Goal: Task Accomplishment & Management: Manage account settings

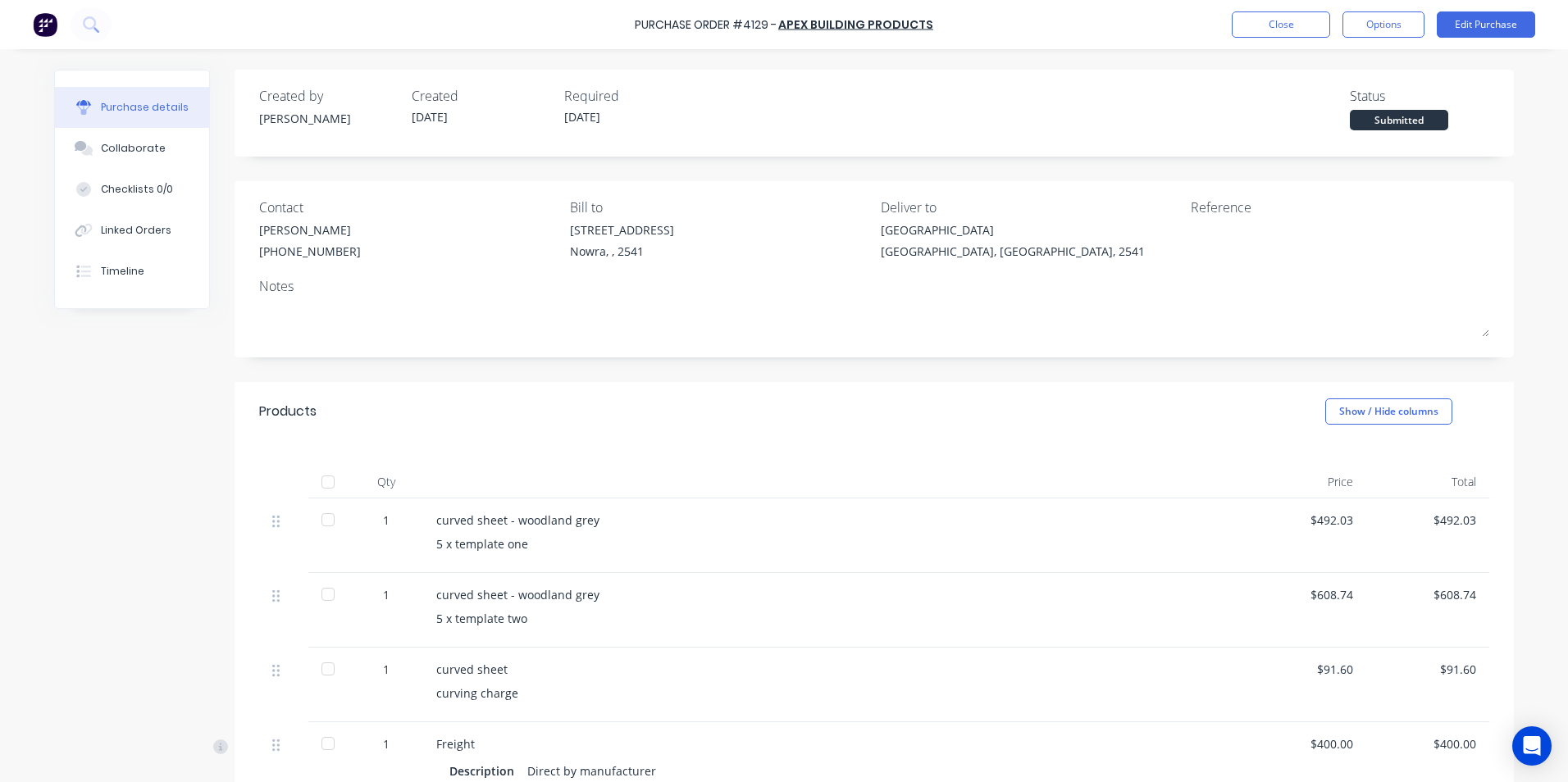
click at [48, 20] on img at bounding box center [44, 24] width 25 height 25
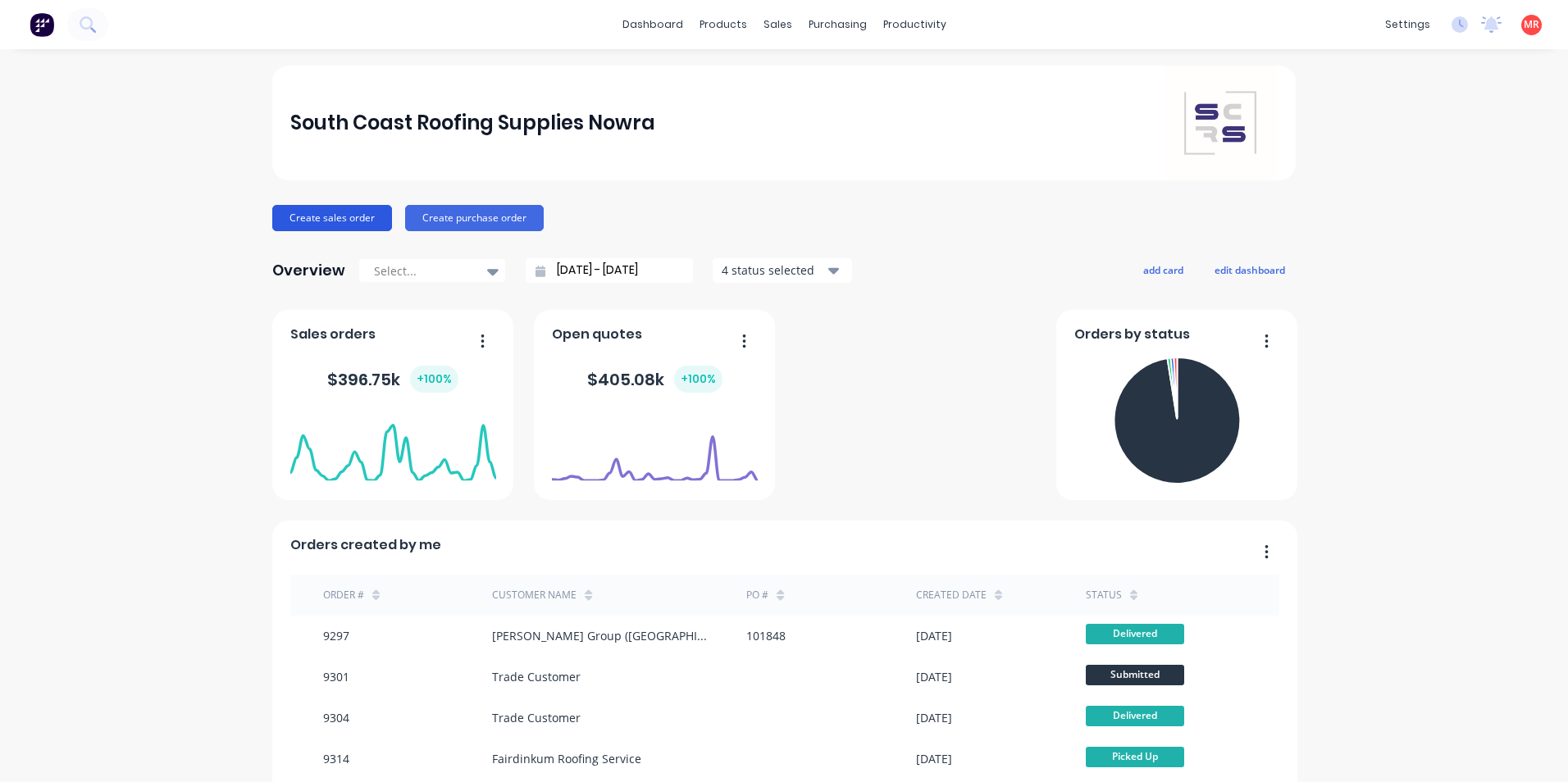
click at [324, 222] on button "Create sales order" at bounding box center [331, 218] width 119 height 27
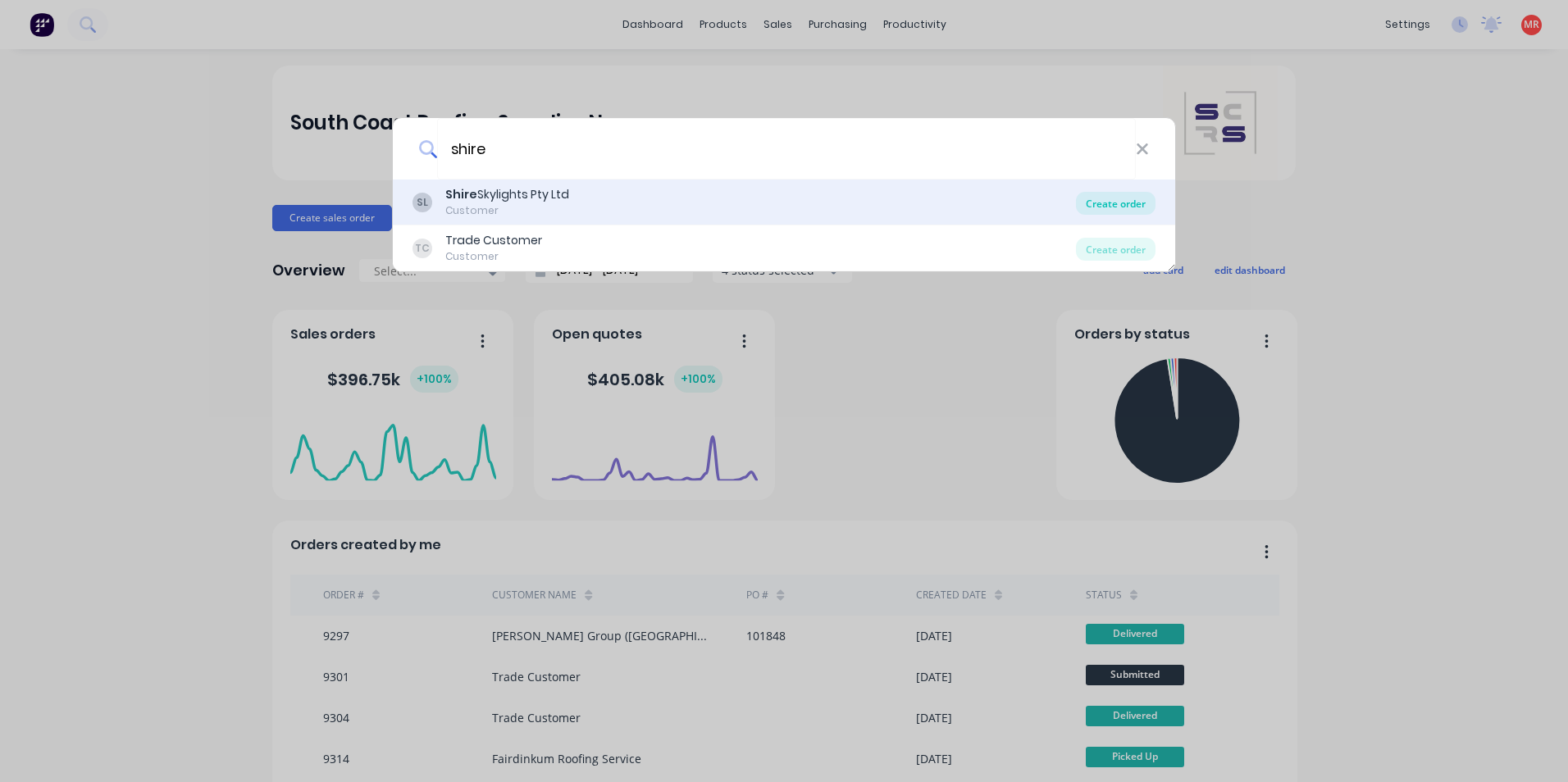
type input "shire"
click at [1121, 205] on div "Create order" at bounding box center [1115, 203] width 80 height 23
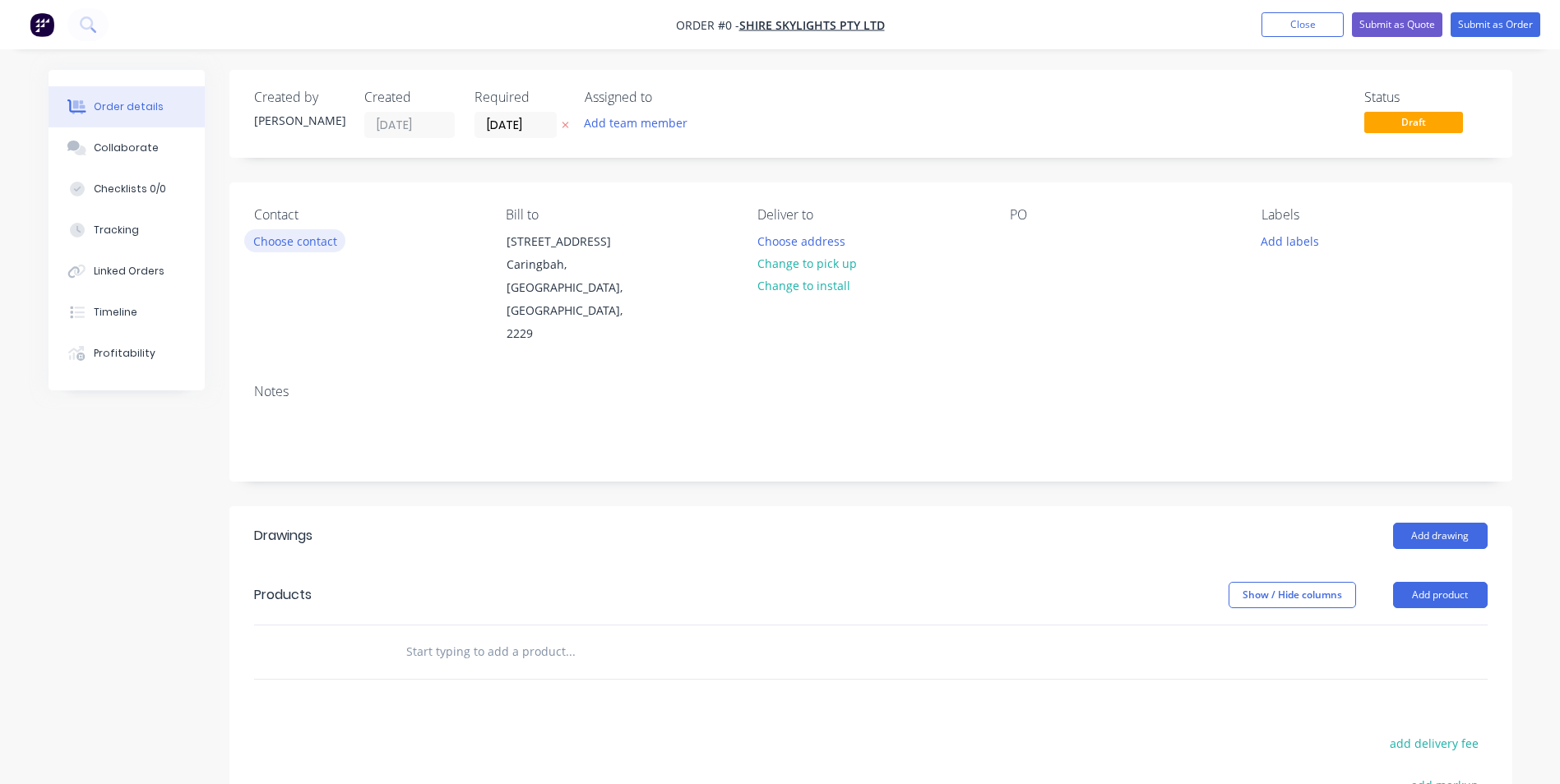
click at [321, 237] on button "Choose contact" at bounding box center [295, 240] width 101 height 22
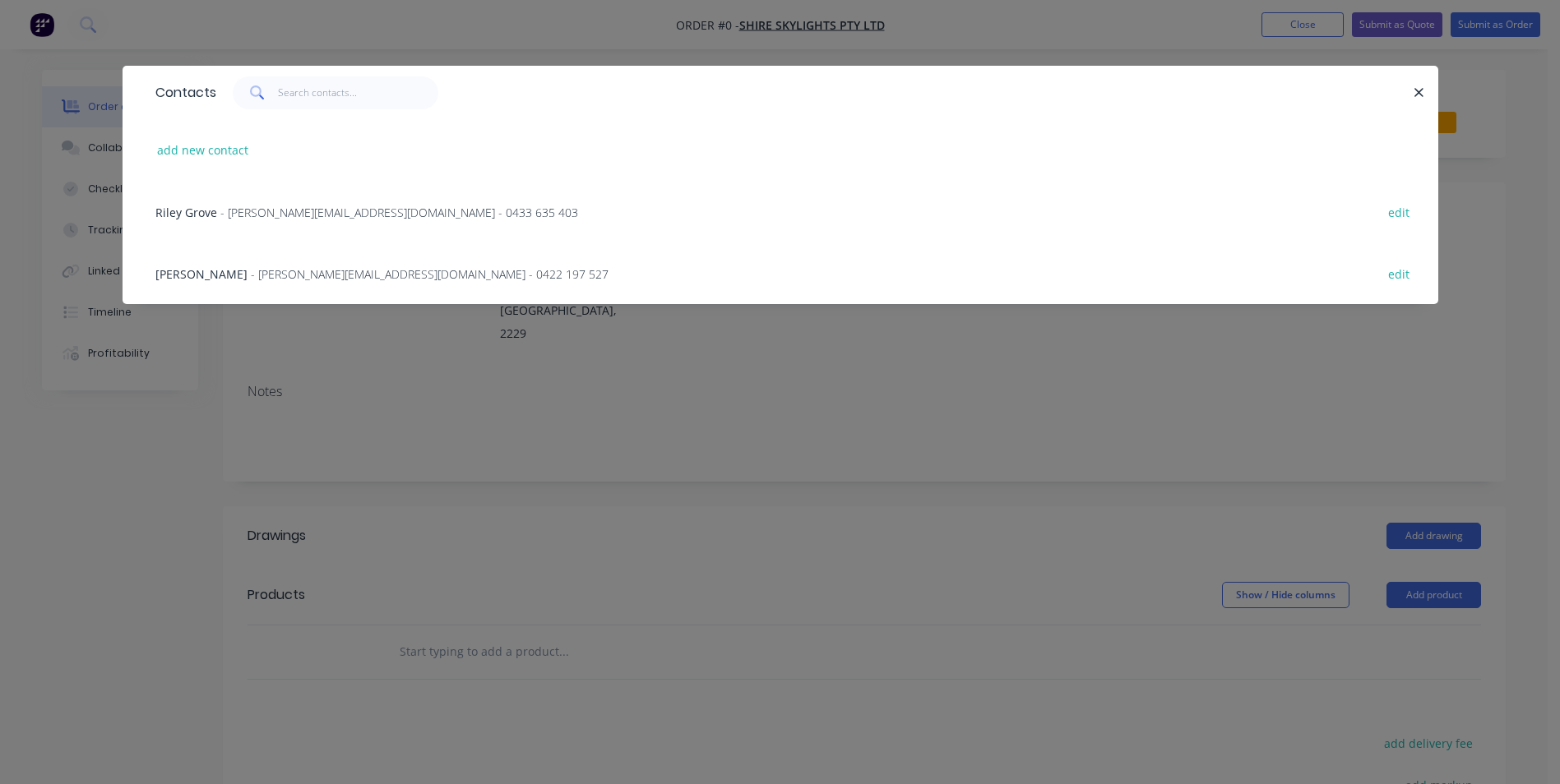
click at [319, 213] on span "- riley@shireskylights.com.au - 0433 635 403" at bounding box center [400, 213] width 358 height 16
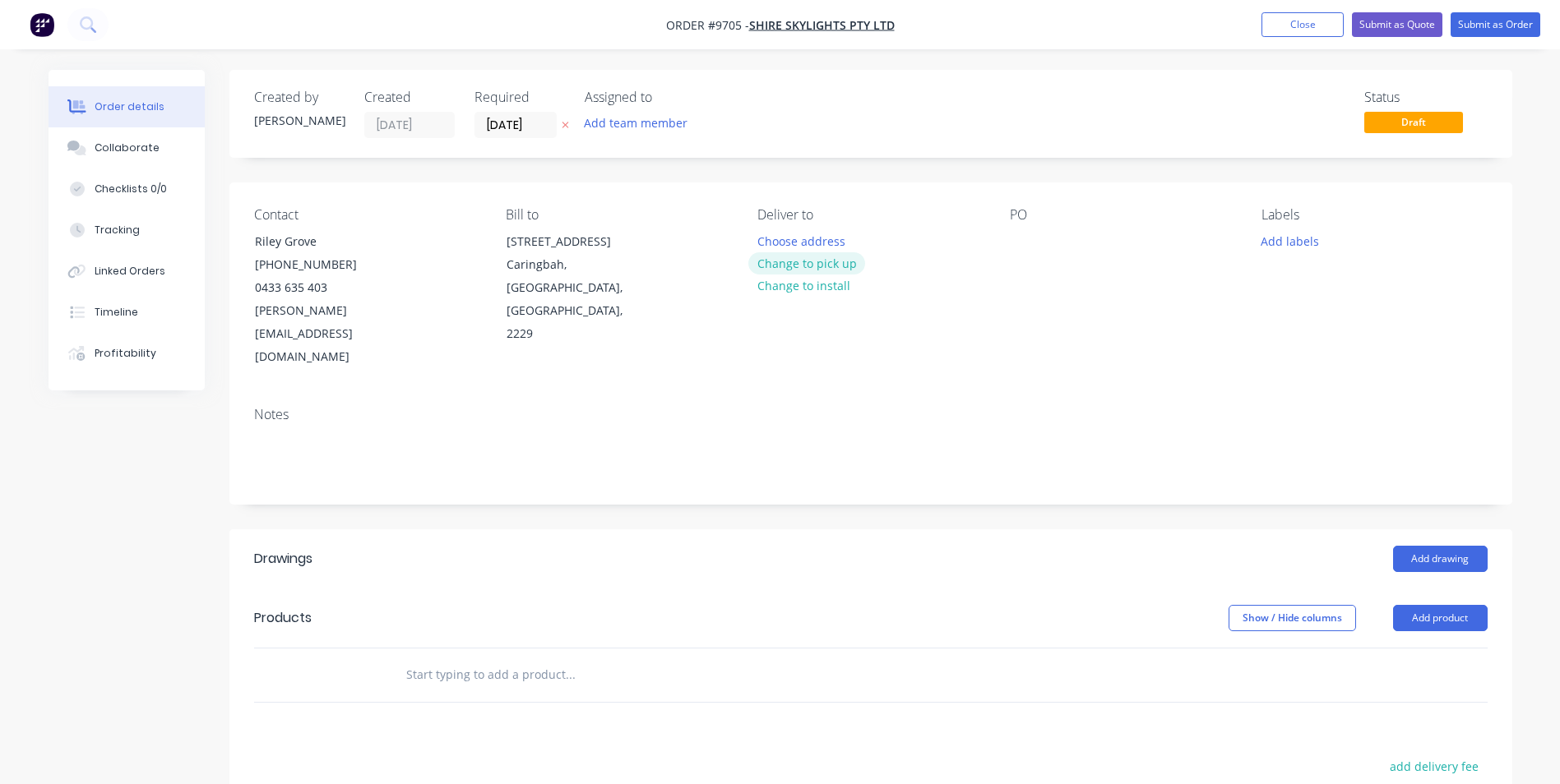
click at [835, 266] on button "Change to pick up" at bounding box center [807, 263] width 117 height 22
click at [1028, 240] on div at bounding box center [1023, 241] width 27 height 24
click at [1447, 546] on button "Add drawing" at bounding box center [1441, 559] width 95 height 27
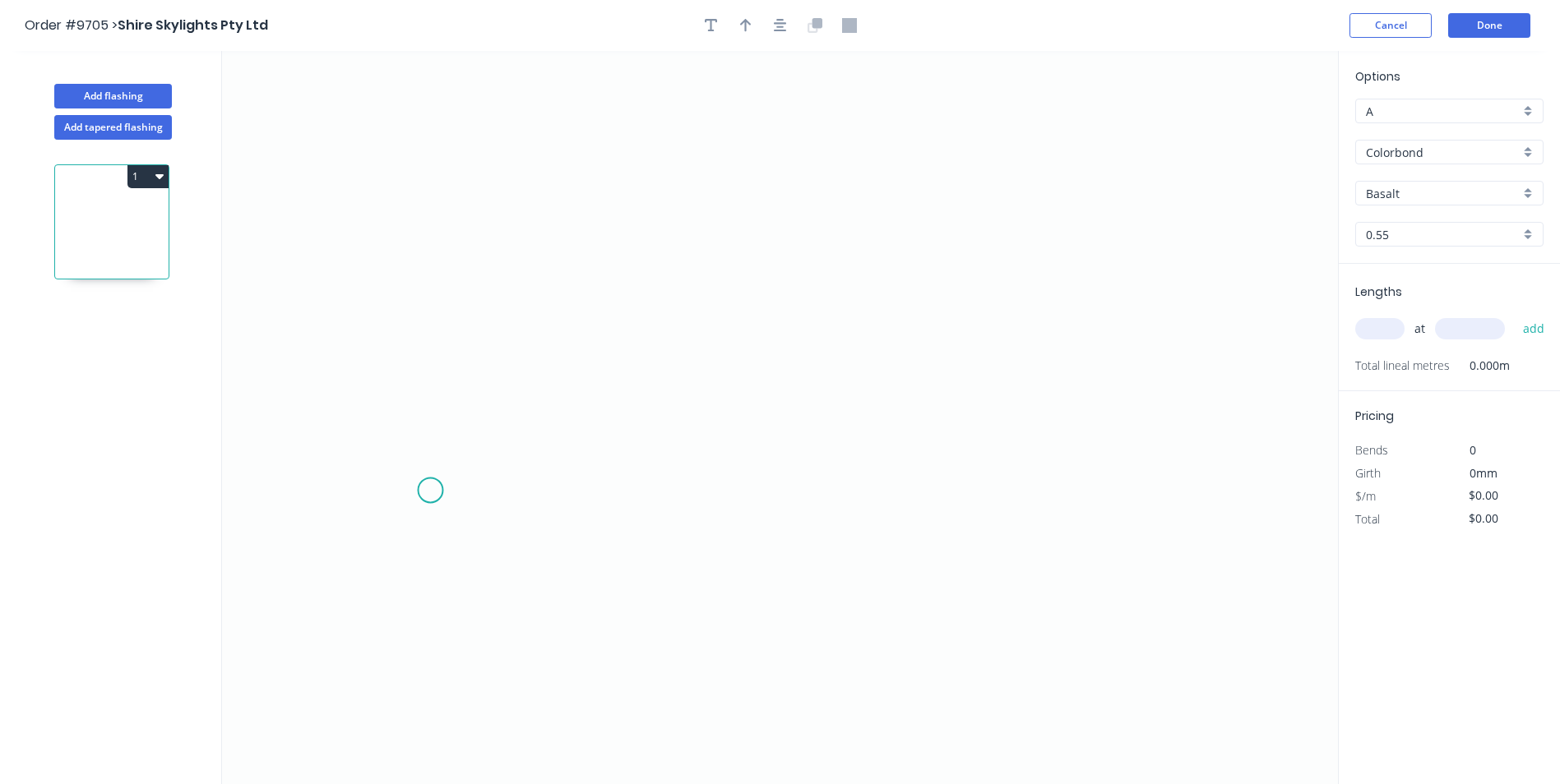
click at [430, 490] on icon "0" at bounding box center [780, 418] width 1116 height 734
click at [427, 432] on icon "0" at bounding box center [780, 418] width 1116 height 734
click at [1181, 427] on icon "0 ?" at bounding box center [780, 418] width 1116 height 734
click at [1179, 488] on icon "0 ? ?" at bounding box center [780, 418] width 1116 height 734
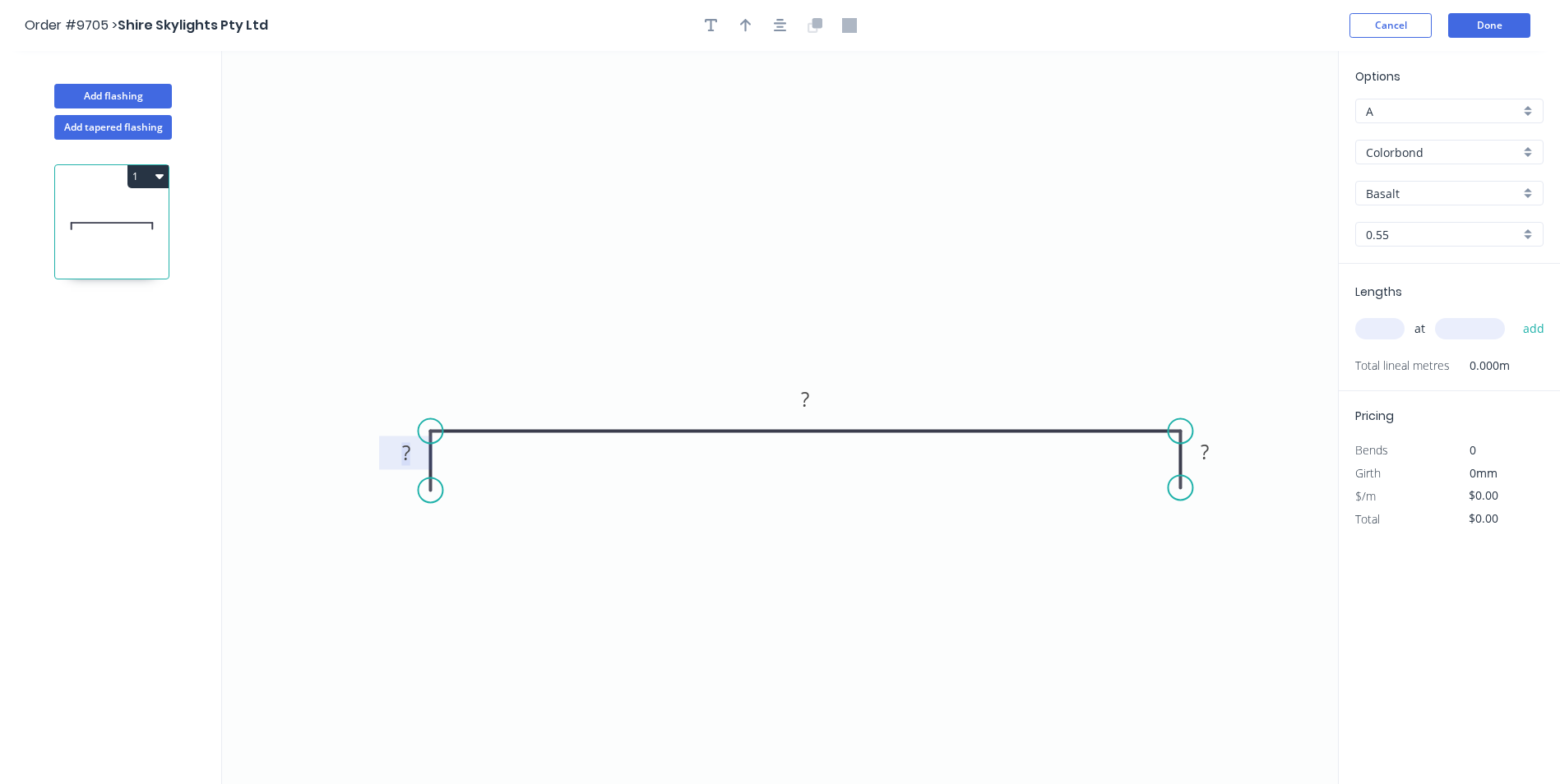
click at [408, 453] on tspan "?" at bounding box center [407, 452] width 8 height 27
click at [756, 237] on icon "0 40 1120 40" at bounding box center [780, 418] width 1116 height 734
type input "$28.87"
click at [1530, 153] on div "Colorbond" at bounding box center [1449, 151] width 188 height 25
click at [1477, 232] on div "Colorbond Ultra" at bounding box center [1449, 240] width 187 height 29
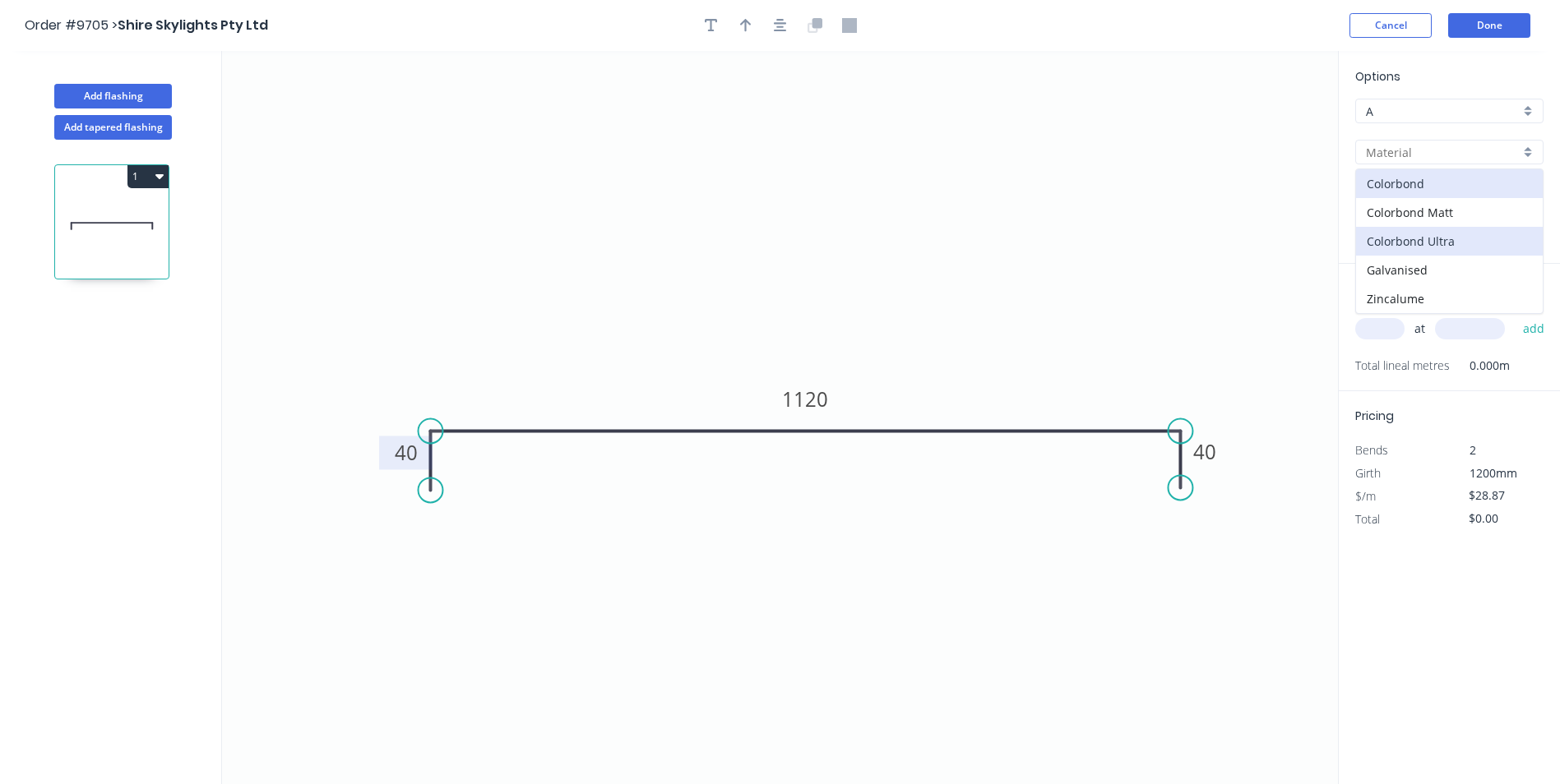
type input "Colorbond Ultra"
type input "$49.00"
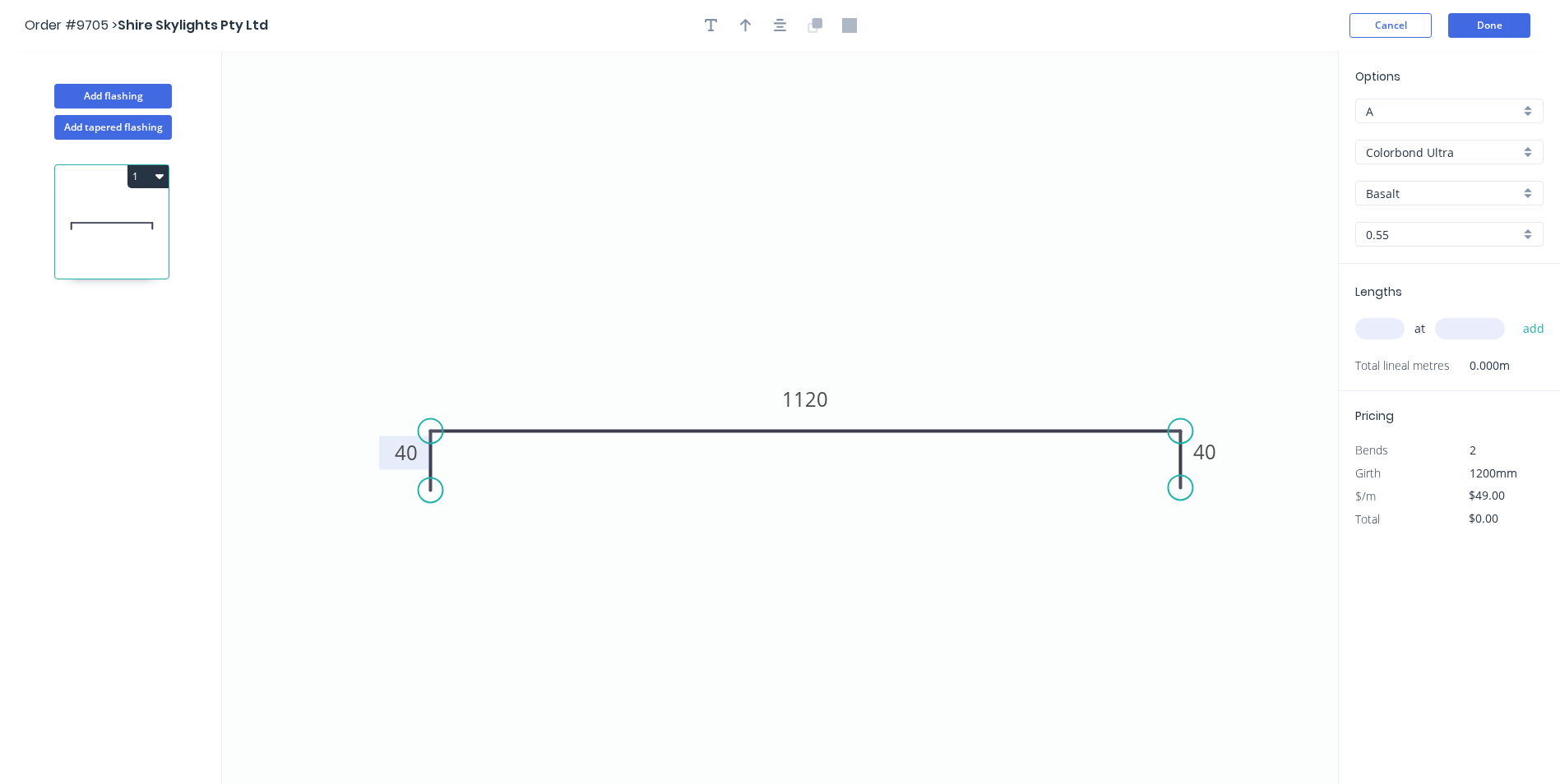
click at [1486, 203] on div "Basalt" at bounding box center [1449, 193] width 188 height 25
click at [1414, 338] on div "Shale Grey" at bounding box center [1449, 339] width 187 height 29
type input "Shale Grey"
click at [1380, 318] on input "text" at bounding box center [1380, 329] width 49 height 22
type input "2"
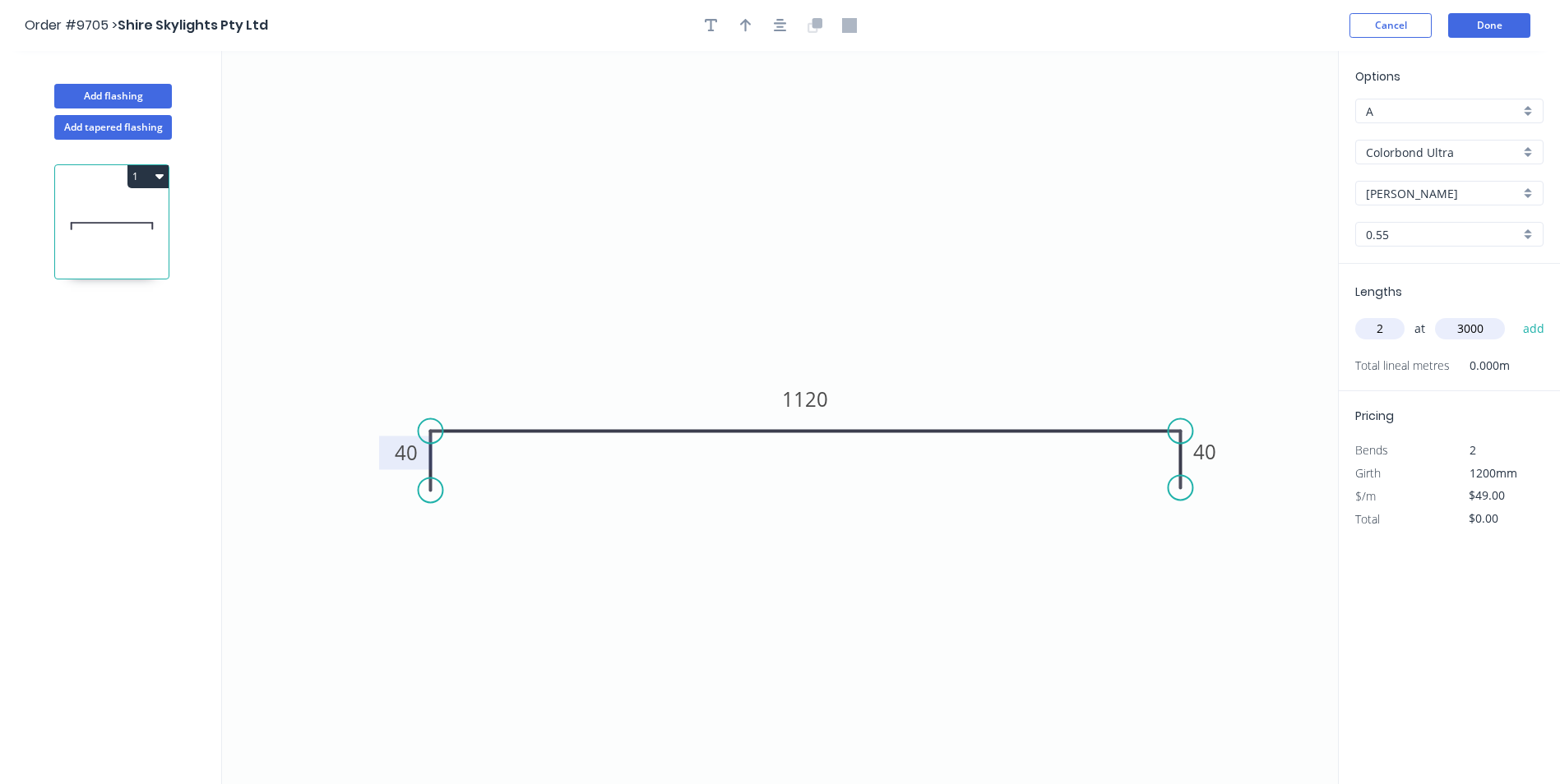
type input "3000"
click at [1515, 314] on button "add" at bounding box center [1534, 328] width 39 height 28
type input "$294.00"
click at [715, 20] on icon "button" at bounding box center [711, 25] width 13 height 13
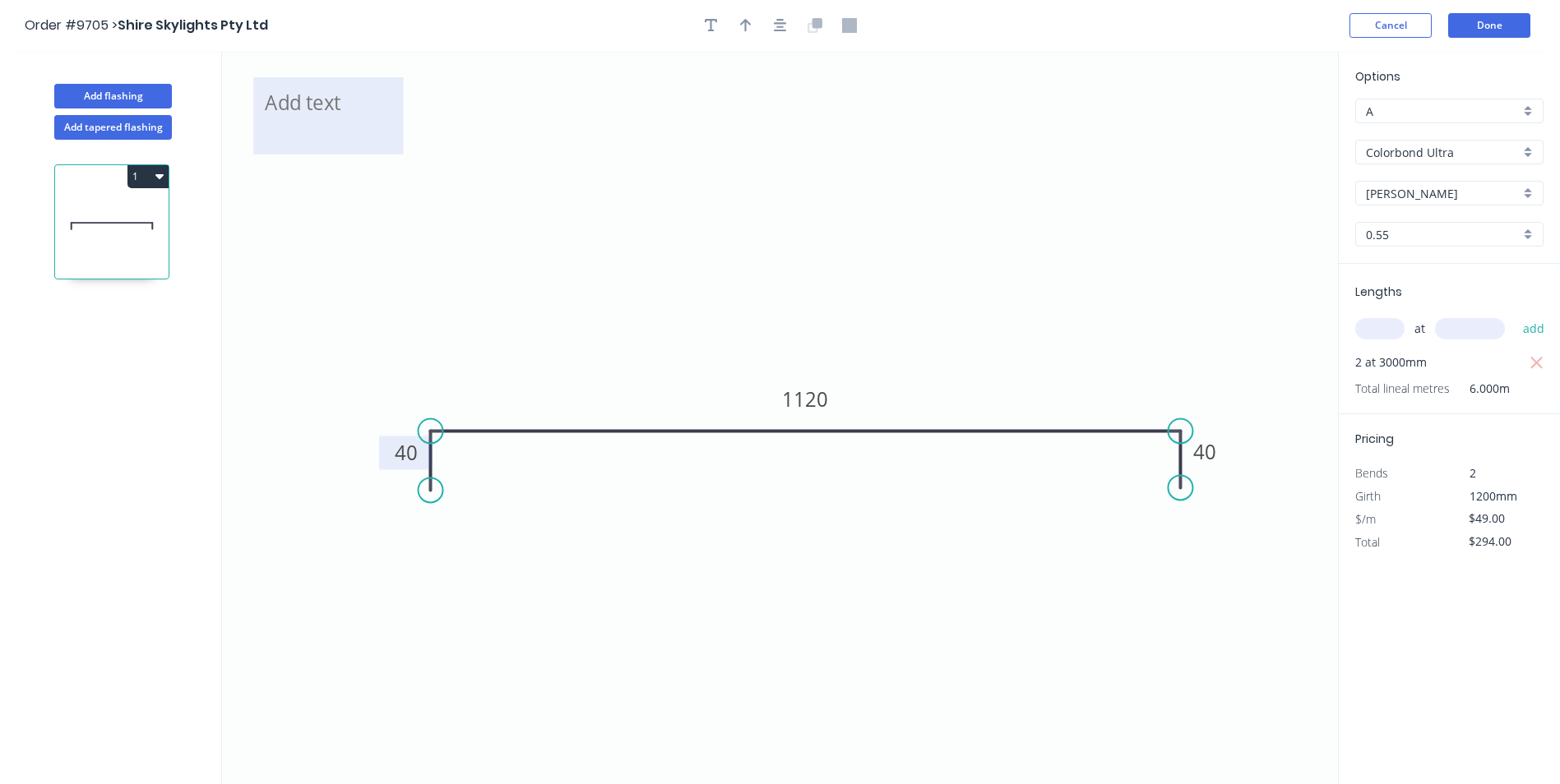
click at [321, 90] on textarea at bounding box center [327, 116] width 134 height 61
click at [421, 230] on icon "actual width 2920 40 1120 40" at bounding box center [780, 418] width 1116 height 734
type textarea "actual width 2920"
click at [370, 129] on textarea "actual width 2920" at bounding box center [327, 116] width 134 height 61
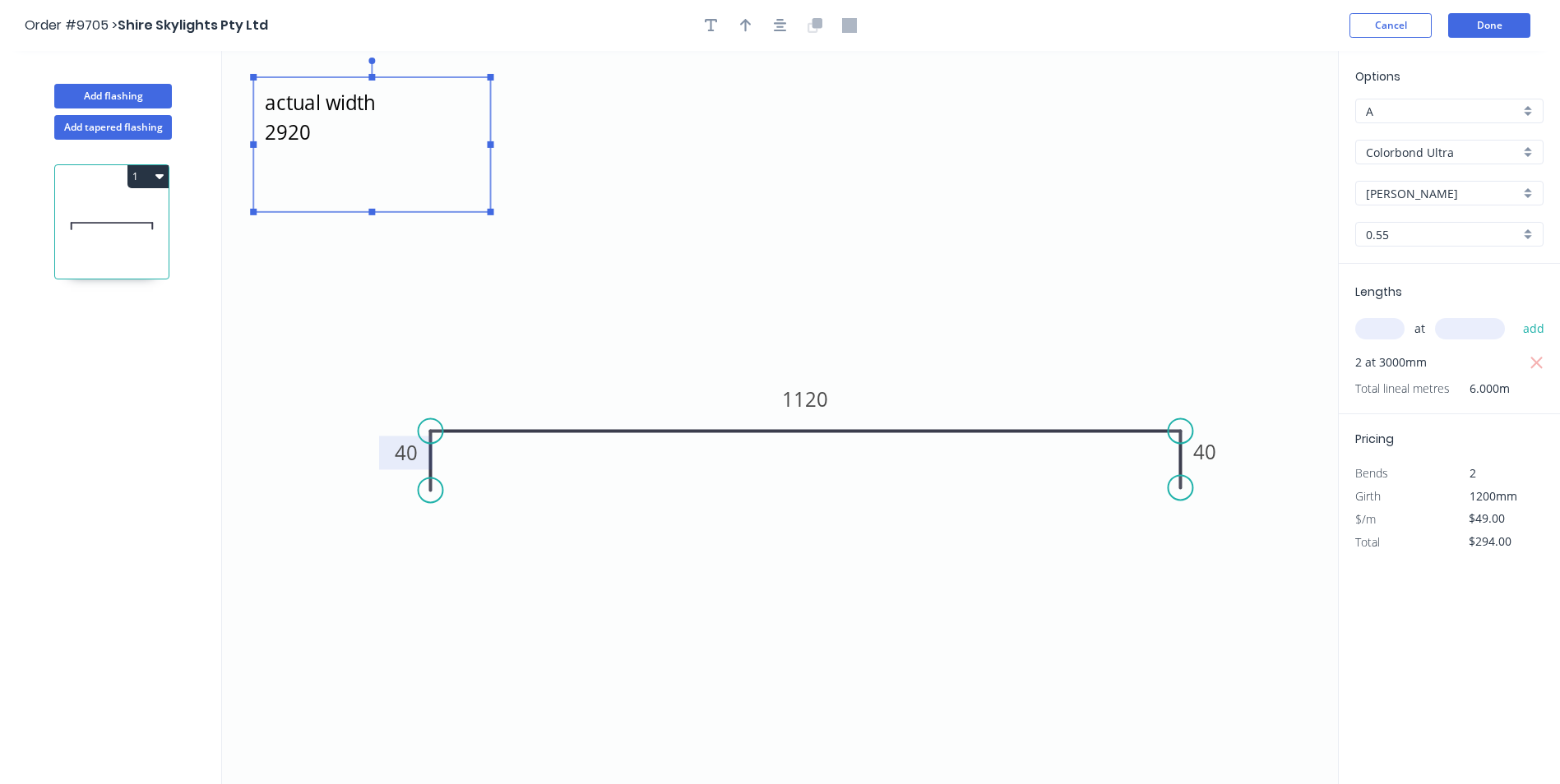
drag, startPoint x: 405, startPoint y: 154, endPoint x: 492, endPoint y: 213, distance: 105.1
click at [492, 213] on rect at bounding box center [491, 212] width 7 height 7
click at [577, 130] on icon "actual width 2920 40 1120 40" at bounding box center [780, 418] width 1116 height 734
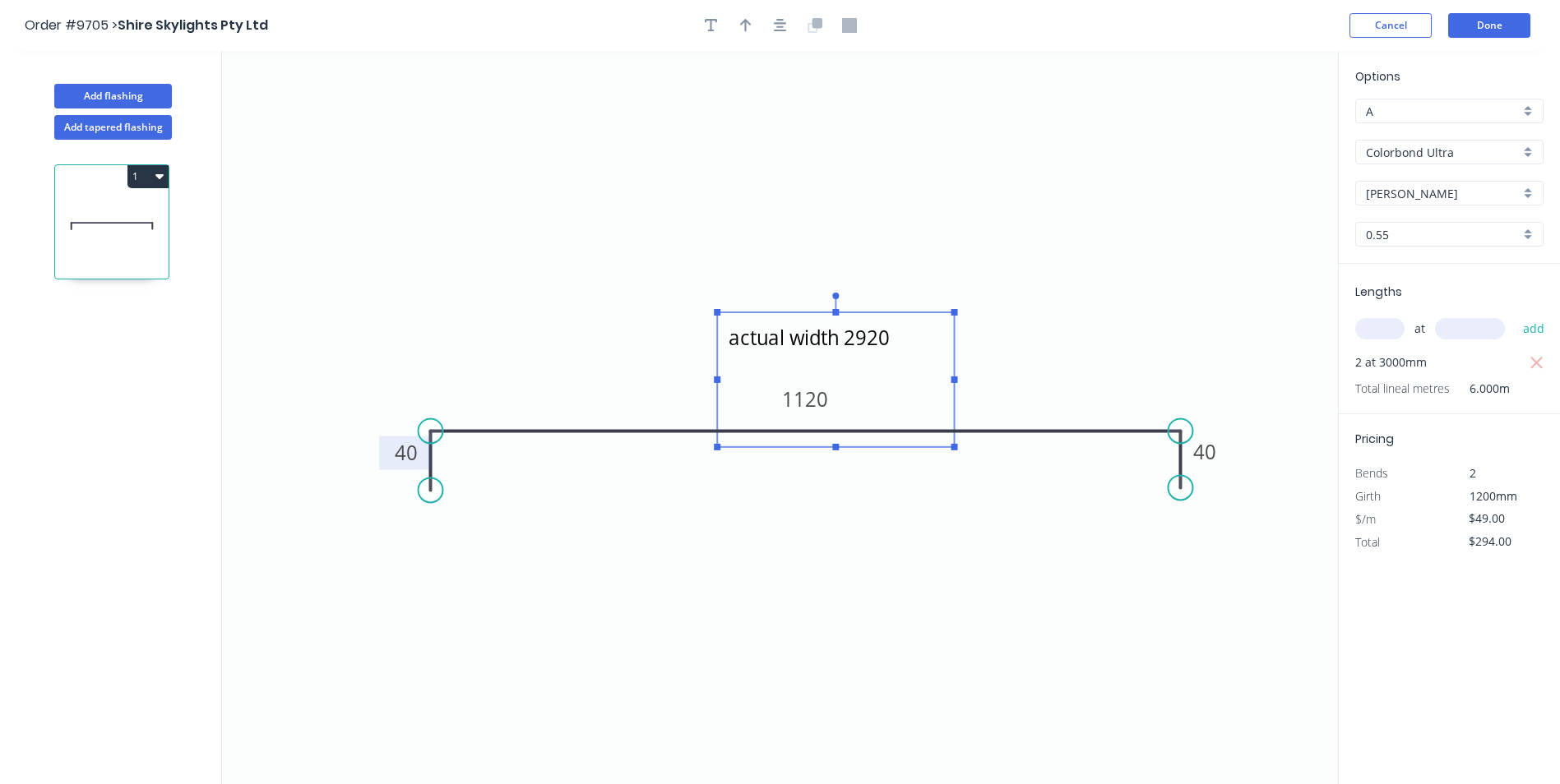
drag, startPoint x: 440, startPoint y: 134, endPoint x: 904, endPoint y: 373, distance: 521.9
click at [904, 373] on textarea "actual width 2920" at bounding box center [835, 380] width 221 height 119
click at [927, 540] on icon "actual width 2920 40 1120 40" at bounding box center [780, 418] width 1116 height 734
click at [905, 362] on textarea "actual width 2920" at bounding box center [830, 377] width 221 height 119
click at [950, 595] on icon "actual width 2920 40 1120 40" at bounding box center [780, 418] width 1116 height 734
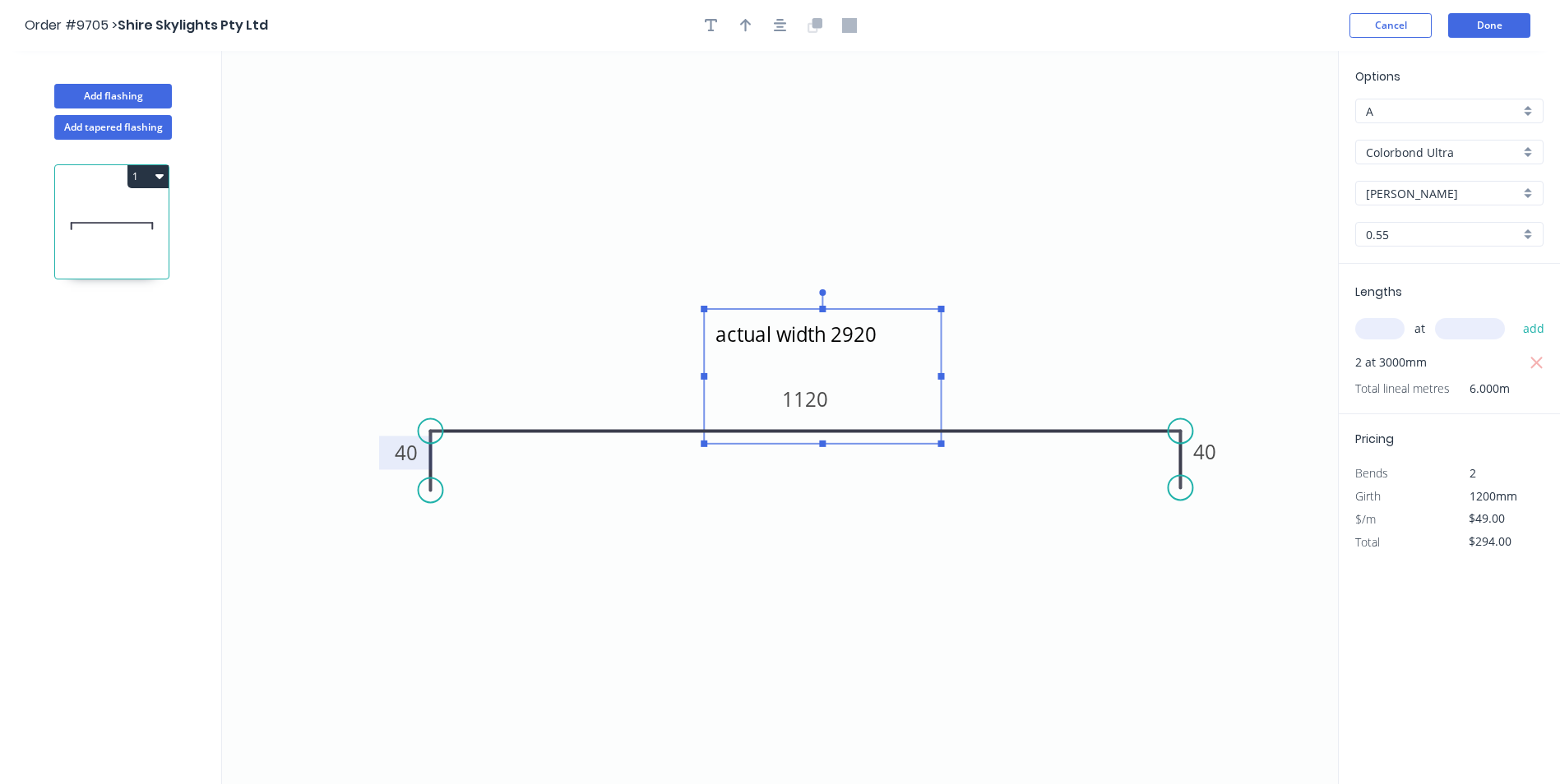
click at [903, 374] on textarea "actual width 2920" at bounding box center [822, 377] width 221 height 119
click at [920, 525] on icon "actual width 2920 40 1120 40" at bounding box center [780, 418] width 1116 height 734
click at [890, 347] on textarea "actual width 2920" at bounding box center [822, 377] width 221 height 119
click at [890, 344] on textarea "actual width 2920" at bounding box center [822, 377] width 221 height 119
click at [920, 526] on icon "actual width 2920 40 1120 40" at bounding box center [780, 418] width 1116 height 734
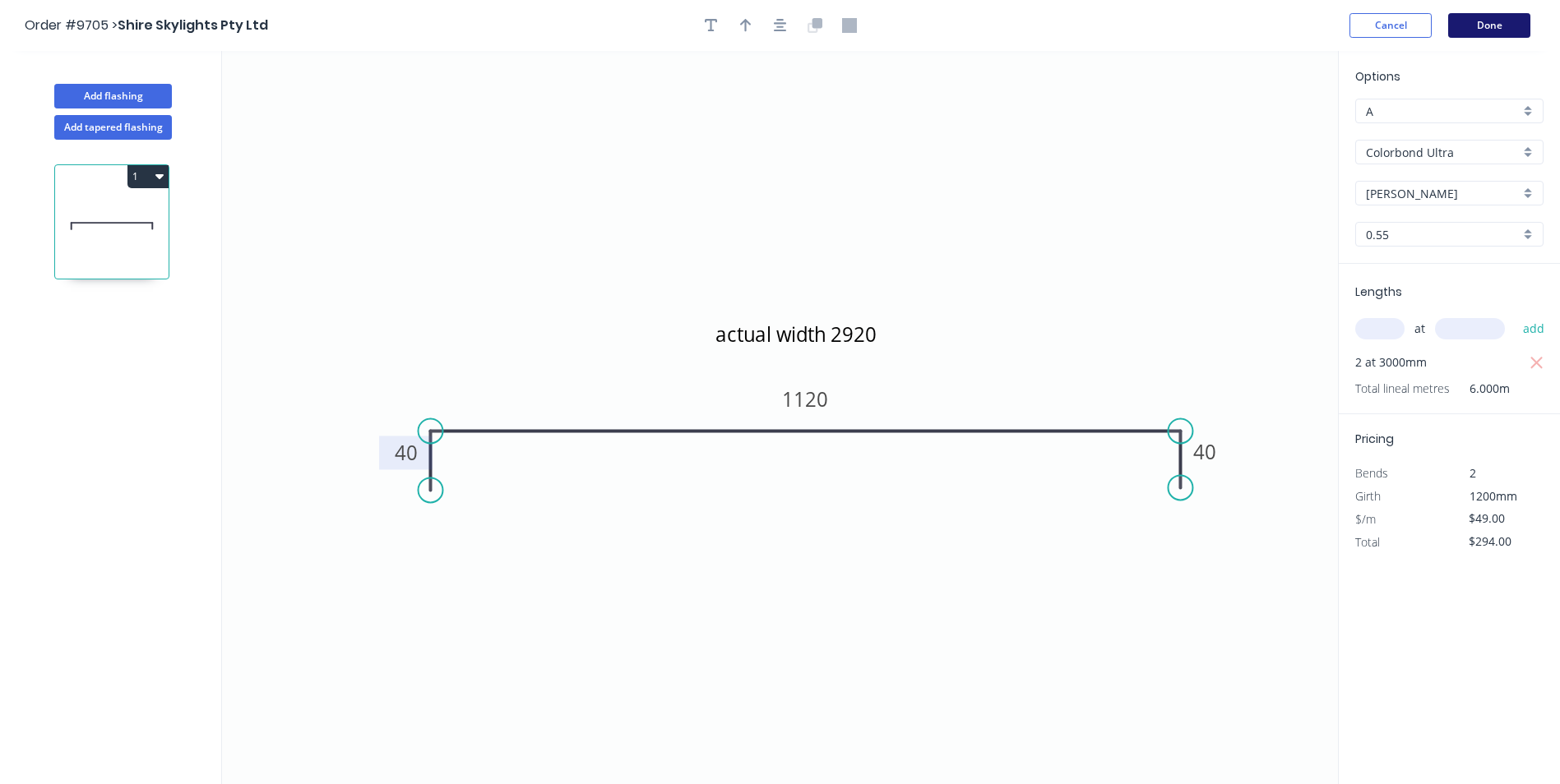
click at [1490, 27] on button "Done" at bounding box center [1489, 25] width 82 height 25
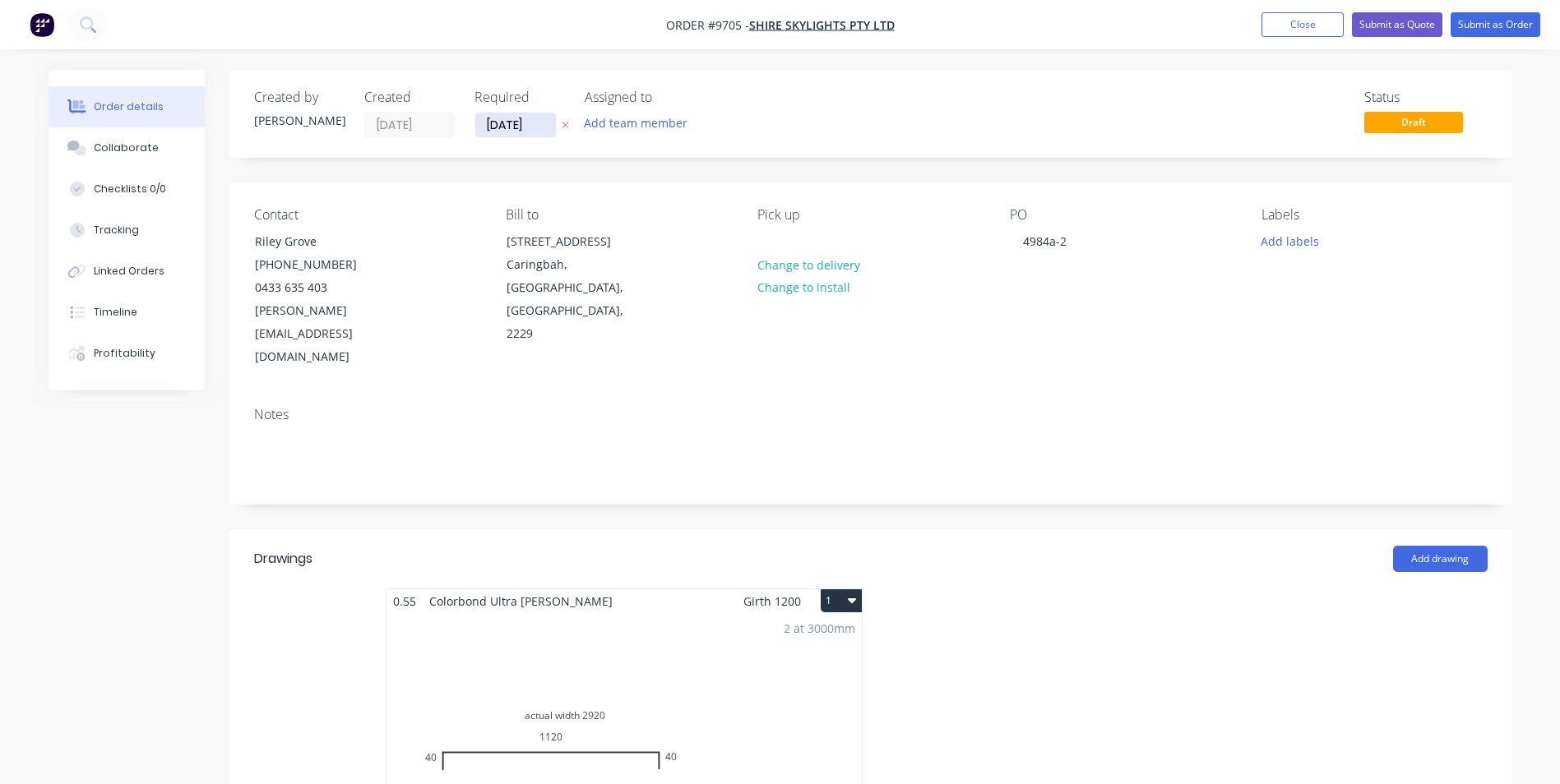
click at [508, 128] on input "[DATE]" at bounding box center [515, 125] width 80 height 25
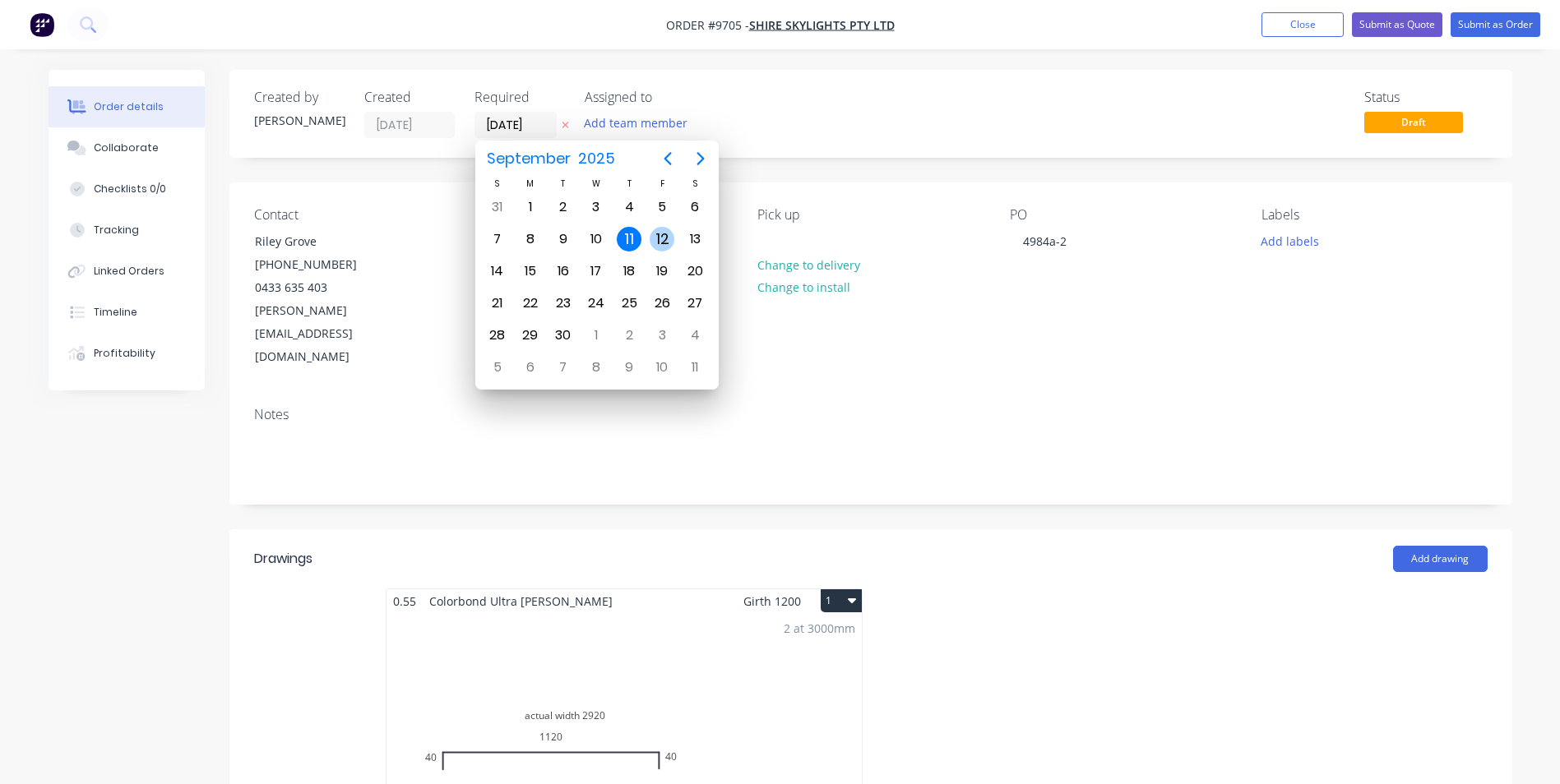
click at [665, 243] on div "12" at bounding box center [662, 238] width 25 height 25
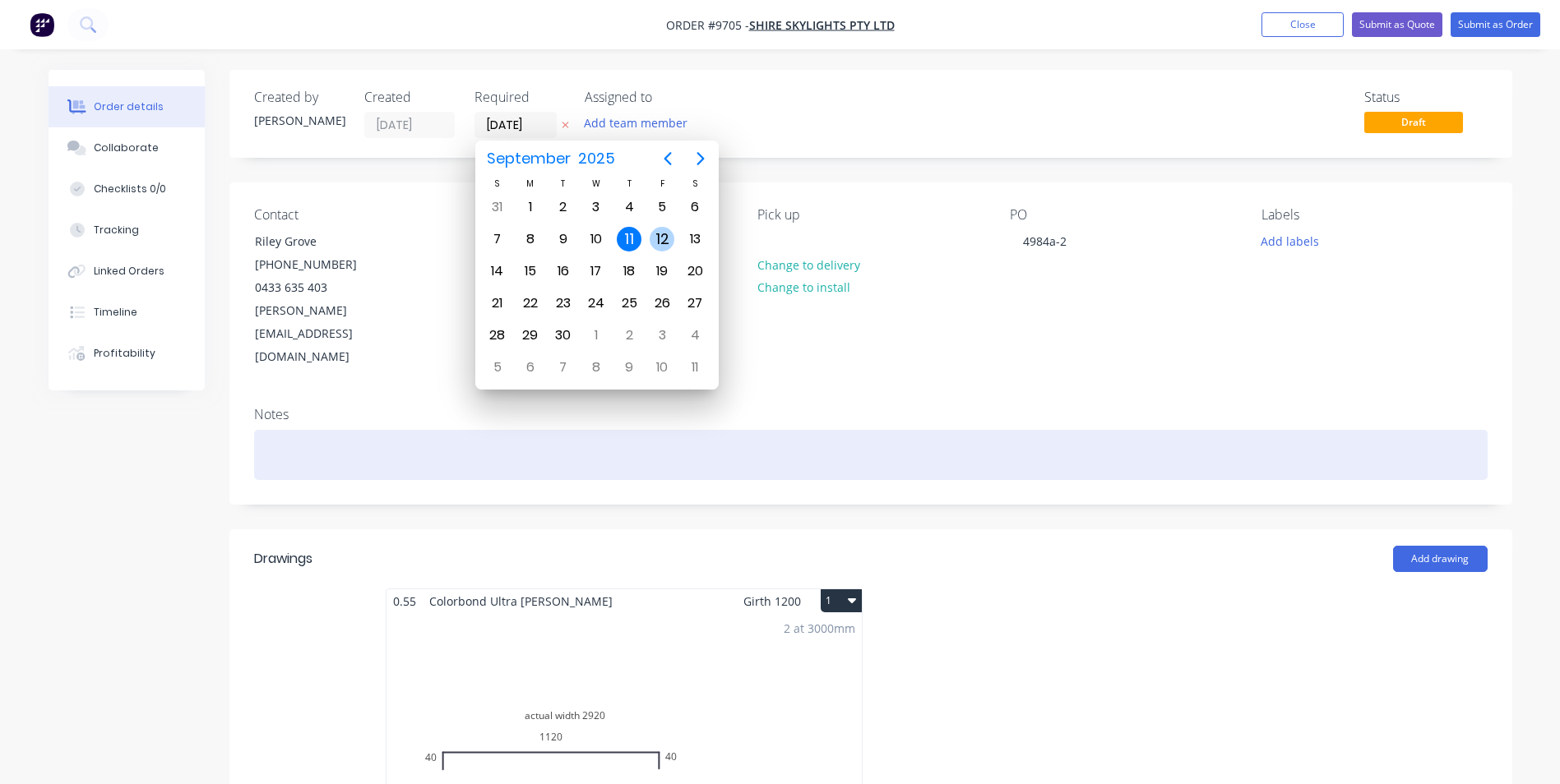
type input "[DATE]"
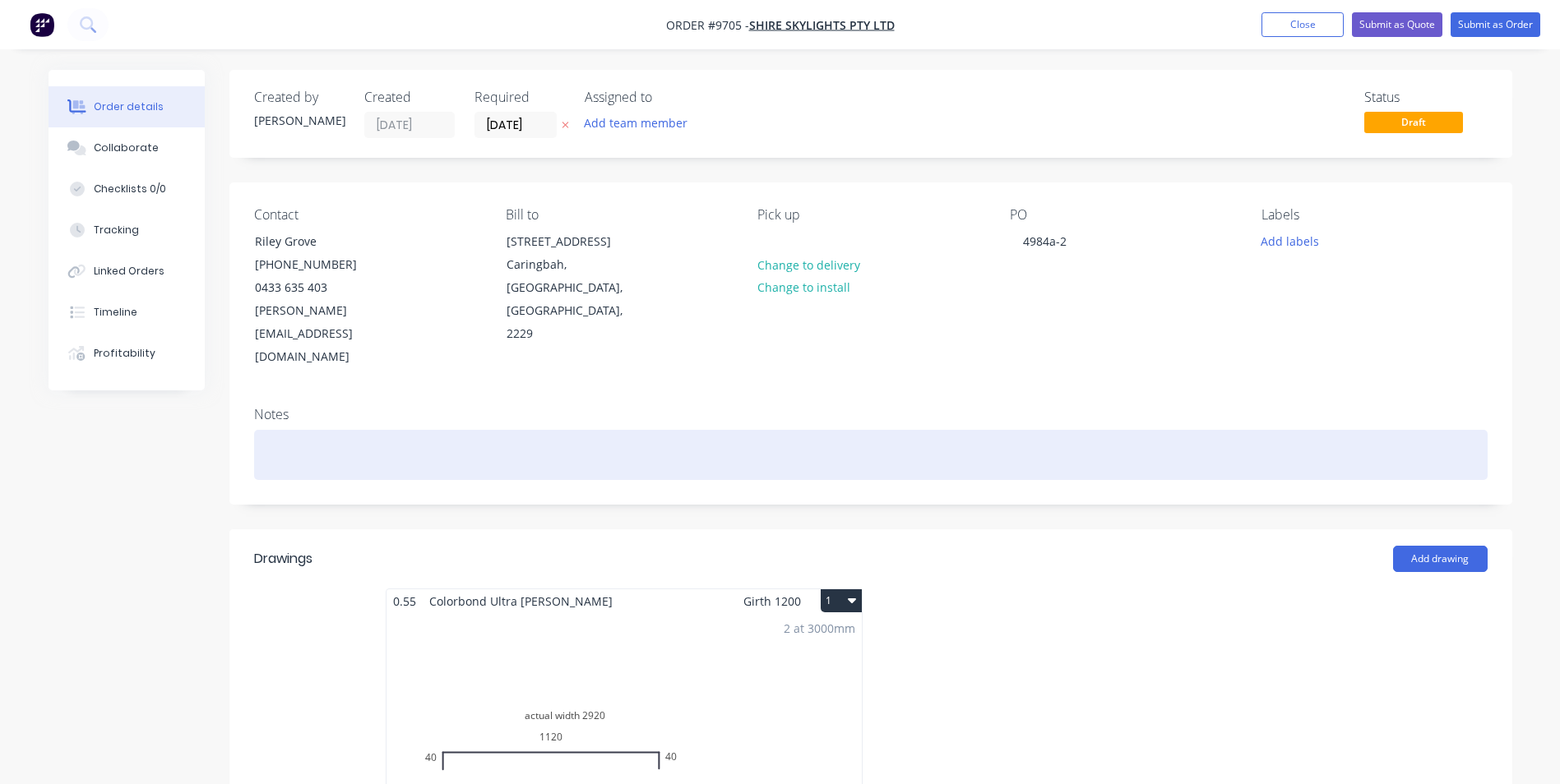
click at [282, 430] on div at bounding box center [871, 455] width 1234 height 50
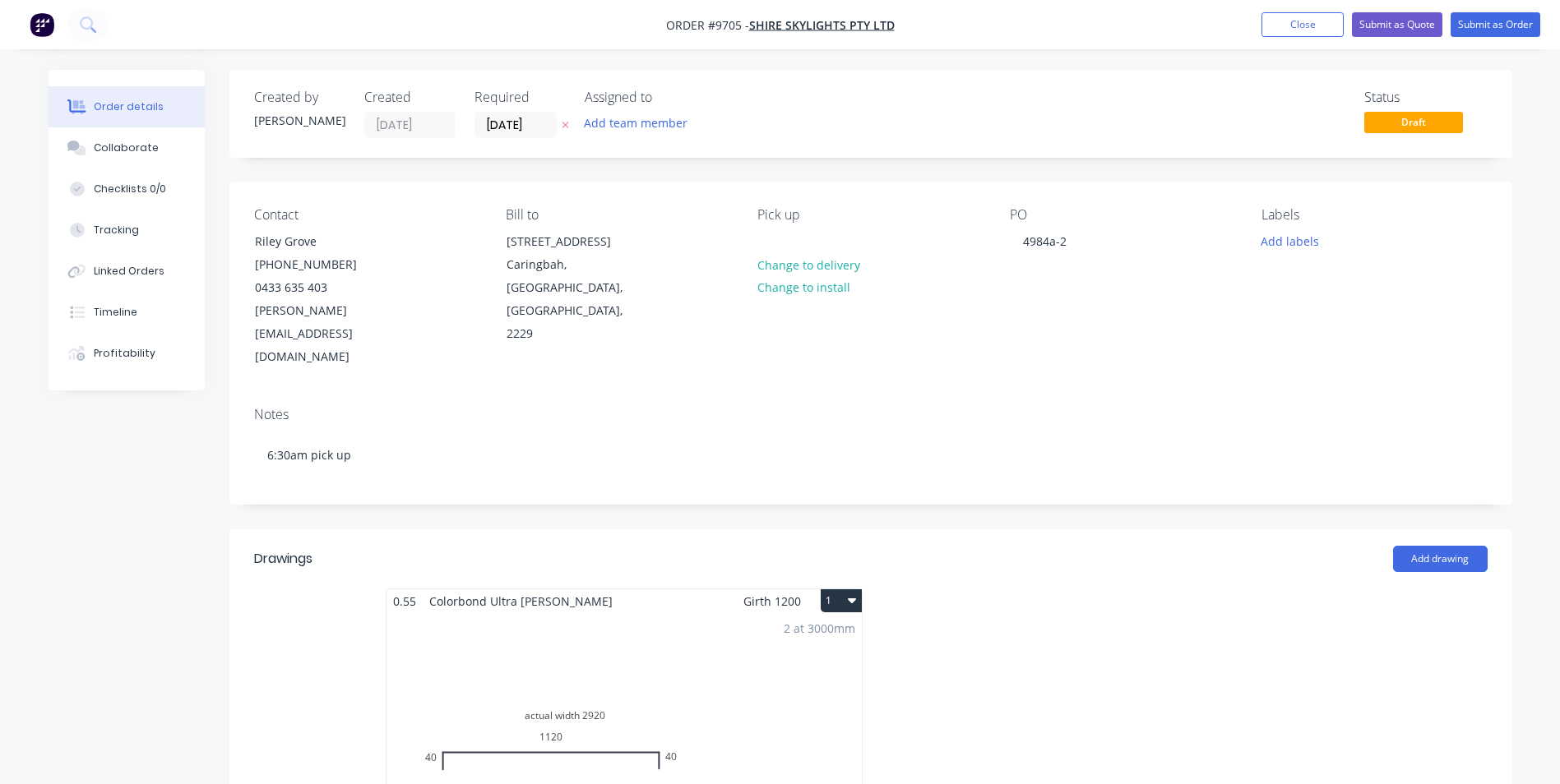
click at [890, 476] on div "Created by Matt Created 11/09/25 Required 12/09/25 Assigned to Add team member …" at bounding box center [871, 730] width 1283 height 1320
click at [1467, 28] on button "Submit as Order" at bounding box center [1496, 24] width 90 height 25
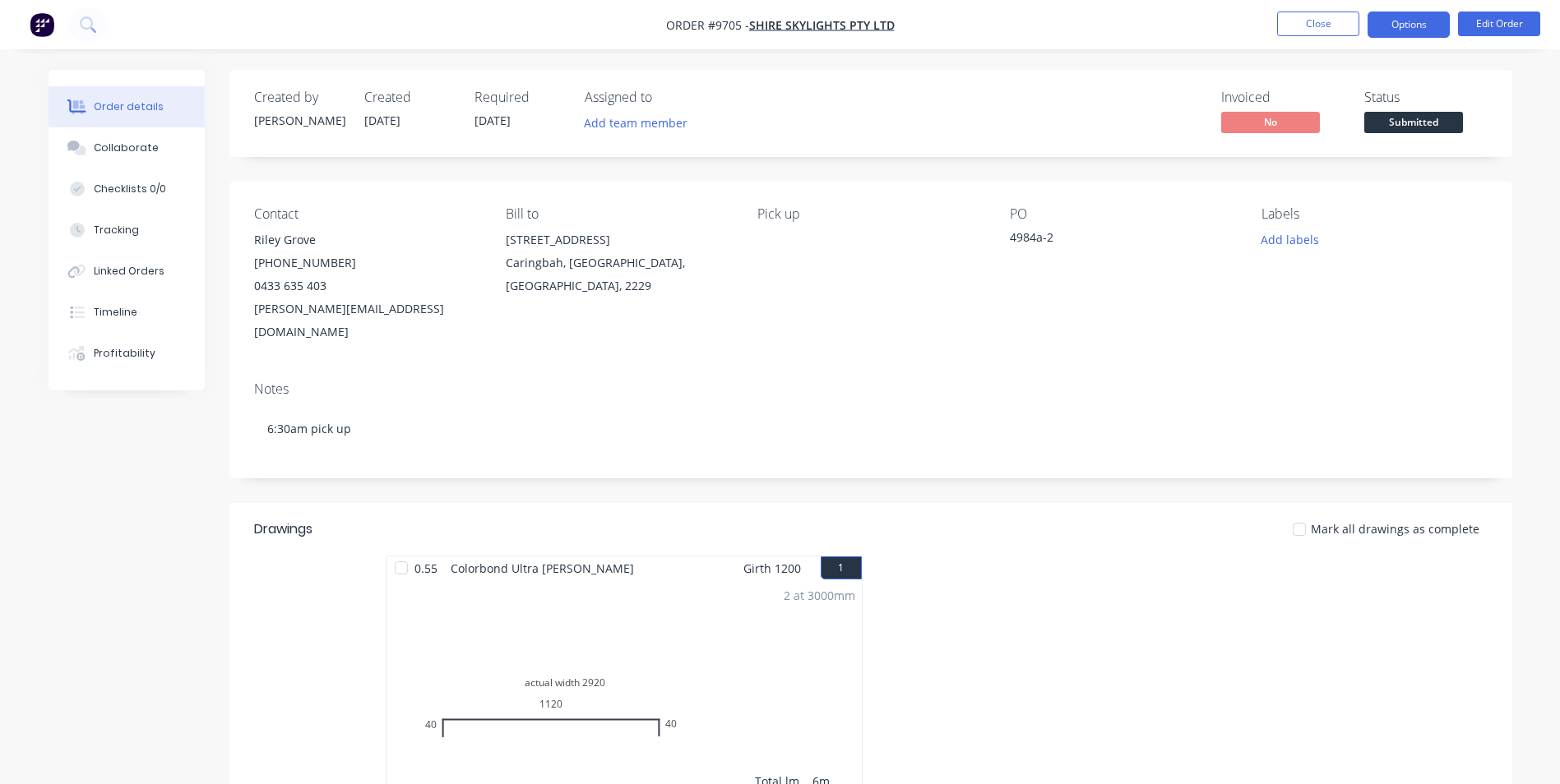
click at [1398, 31] on button "Options" at bounding box center [1409, 25] width 82 height 27
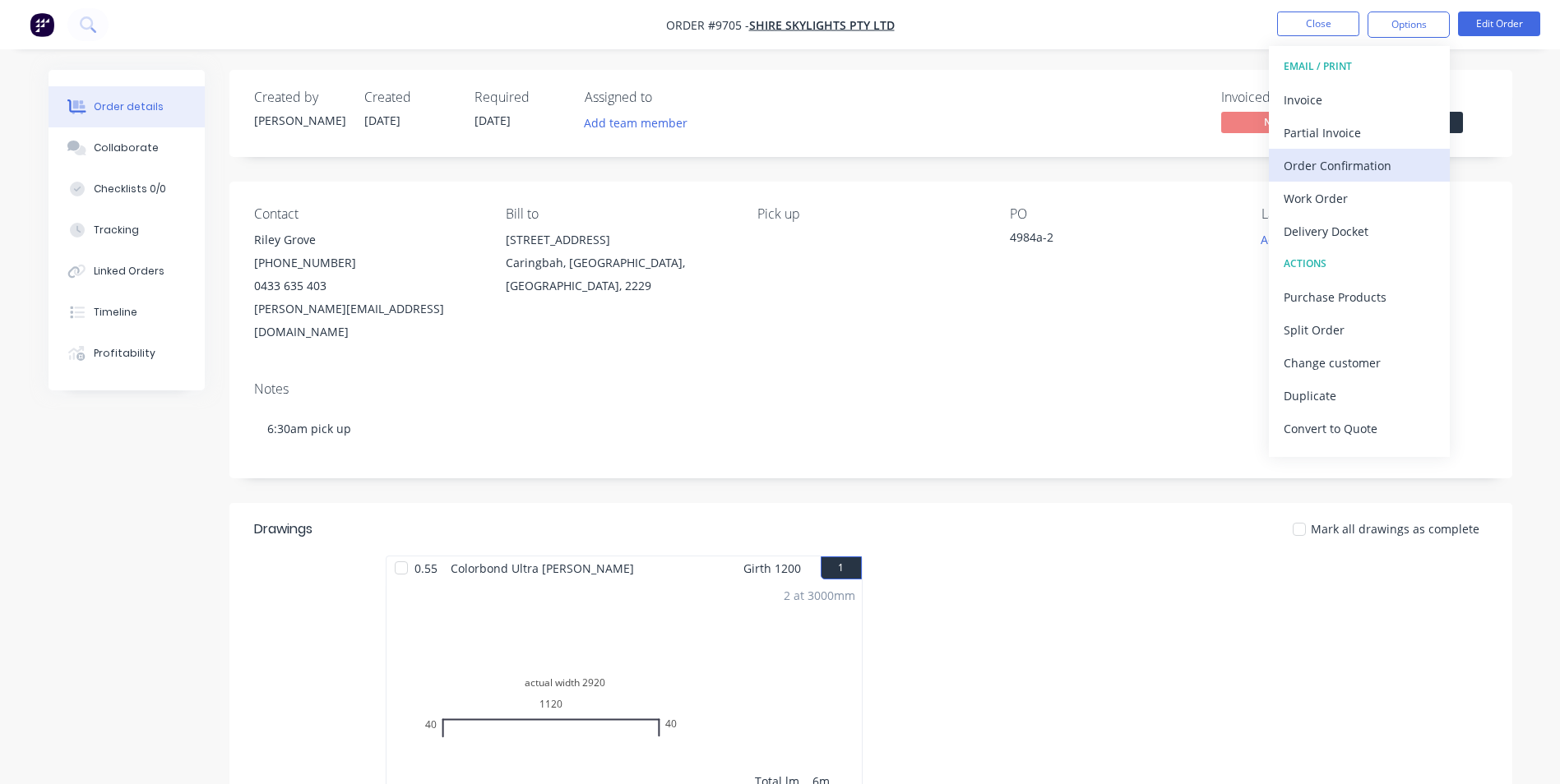
click at [1350, 163] on div "Order Confirmation" at bounding box center [1359, 165] width 151 height 24
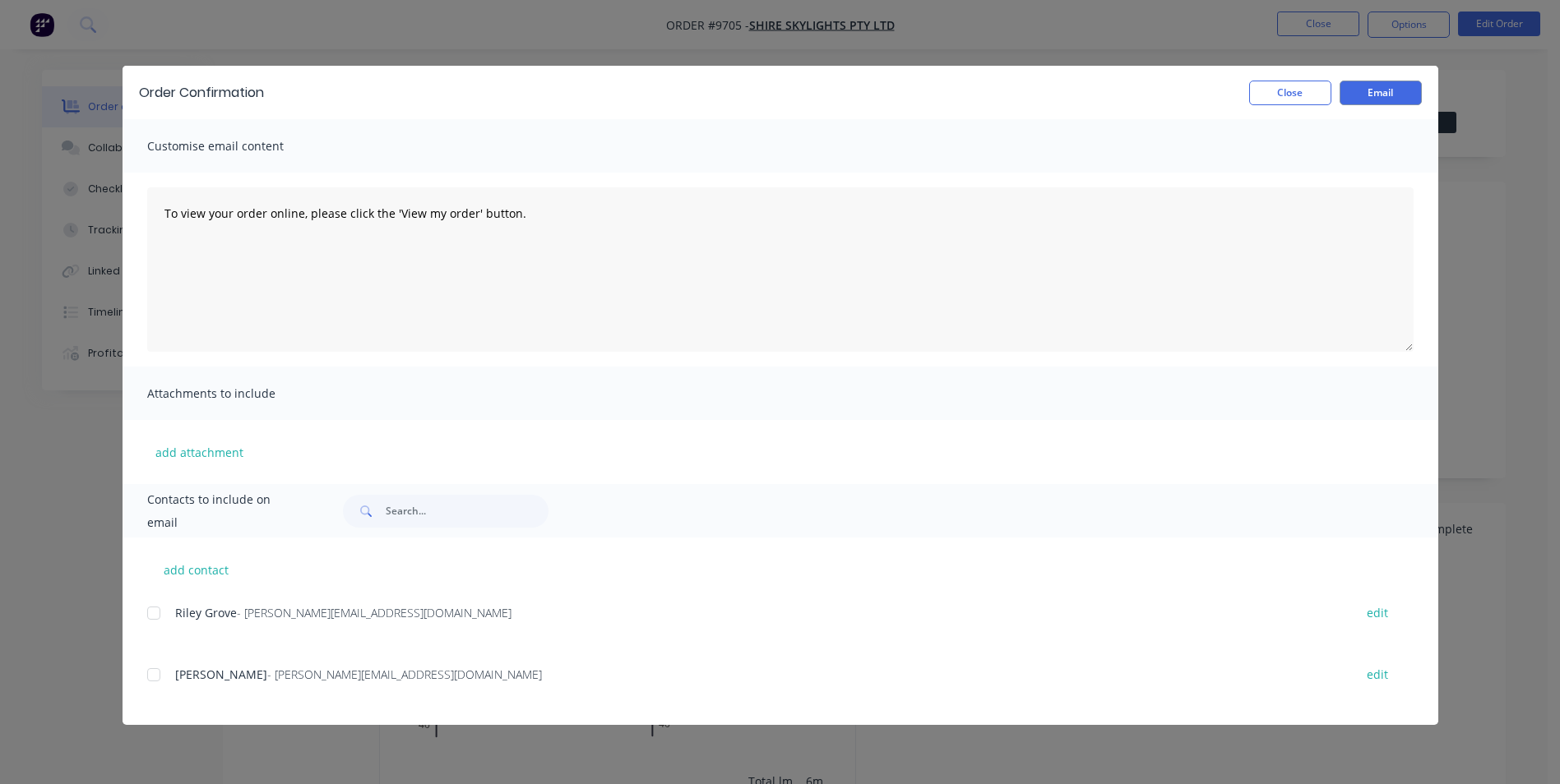
click at [178, 609] on span "Riley Grove" at bounding box center [206, 613] width 61 height 16
click at [164, 616] on div at bounding box center [153, 613] width 33 height 33
click at [1366, 98] on button "Email" at bounding box center [1381, 92] width 82 height 25
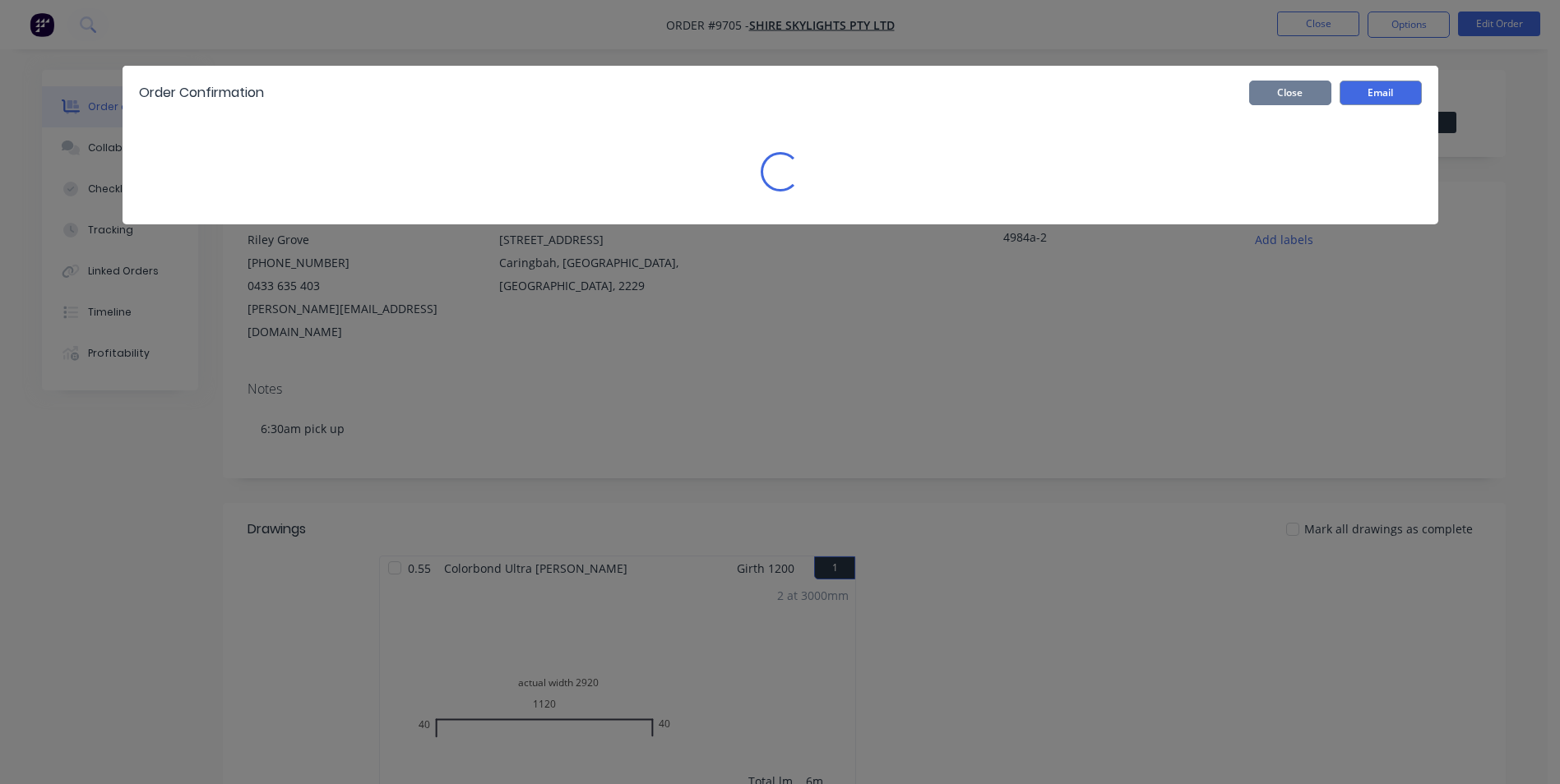
click at [1317, 96] on button "Close" at bounding box center [1290, 92] width 82 height 25
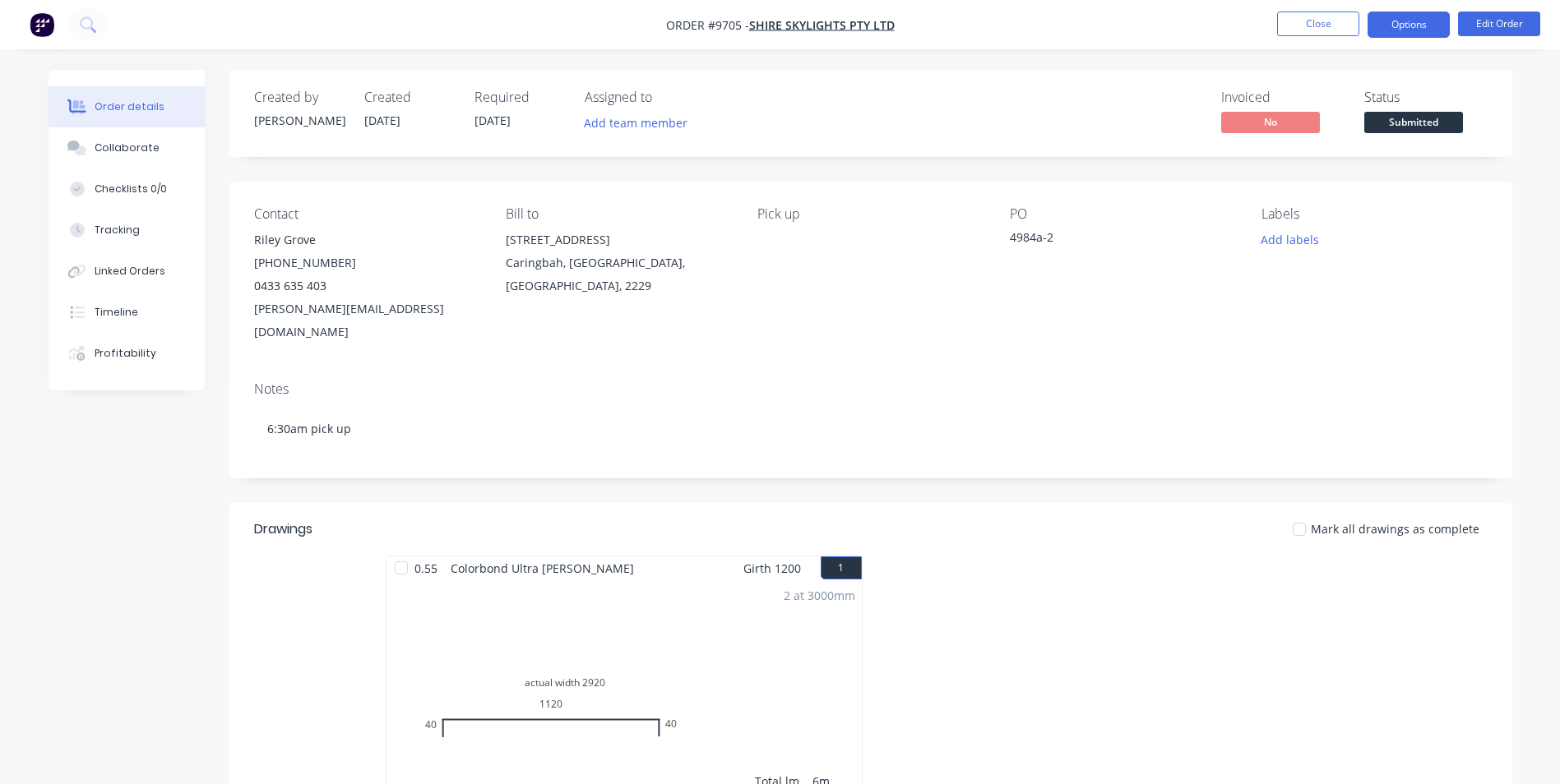
click at [1402, 32] on button "Options" at bounding box center [1409, 25] width 82 height 27
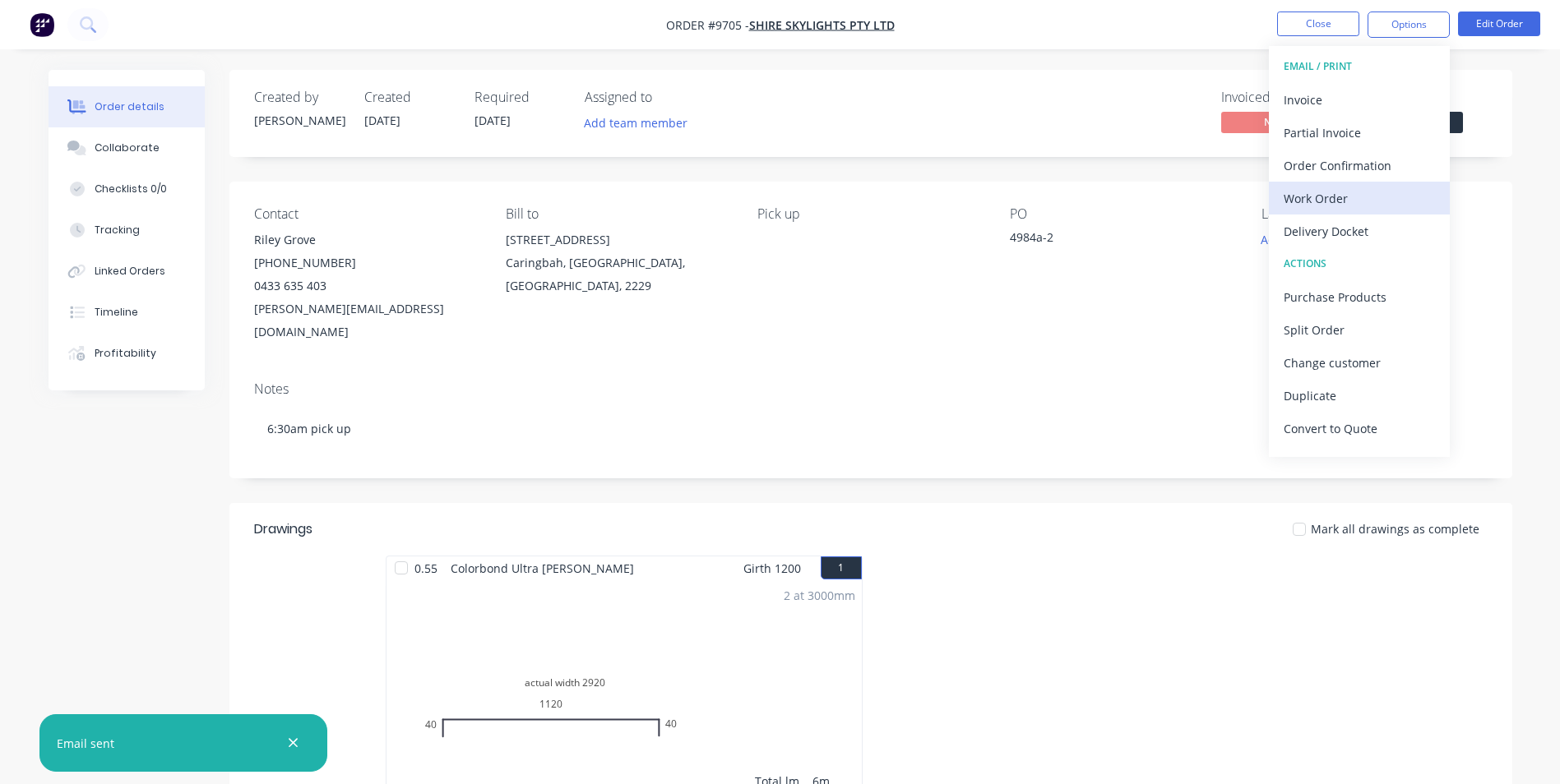
click at [1359, 207] on div "Work Order" at bounding box center [1359, 199] width 151 height 24
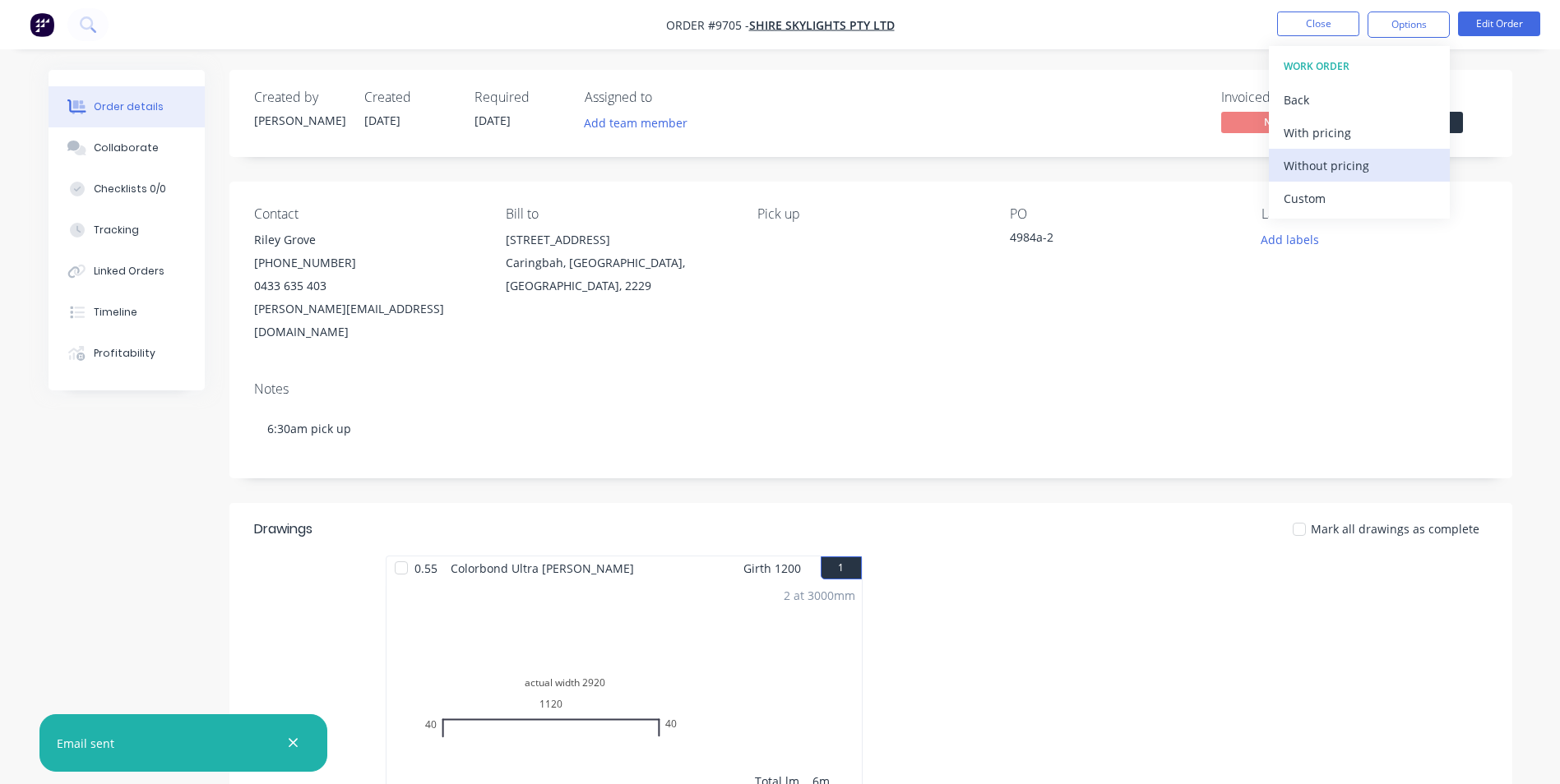
click at [1348, 161] on div "Without pricing" at bounding box center [1359, 165] width 151 height 24
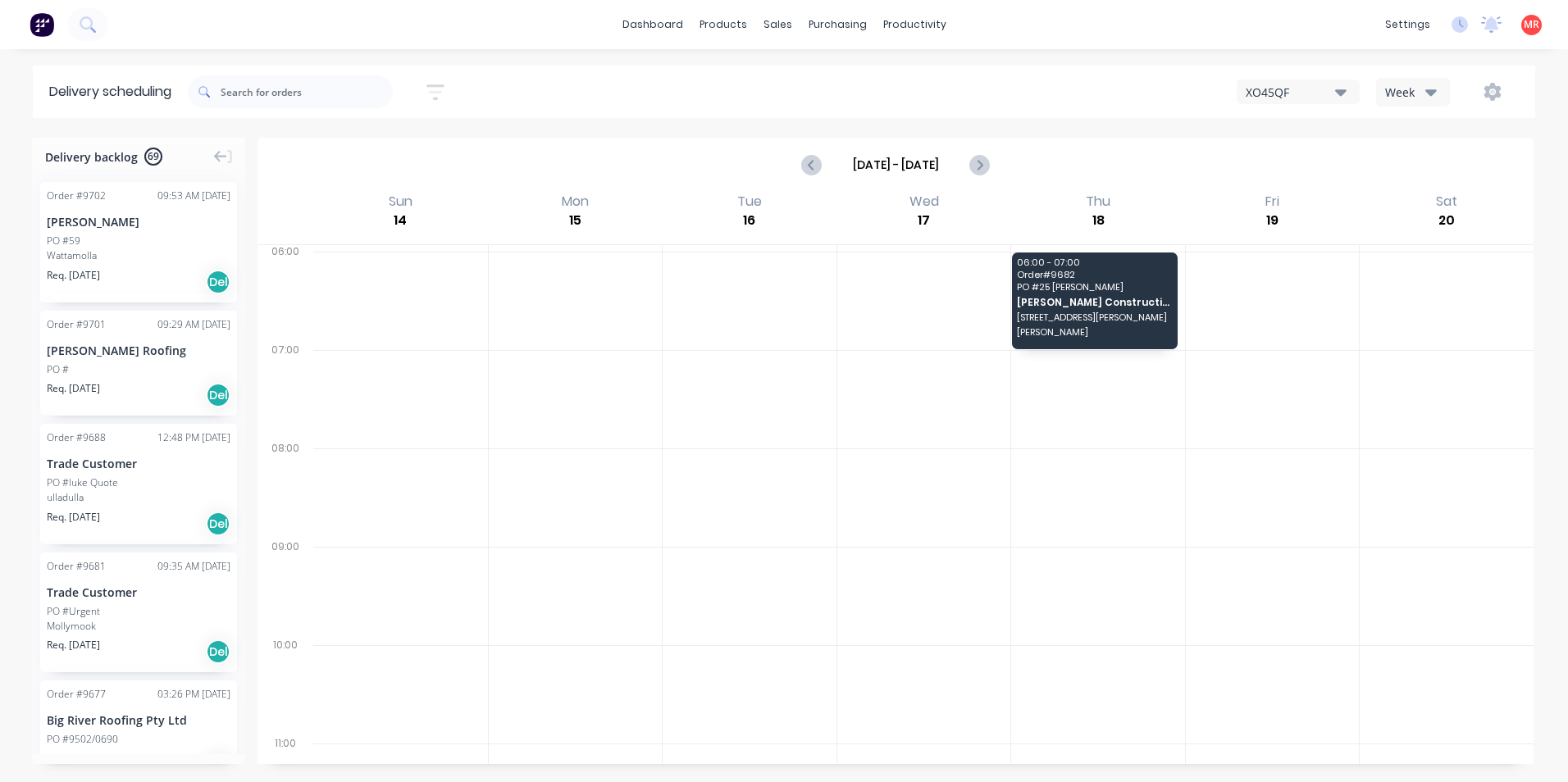
click at [45, 22] on img at bounding box center [41, 24] width 25 height 25
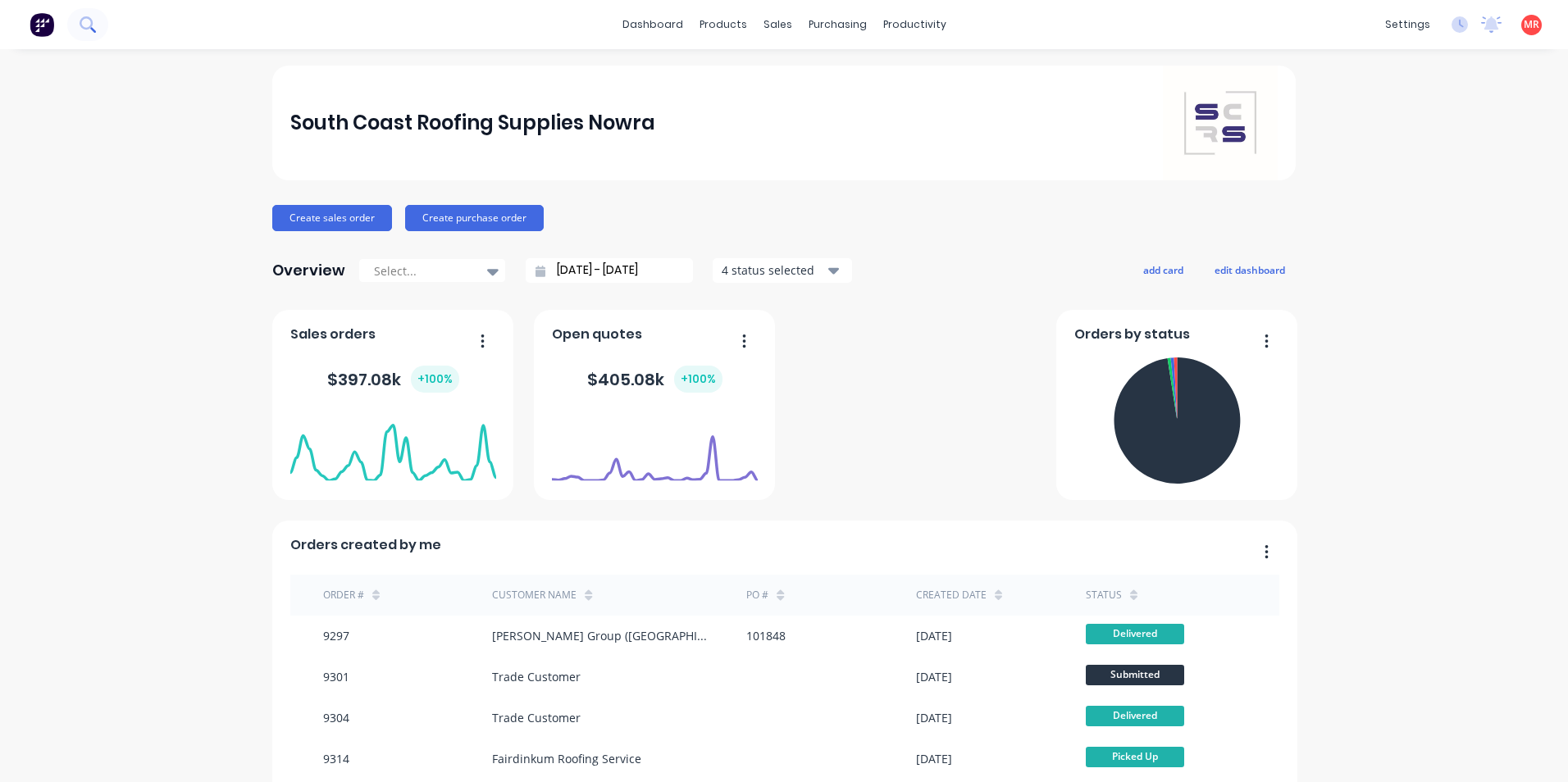
click at [92, 24] on icon at bounding box center [86, 23] width 13 height 13
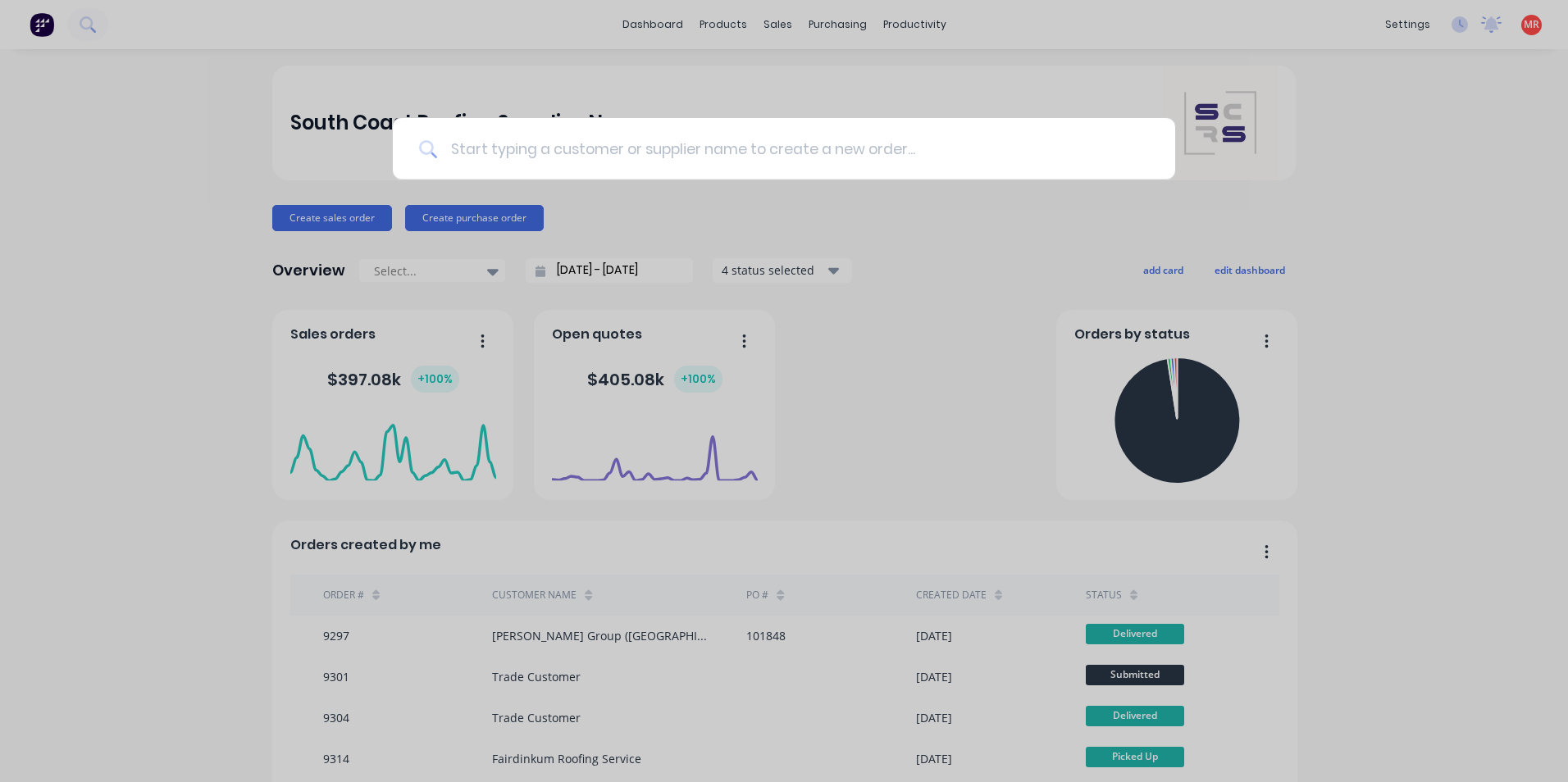
click at [456, 149] on input at bounding box center [793, 149] width 712 height 61
drag, startPoint x: 966, startPoint y: 93, endPoint x: 896, endPoint y: 63, distance: 76.2
click at [966, 93] on div at bounding box center [784, 391] width 1568 height 782
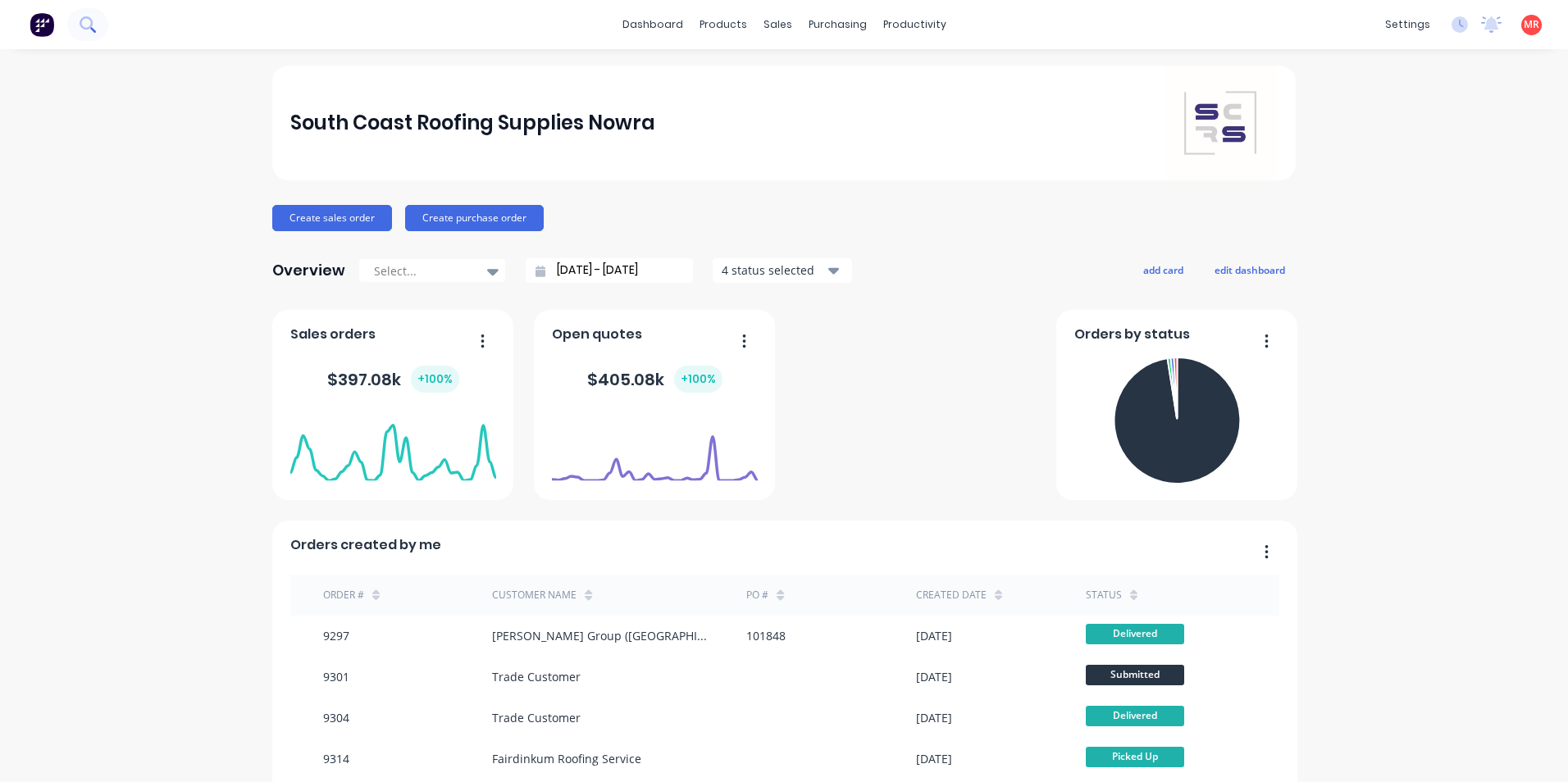
click at [85, 17] on icon at bounding box center [86, 23] width 13 height 13
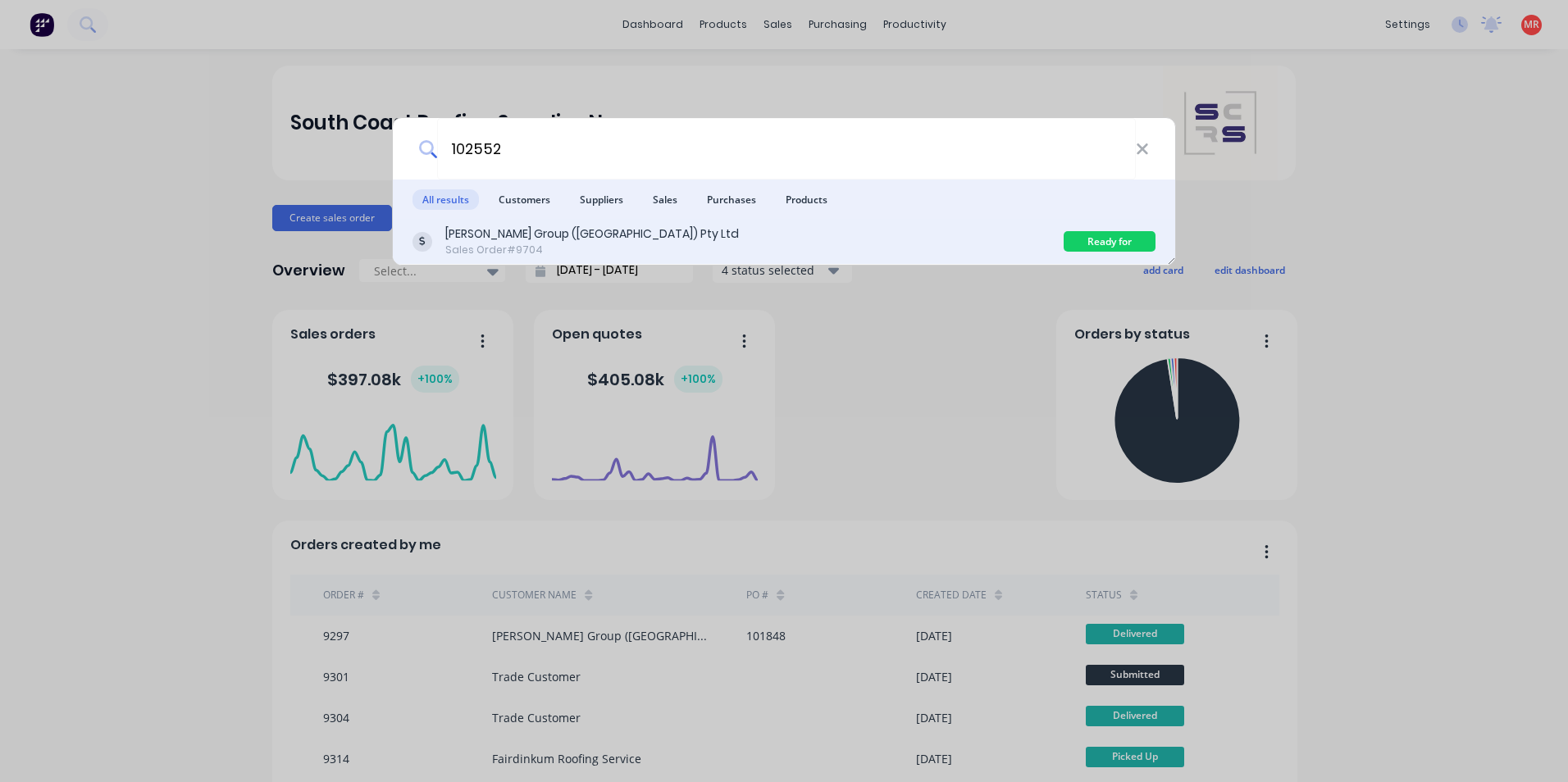
type input "102552"
click at [651, 245] on div "[PERSON_NAME] Group ([GEOGRAPHIC_DATA]) Pty Ltd Sales Order #9704" at bounding box center [738, 242] width 651 height 32
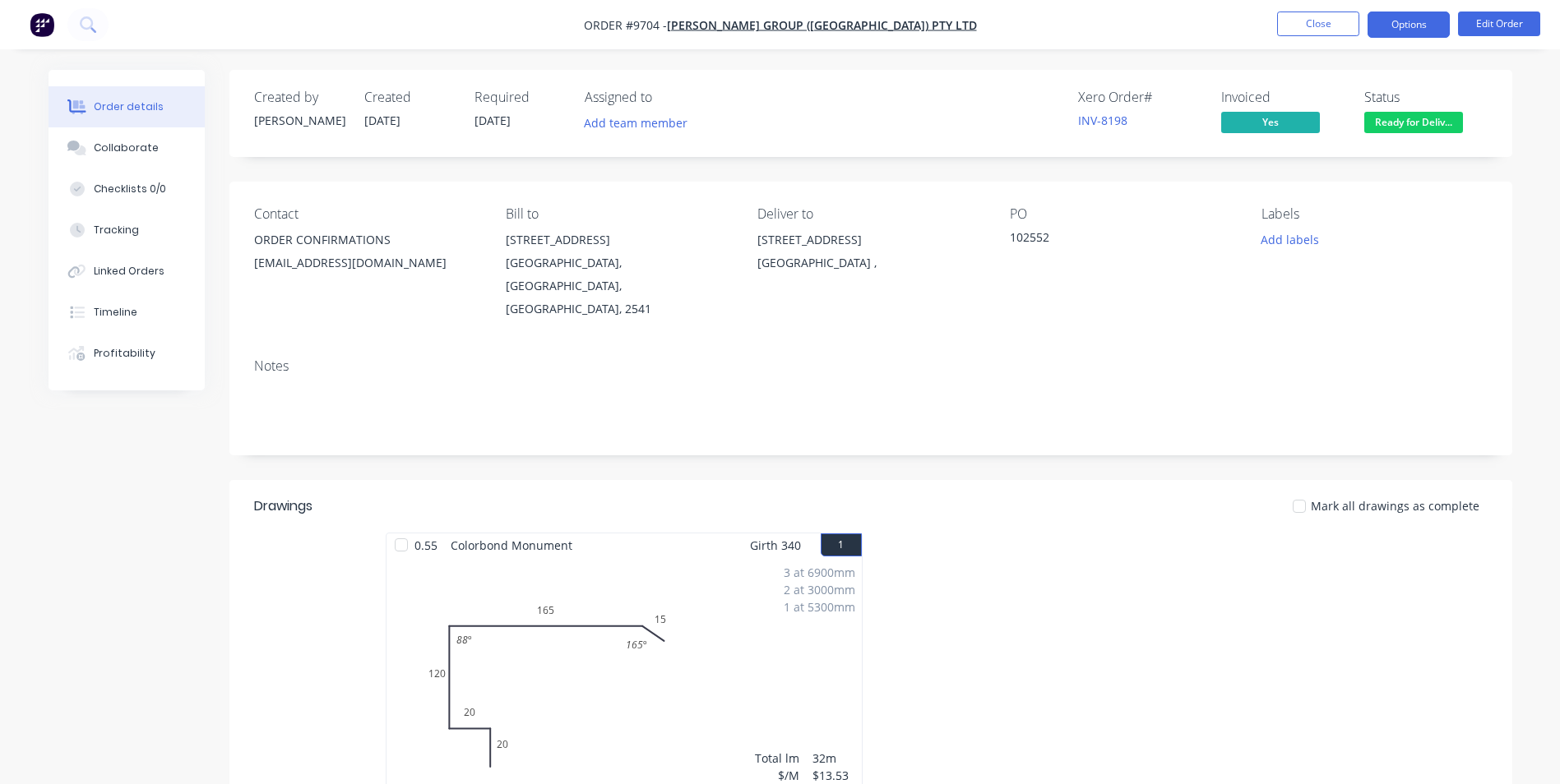
click at [1437, 29] on button "Options" at bounding box center [1409, 25] width 82 height 27
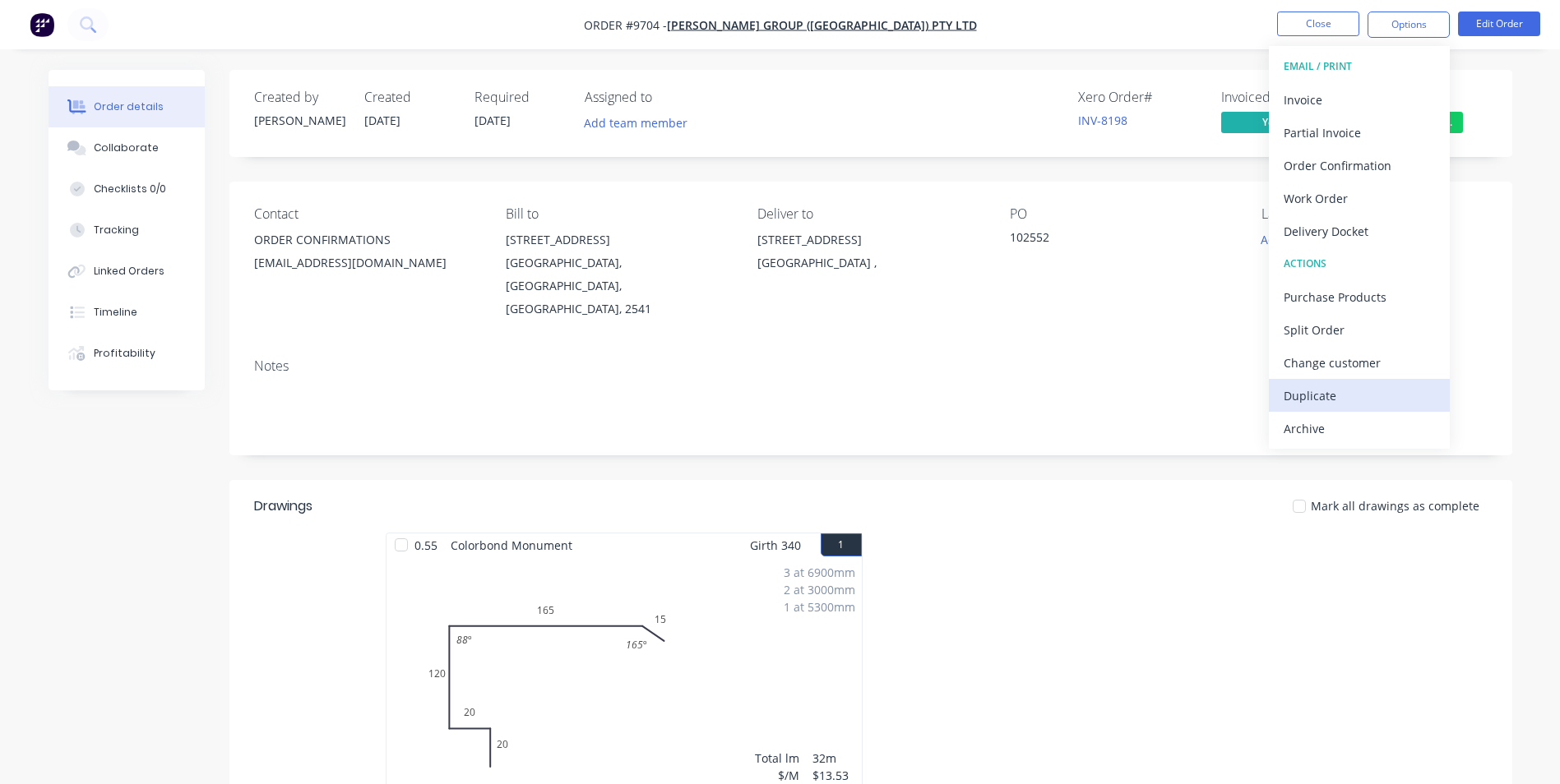
click at [1316, 401] on div "Duplicate" at bounding box center [1359, 395] width 151 height 24
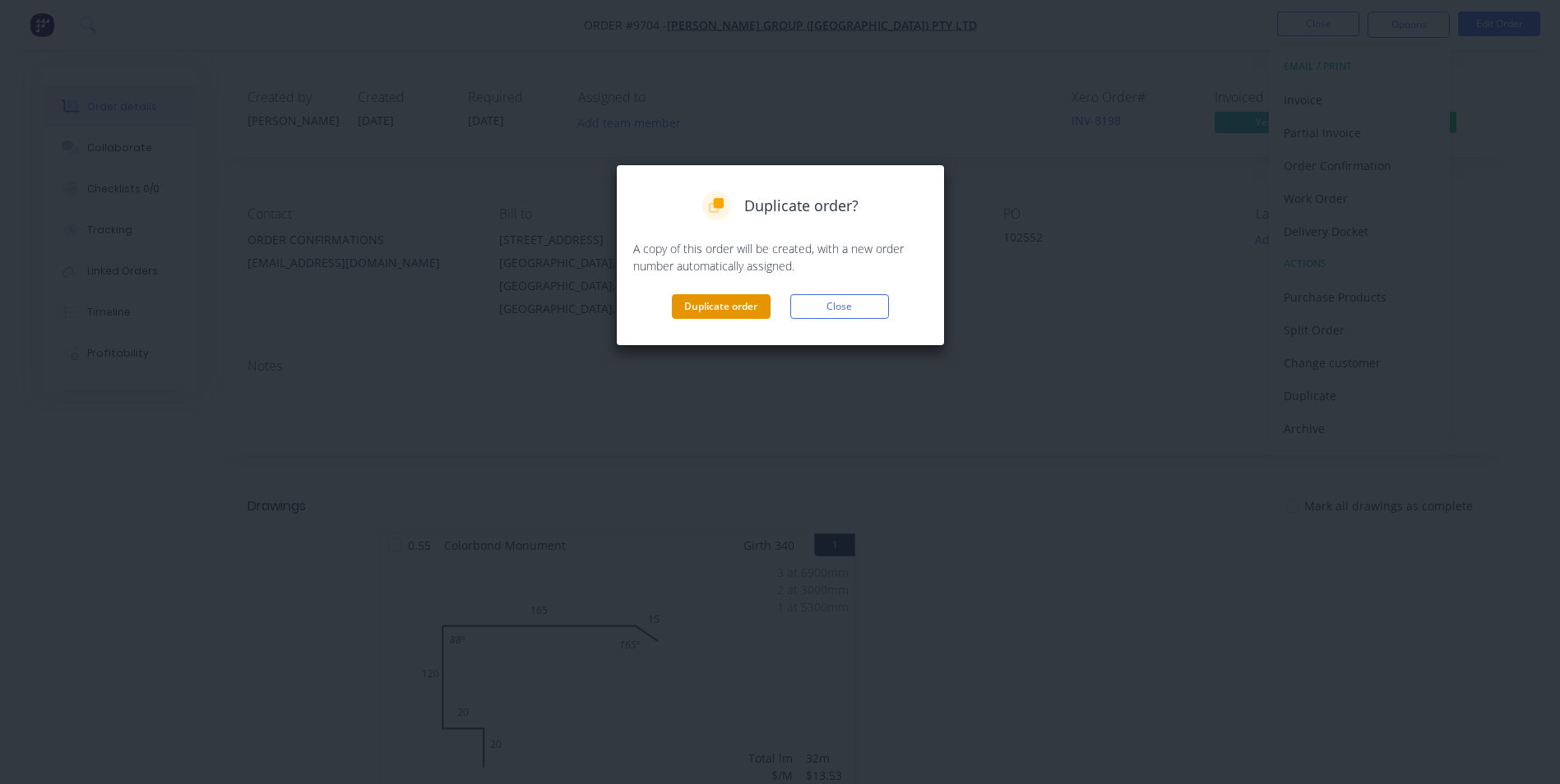
click at [708, 305] on button "Duplicate order" at bounding box center [721, 306] width 99 height 25
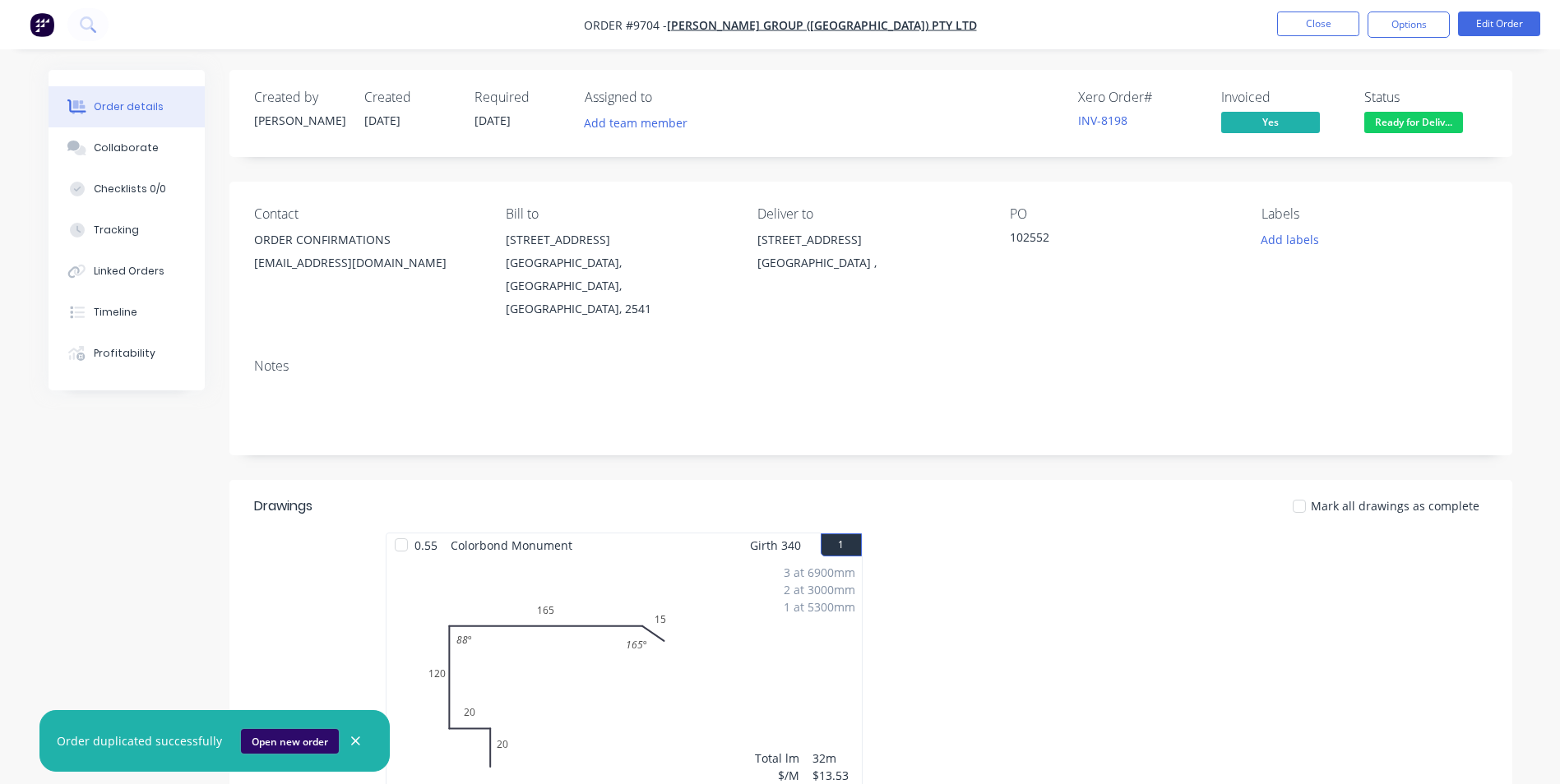
click at [305, 740] on button "Open new order" at bounding box center [290, 741] width 98 height 25
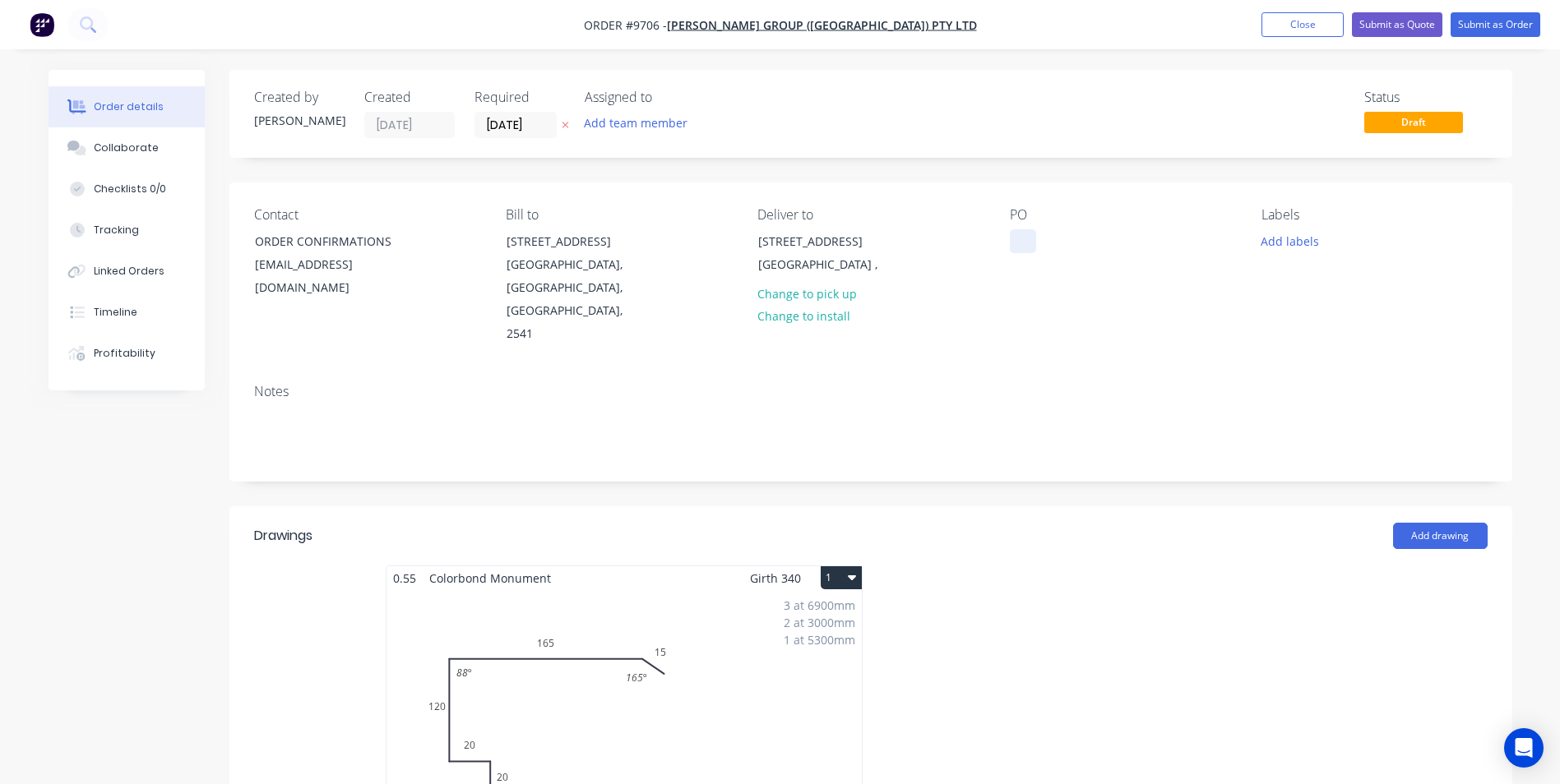
click at [1026, 247] on div at bounding box center [1023, 241] width 27 height 24
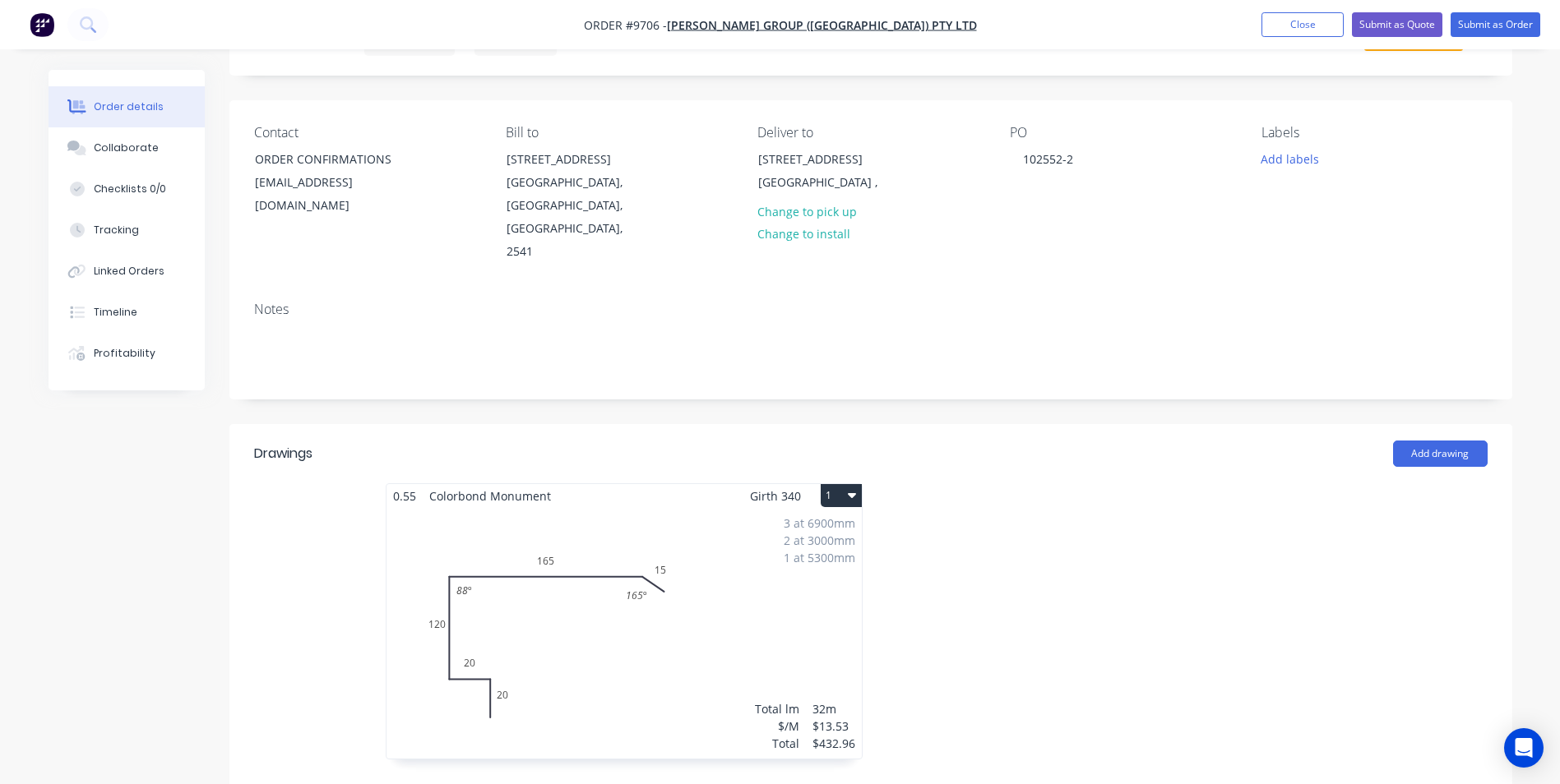
click at [749, 508] on div "3 at 6900mm 2 at 3000mm 1 at 5300mm Total lm $/M Total 32m $13.53 $432.96" at bounding box center [624, 634] width 476 height 251
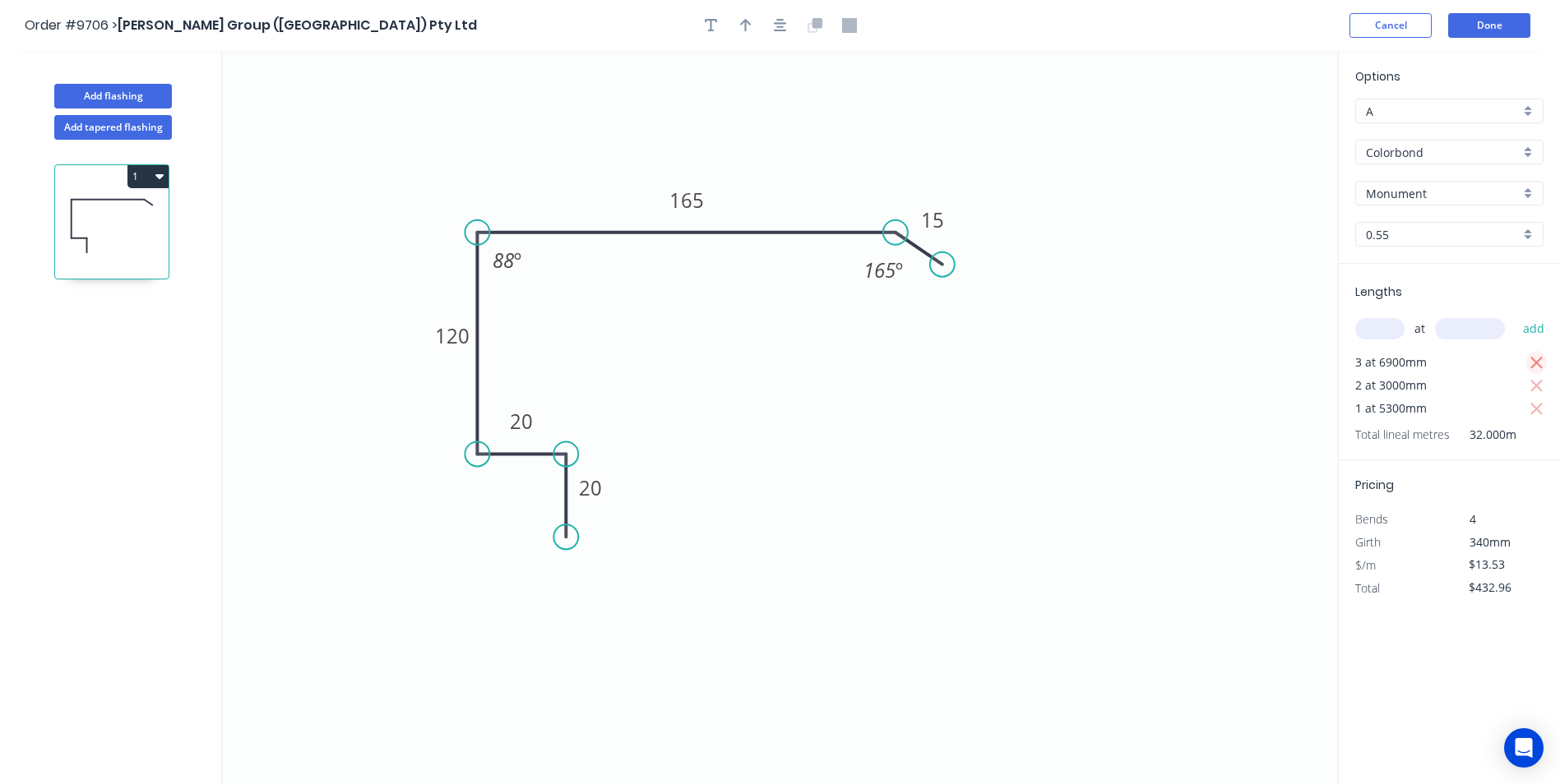
click at [1543, 360] on icon "button" at bounding box center [1537, 364] width 15 height 20
type input "$0.00"
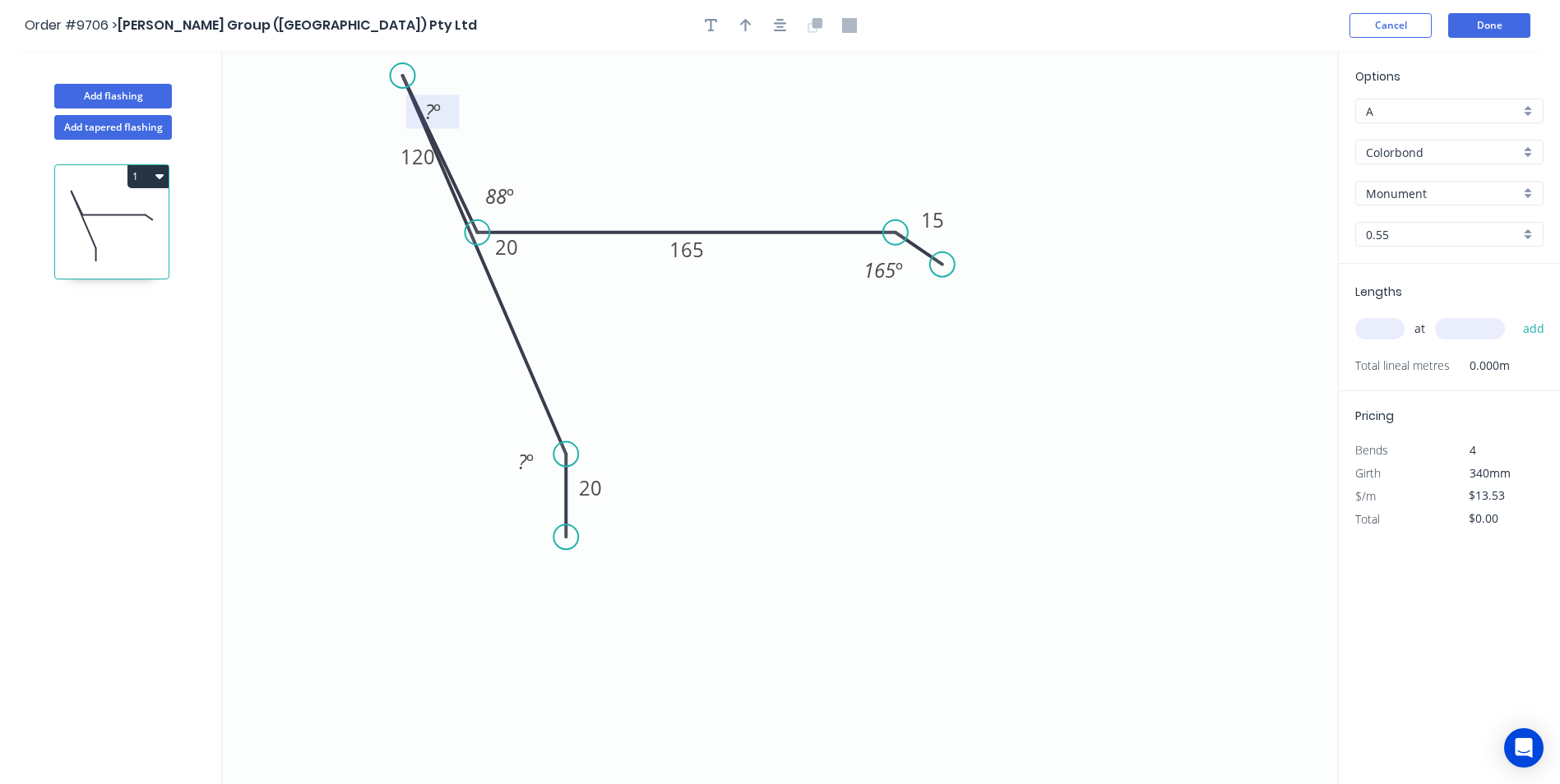
drag, startPoint x: 478, startPoint y: 451, endPoint x: 458, endPoint y: 110, distance: 341.6
click at [458, 110] on g "? º" at bounding box center [425, 96] width 69 height 65
click at [612, 480] on div "Delete point" at bounding box center [637, 478] width 165 height 34
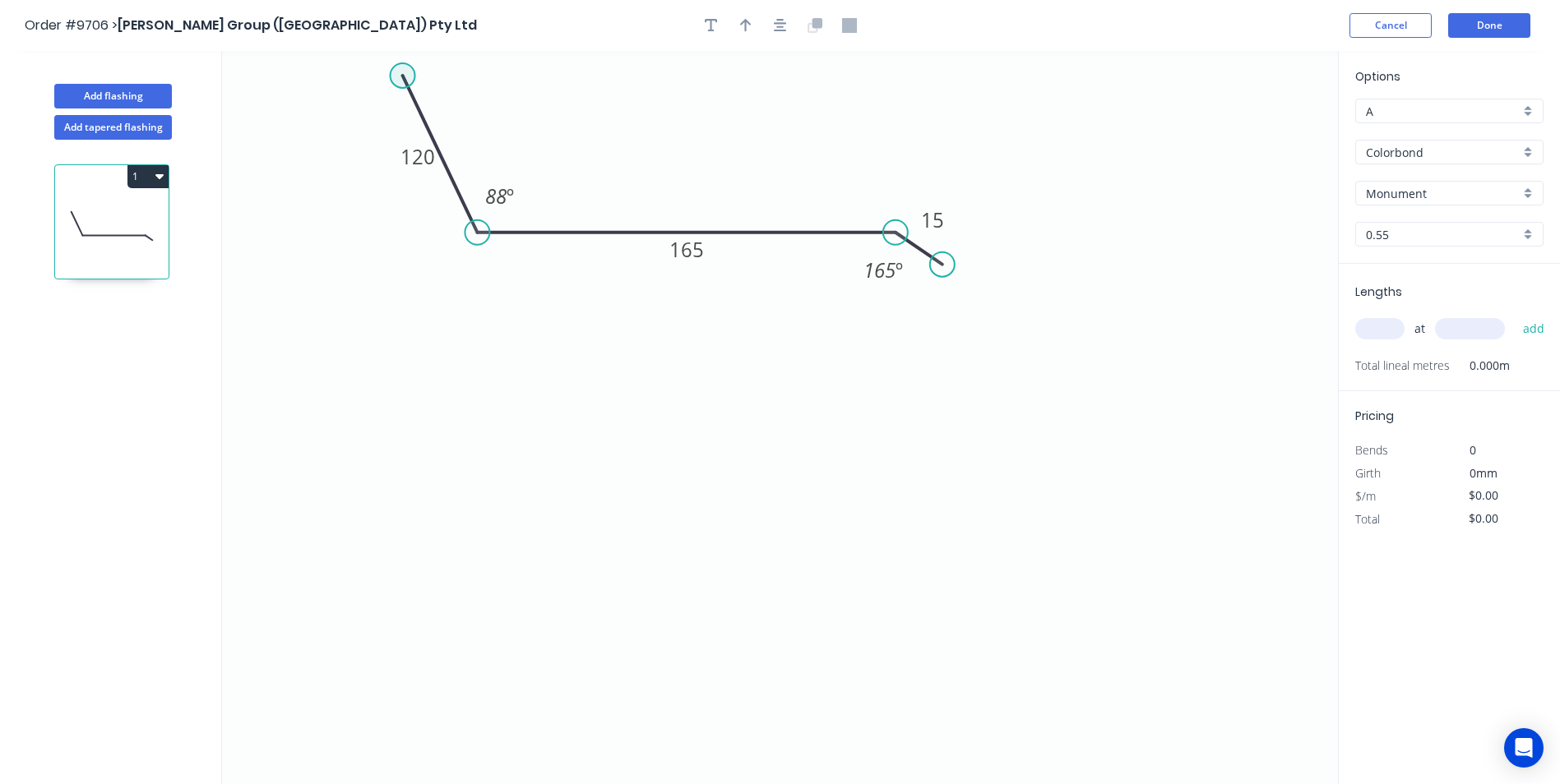
type input "$9.07"
drag, startPoint x: 398, startPoint y: 71, endPoint x: 480, endPoint y: 76, distance: 82.2
click at [480, 76] on circle at bounding box center [477, 76] width 25 height 25
click at [810, 20] on icon at bounding box center [815, 25] width 15 height 15
click at [853, 22] on icon at bounding box center [849, 25] width 15 height 15
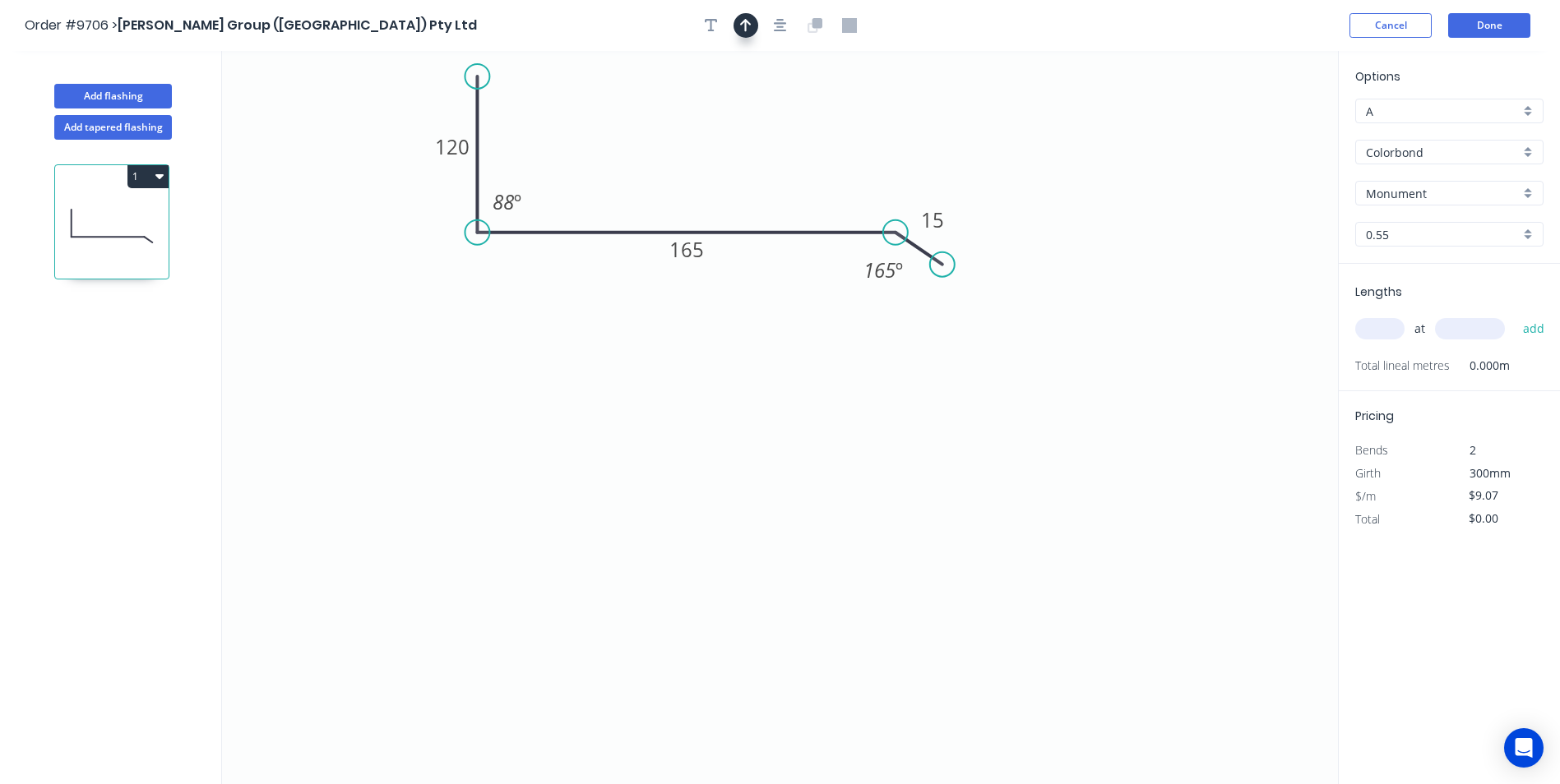
click at [750, 17] on button "button" at bounding box center [746, 25] width 25 height 25
click at [777, 24] on icon "button" at bounding box center [780, 25] width 13 height 13
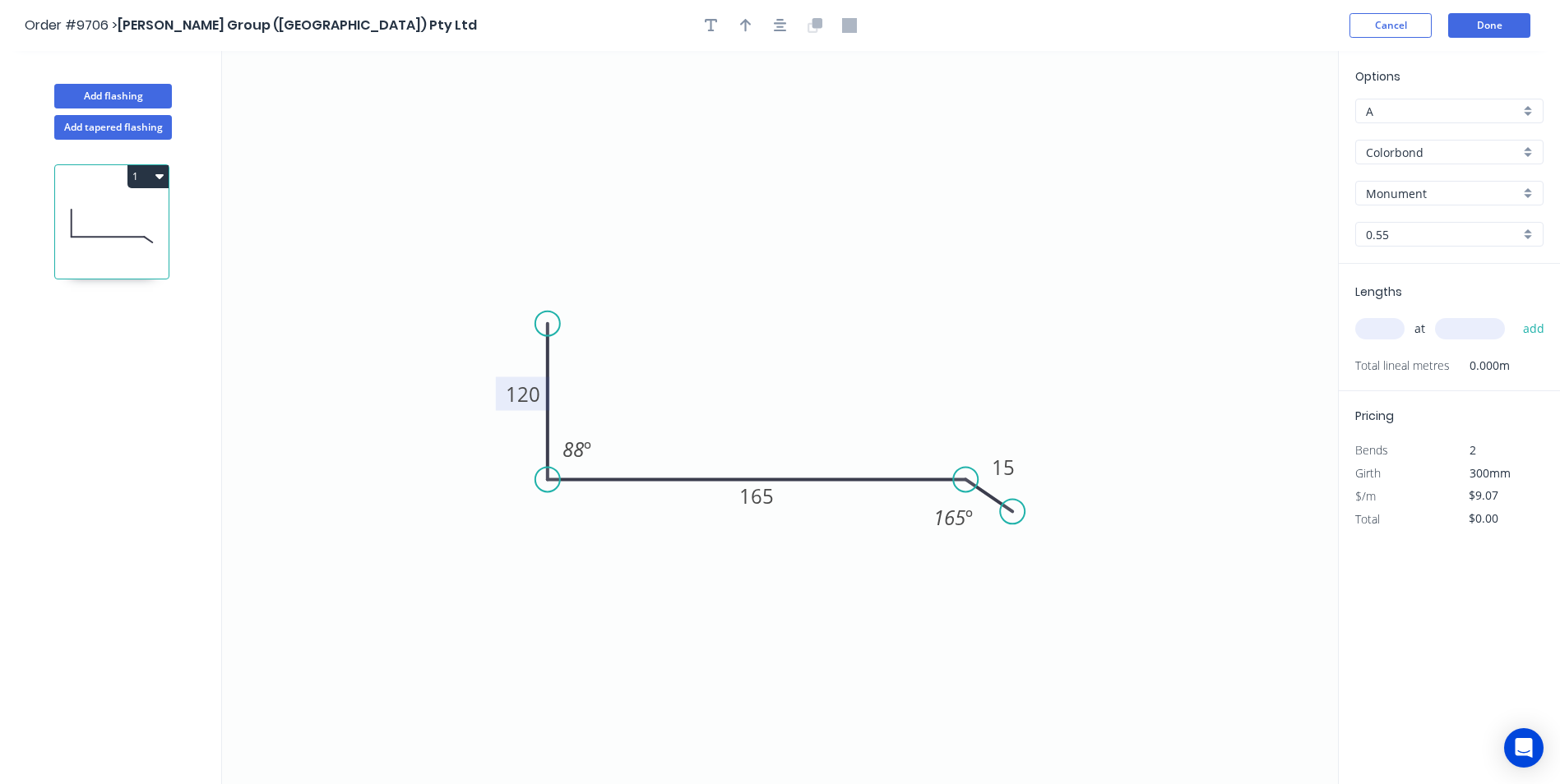
click at [521, 389] on tspan "120" at bounding box center [522, 393] width 35 height 27
click at [840, 316] on icon "0 100 180 15 90 º 165 º" at bounding box center [780, 418] width 1116 height 734
click at [1377, 333] on input "text" at bounding box center [1380, 329] width 49 height 22
type input "1"
type input "3000"
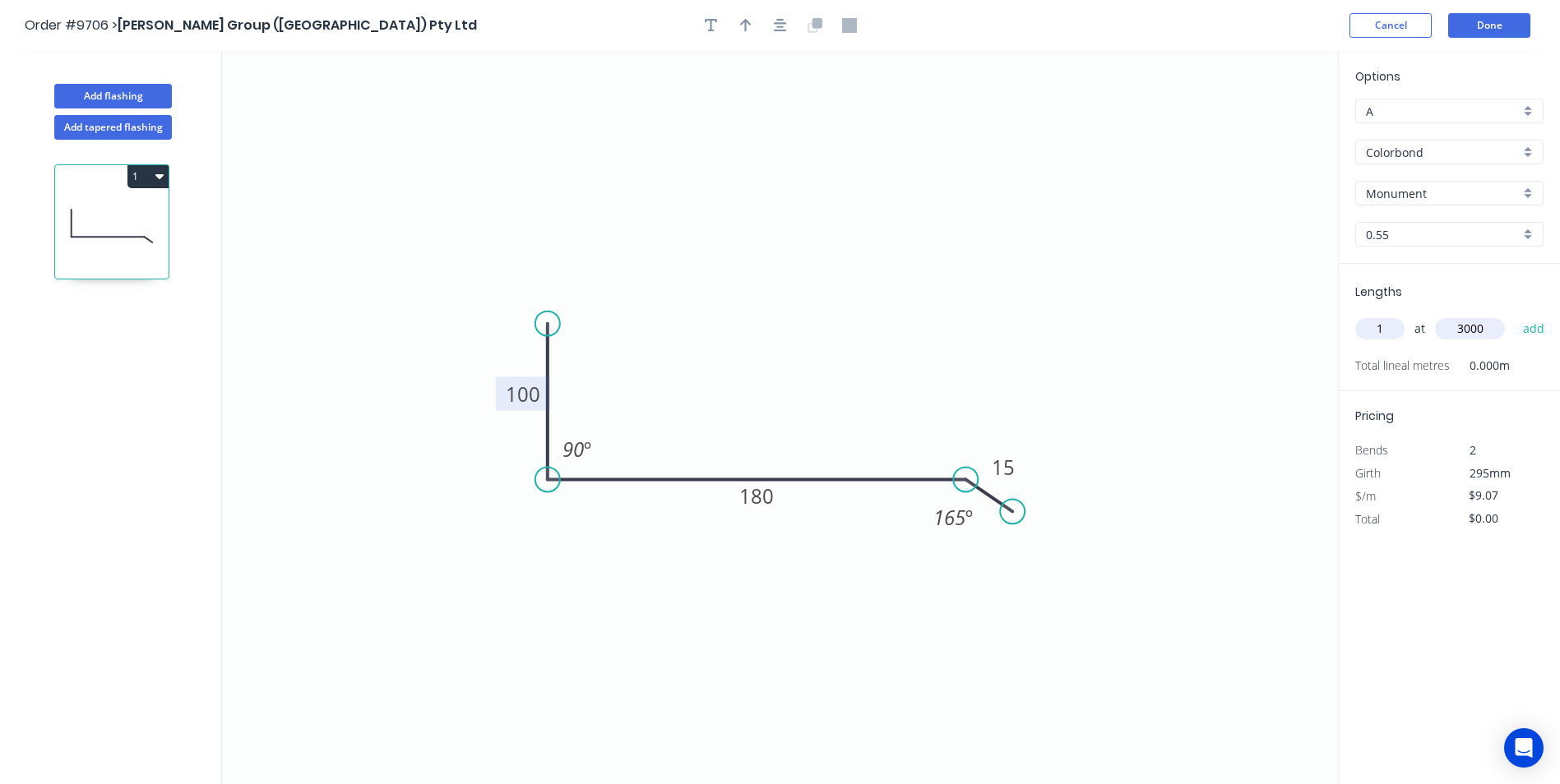
click at [1515, 314] on button "add" at bounding box center [1534, 328] width 39 height 28
type input "$27.21"
click at [1496, 27] on button "Done" at bounding box center [1489, 25] width 82 height 25
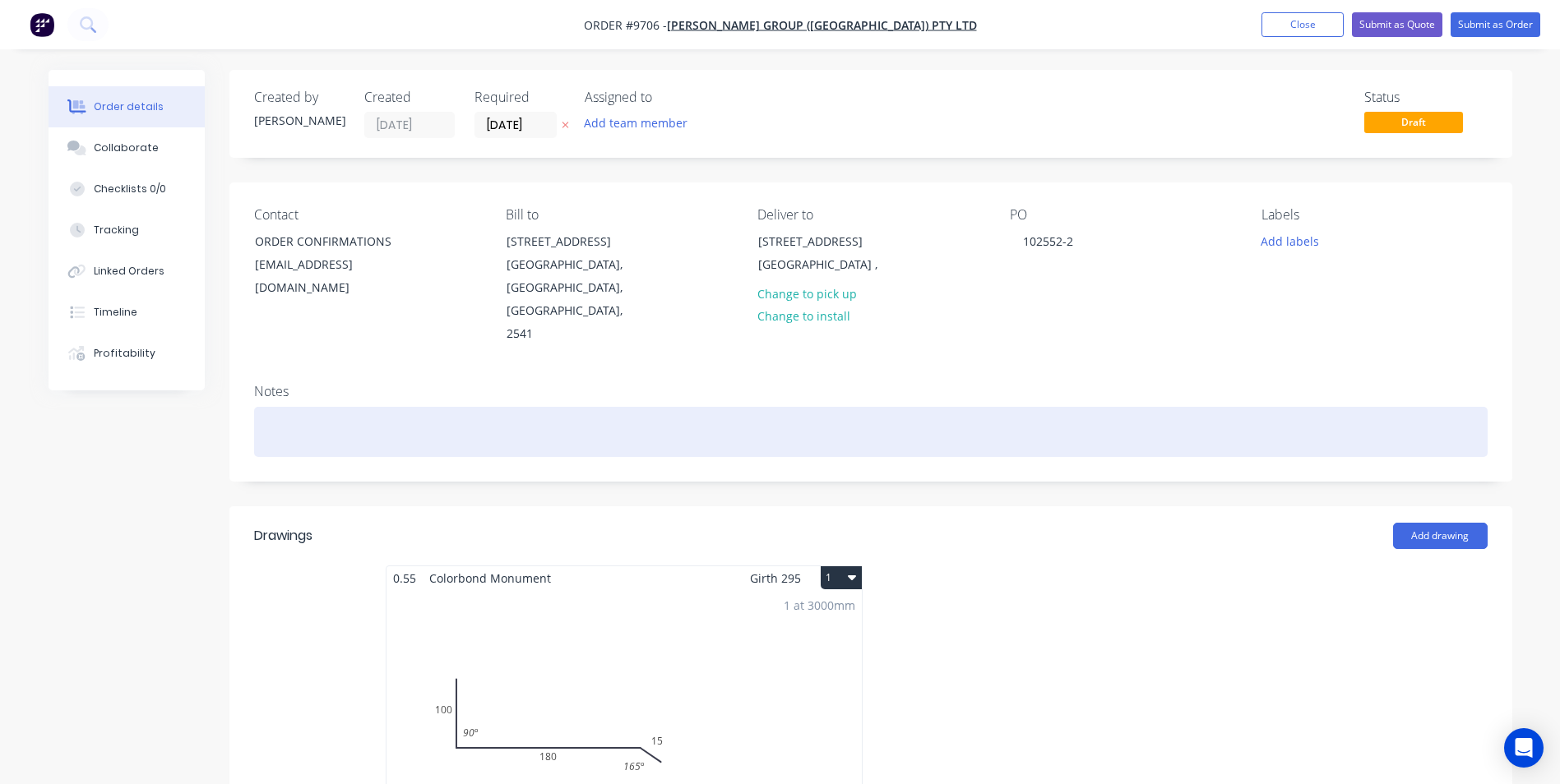
click at [281, 407] on div at bounding box center [871, 432] width 1234 height 50
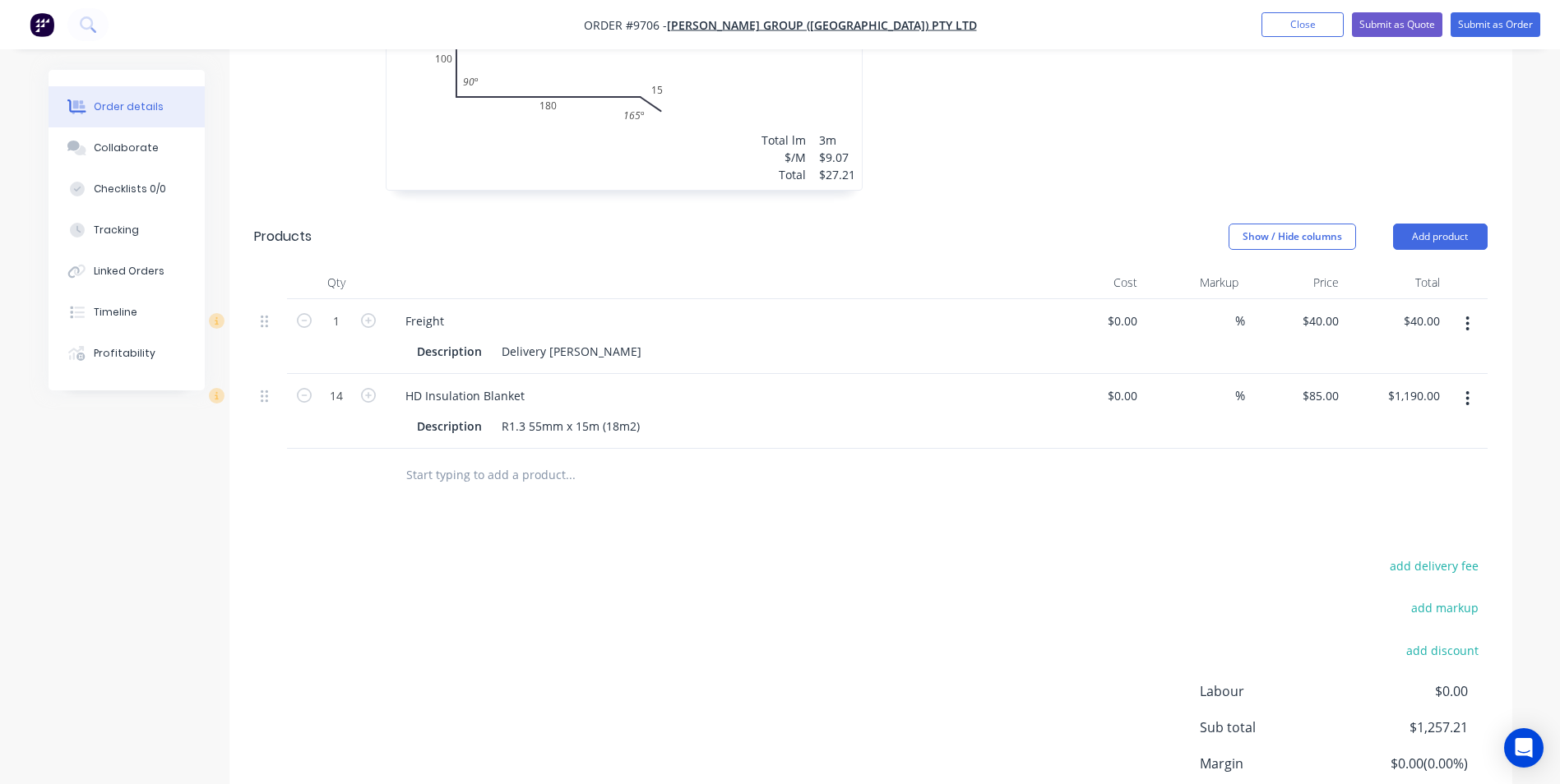
scroll to position [740, 0]
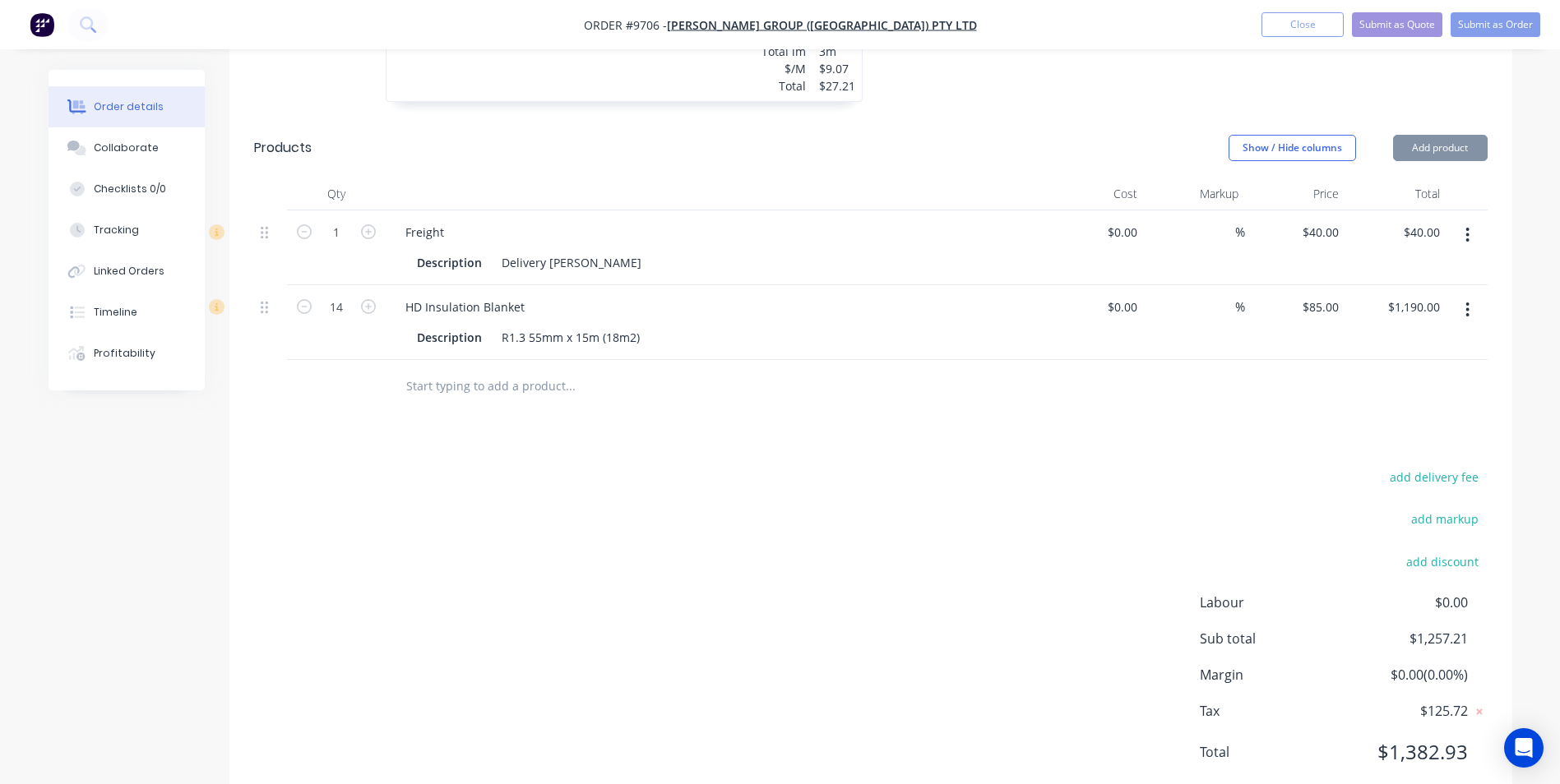
click at [1467, 301] on icon "button" at bounding box center [1468, 309] width 4 height 18
drag, startPoint x: 1400, startPoint y: 399, endPoint x: 1416, endPoint y: 304, distance: 96.3
click at [1400, 440] on div "Delete" at bounding box center [1410, 452] width 127 height 24
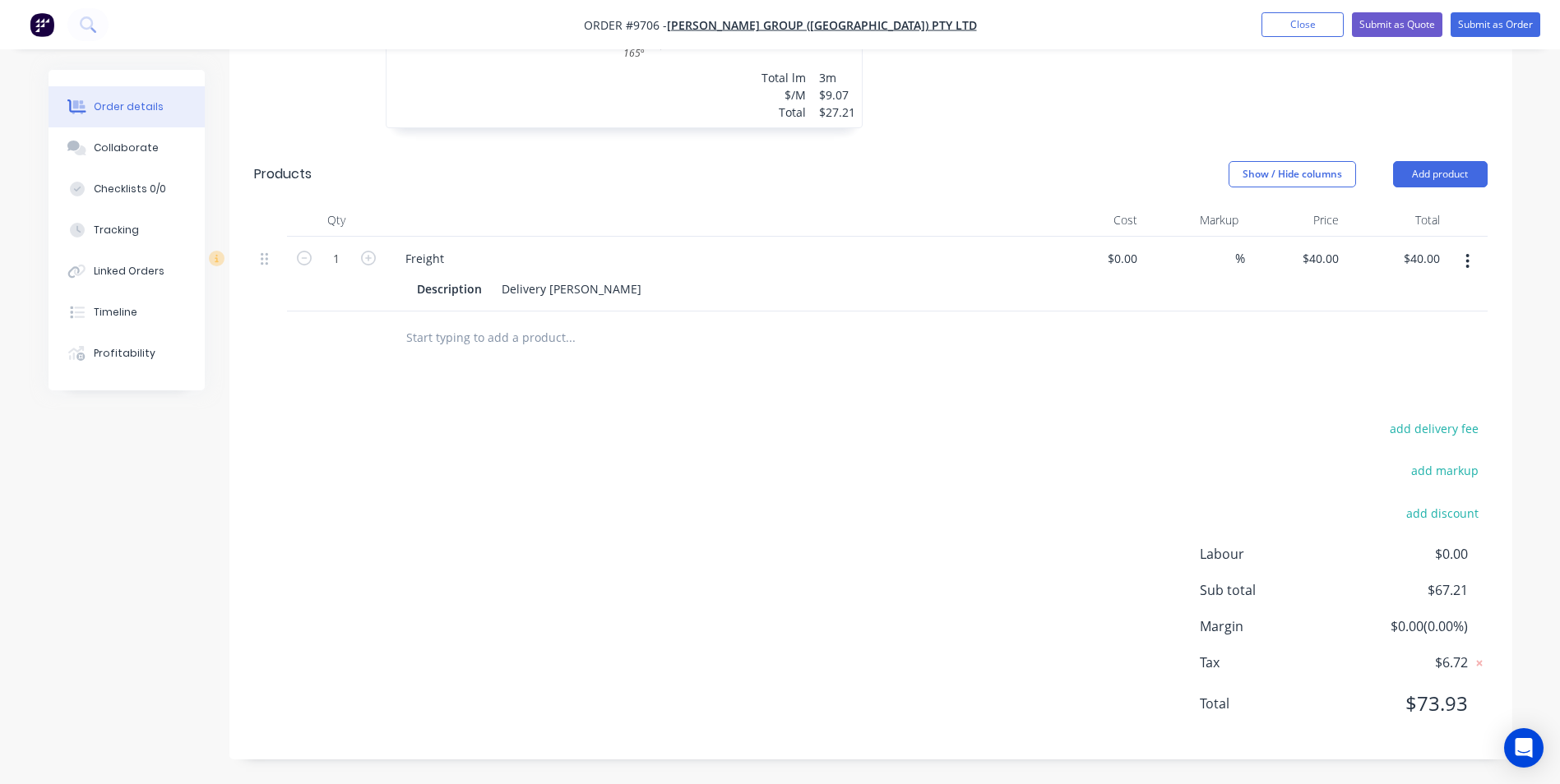
scroll to position [667, 0]
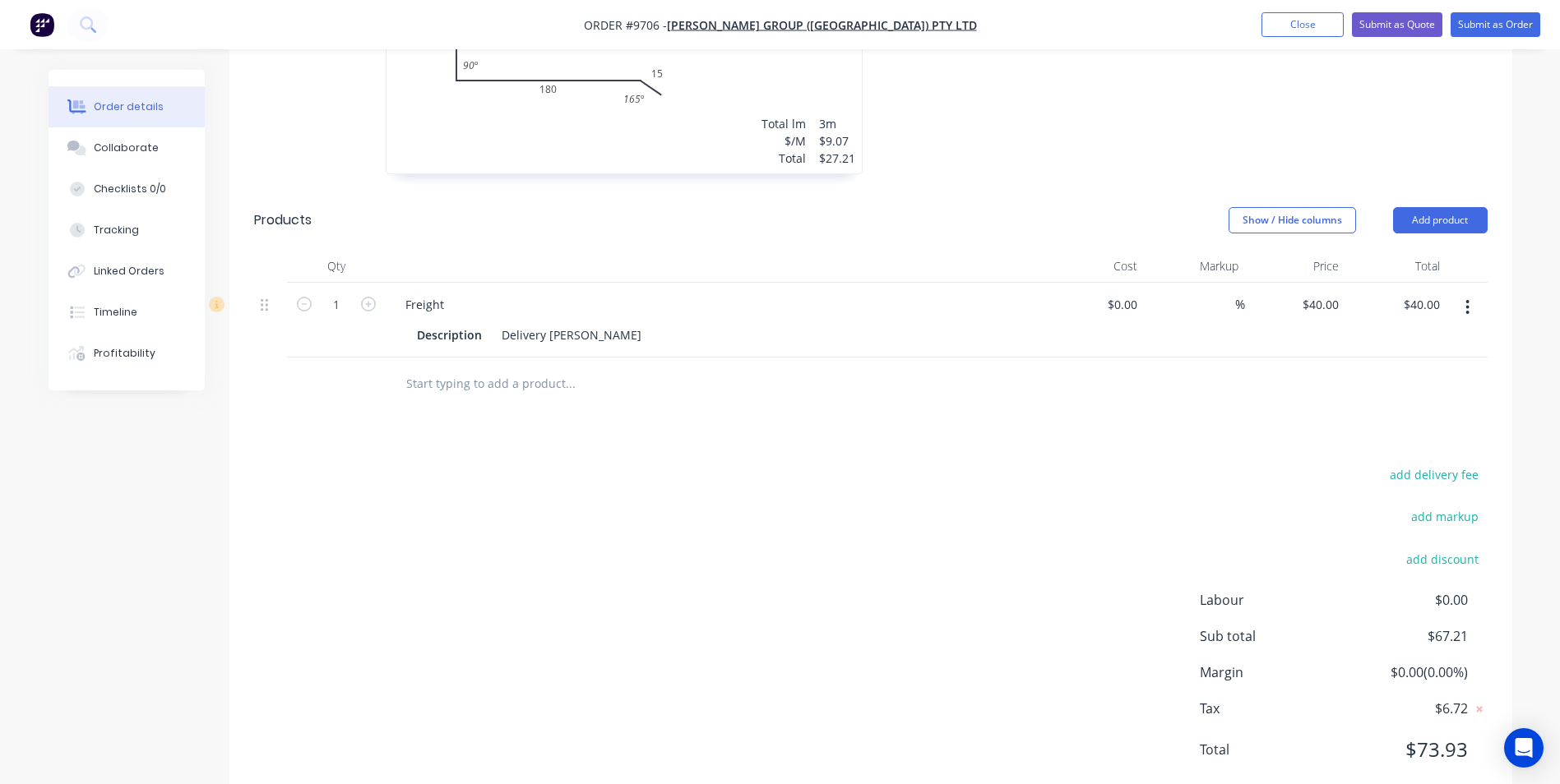
click at [1466, 299] on icon "button" at bounding box center [1468, 307] width 4 height 18
click at [1384, 437] on div "Delete" at bounding box center [1410, 449] width 127 height 24
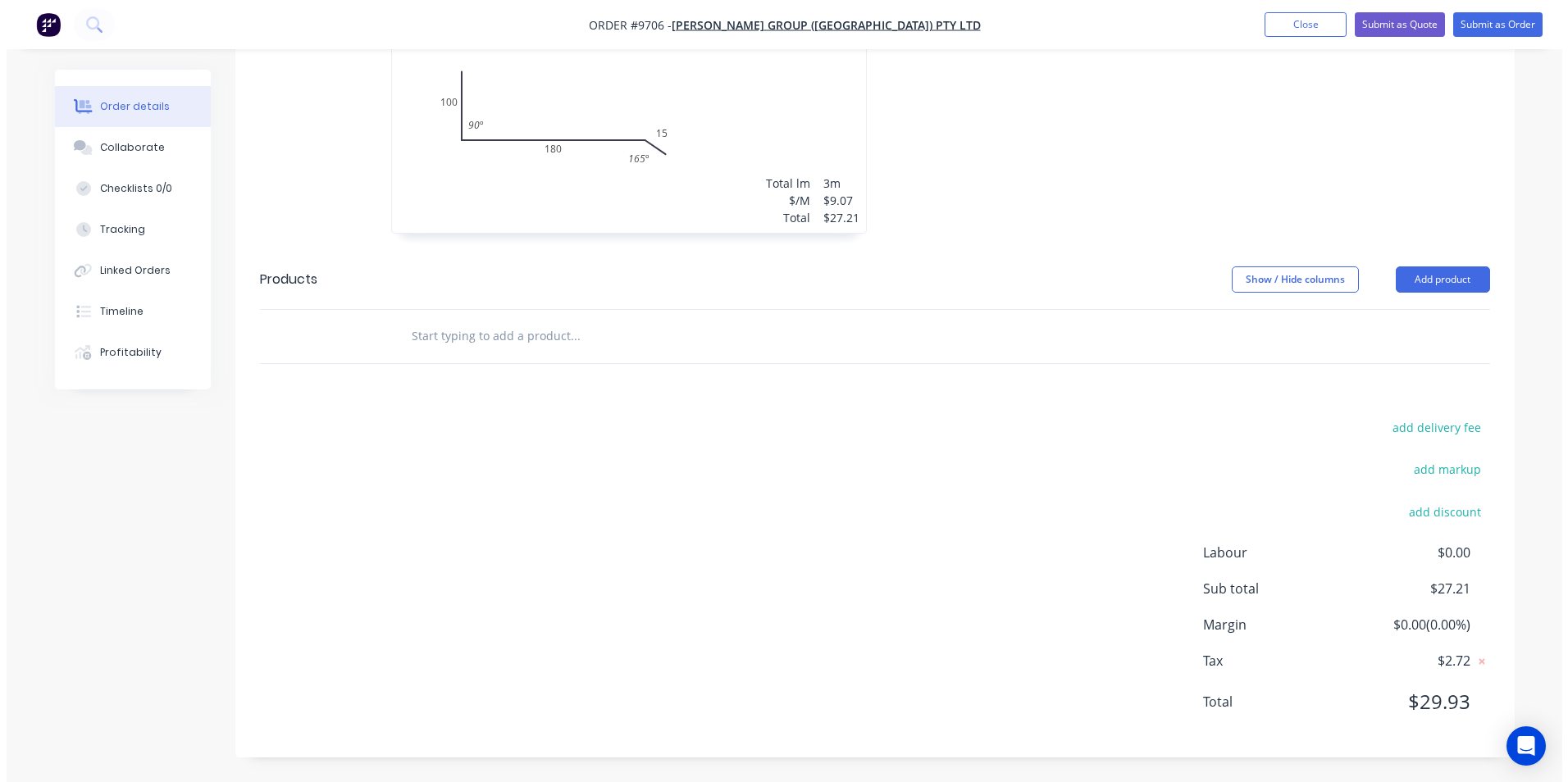
scroll to position [560, 0]
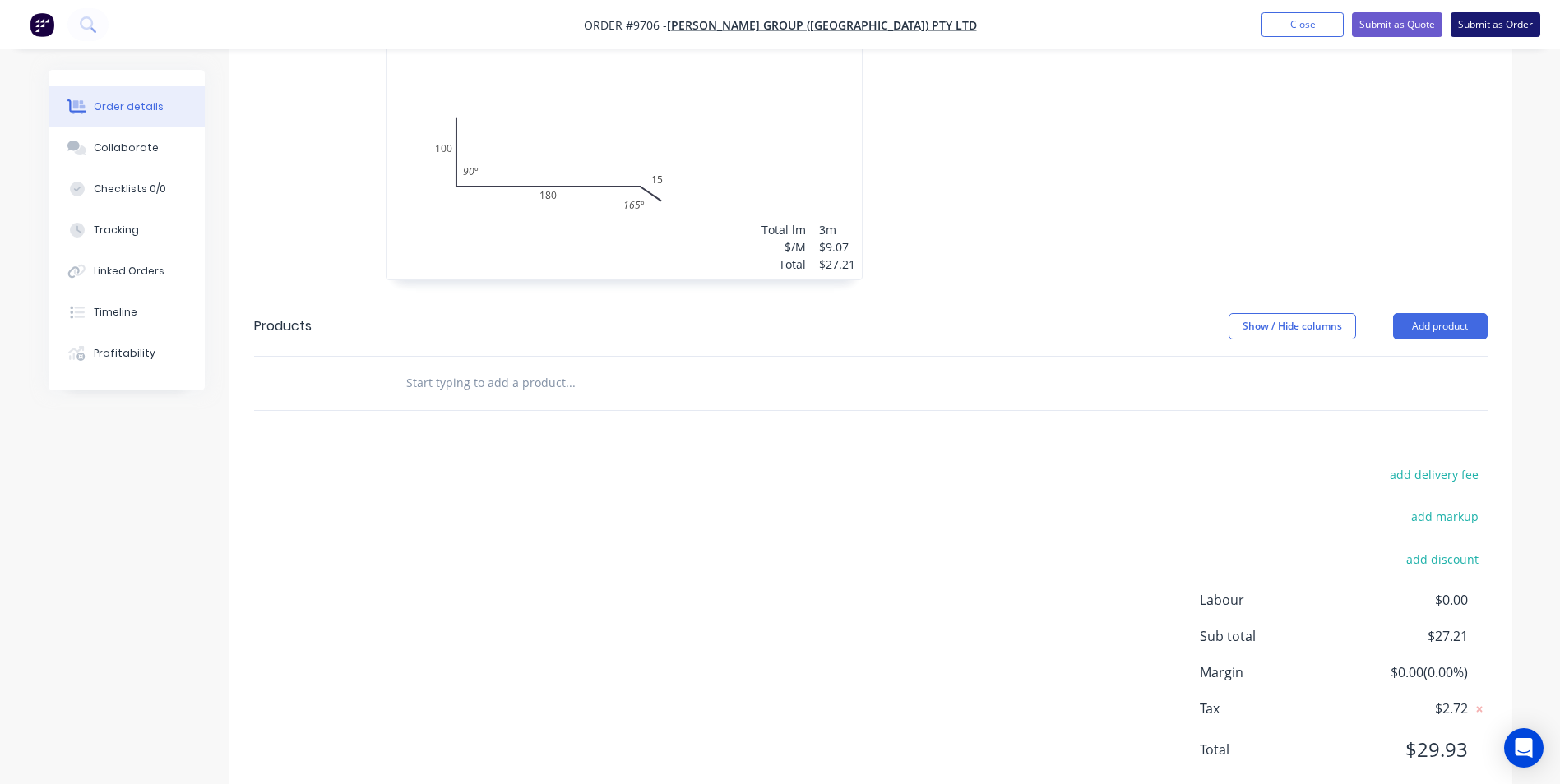
click at [1465, 23] on button "Submit as Order" at bounding box center [1496, 24] width 90 height 25
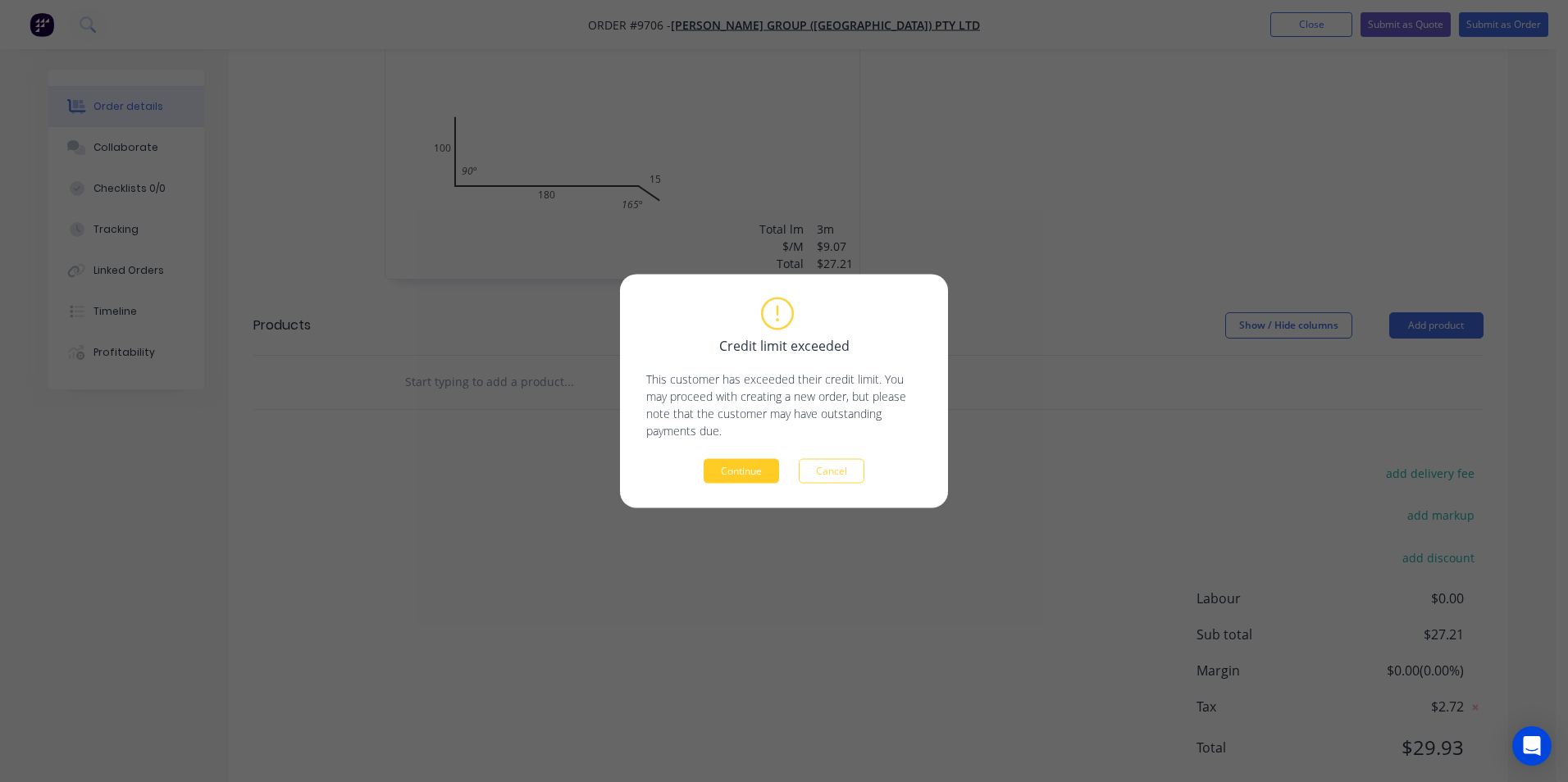
click at [741, 477] on button "Continue" at bounding box center [741, 471] width 75 height 25
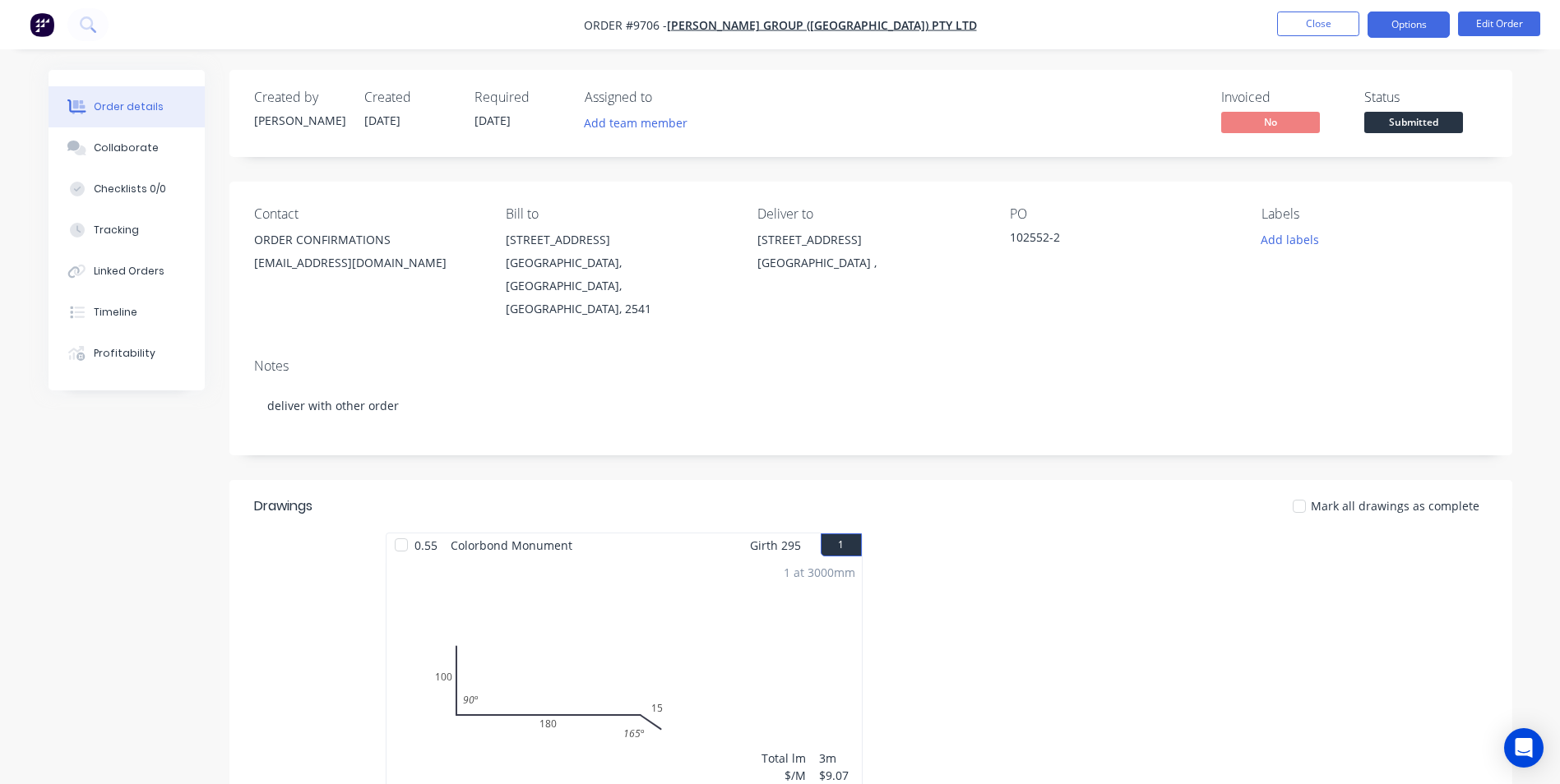
click at [1418, 24] on button "Options" at bounding box center [1409, 25] width 82 height 27
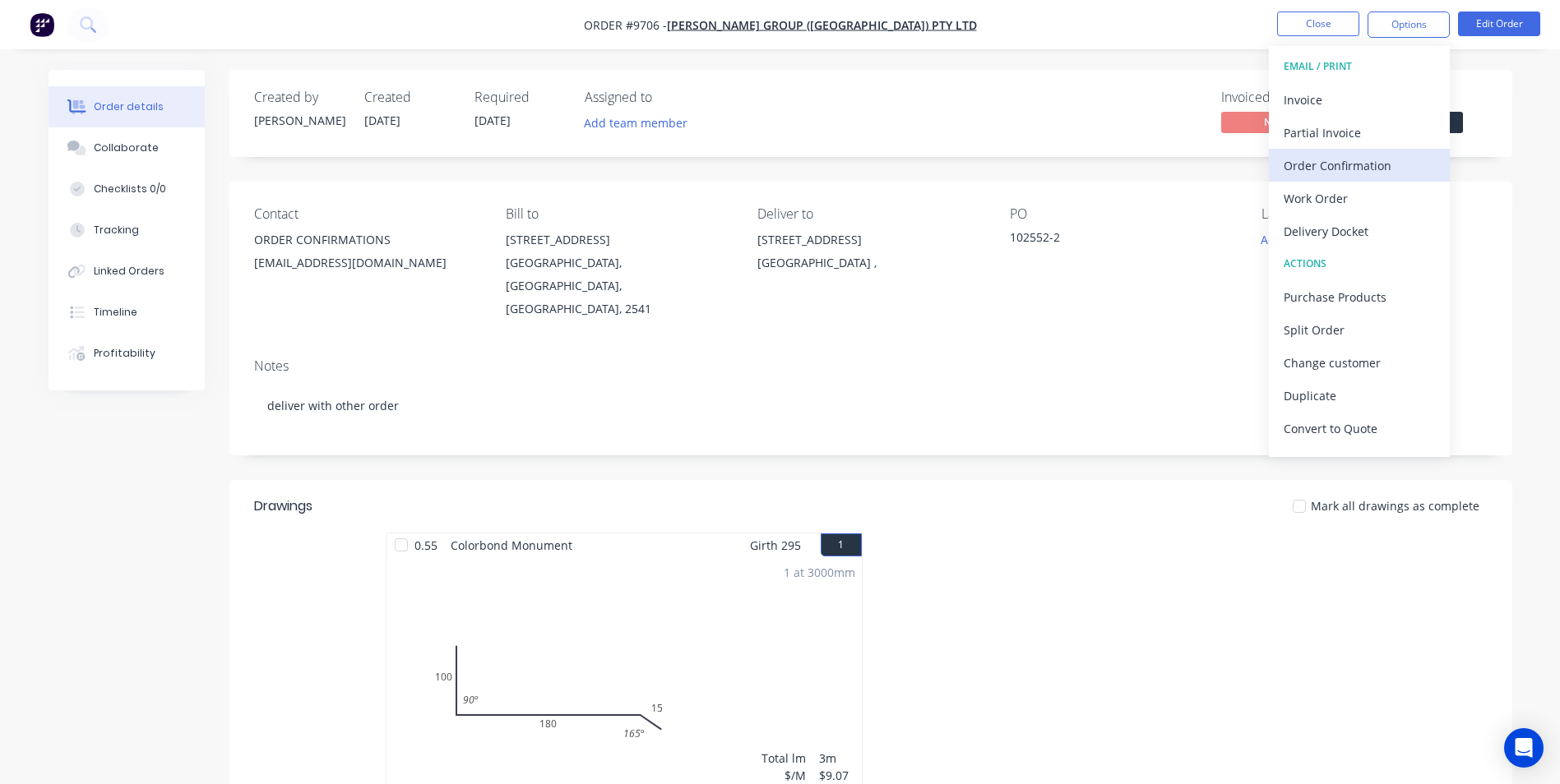
click at [1303, 170] on div "Order Confirmation" at bounding box center [1359, 165] width 151 height 24
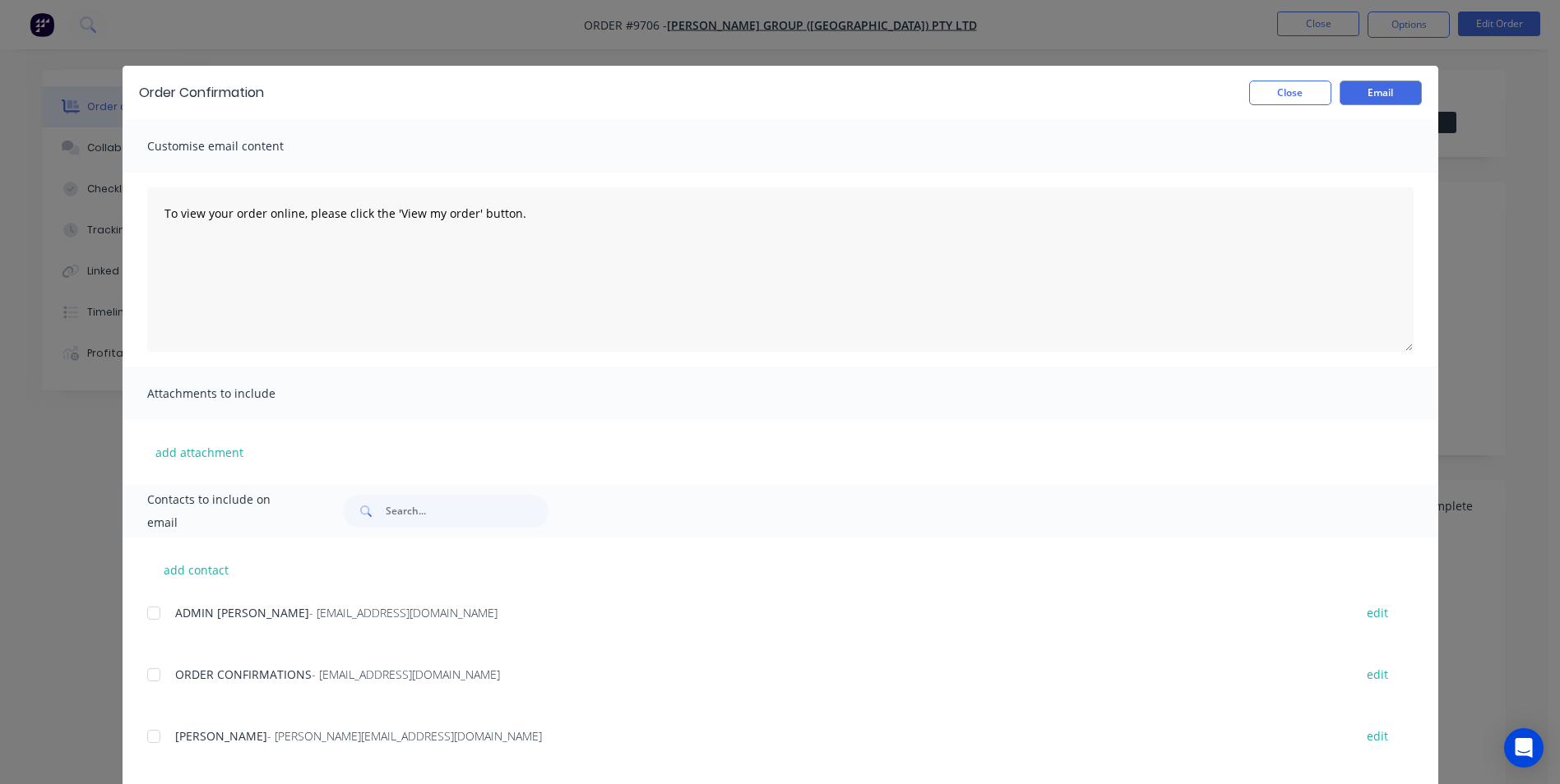
click at [163, 680] on div "ORDER CONFIRMATIONS - roofing@parrishgroup.com.au edit" at bounding box center [792, 674] width 1291 height 22
click at [143, 670] on div at bounding box center [153, 674] width 33 height 33
click at [1356, 91] on button "Email" at bounding box center [1381, 92] width 82 height 25
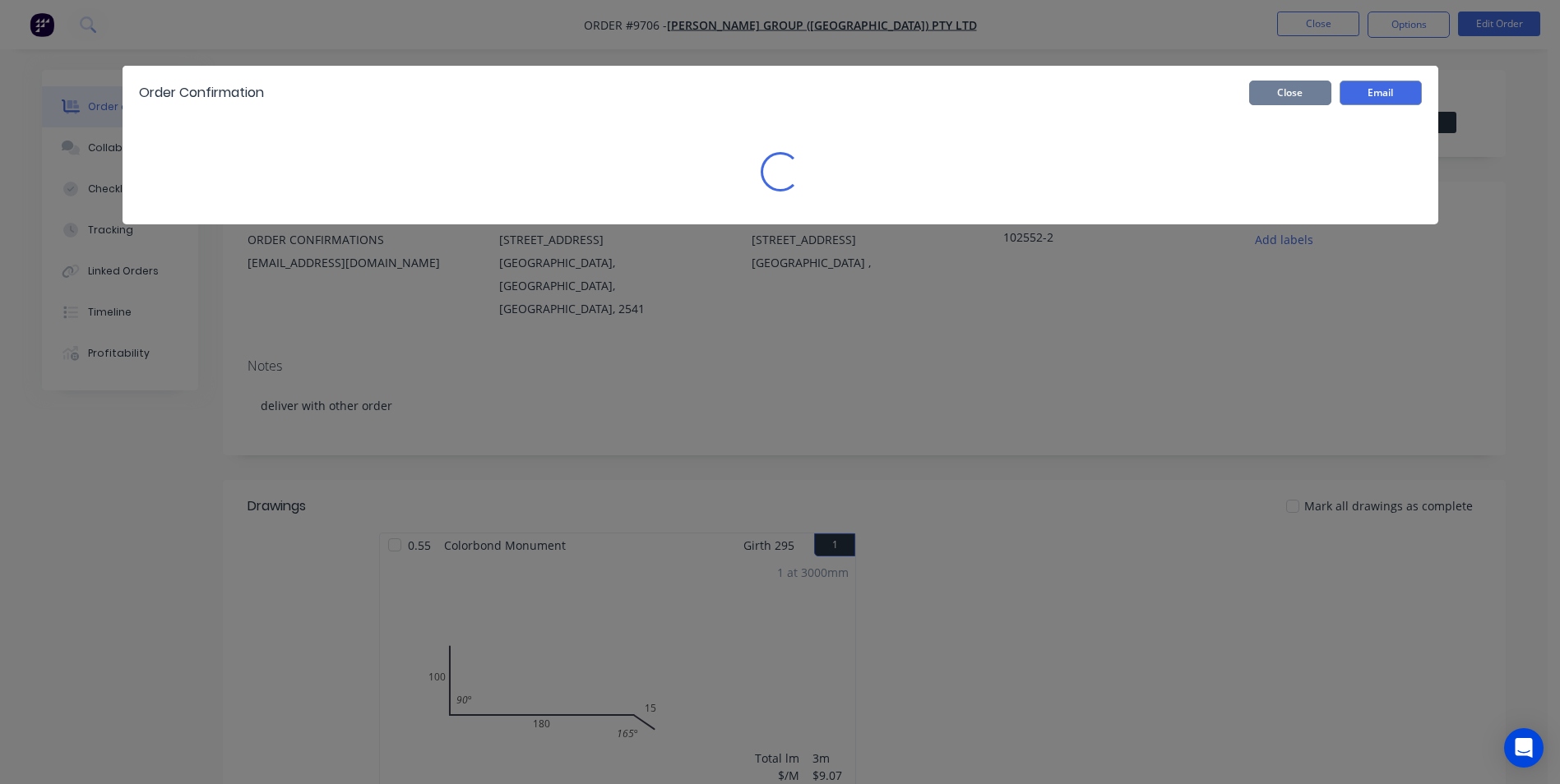
click at [1282, 91] on button "Close" at bounding box center [1290, 92] width 82 height 25
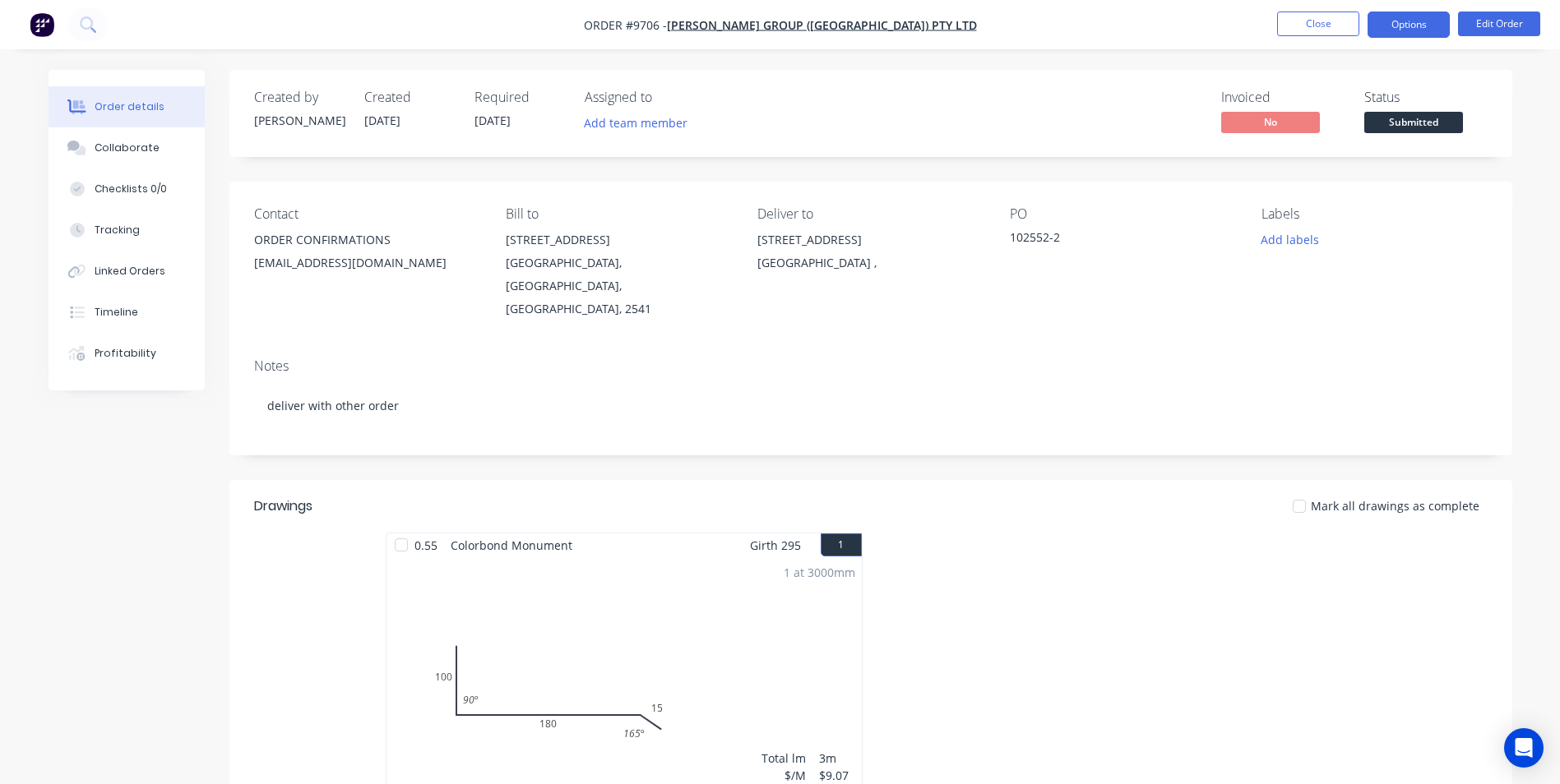
click at [1389, 32] on button "Options" at bounding box center [1409, 25] width 82 height 27
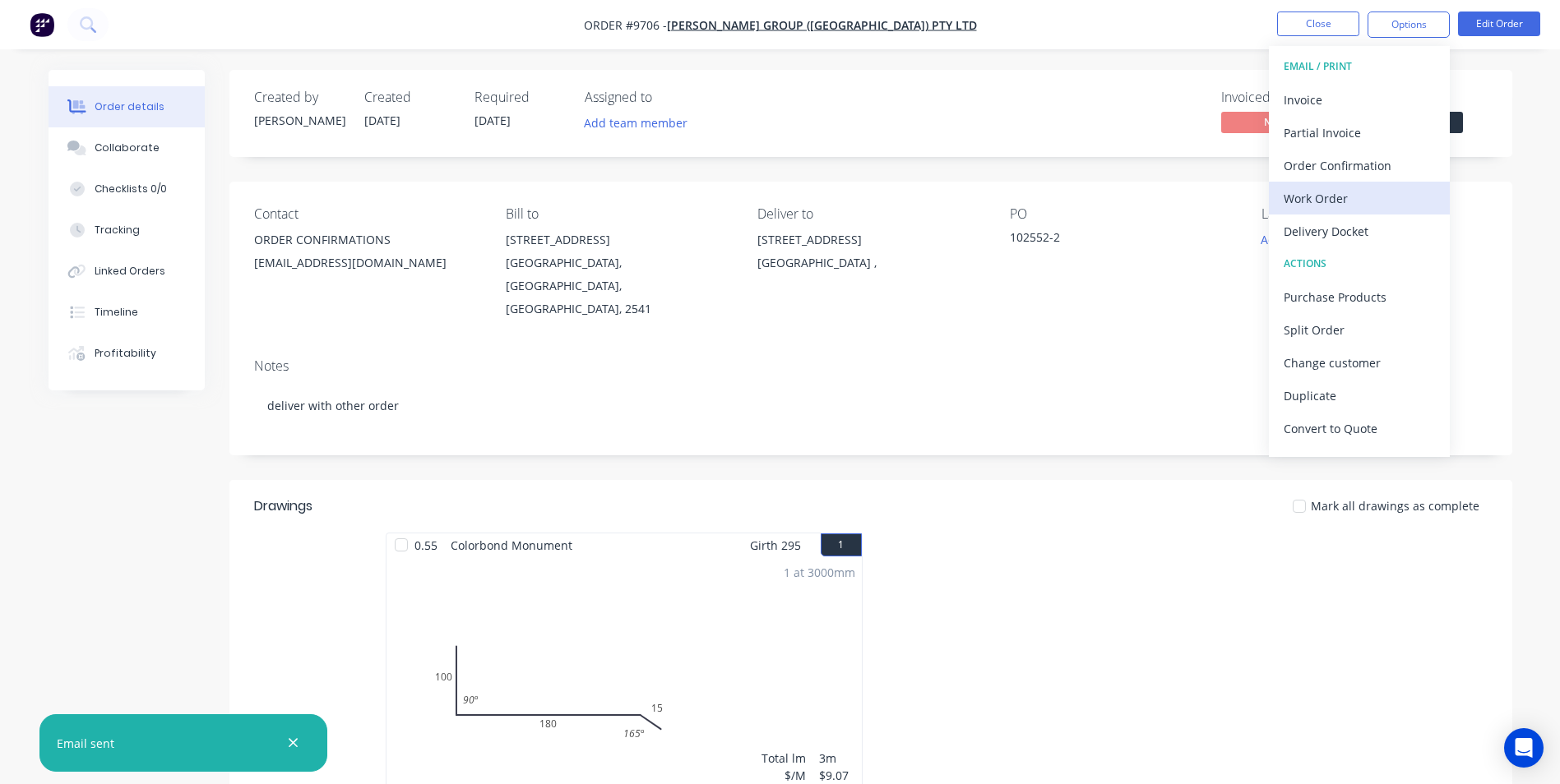
click at [1322, 191] on div "Work Order" at bounding box center [1359, 199] width 151 height 24
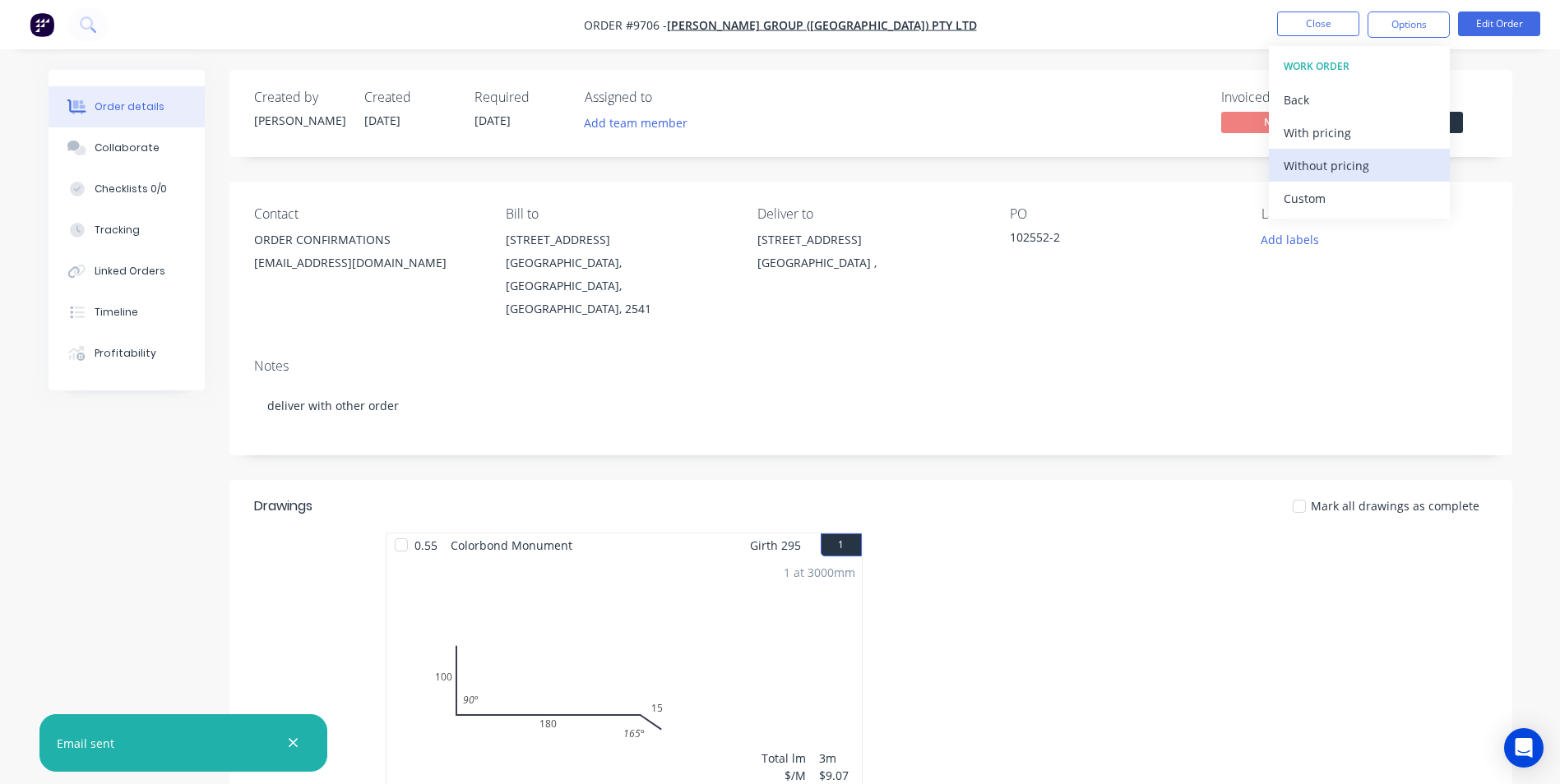
click at [1318, 167] on div "Without pricing" at bounding box center [1359, 165] width 151 height 24
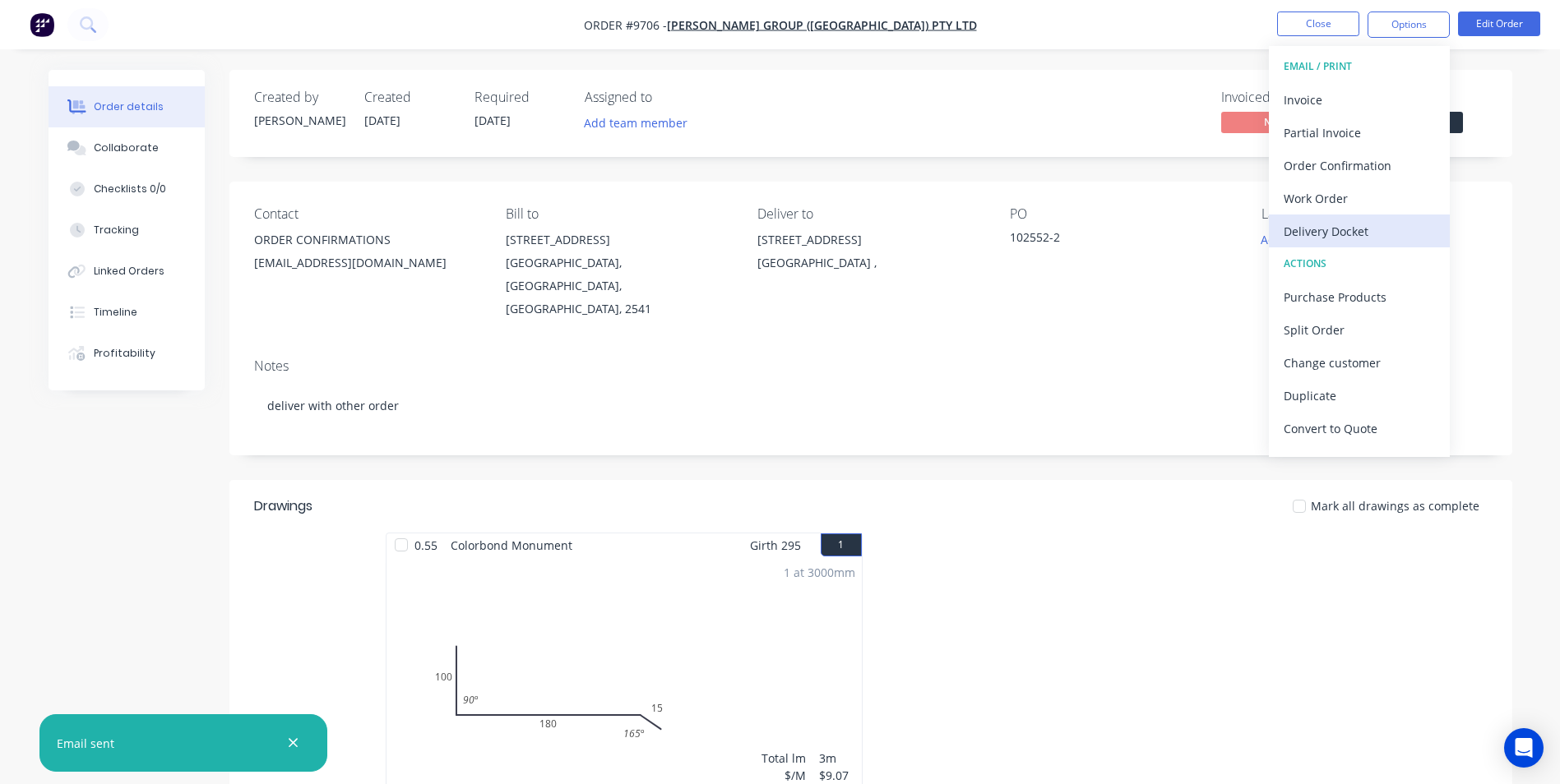
click at [1335, 246] on button "Delivery Docket" at bounding box center [1359, 230] width 181 height 33
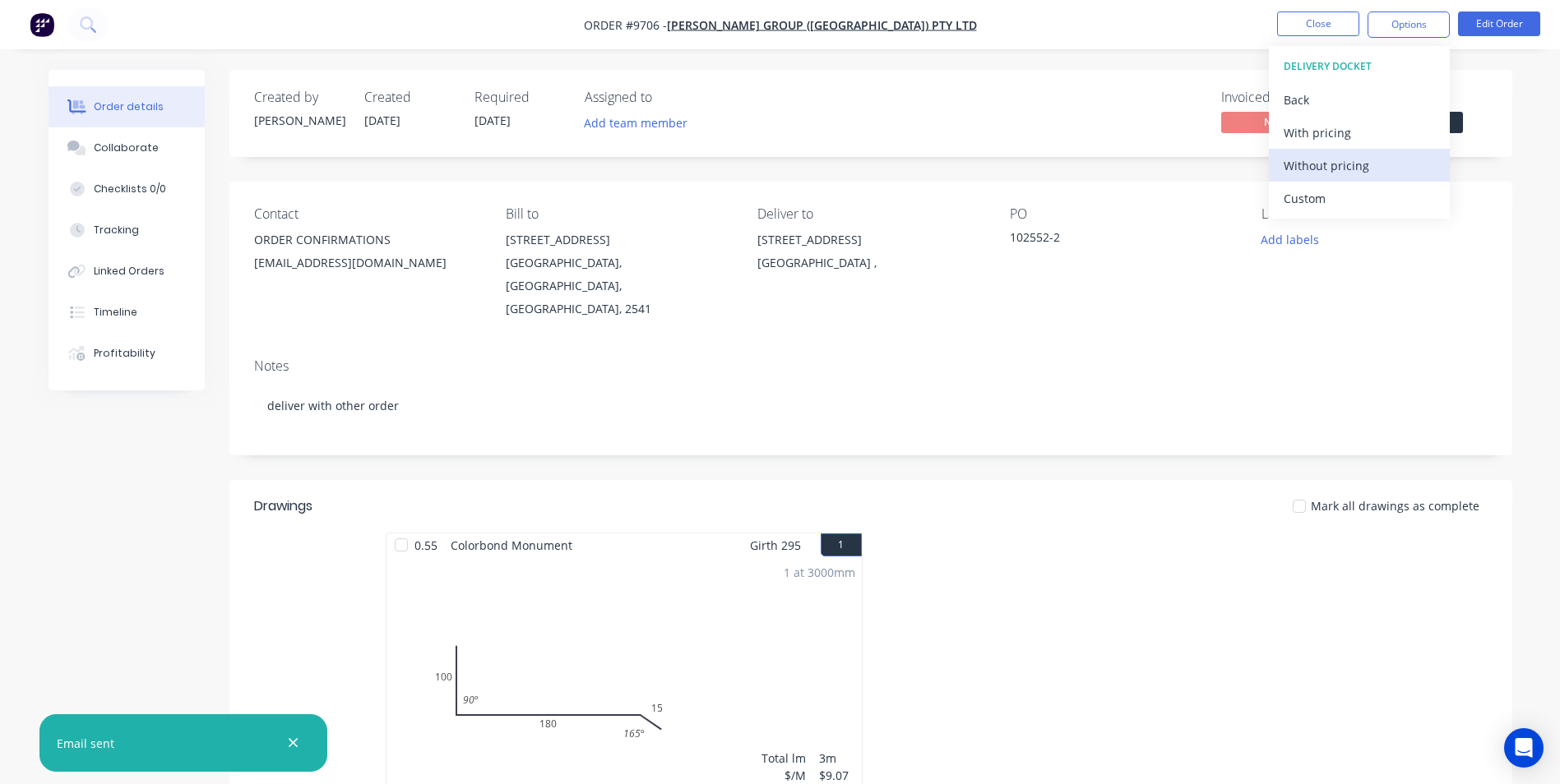
click at [1340, 172] on div "Without pricing" at bounding box center [1359, 165] width 151 height 24
click at [32, 31] on img "button" at bounding box center [42, 24] width 25 height 25
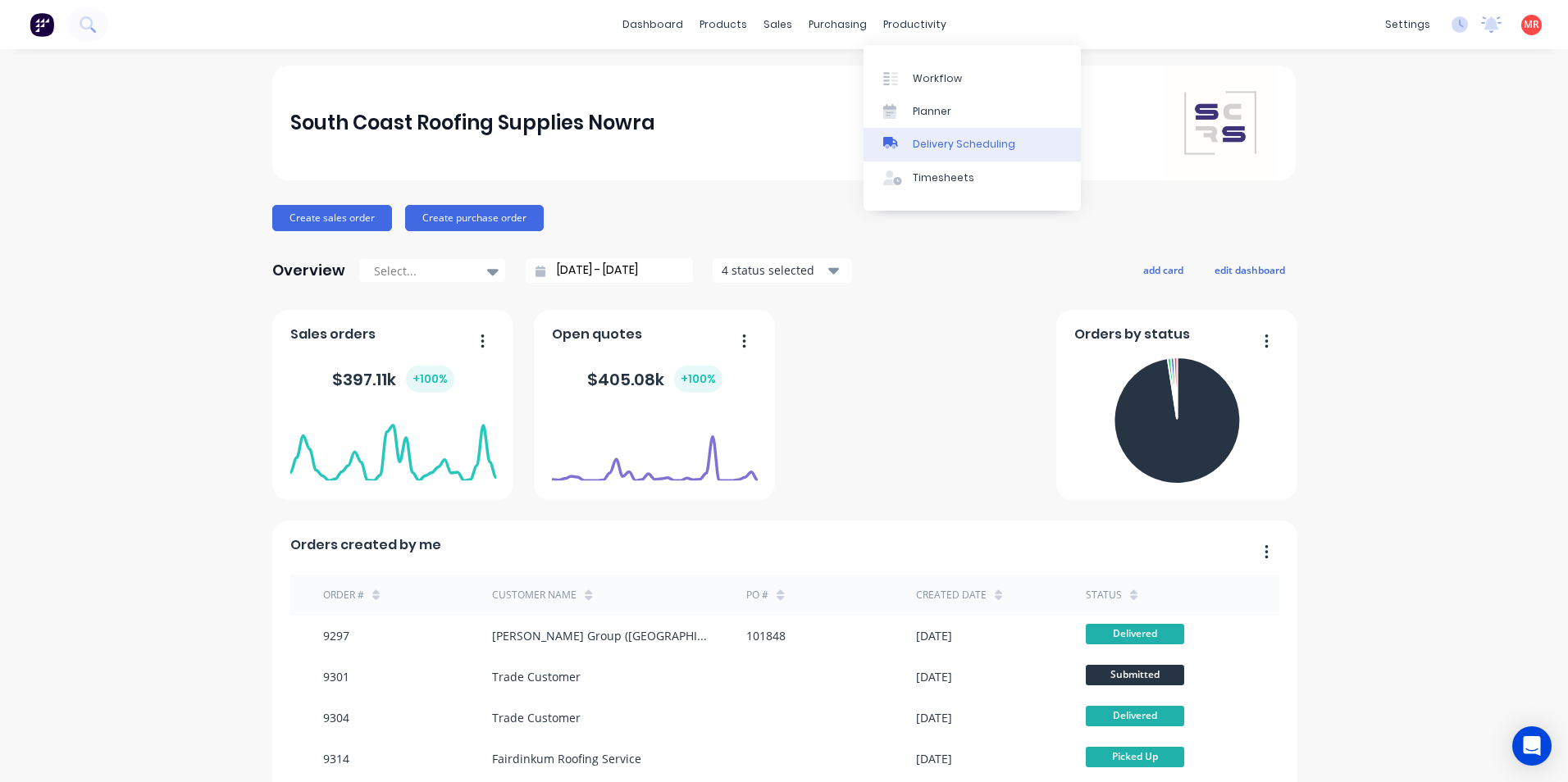
click at [924, 141] on div "Delivery Scheduling" at bounding box center [963, 144] width 103 height 15
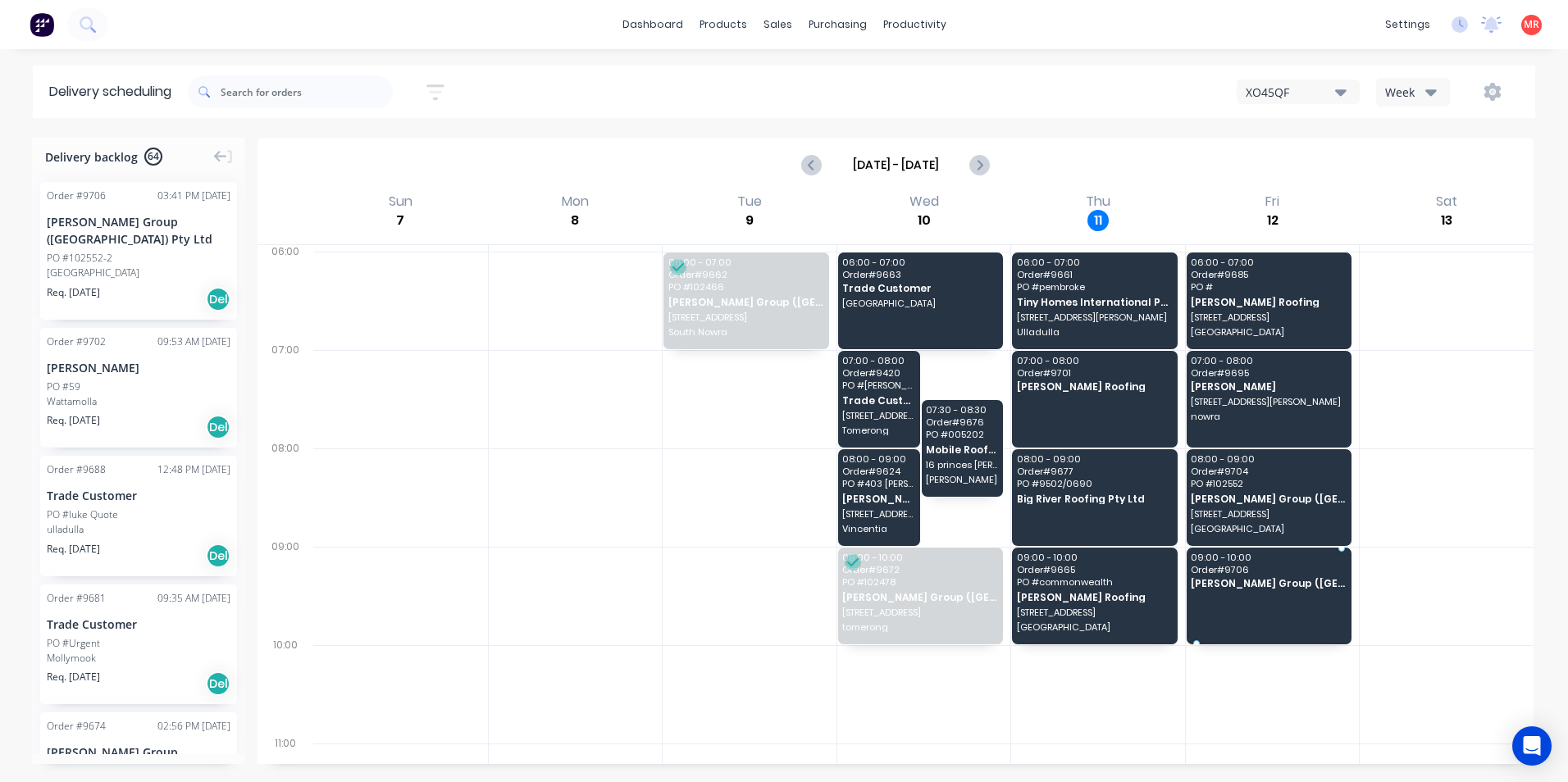
drag, startPoint x: 93, startPoint y: 237, endPoint x: 1253, endPoint y: 580, distance: 1209.6
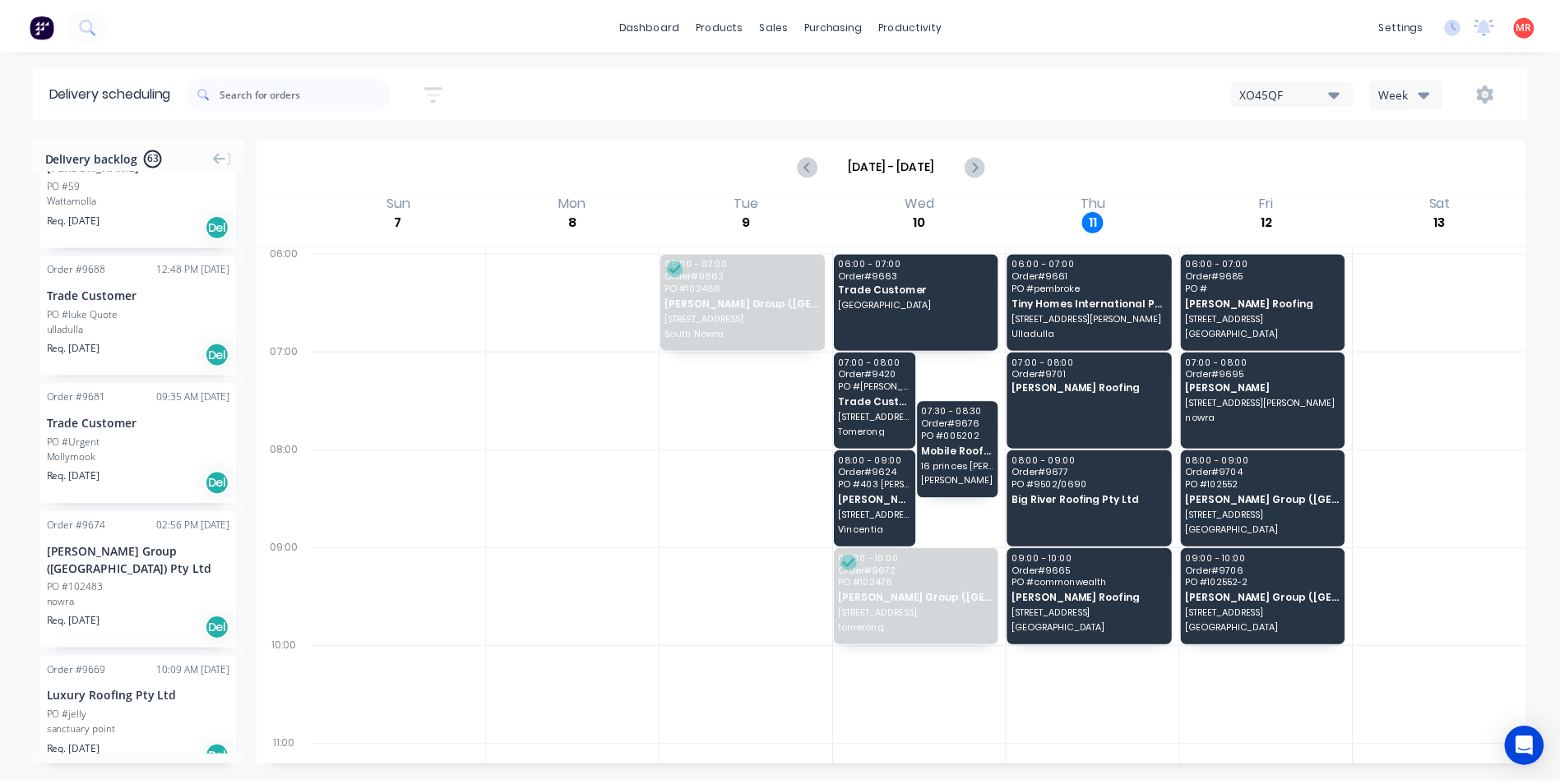
scroll to position [82, 0]
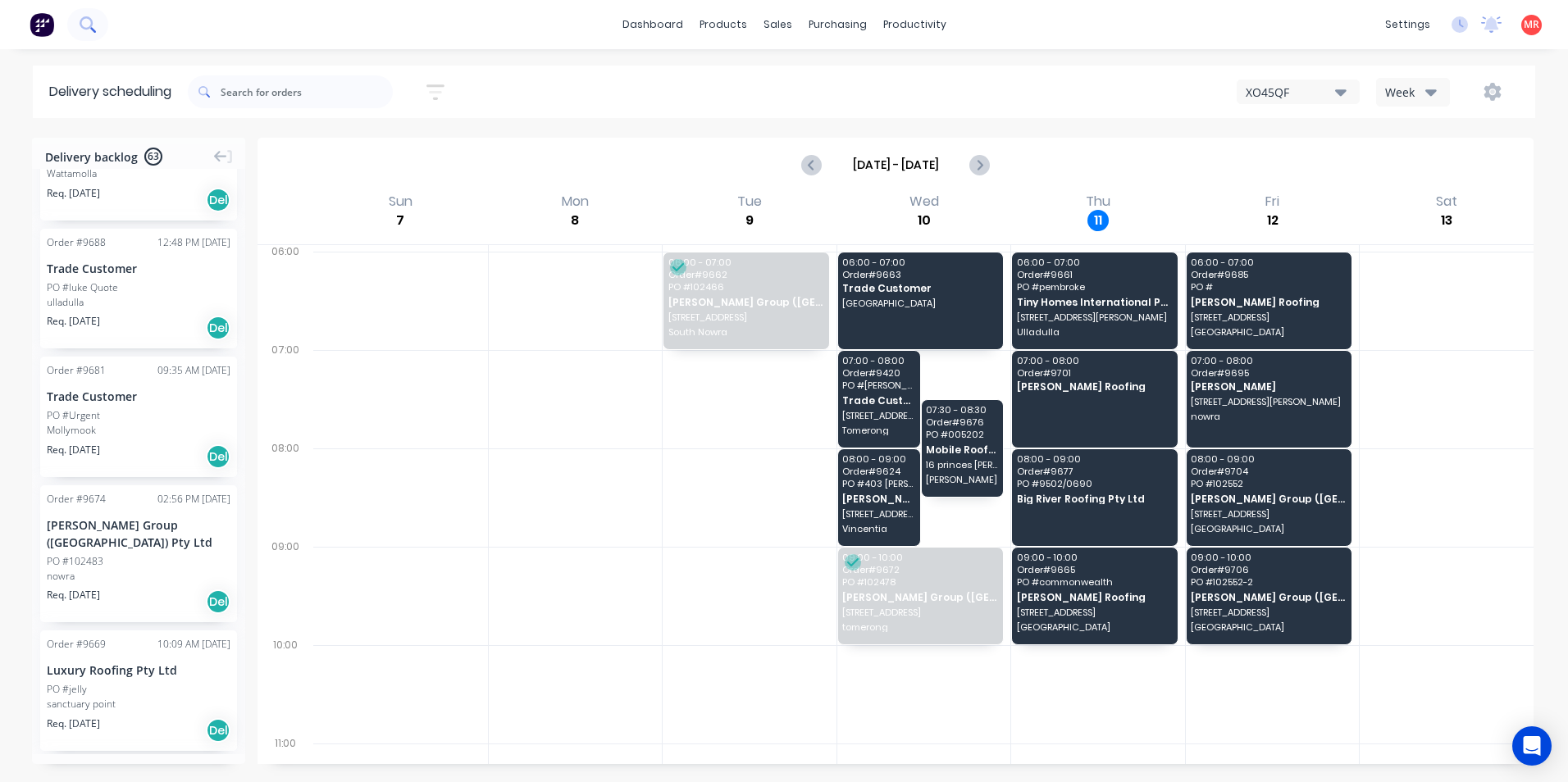
click at [94, 27] on icon at bounding box center [88, 25] width 16 height 16
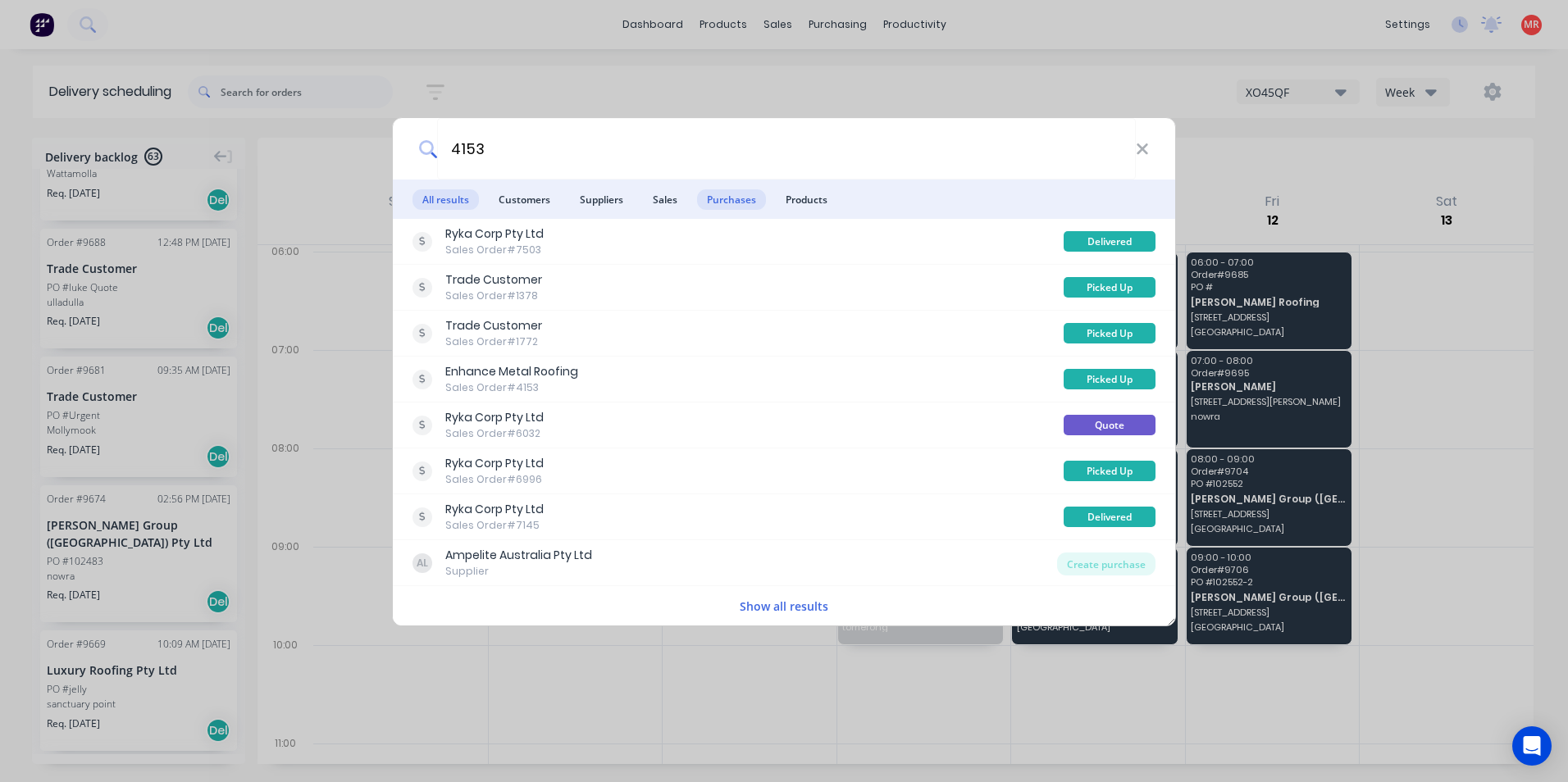
type input "4153"
click at [738, 204] on span "Purchases" at bounding box center [732, 199] width 69 height 21
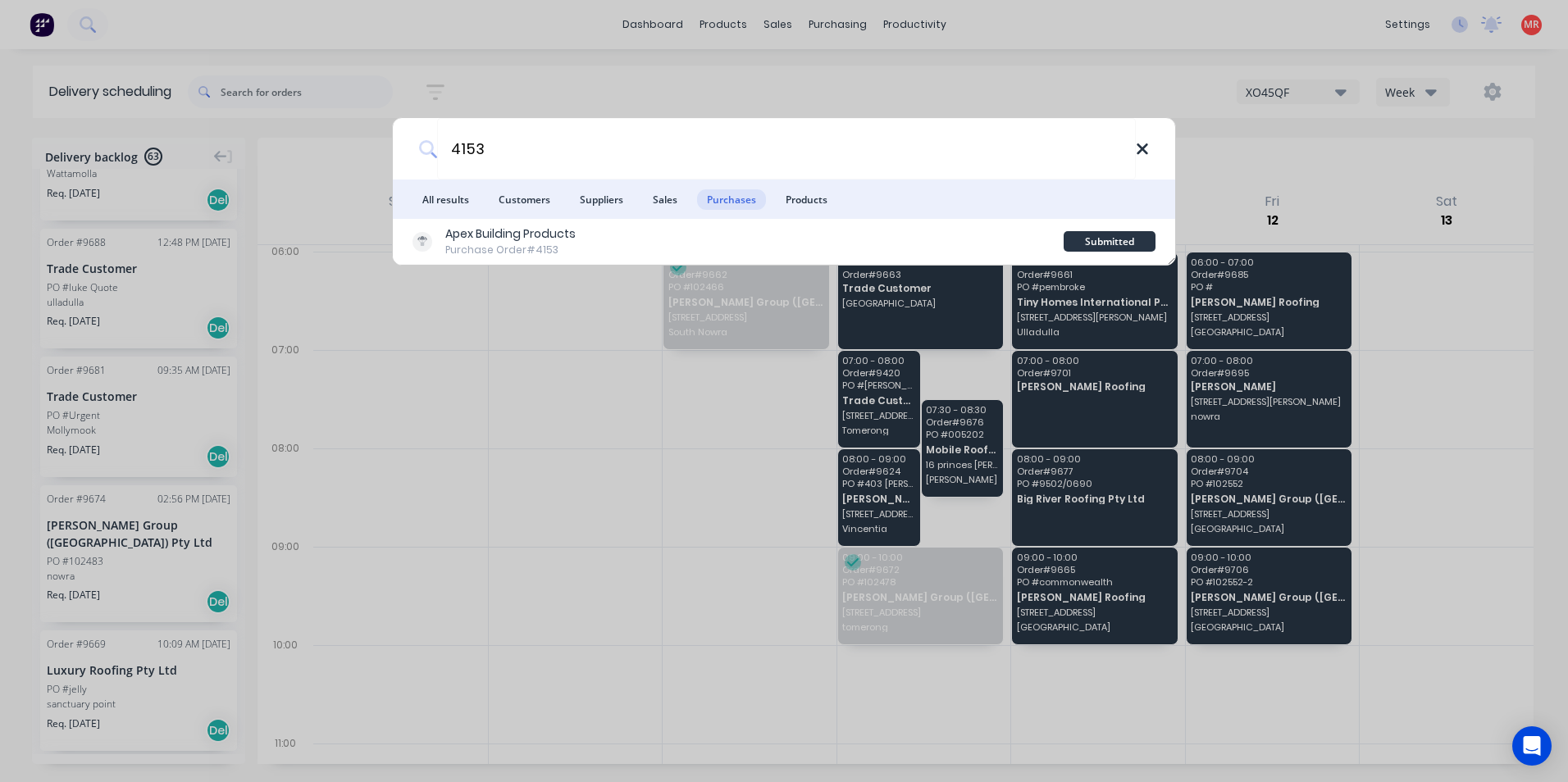
click at [1141, 154] on icon at bounding box center [1142, 149] width 13 height 18
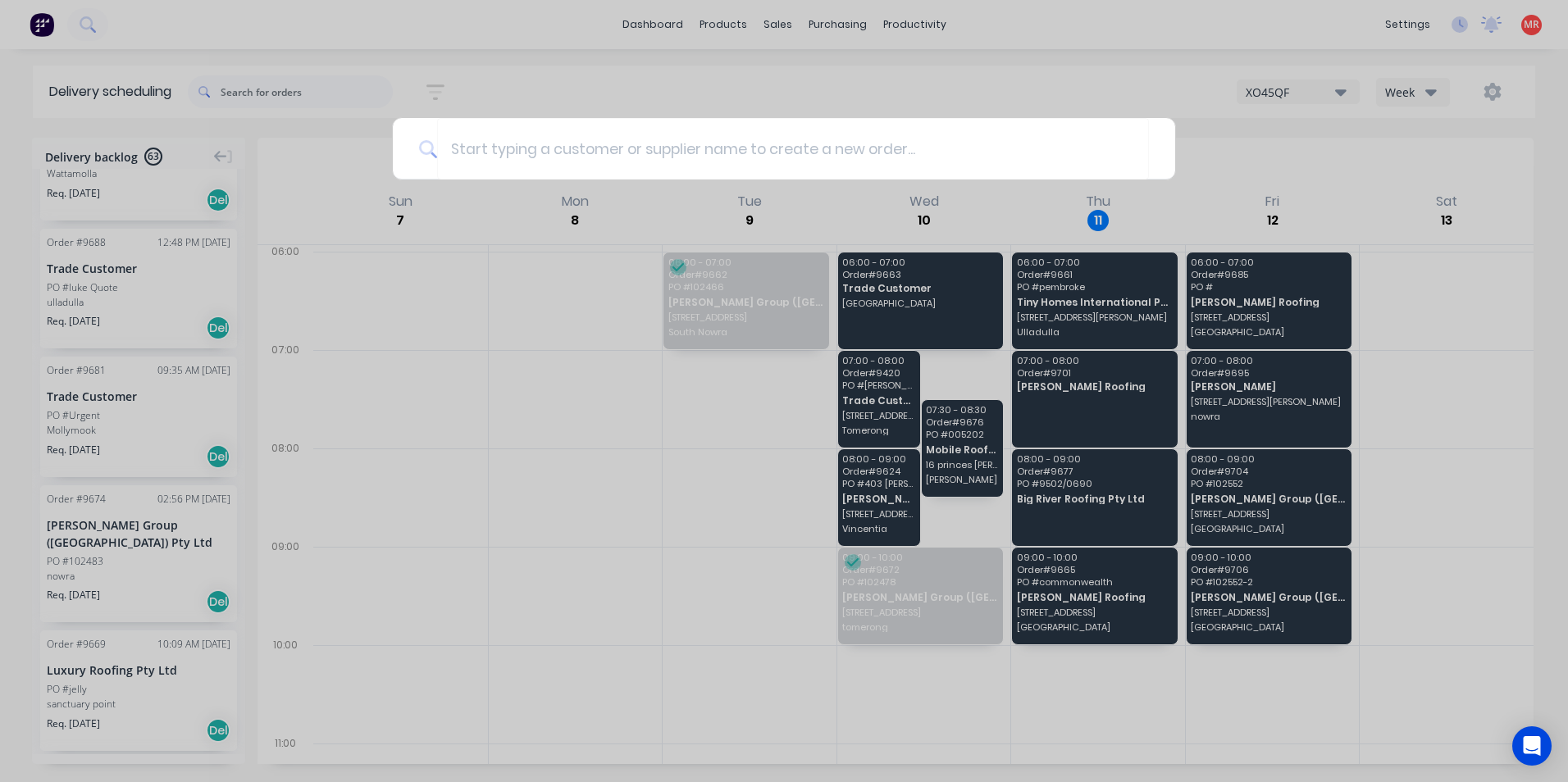
click at [314, 39] on div at bounding box center [784, 391] width 1568 height 782
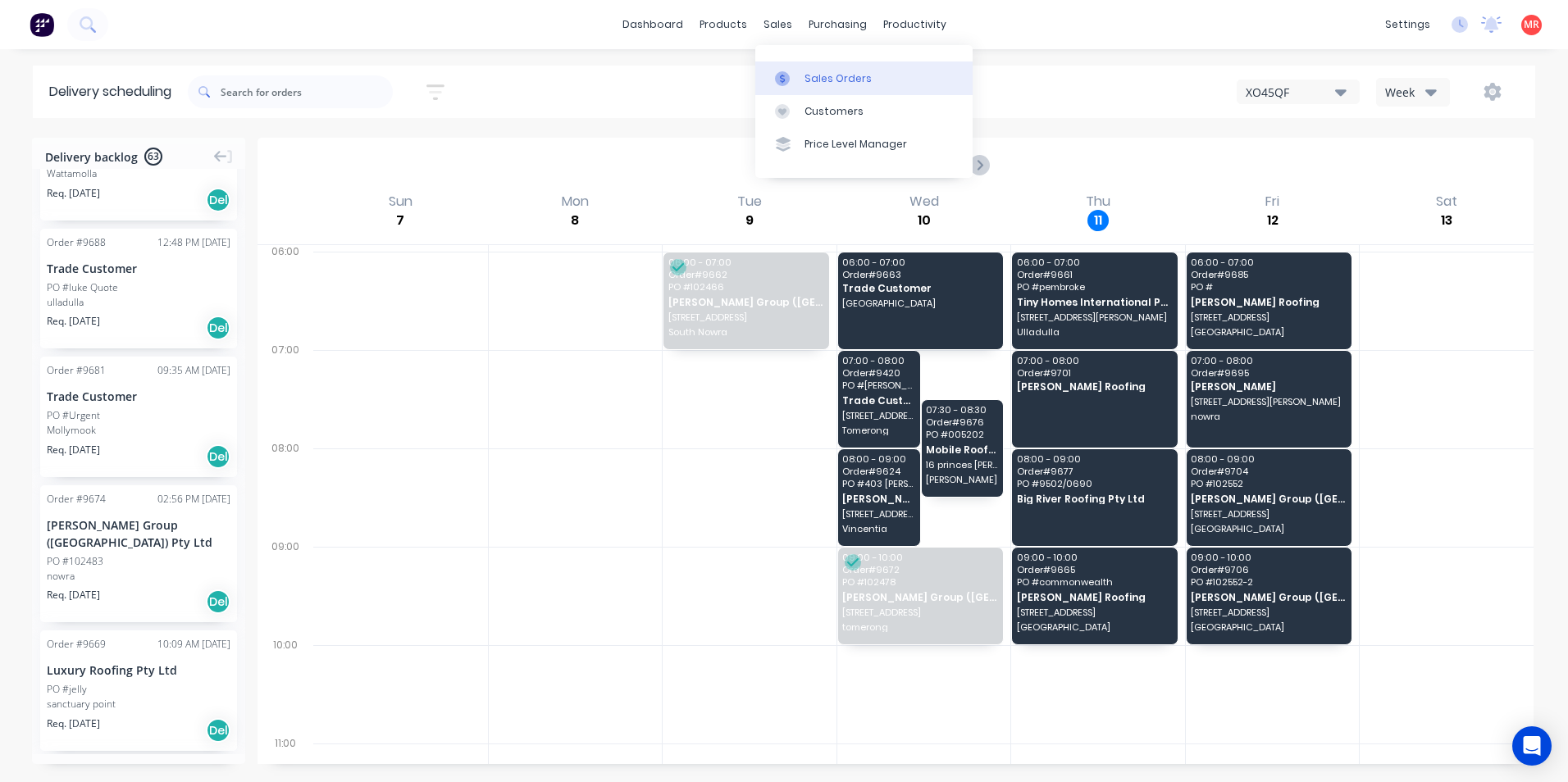
click at [776, 80] on icon at bounding box center [782, 78] width 15 height 15
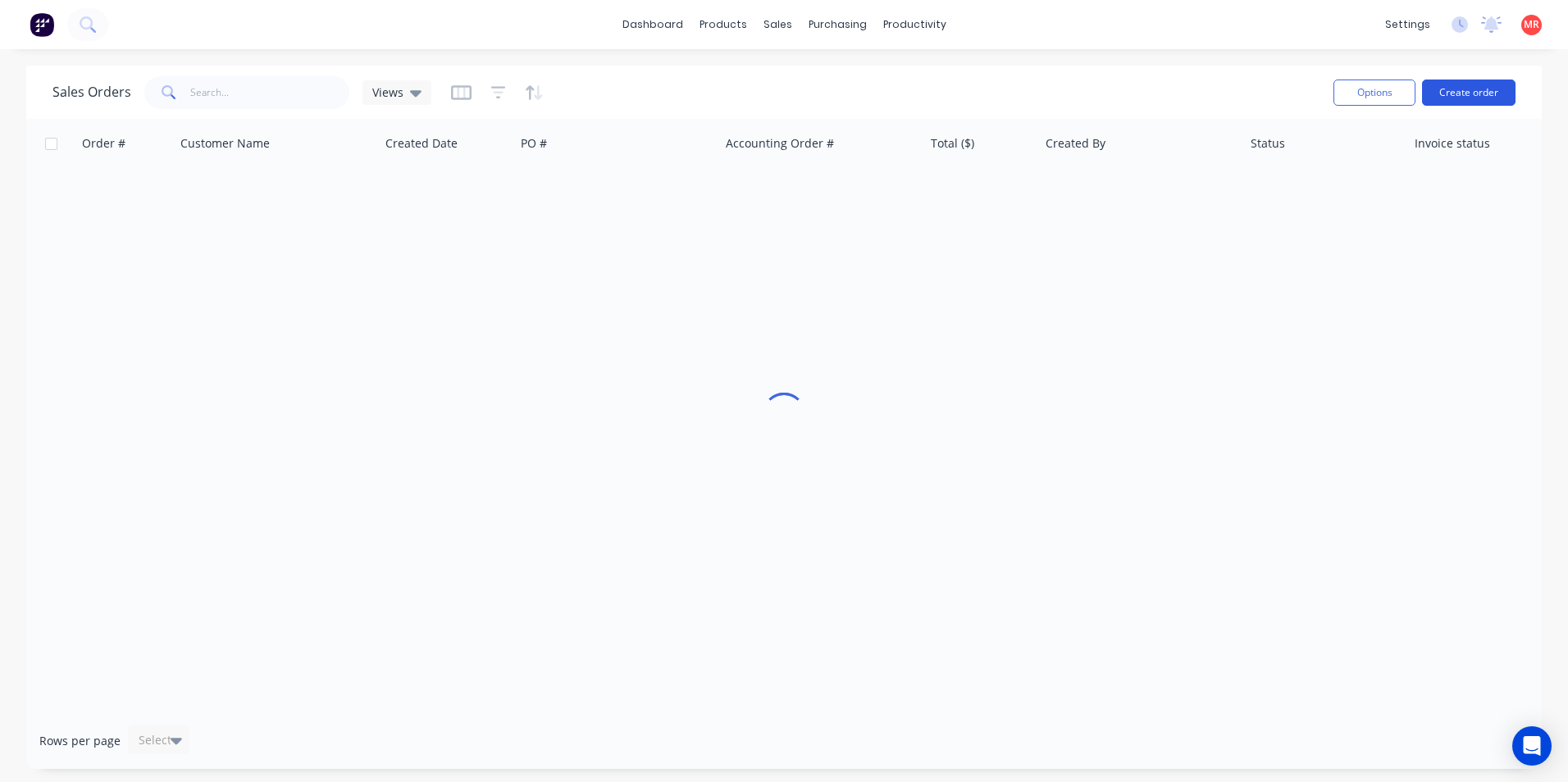
click at [1451, 90] on button "Create order" at bounding box center [1468, 93] width 94 height 27
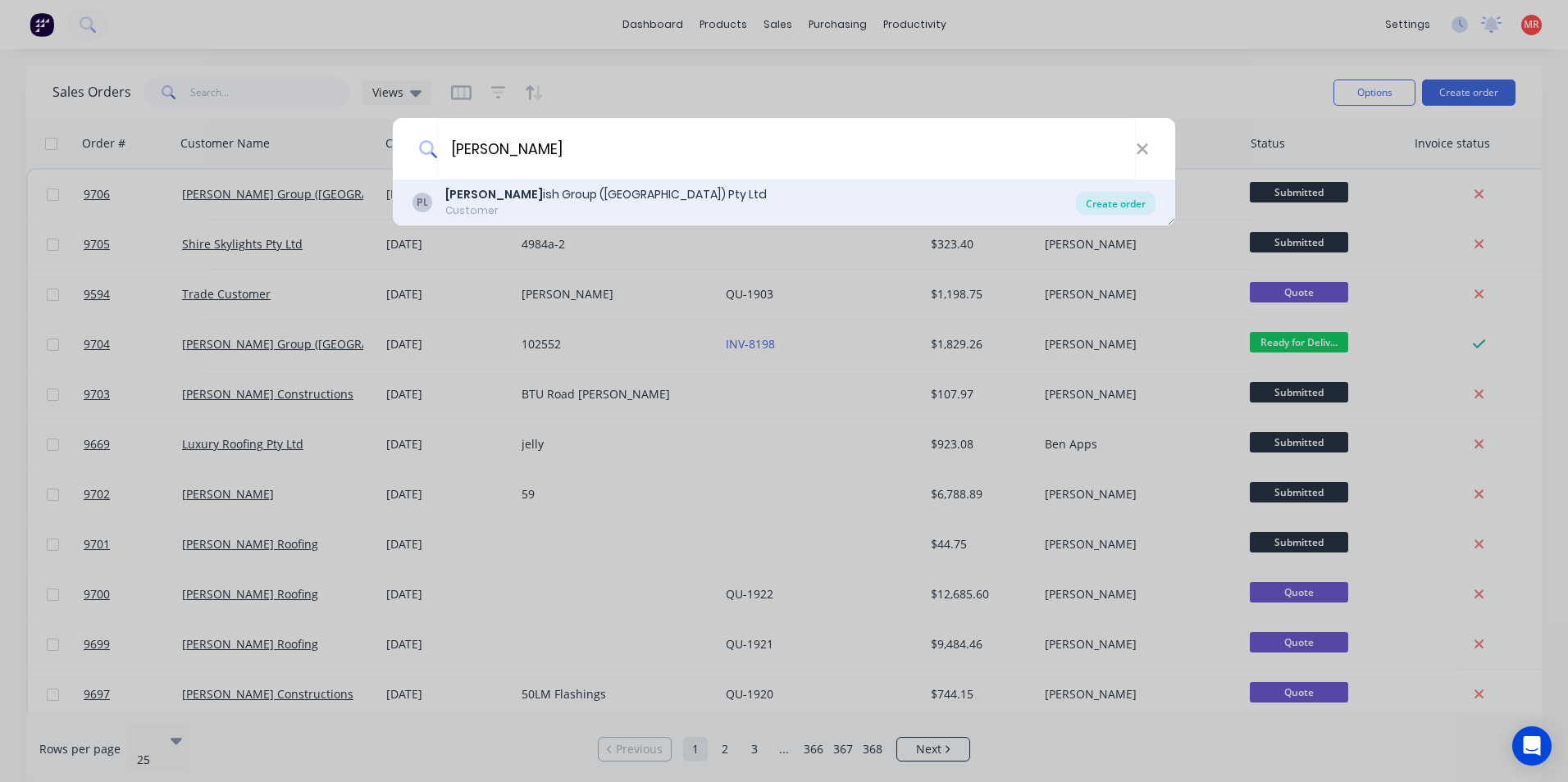
type input "parr"
click at [1088, 202] on div "Create order" at bounding box center [1115, 203] width 80 height 23
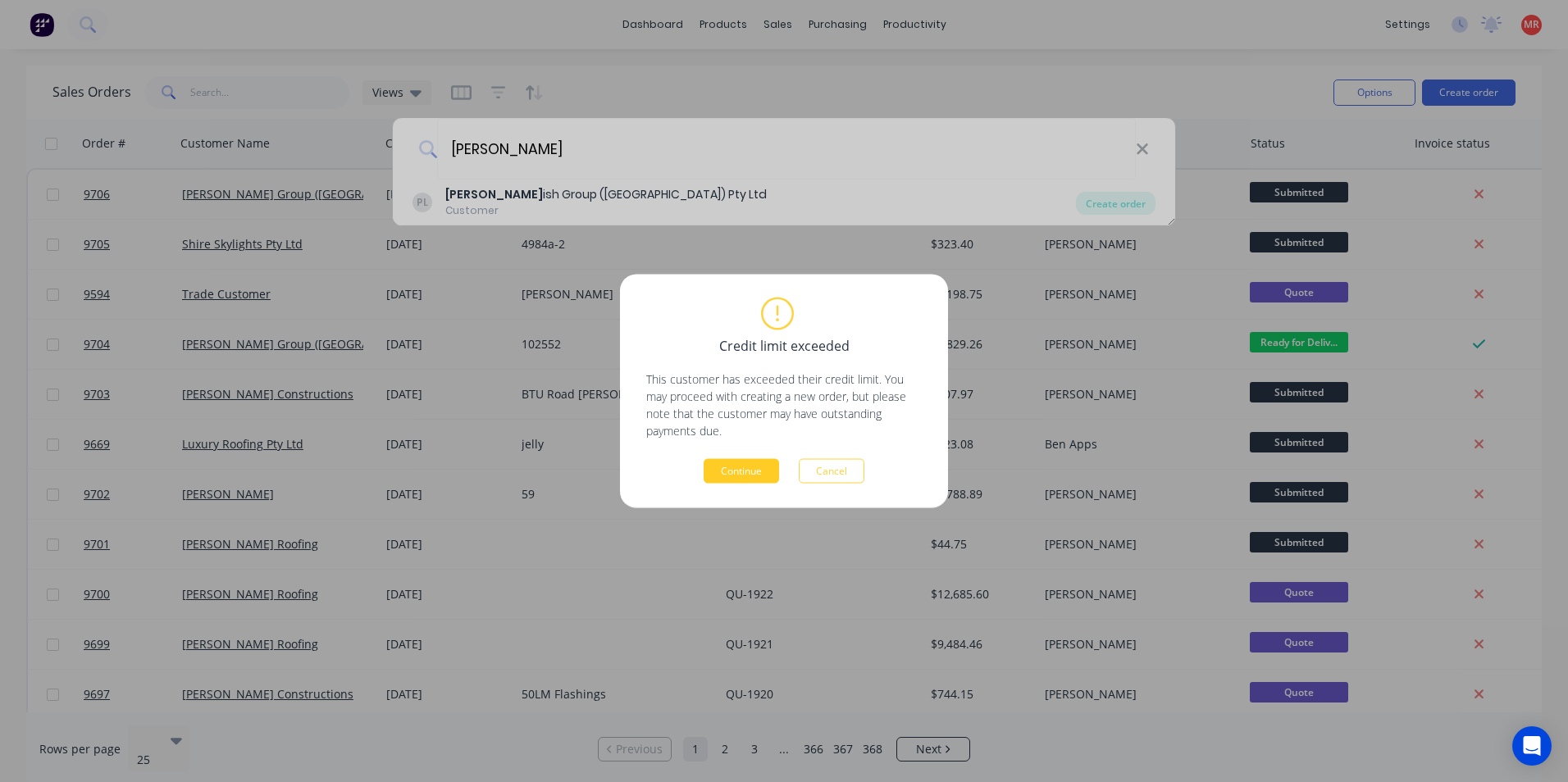
click at [759, 467] on button "Continue" at bounding box center [741, 471] width 75 height 25
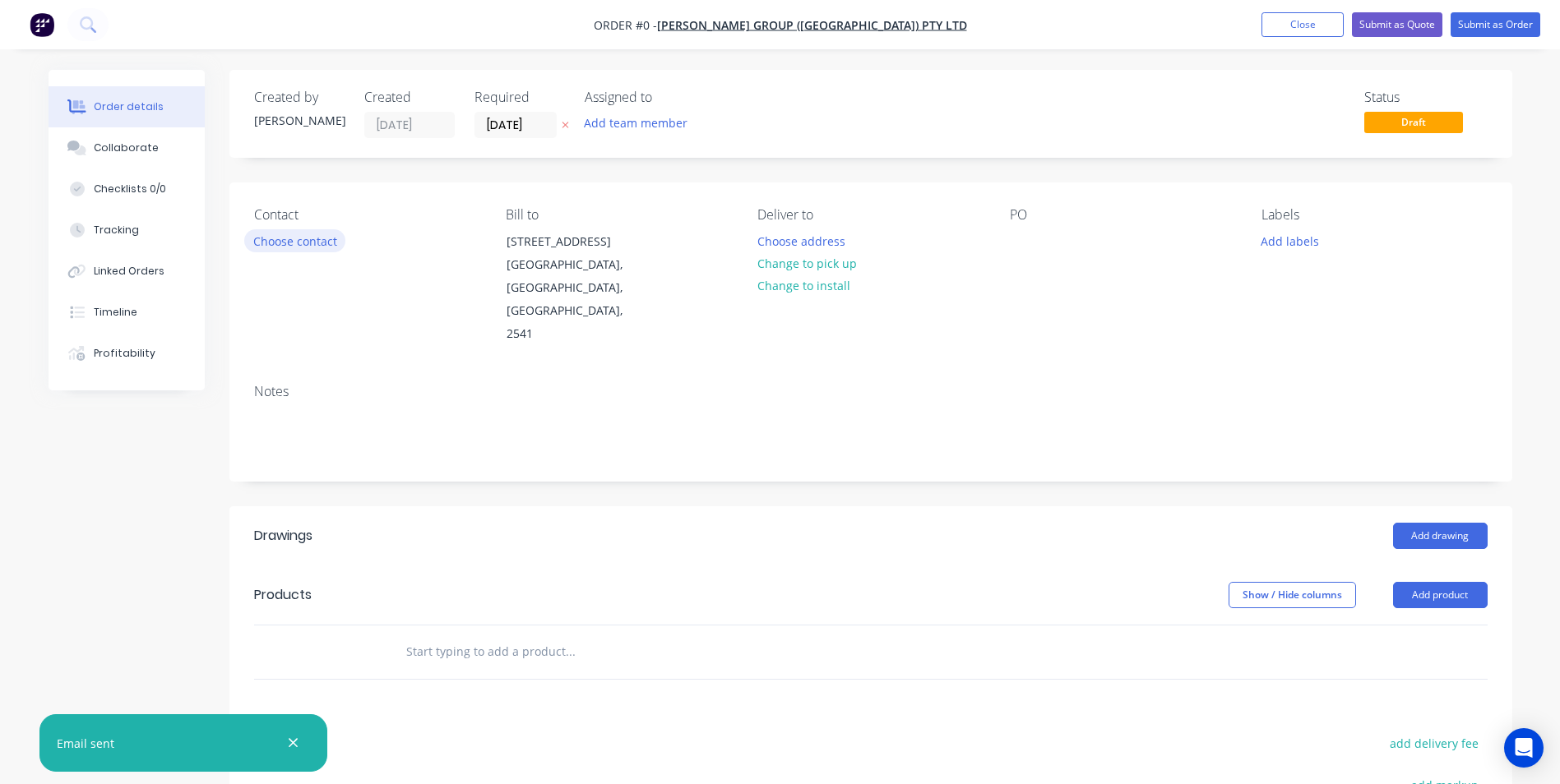
click at [292, 240] on button "Choose contact" at bounding box center [295, 240] width 101 height 22
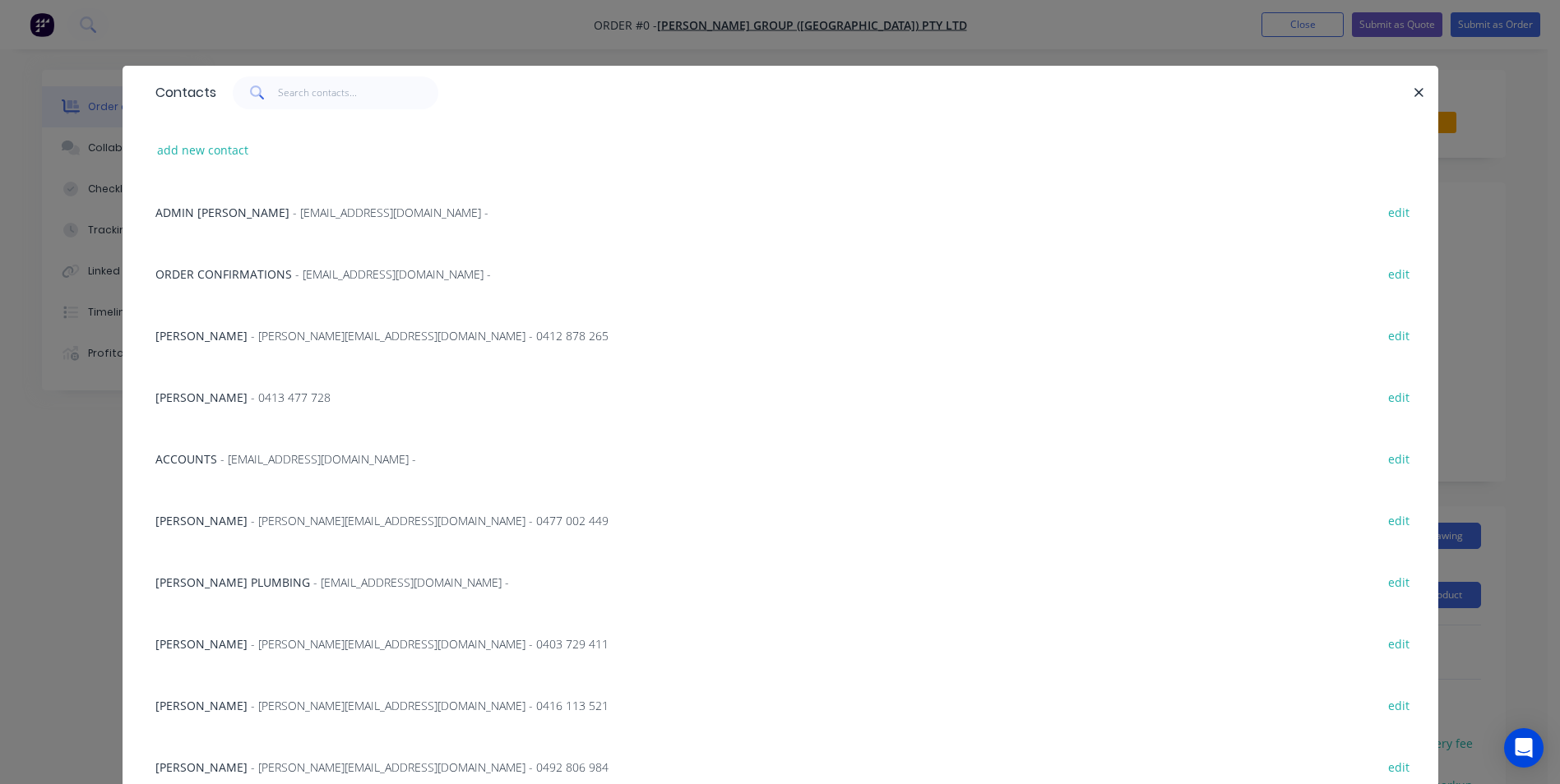
click at [251, 520] on span "- shaun@parrishgroup.com.au - 0477 002 449" at bounding box center [430, 521] width 358 height 16
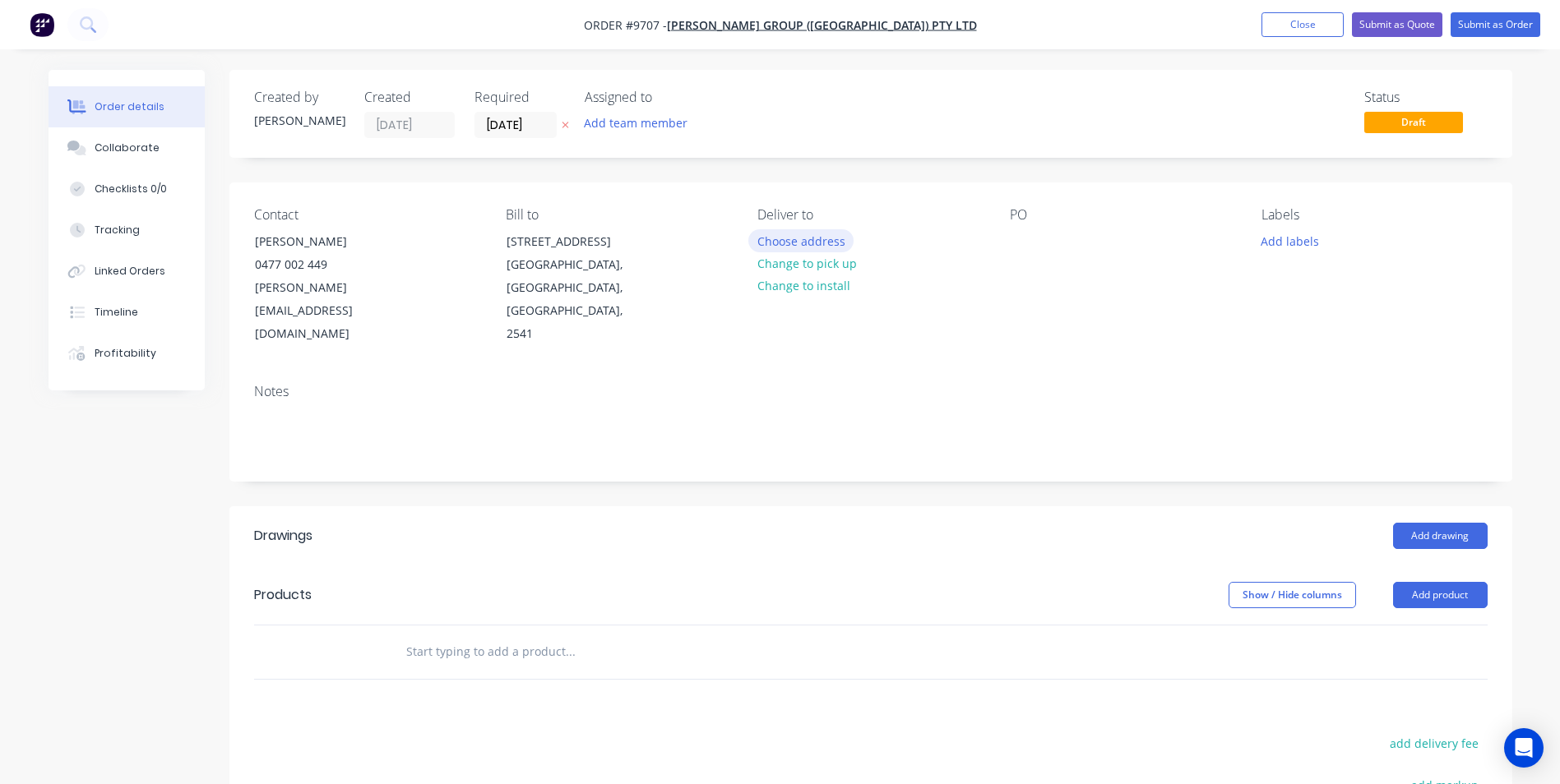
click at [793, 238] on button "Choose address" at bounding box center [801, 240] width 105 height 22
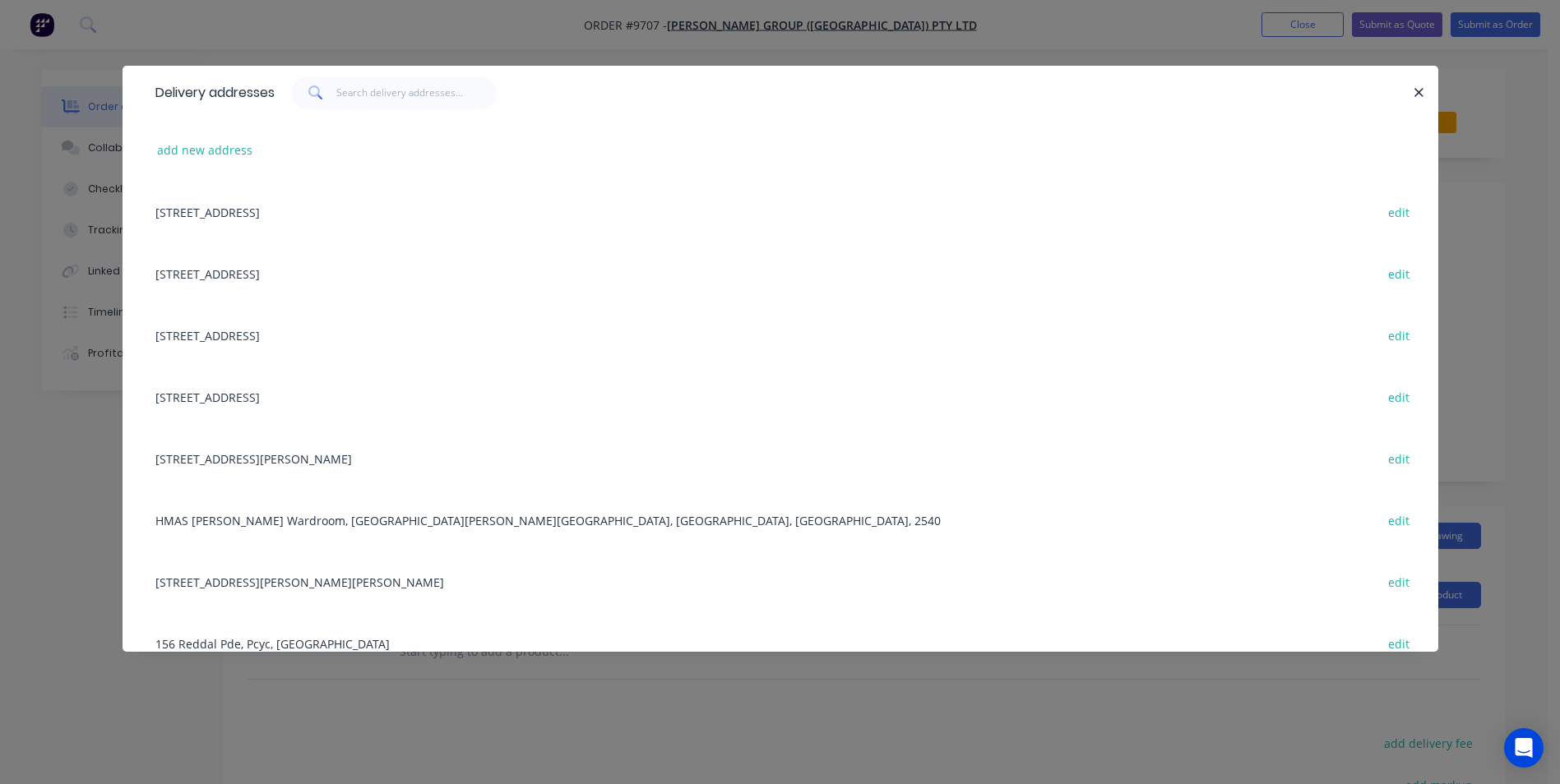
click at [280, 215] on div "Unit 3/21 Trim Street, South Nowra, New South Wales, Australia, 2541 edit" at bounding box center [780, 212] width 1267 height 61
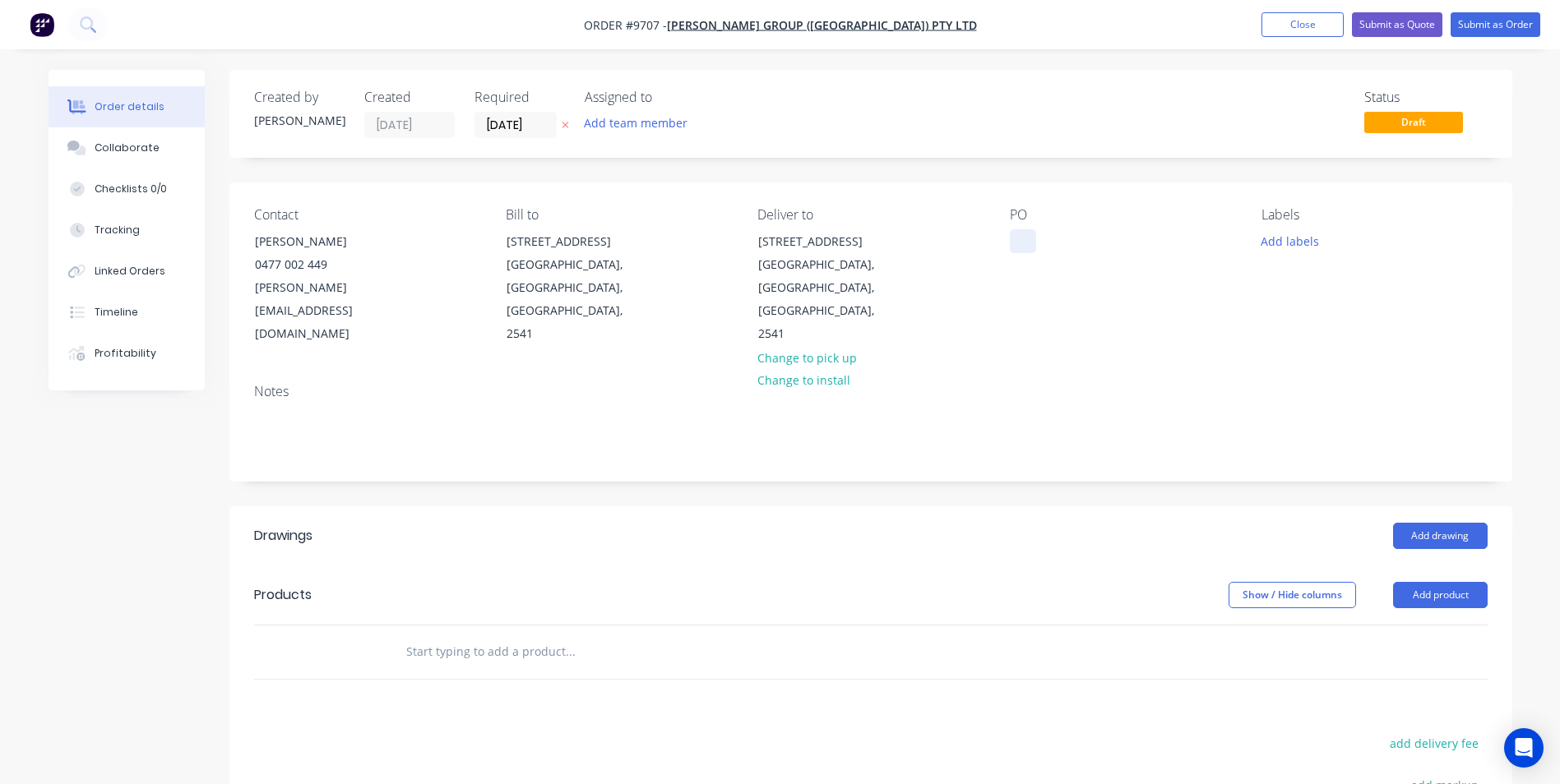
click at [1025, 241] on div at bounding box center [1023, 241] width 27 height 24
click at [1422, 523] on button "Add drawing" at bounding box center [1441, 536] width 95 height 27
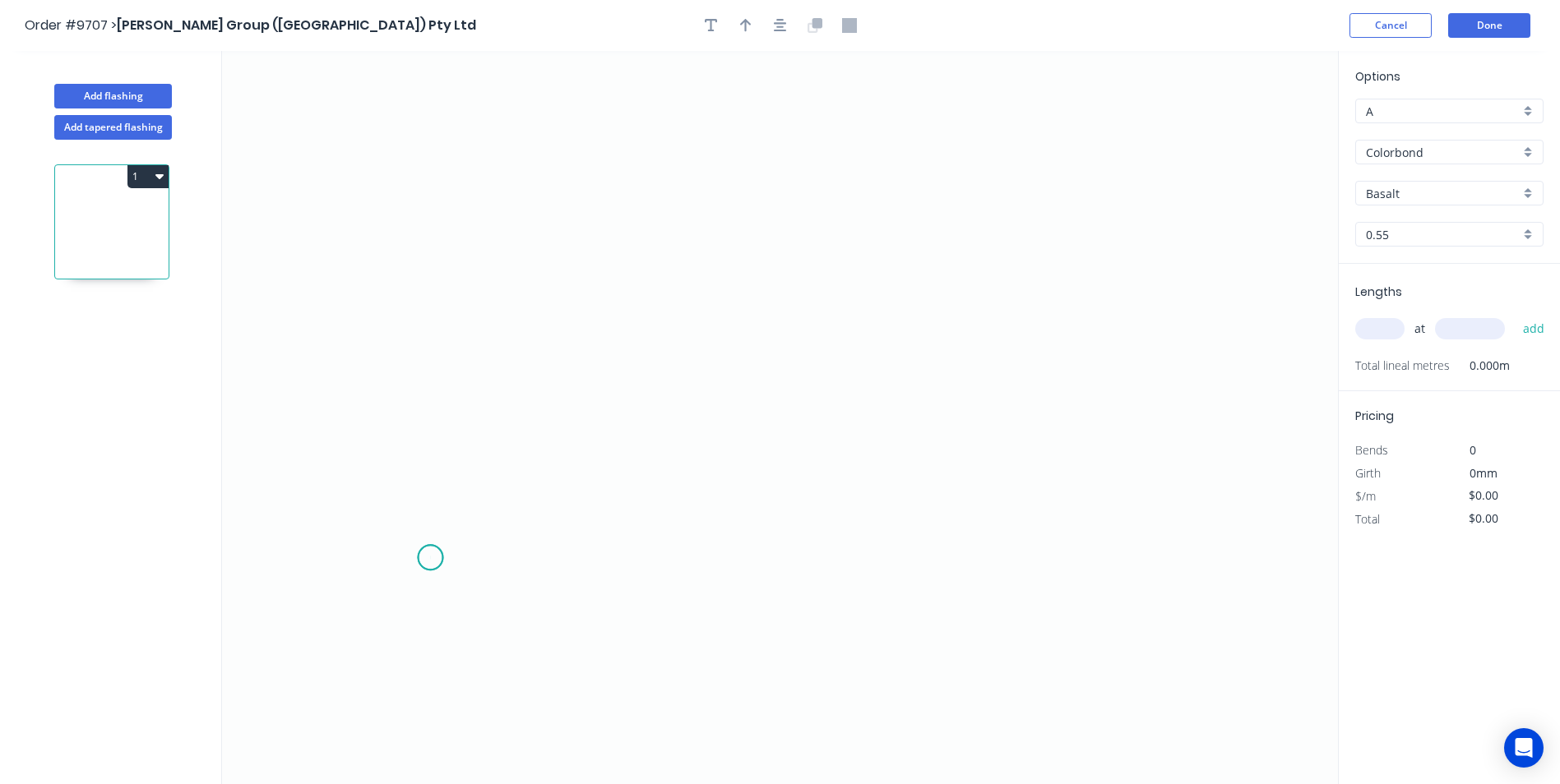
click at [430, 559] on icon "0" at bounding box center [780, 418] width 1116 height 734
click at [394, 595] on icon "0" at bounding box center [780, 418] width 1116 height 734
click at [408, 239] on icon "0 ?" at bounding box center [780, 418] width 1116 height 734
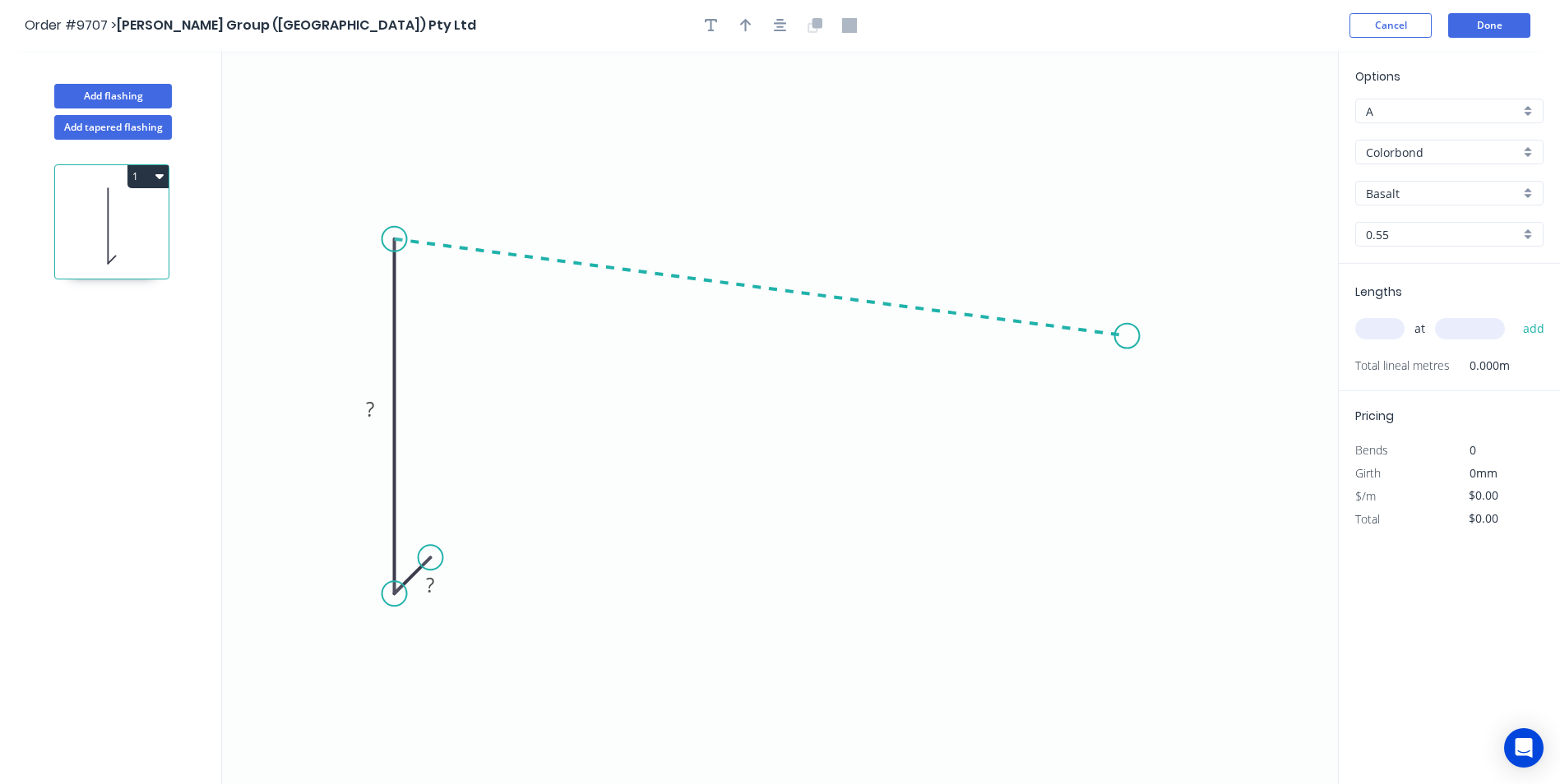
click at [1128, 336] on icon "0 ? ?" at bounding box center [780, 418] width 1116 height 734
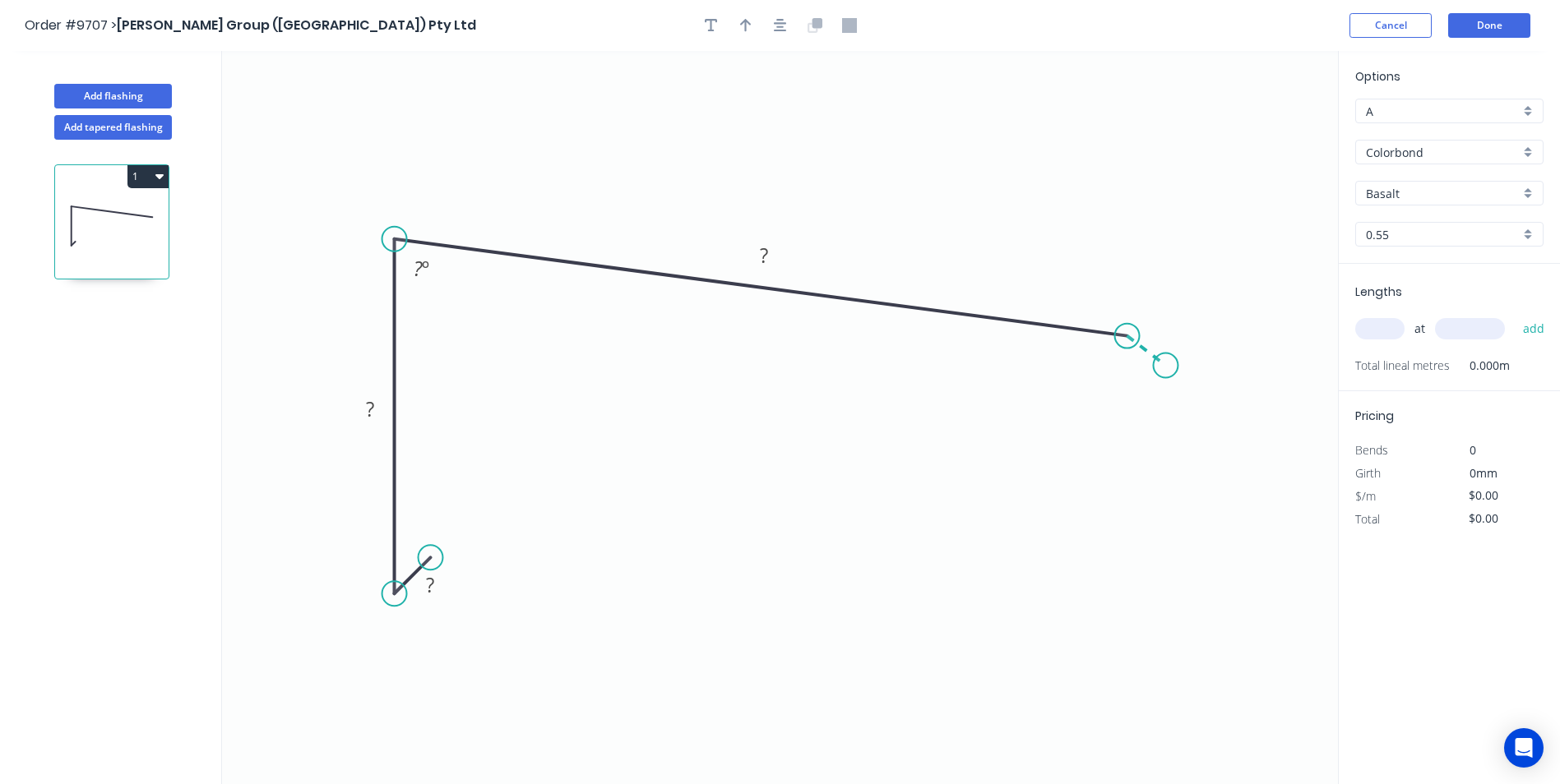
click at [1166, 366] on icon "0 ? ? ? ? º" at bounding box center [780, 418] width 1116 height 734
click at [444, 582] on rect at bounding box center [429, 585] width 33 height 23
click at [427, 602] on icon "0 ? ? ? ? ? º ? º" at bounding box center [780, 418] width 1116 height 734
click at [426, 585] on tspan "?" at bounding box center [430, 584] width 8 height 27
type input "$10.14"
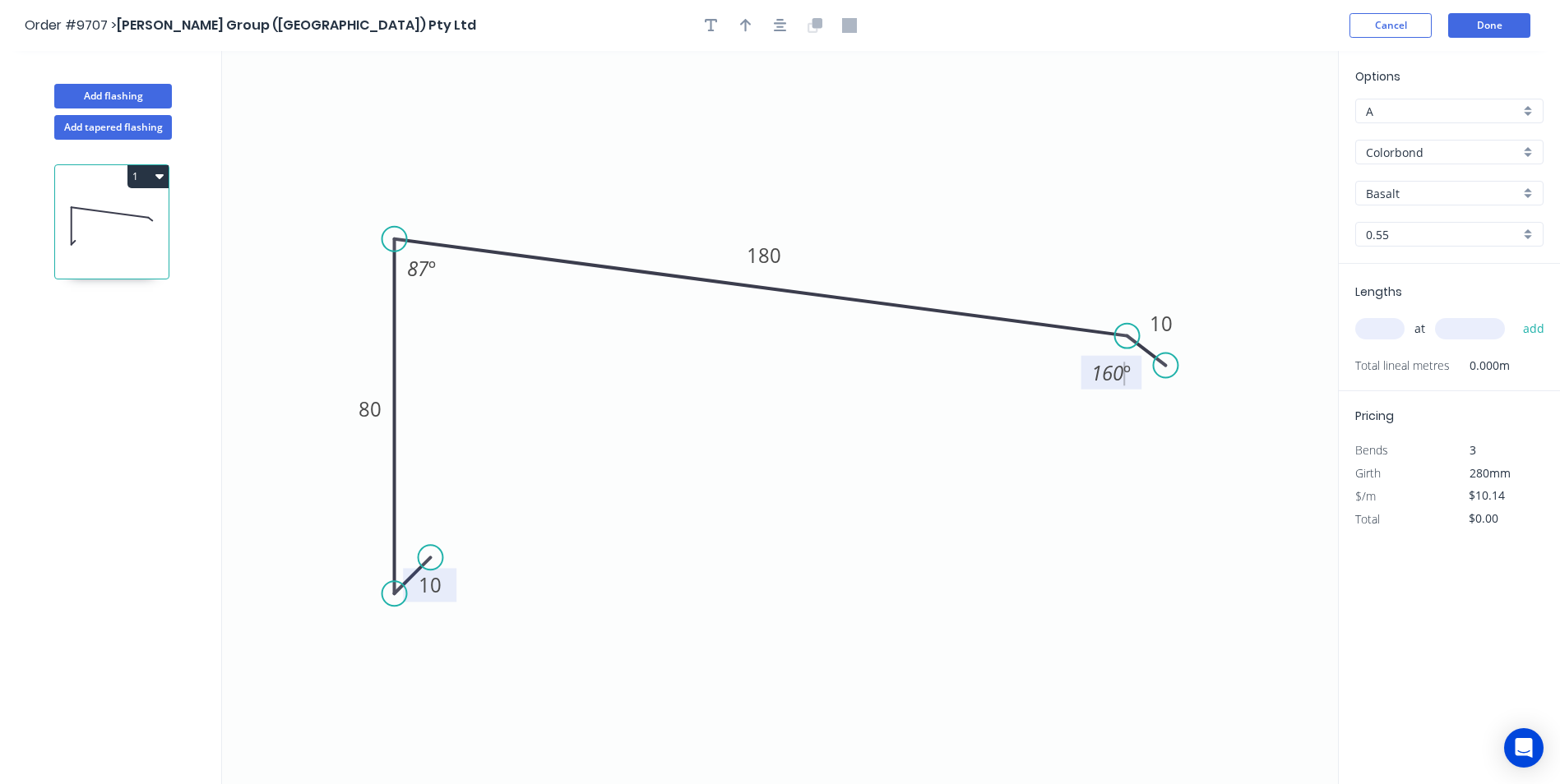
click at [981, 622] on icon "0 10 80 180 10 87 º 160 º" at bounding box center [780, 418] width 1116 height 734
click at [1530, 191] on div "Basalt" at bounding box center [1449, 193] width 188 height 25
drag, startPoint x: 1412, startPoint y: 359, endPoint x: 1404, endPoint y: 354, distance: 9.4
click at [1410, 358] on div "Woodland Grey" at bounding box center [1449, 365] width 187 height 29
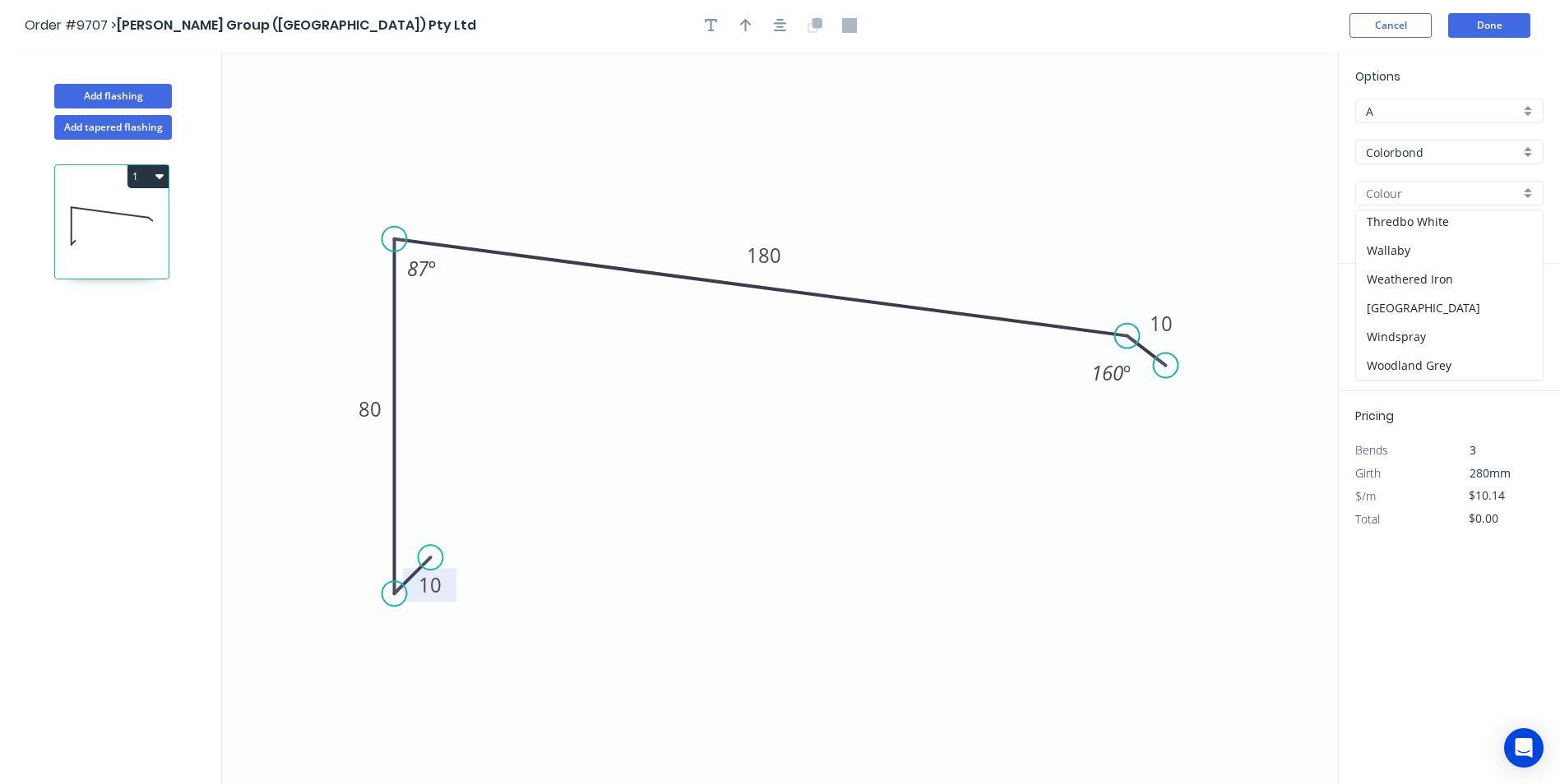
type input "Woodland Grey"
click at [1382, 324] on input "text" at bounding box center [1380, 329] width 49 height 22
type input "2"
type input "1000"
click at [1515, 314] on button "add" at bounding box center [1534, 328] width 39 height 28
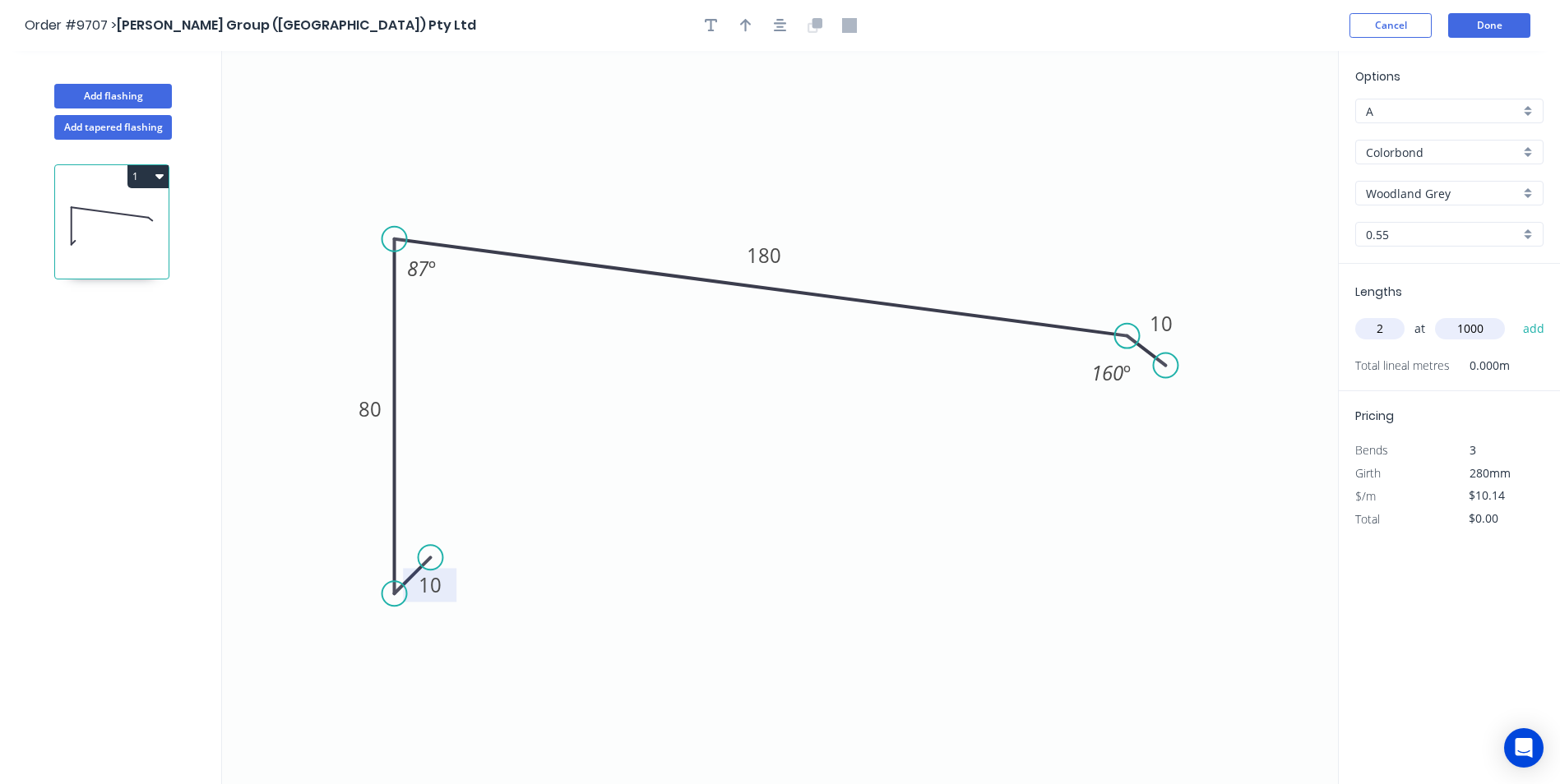
type input "$20.28"
click at [1497, 31] on button "Done" at bounding box center [1489, 25] width 82 height 25
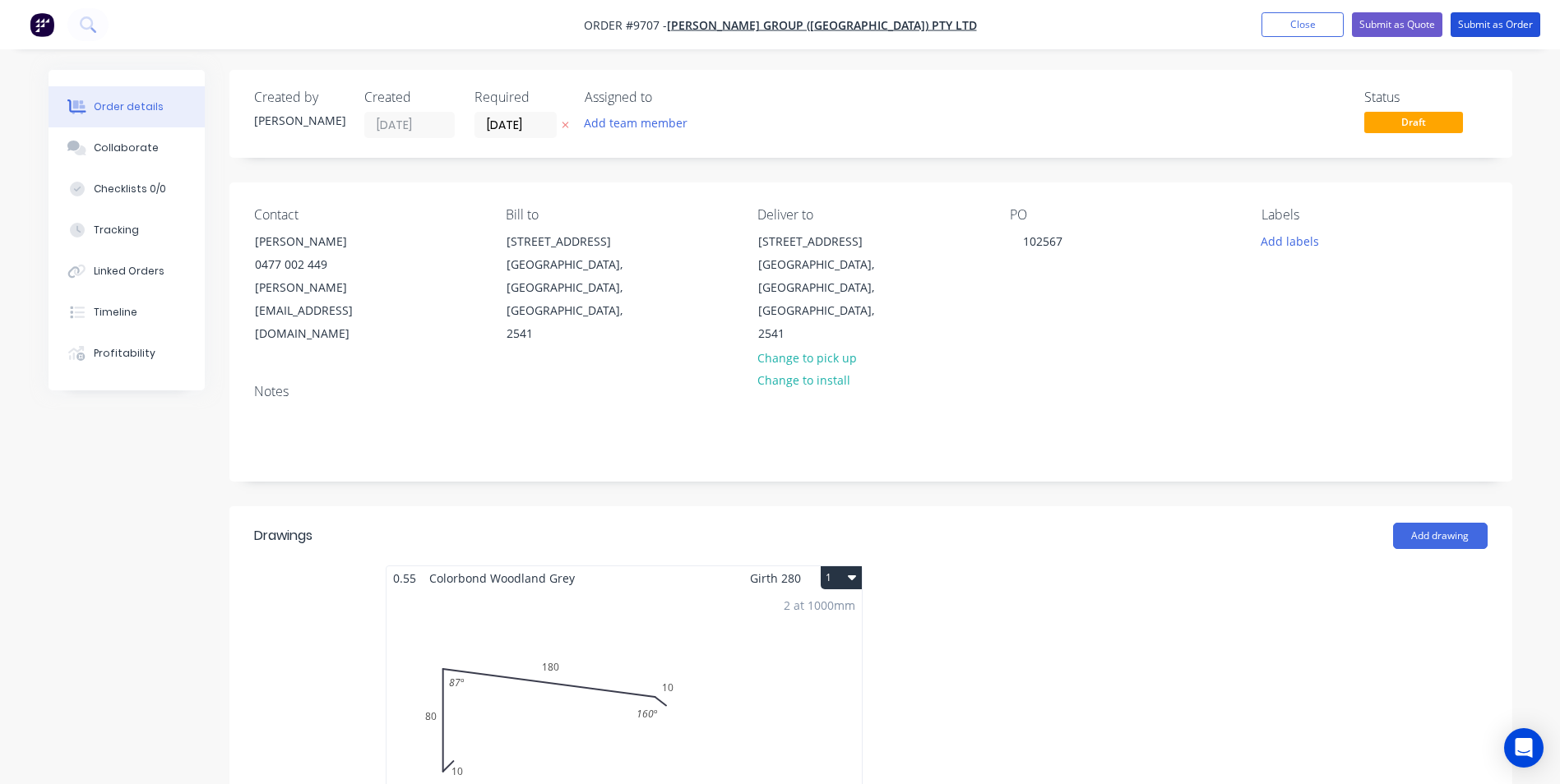
click at [1497, 31] on button "Submit as Order" at bounding box center [1496, 24] width 90 height 25
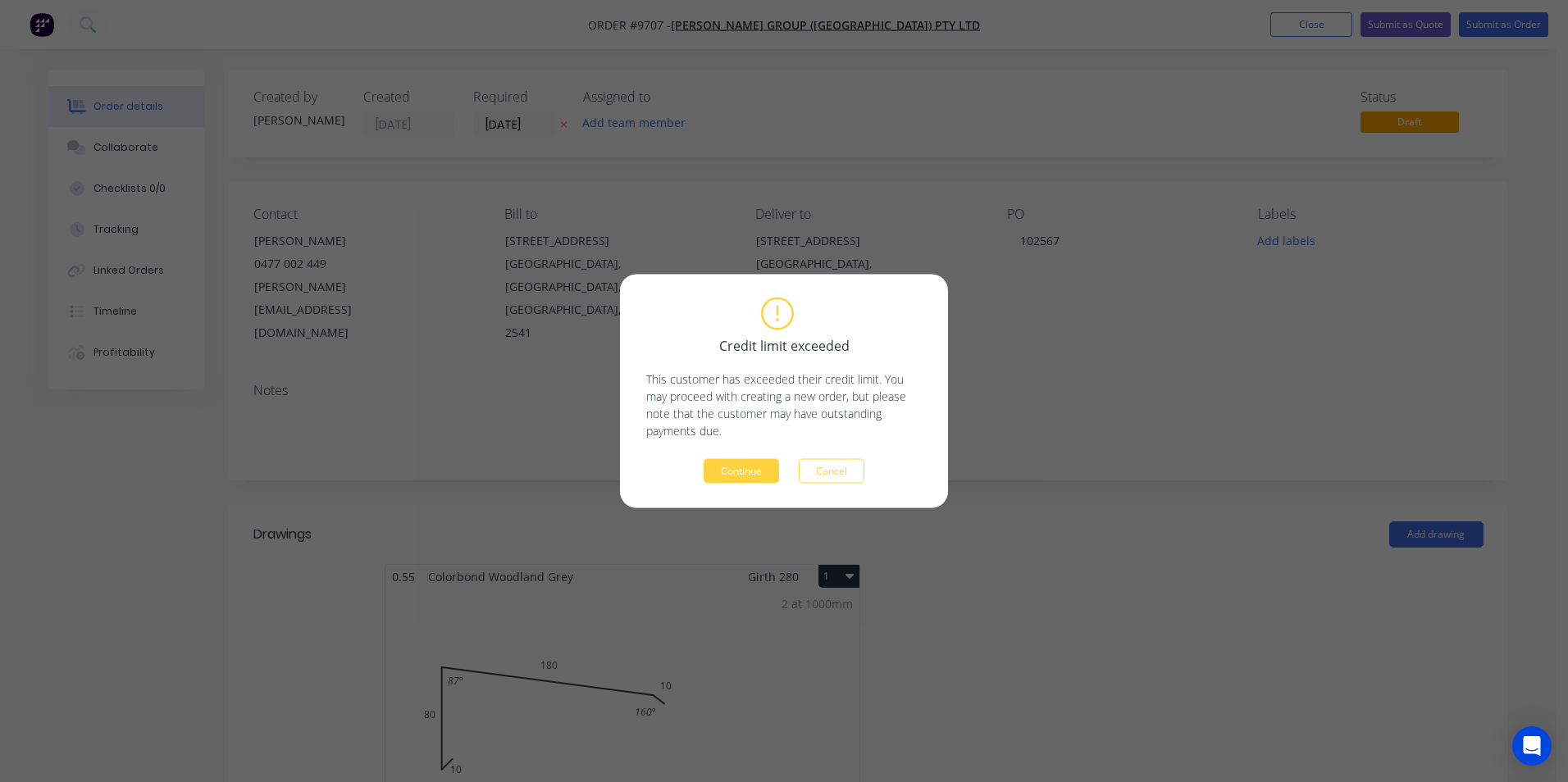
click at [824, 450] on div "Credit limit exceeded This customer has exceeded their credit limit. You may pr…" at bounding box center [783, 391] width 275 height 184
click at [843, 469] on button "Cancel" at bounding box center [831, 471] width 66 height 25
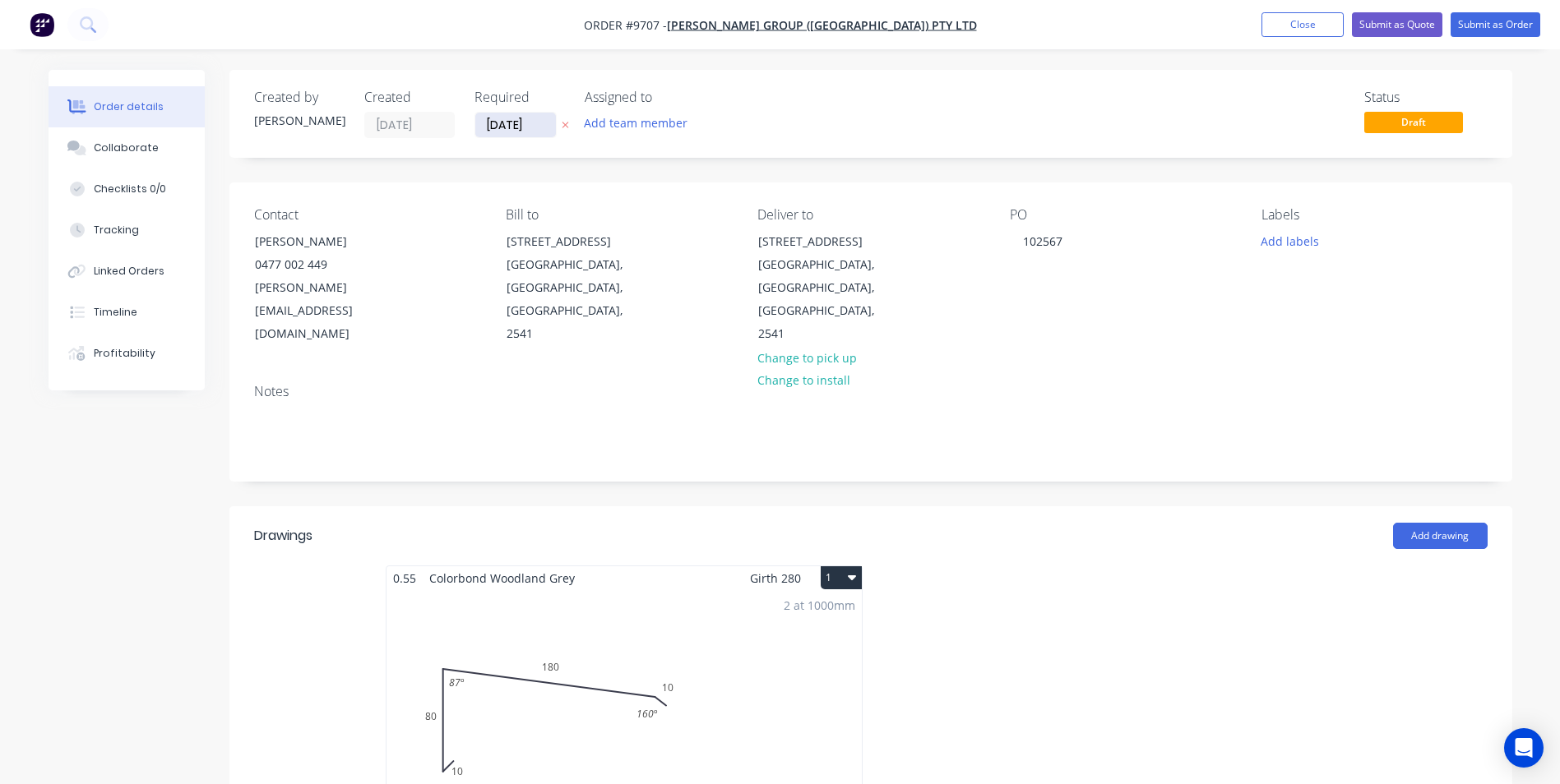
click at [510, 126] on input "[DATE]" at bounding box center [515, 125] width 80 height 25
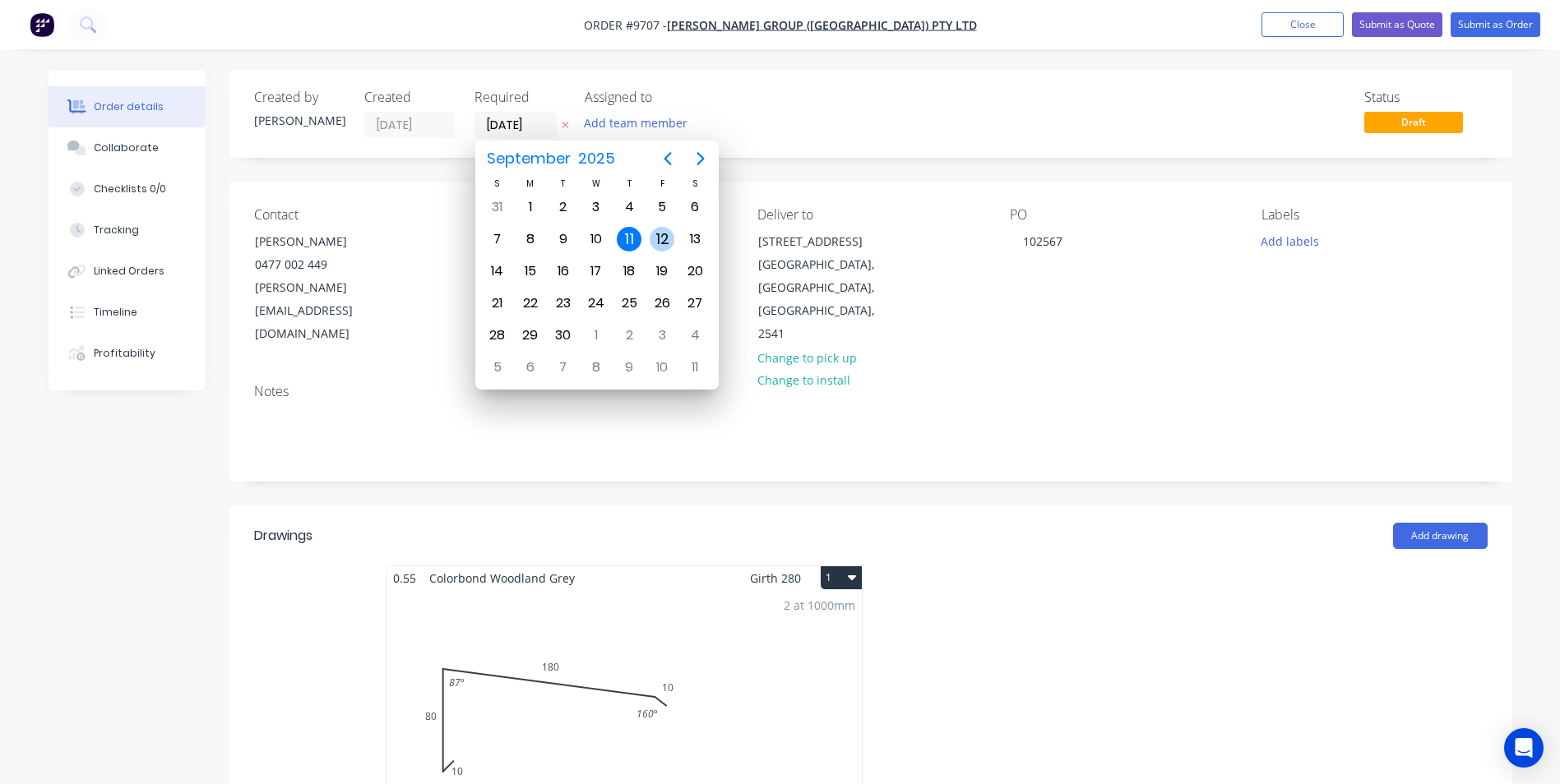
click at [655, 240] on div "12" at bounding box center [662, 238] width 25 height 25
type input "[DATE]"
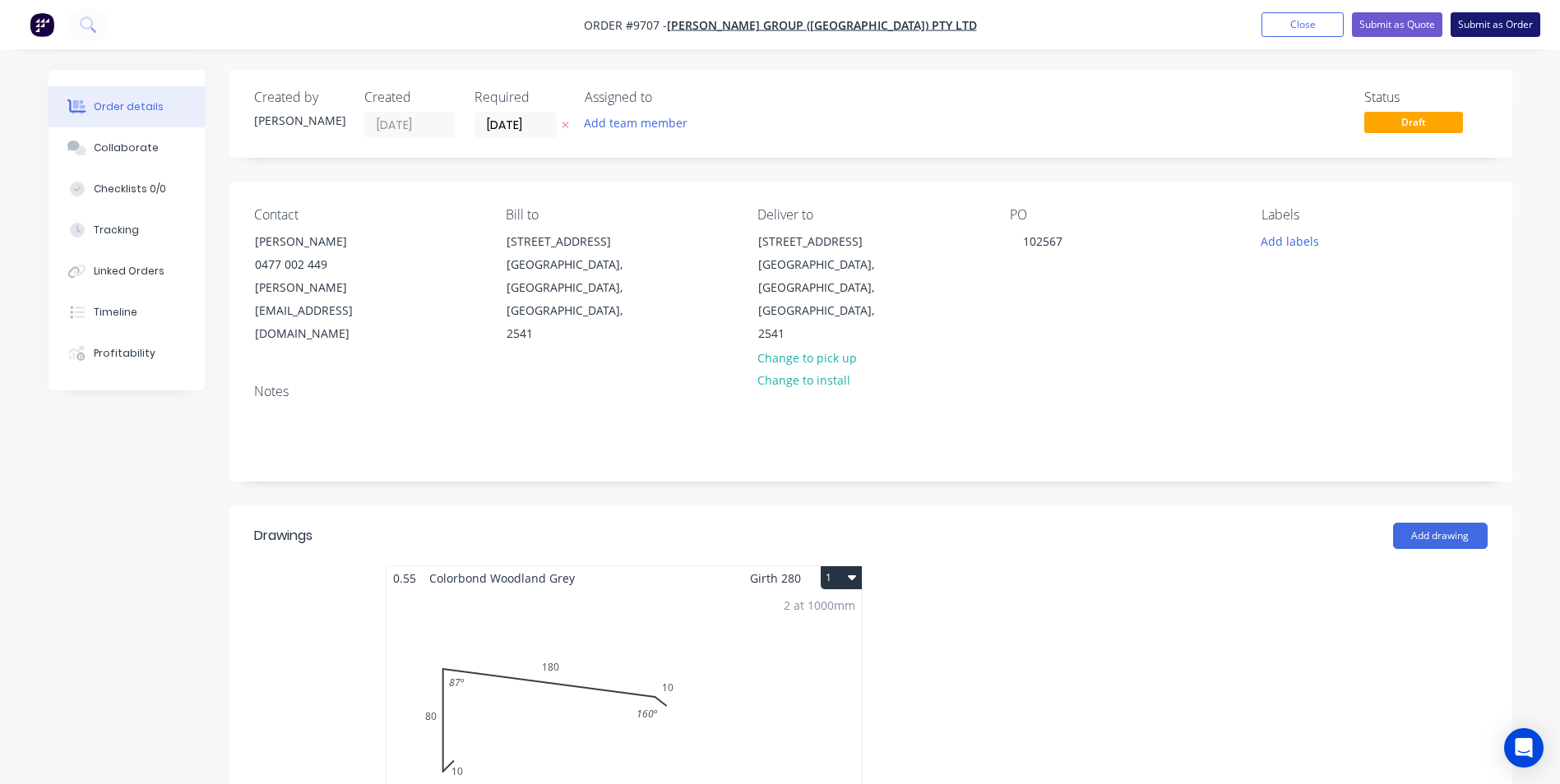
click at [1497, 31] on button "Submit as Order" at bounding box center [1496, 24] width 90 height 25
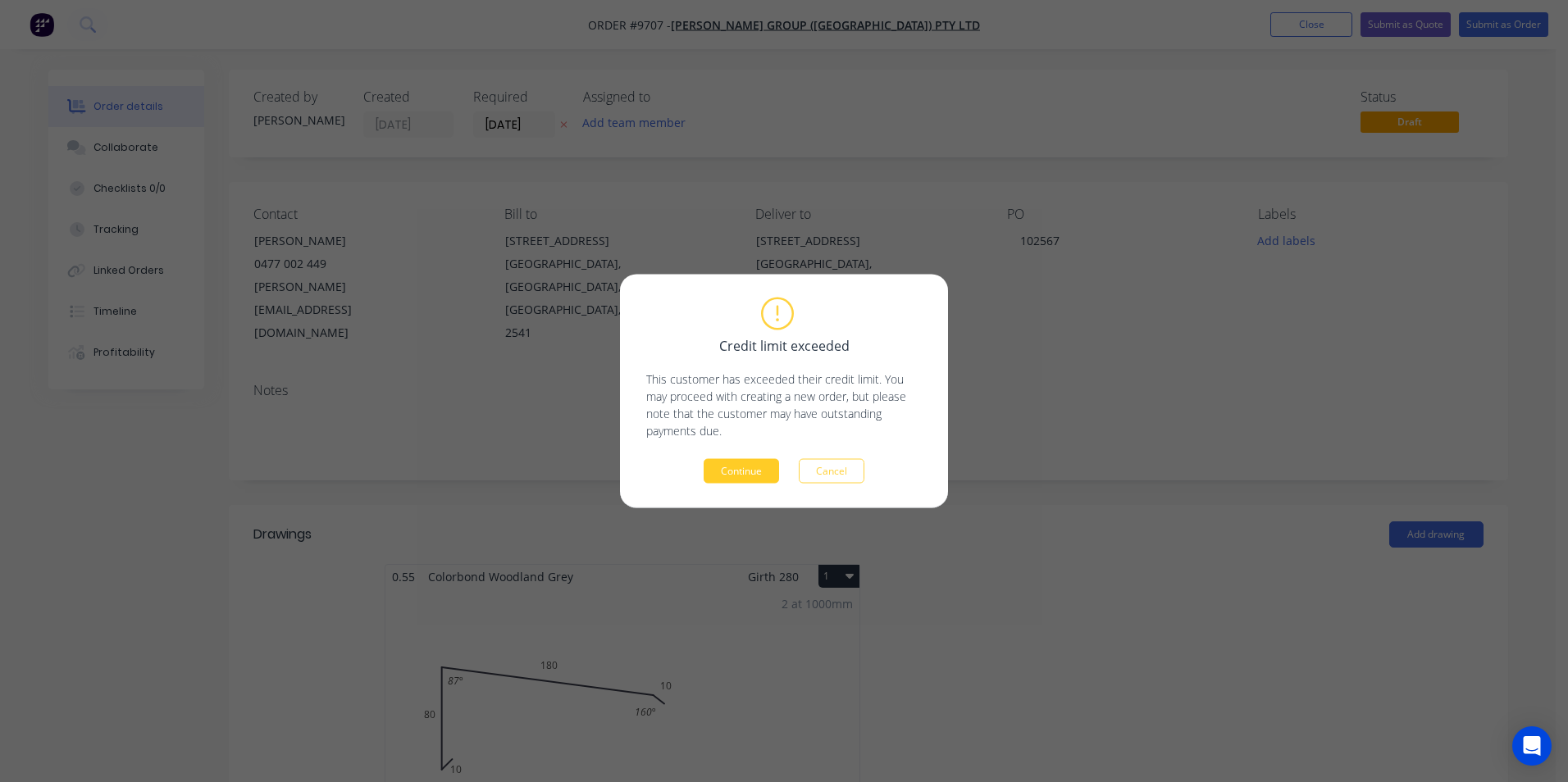
click at [731, 469] on button "Continue" at bounding box center [741, 471] width 75 height 25
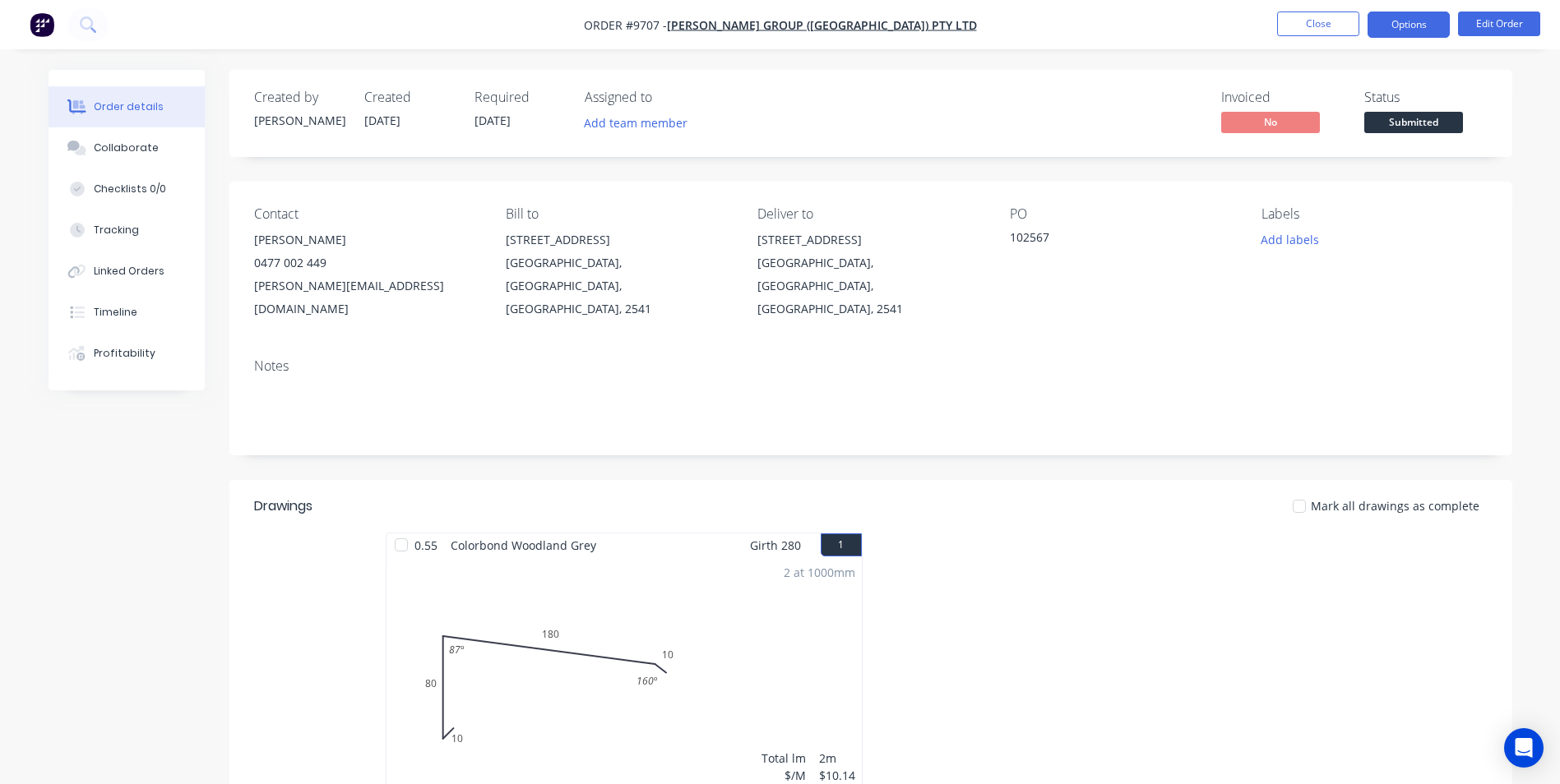
click at [1428, 26] on button "Options" at bounding box center [1409, 25] width 82 height 27
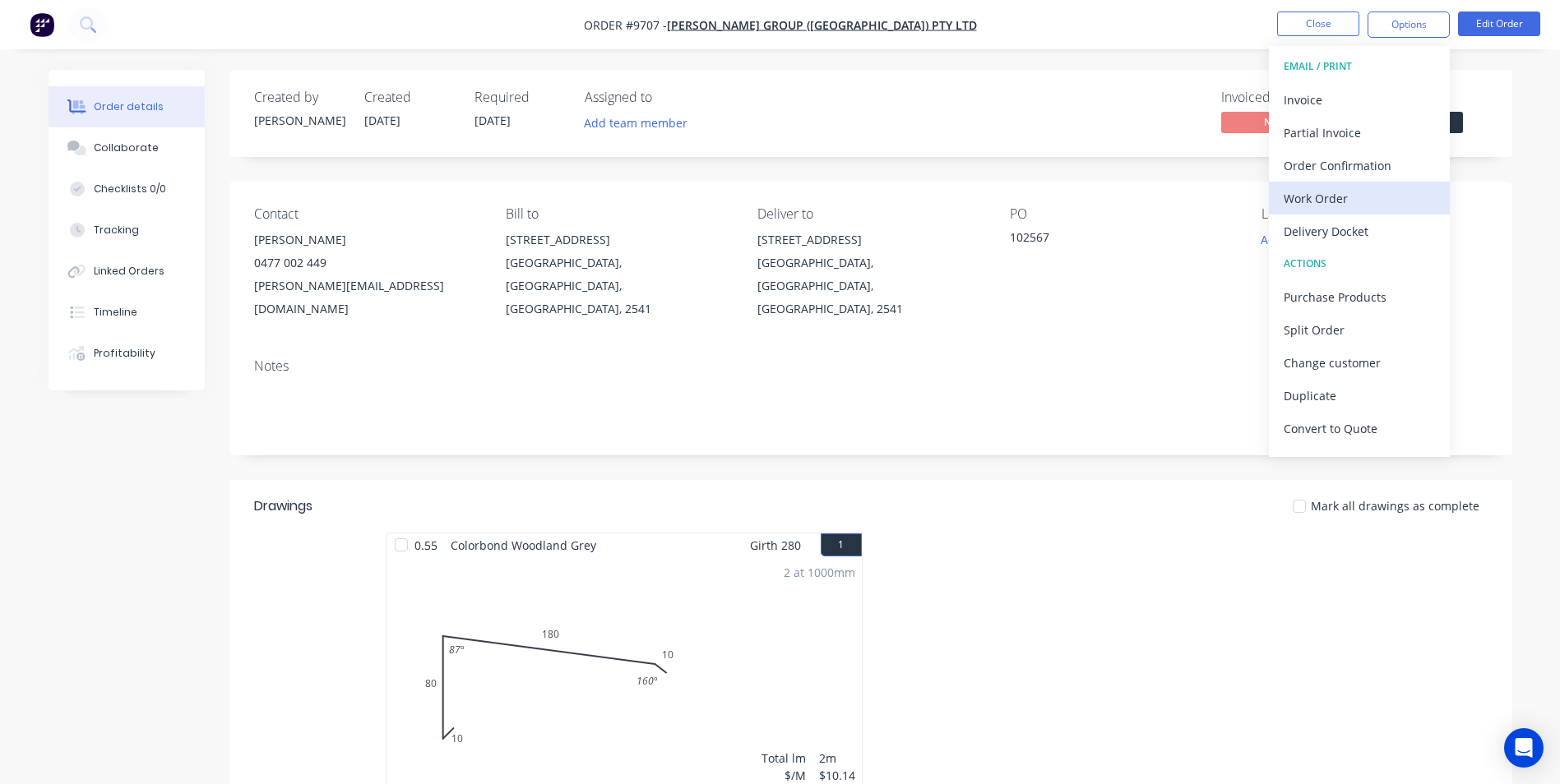
click at [1350, 195] on div "Work Order" at bounding box center [1359, 199] width 151 height 24
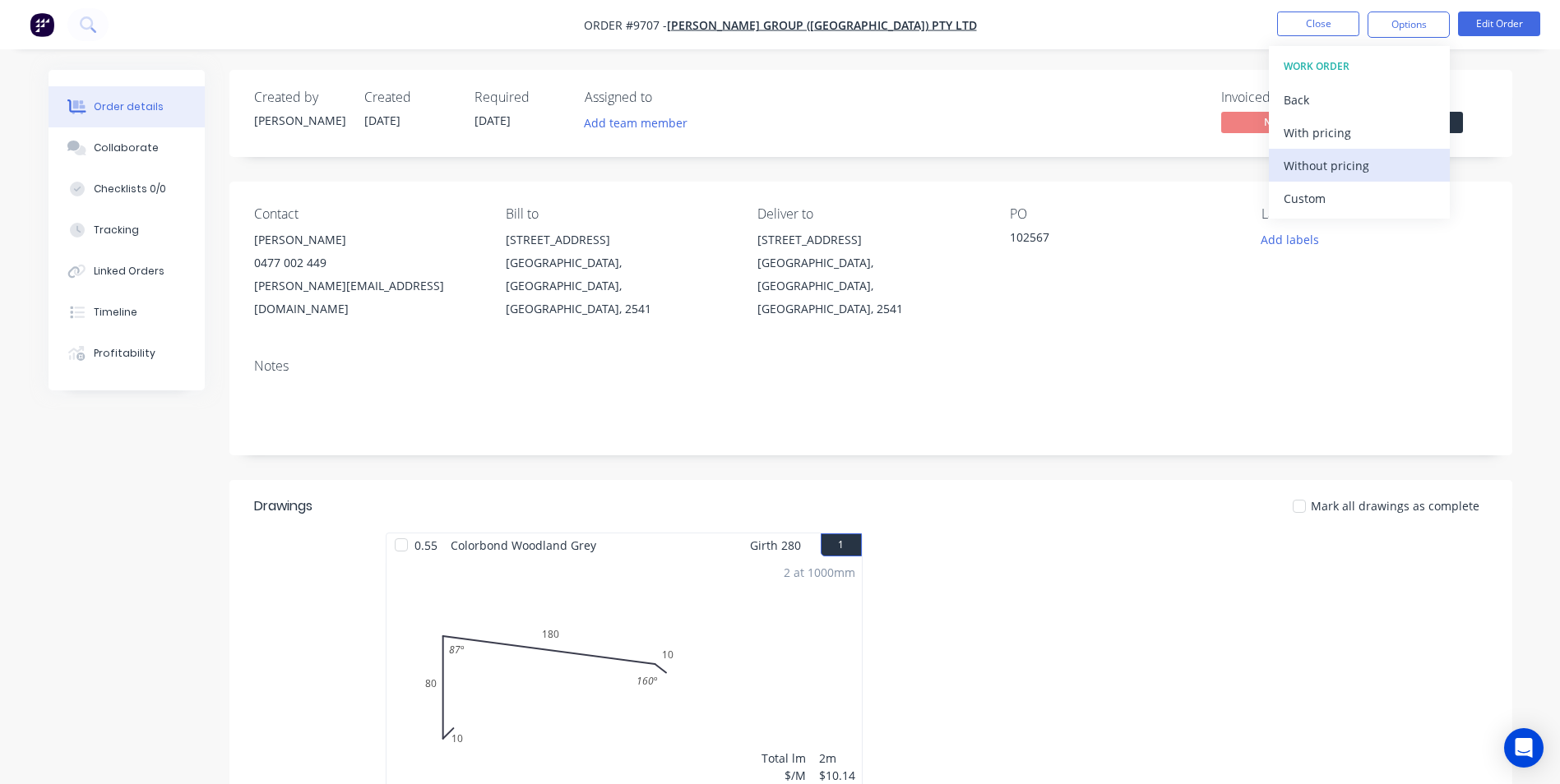
click at [1359, 160] on div "Without pricing" at bounding box center [1359, 165] width 151 height 24
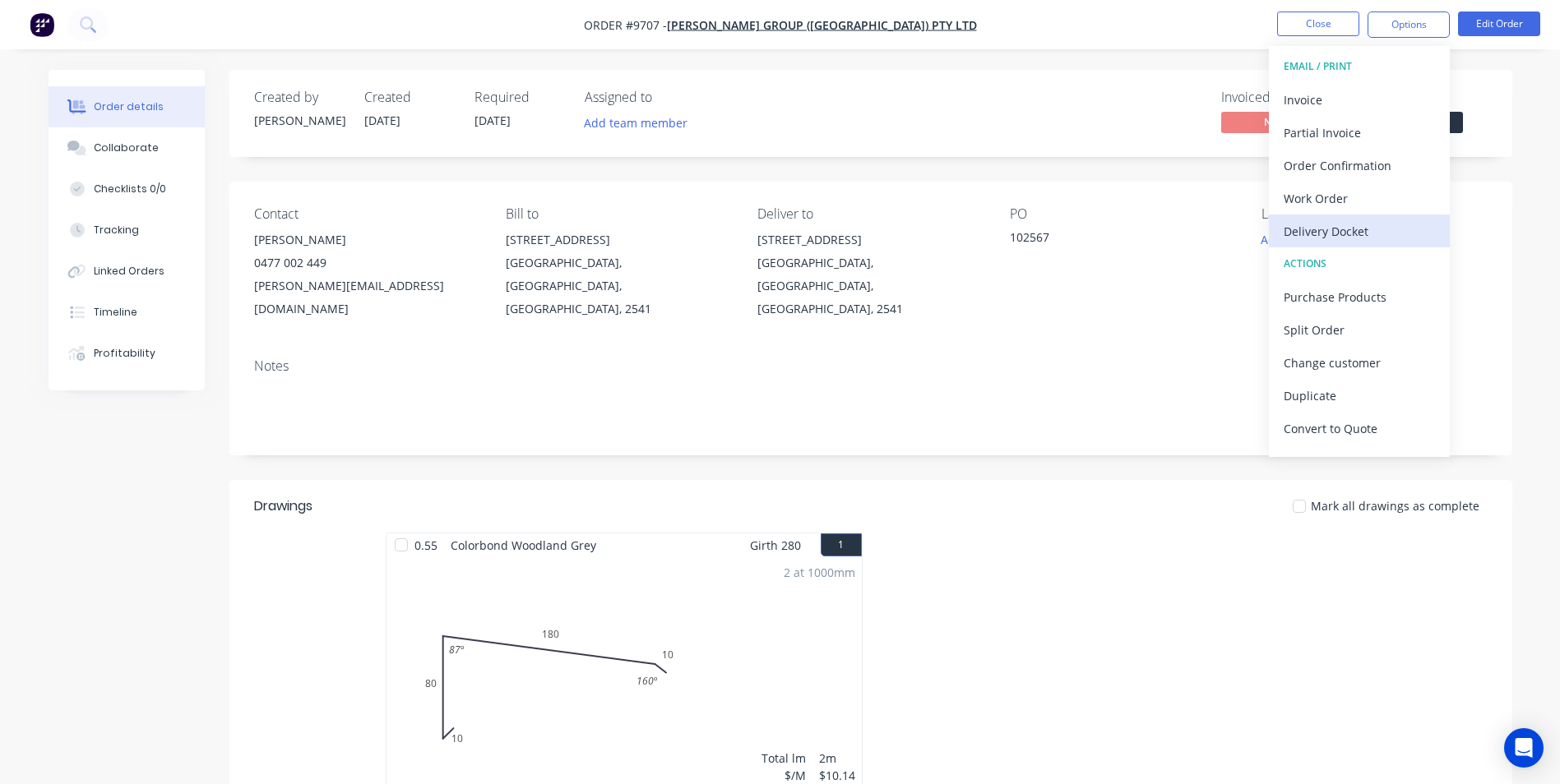
click at [1359, 225] on div "Delivery Docket" at bounding box center [1359, 231] width 151 height 24
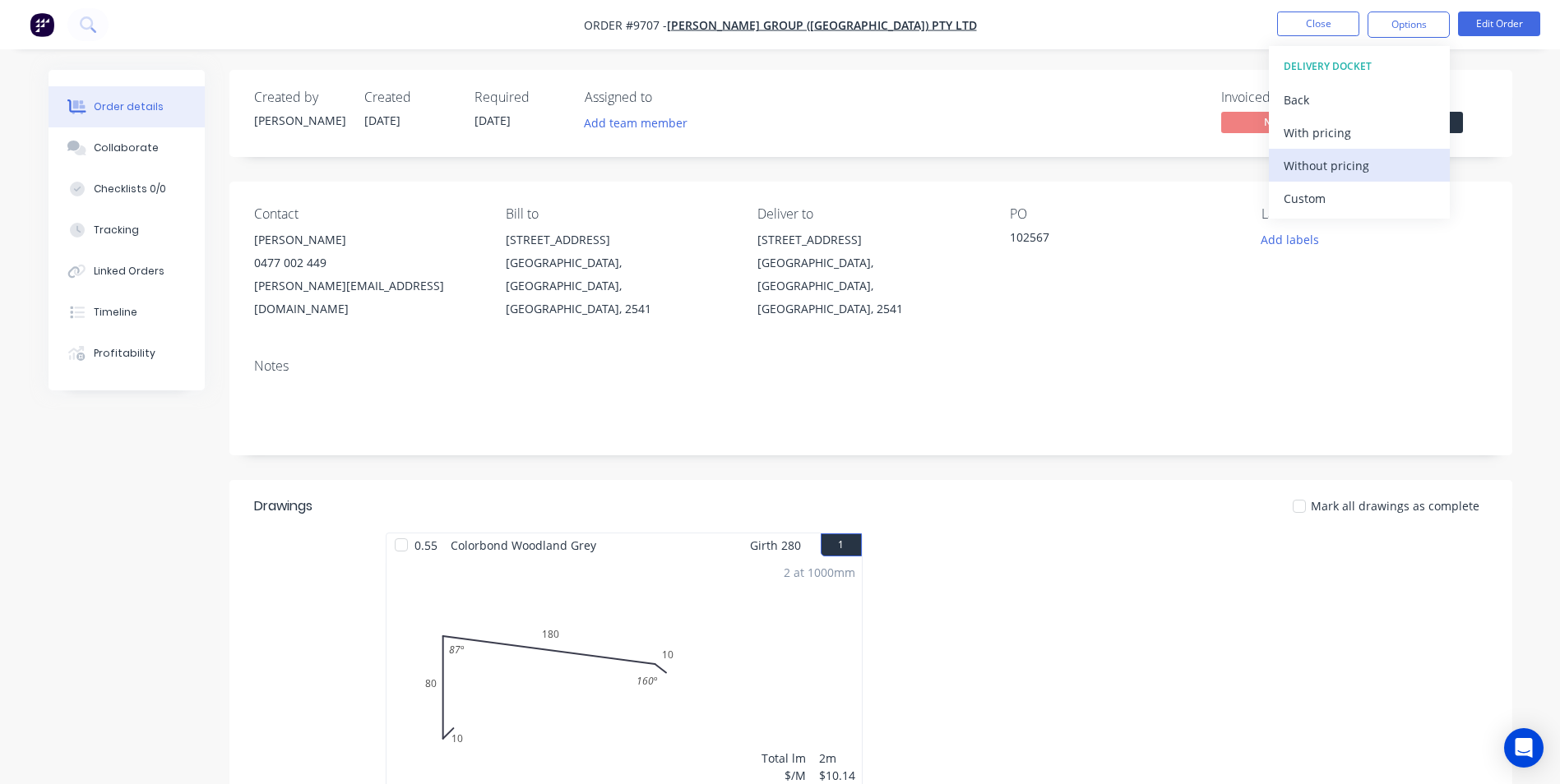
click at [1357, 177] on div "Without pricing" at bounding box center [1359, 165] width 151 height 24
click at [1354, 164] on div "Order Confirmation" at bounding box center [1359, 165] width 151 height 24
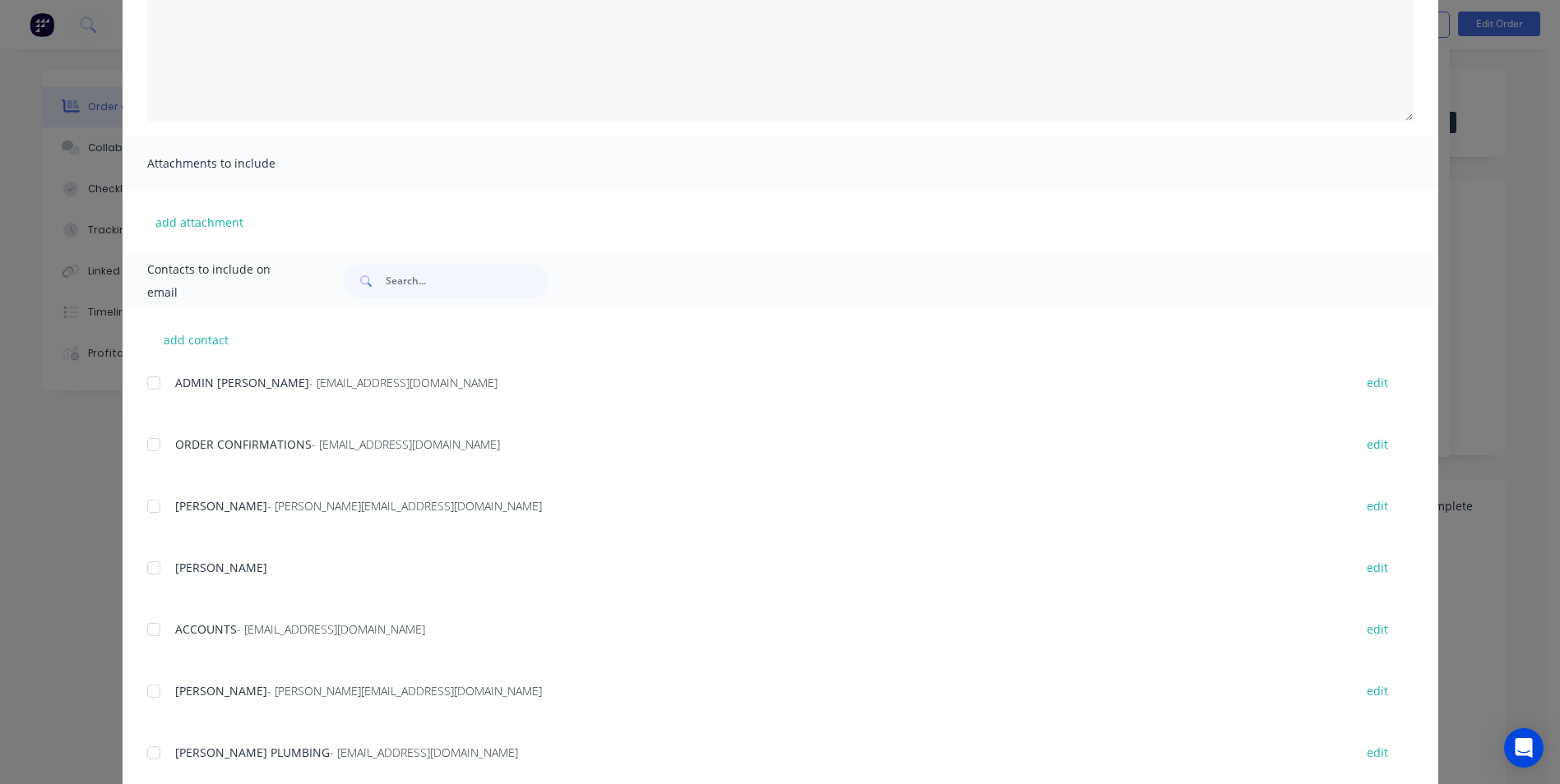
scroll to position [246, 0]
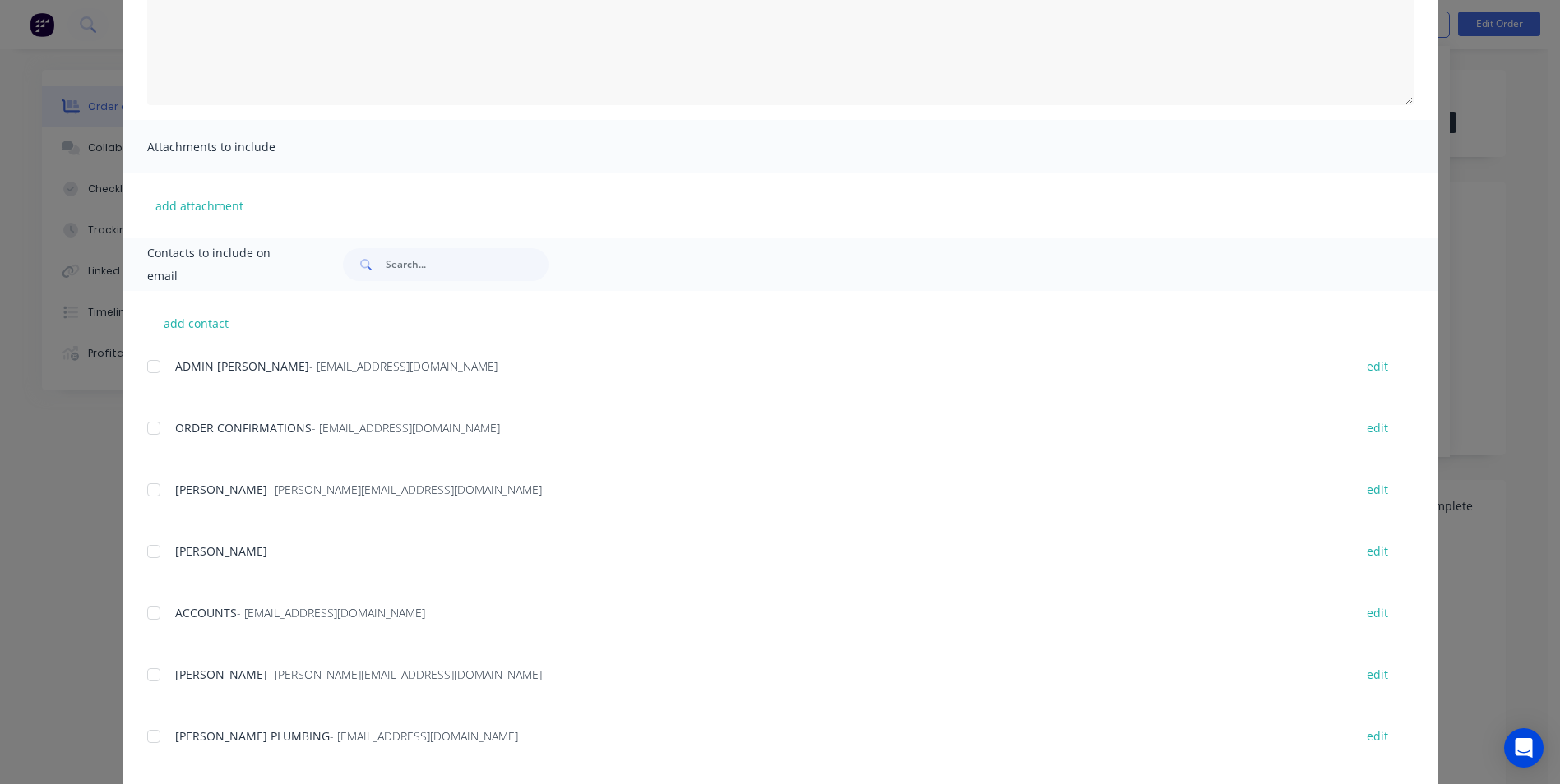
click at [158, 434] on div at bounding box center [153, 428] width 33 height 33
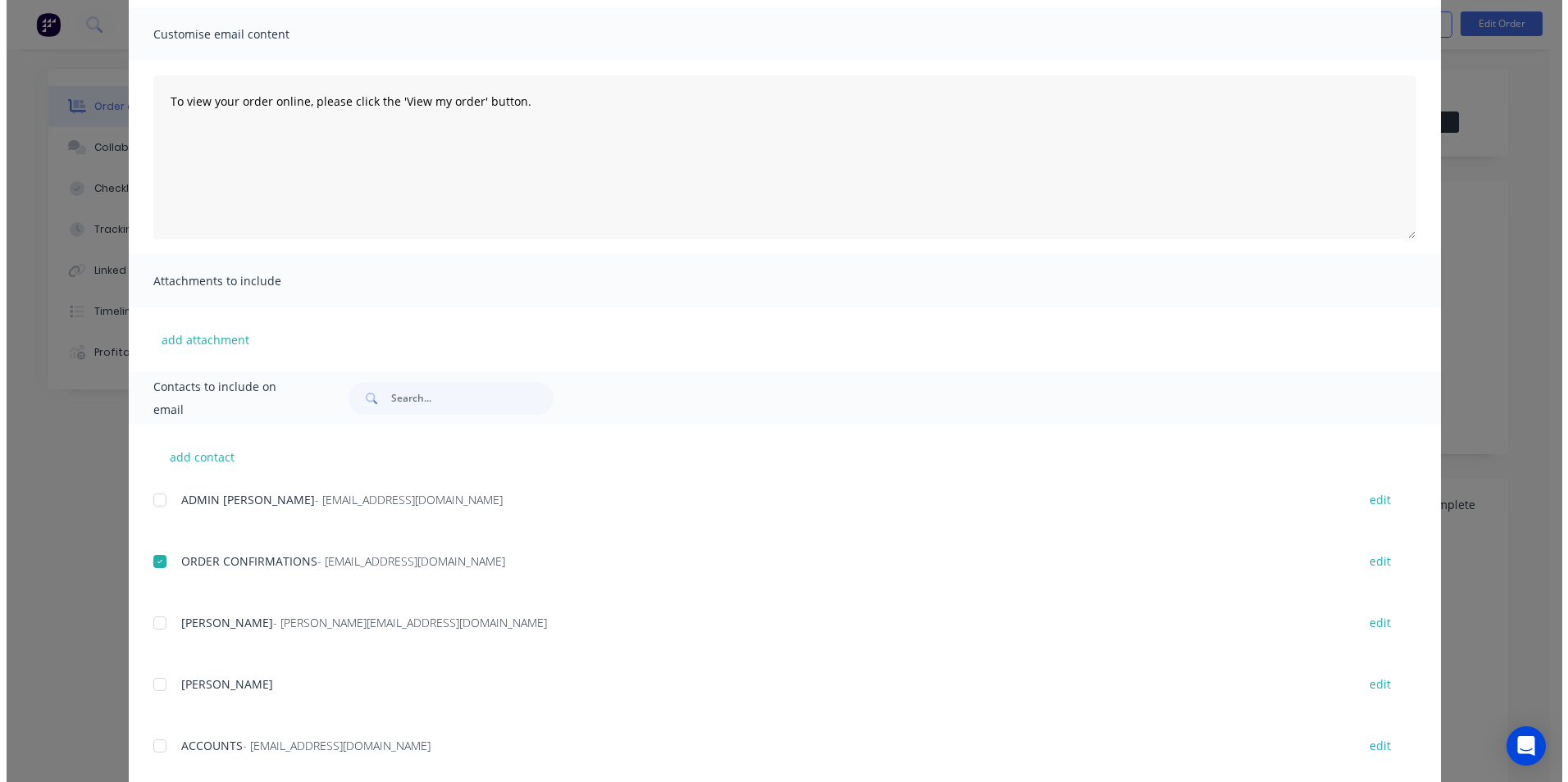
scroll to position [0, 0]
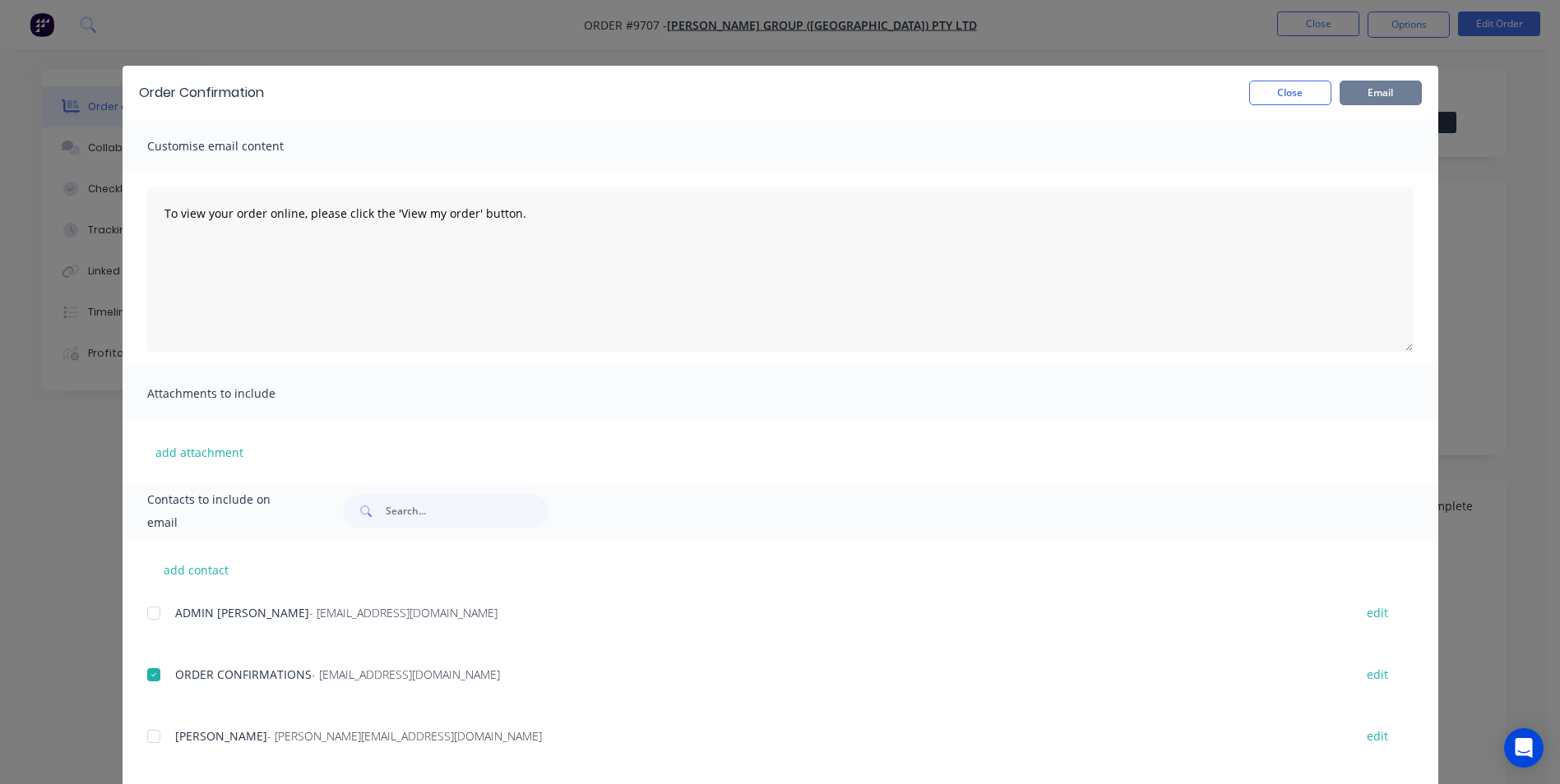
click at [1364, 95] on button "Email" at bounding box center [1381, 92] width 82 height 25
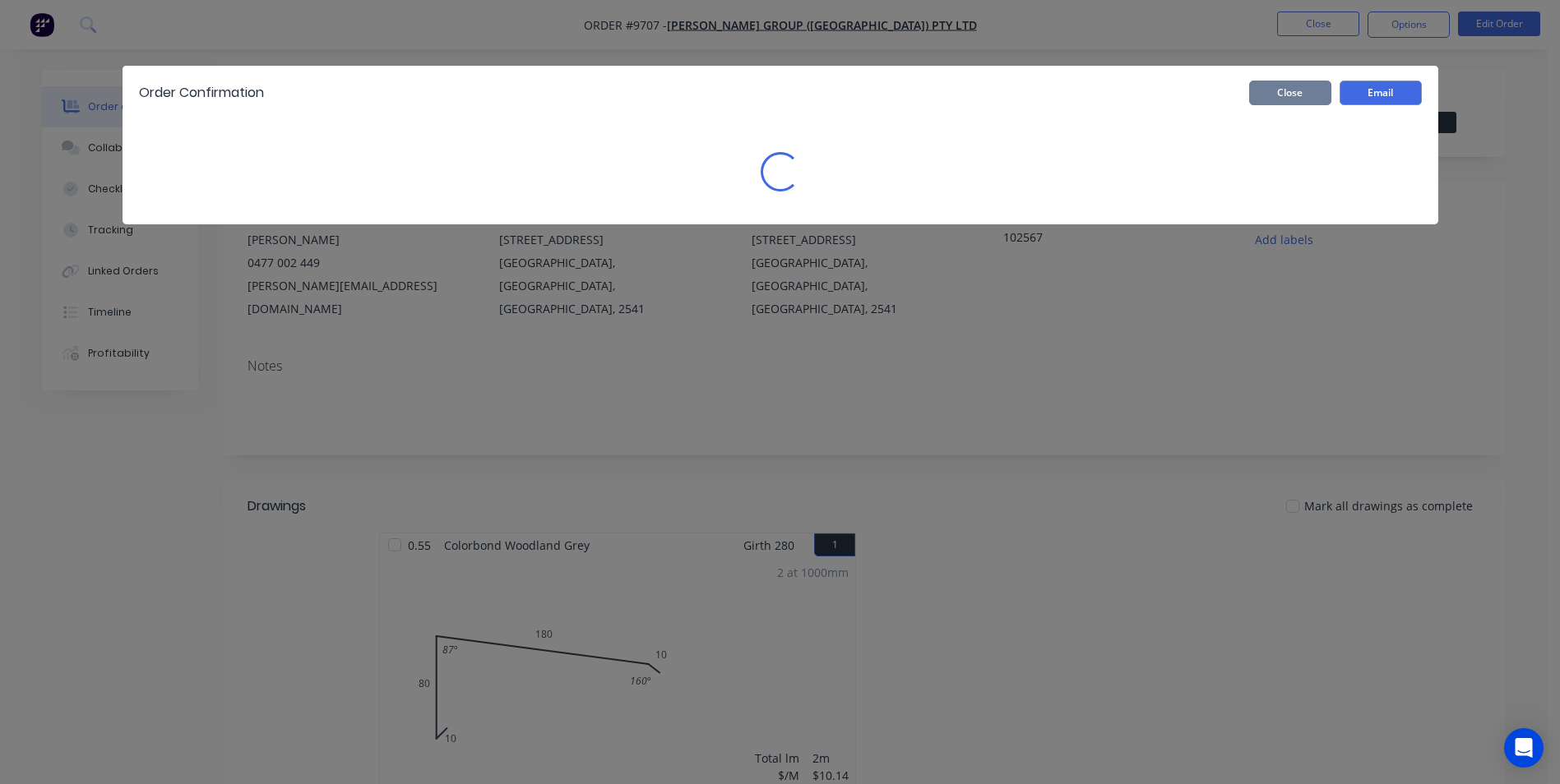
click at [1301, 93] on button "Close" at bounding box center [1290, 92] width 82 height 25
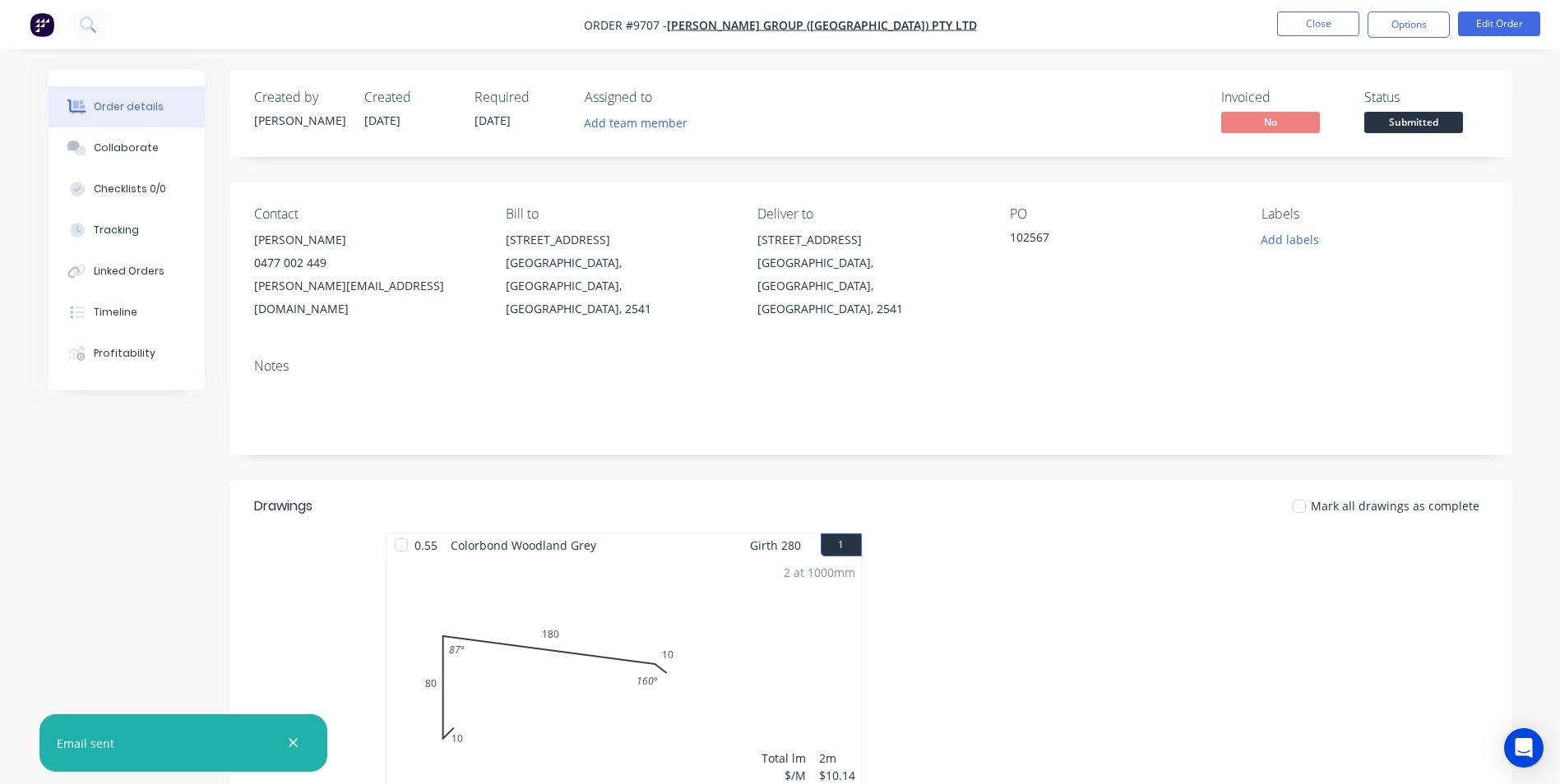
click at [42, 18] on img "button" at bounding box center [42, 24] width 25 height 25
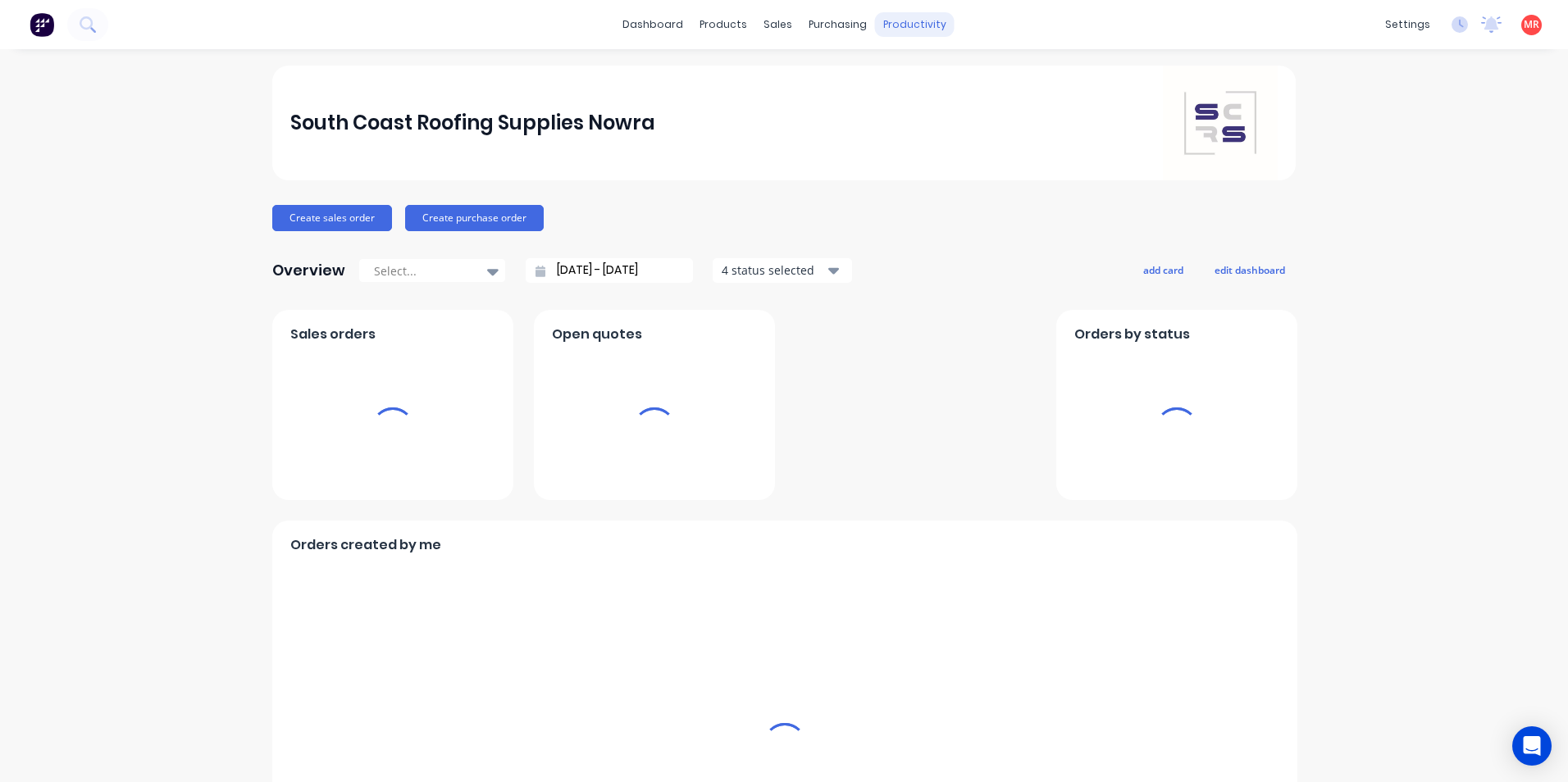
click at [893, 30] on div "productivity" at bounding box center [914, 24] width 80 height 25
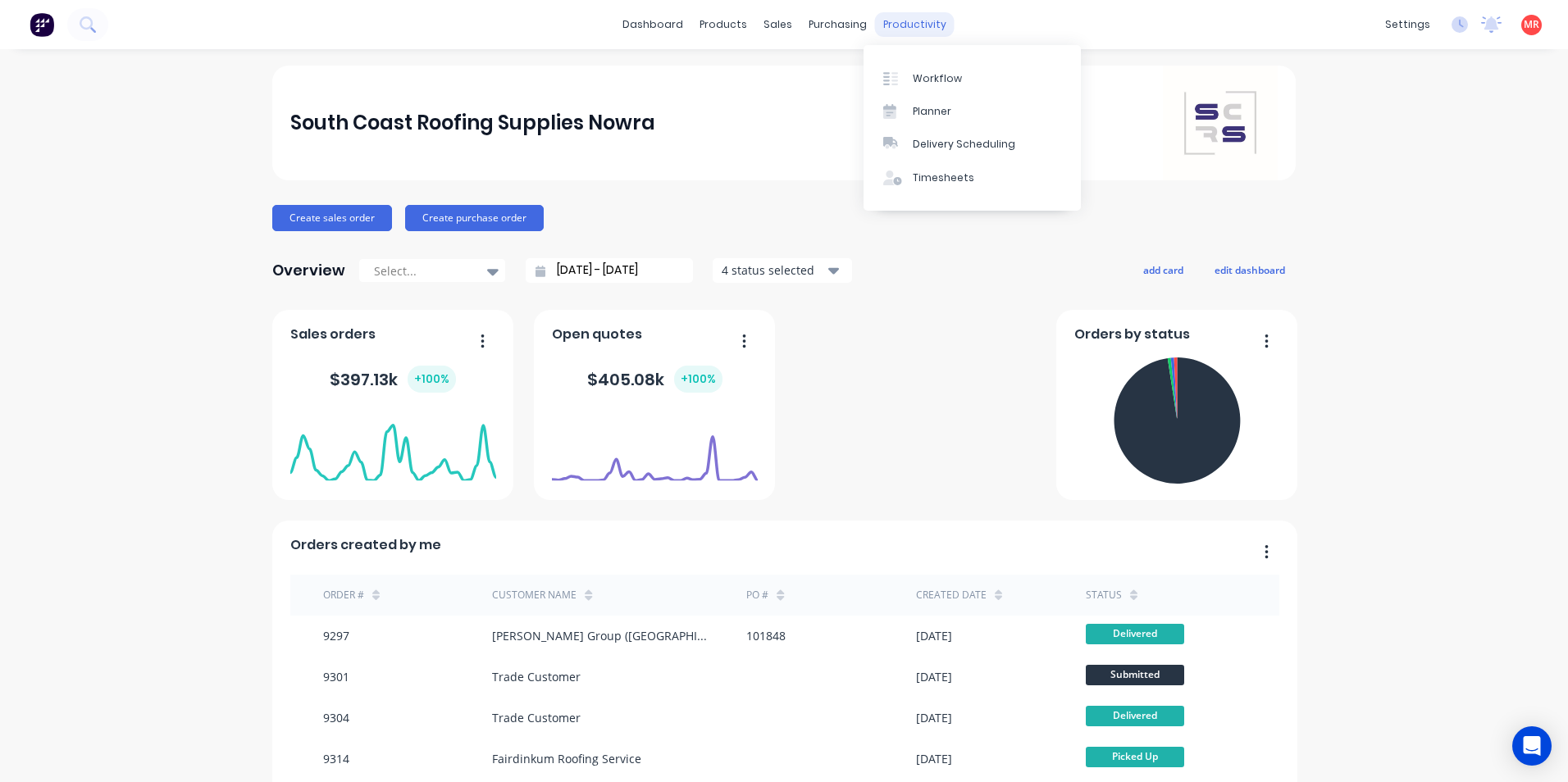
click at [909, 27] on div "productivity" at bounding box center [914, 24] width 80 height 25
click at [942, 139] on div "Delivery Scheduling" at bounding box center [963, 144] width 103 height 15
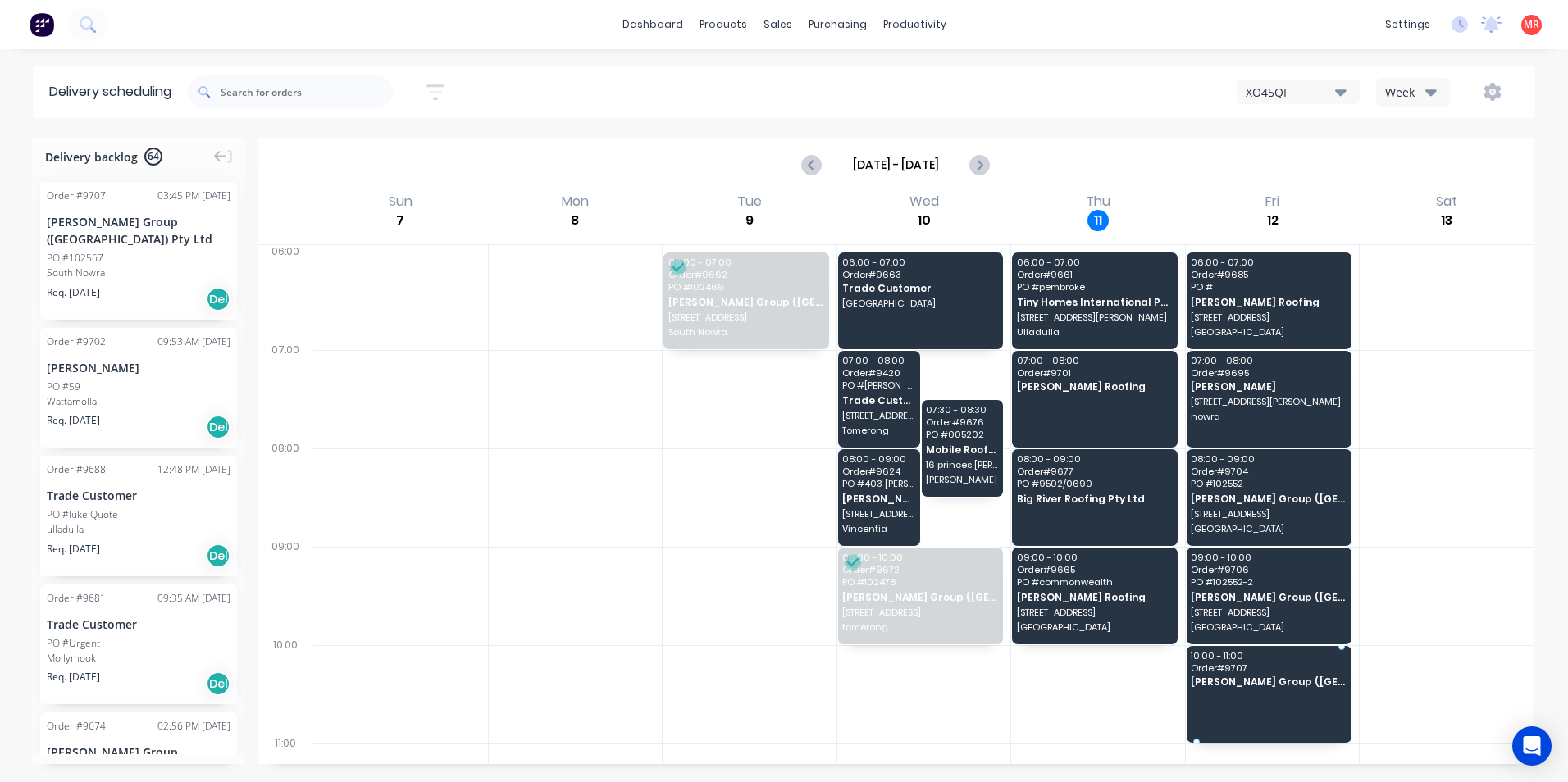
drag, startPoint x: 187, startPoint y: 247, endPoint x: 1259, endPoint y: 675, distance: 1154.3
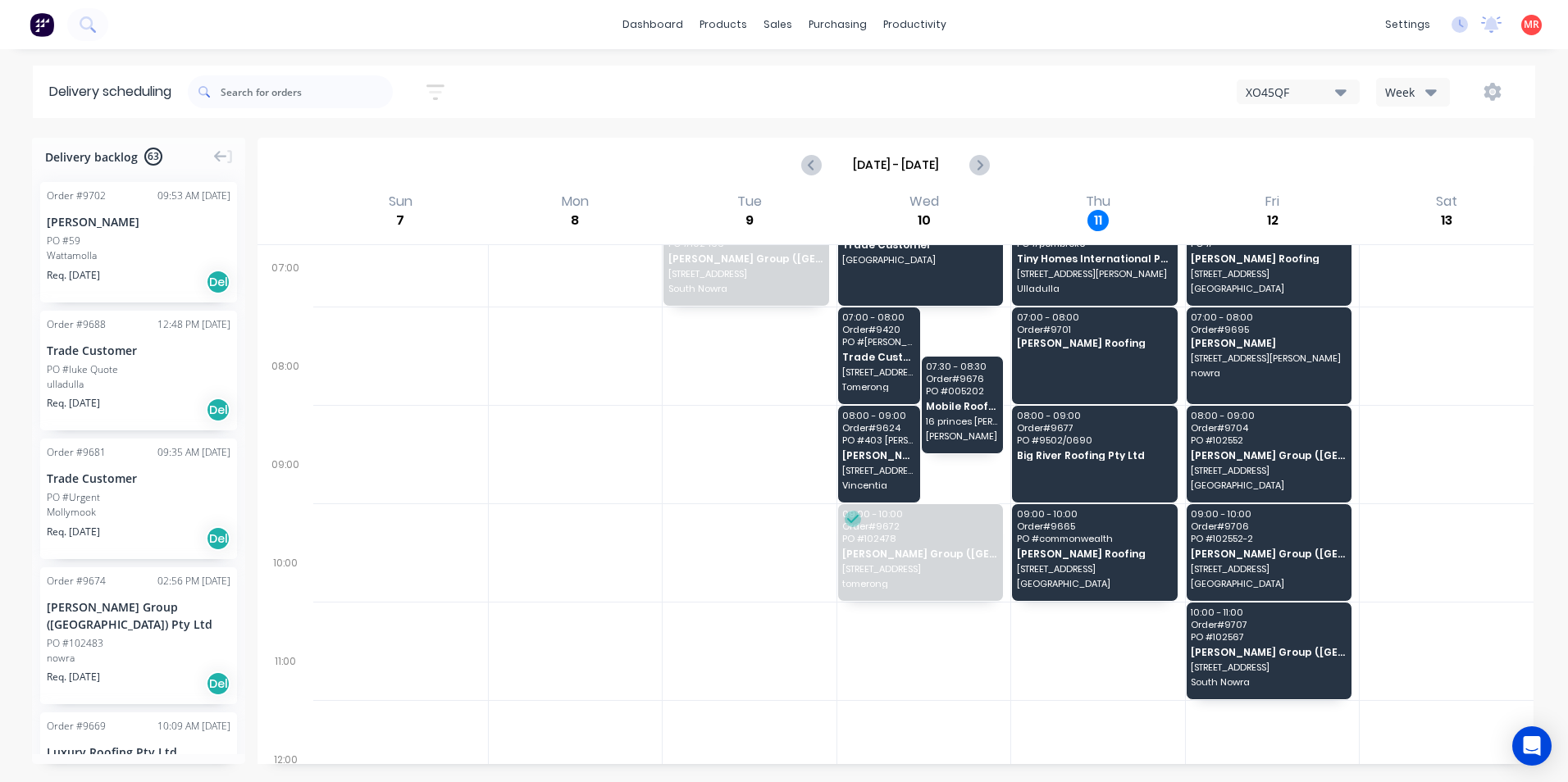
scroll to position [82, 0]
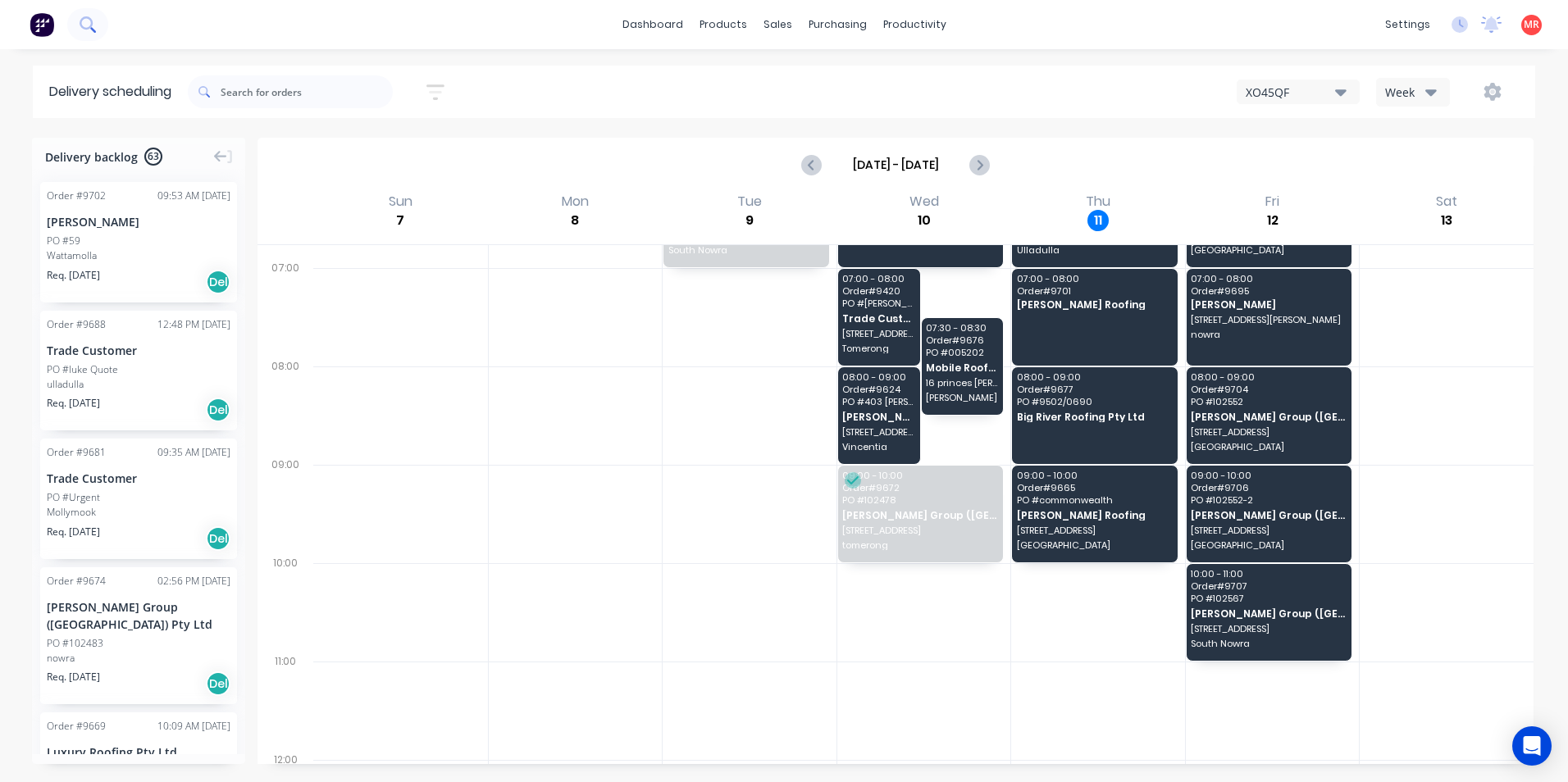
click at [90, 16] on button at bounding box center [88, 24] width 41 height 33
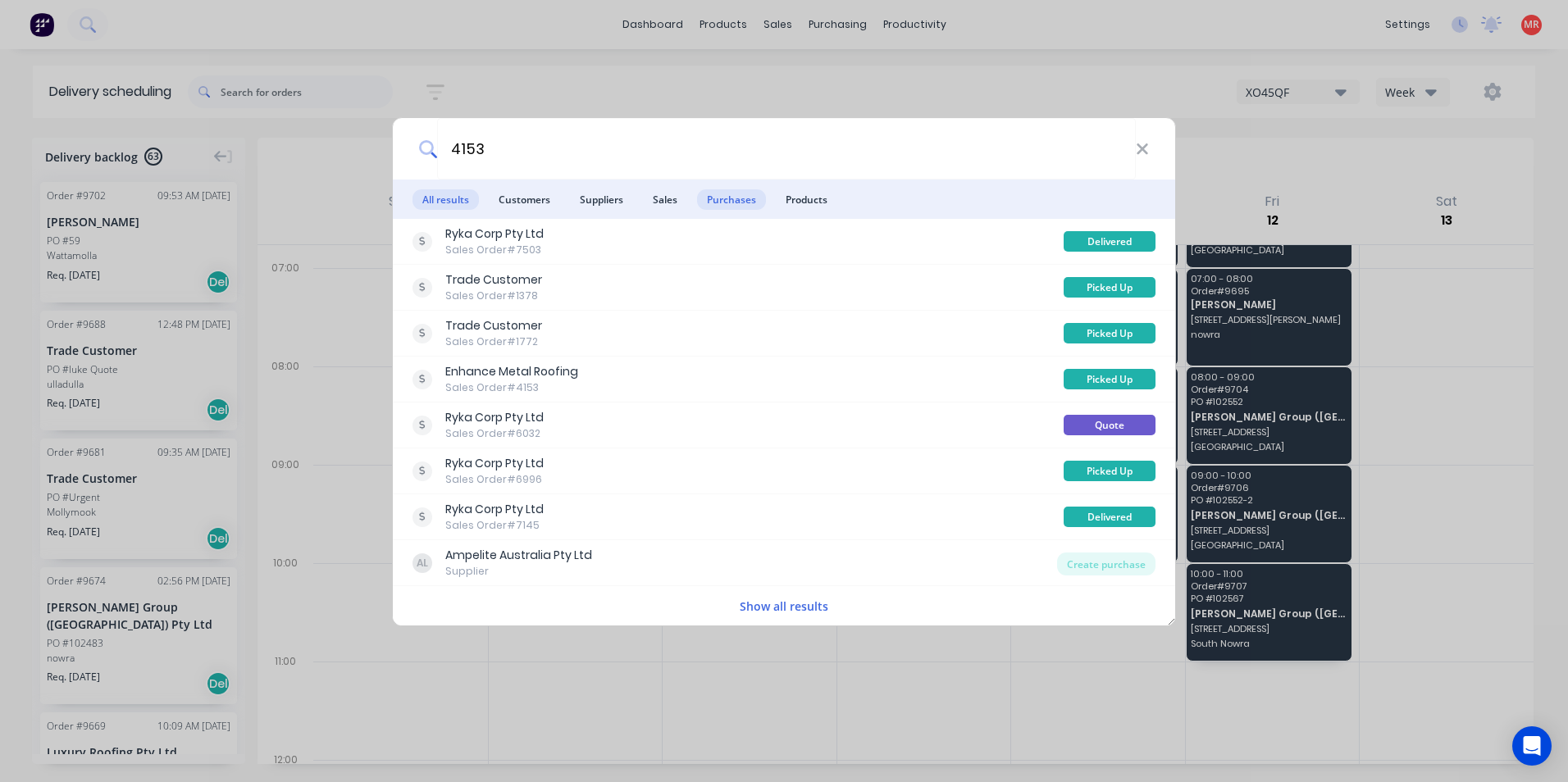
type input "4153"
click at [755, 200] on span "Purchases" at bounding box center [732, 199] width 69 height 21
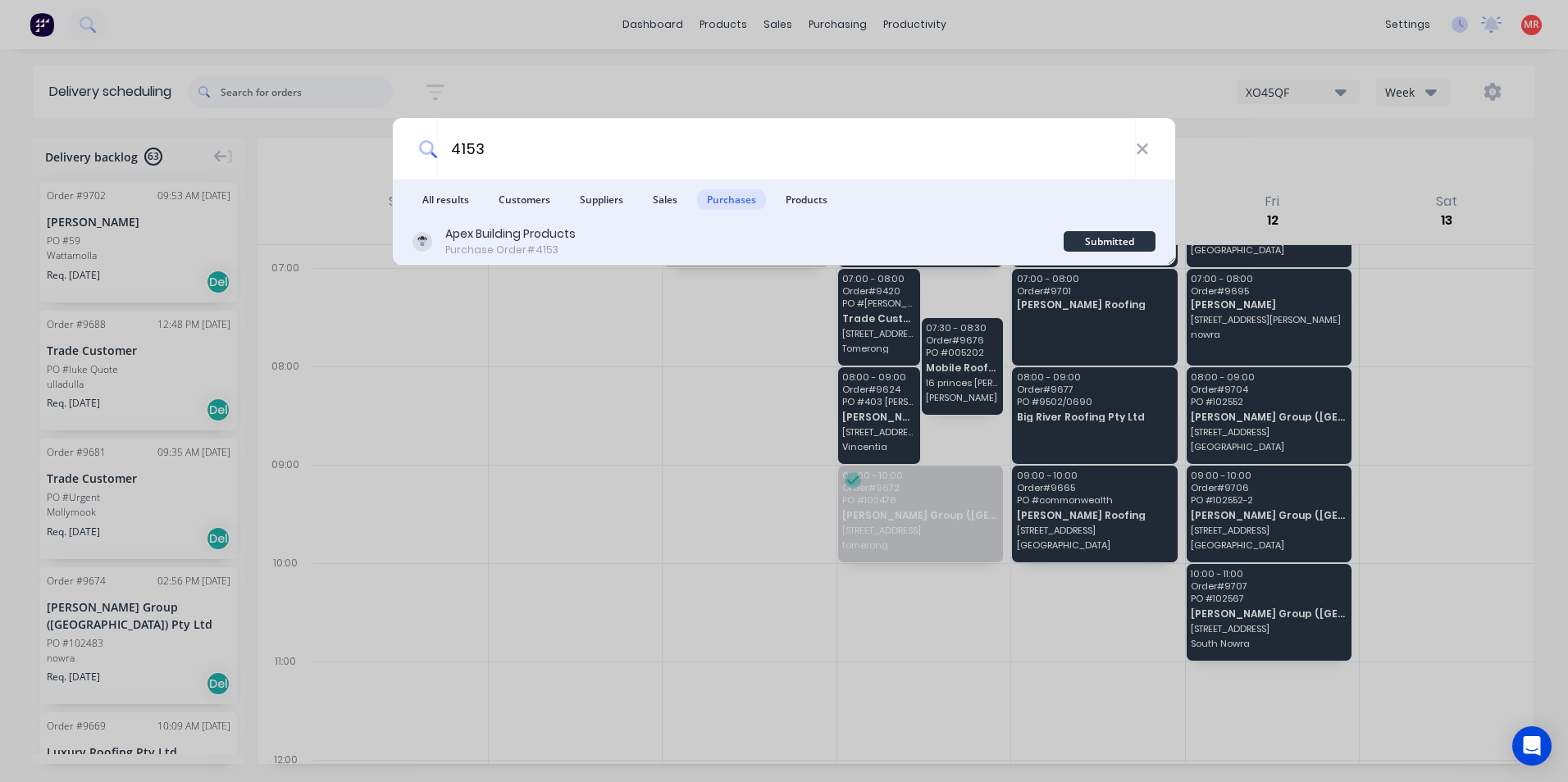
click at [761, 231] on div "Apex Building Products Purchase Order #4153" at bounding box center [738, 242] width 651 height 32
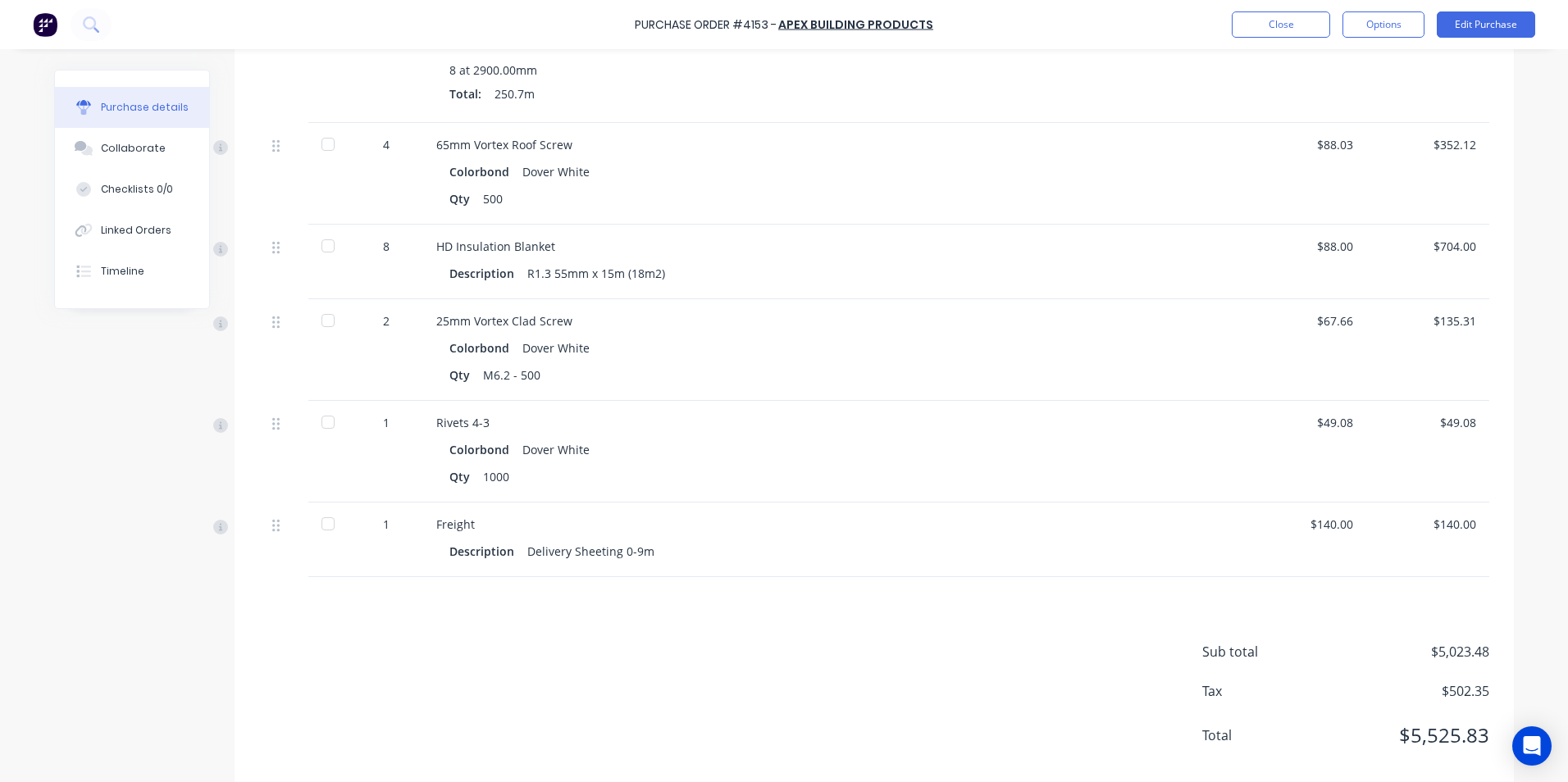
scroll to position [607, 0]
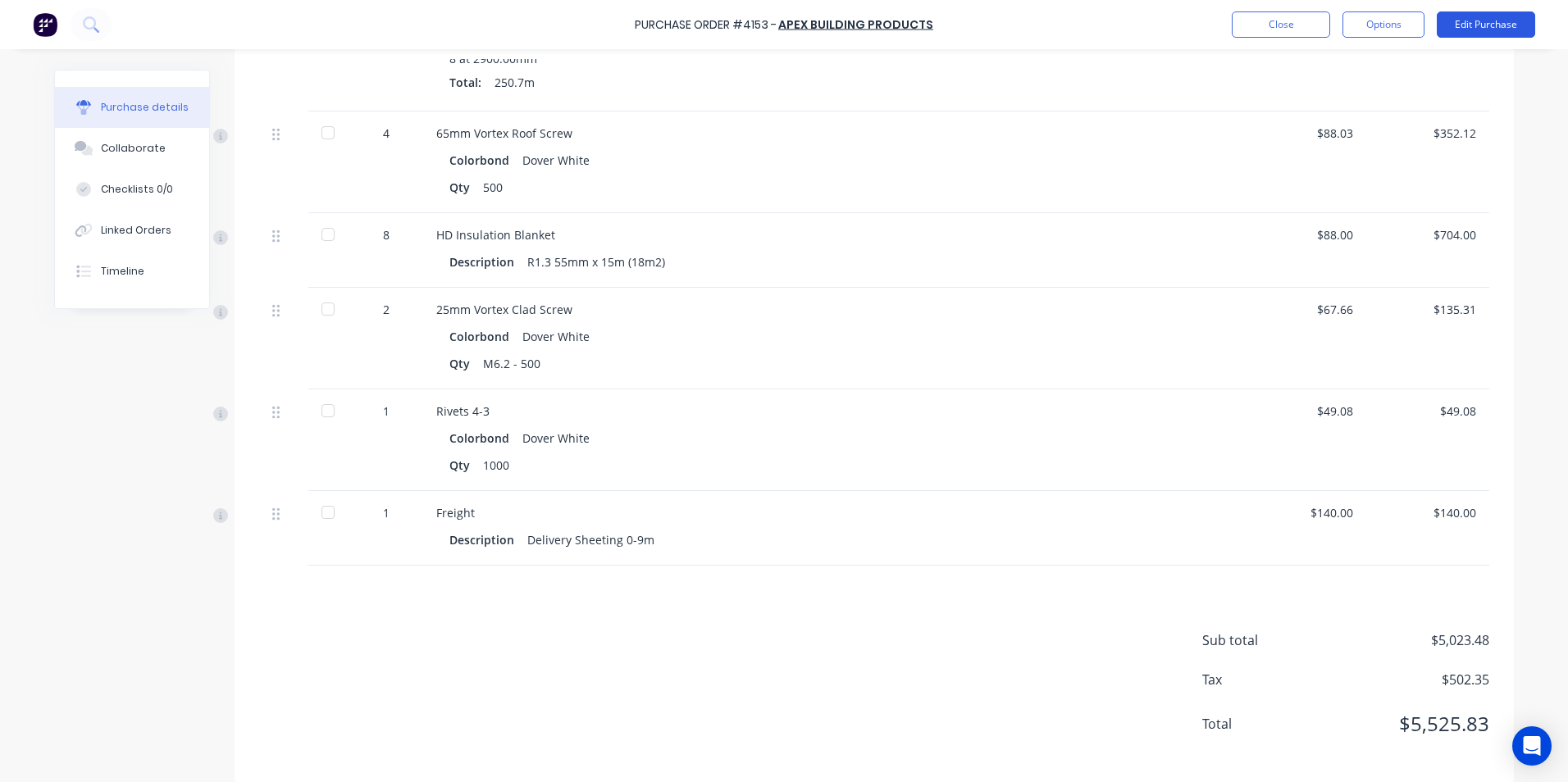
click at [1485, 21] on button "Edit Purchase" at bounding box center [1486, 25] width 99 height 27
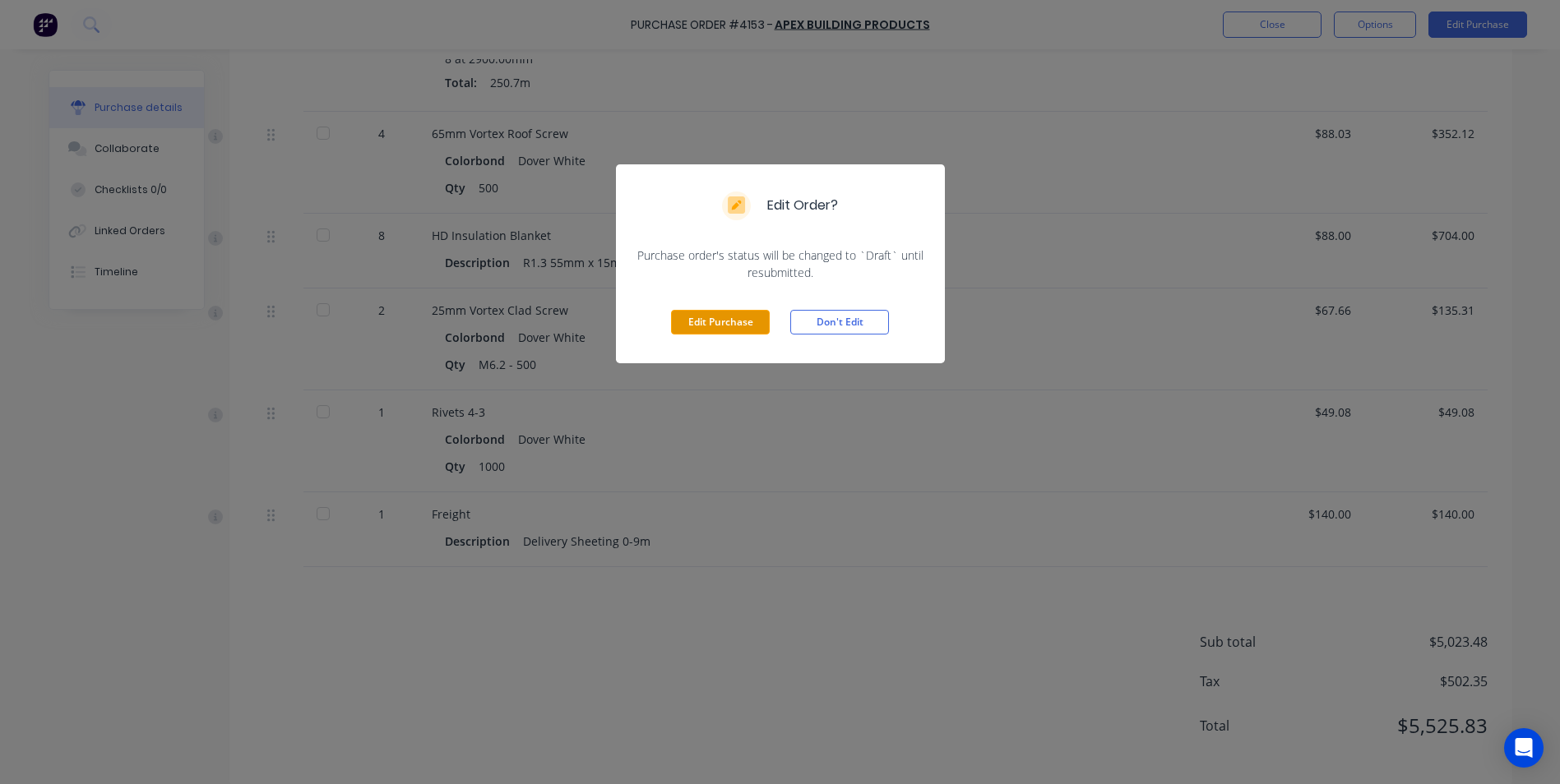
click at [723, 324] on button "Edit Purchase" at bounding box center [721, 321] width 99 height 25
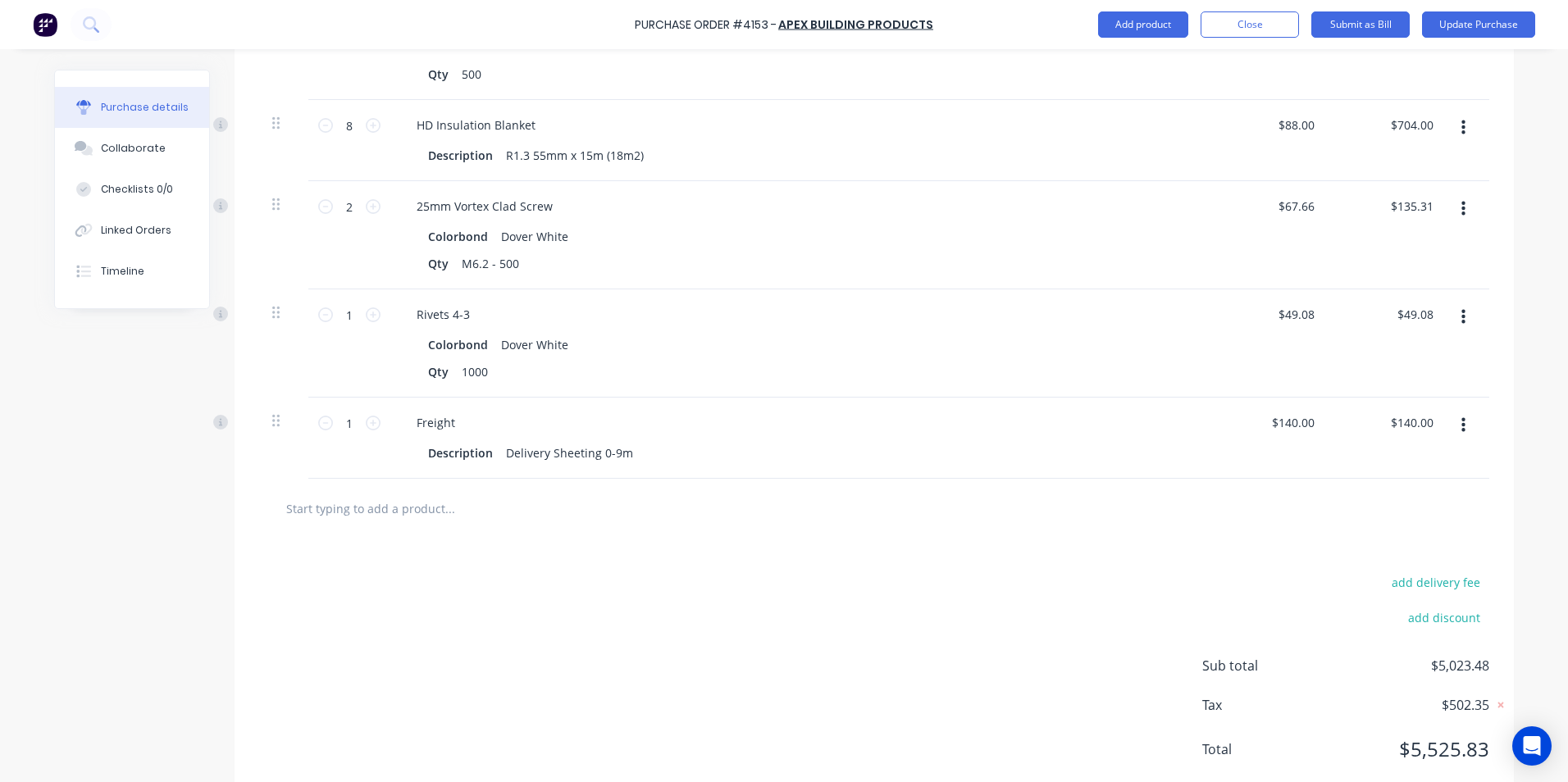
scroll to position [796, 0]
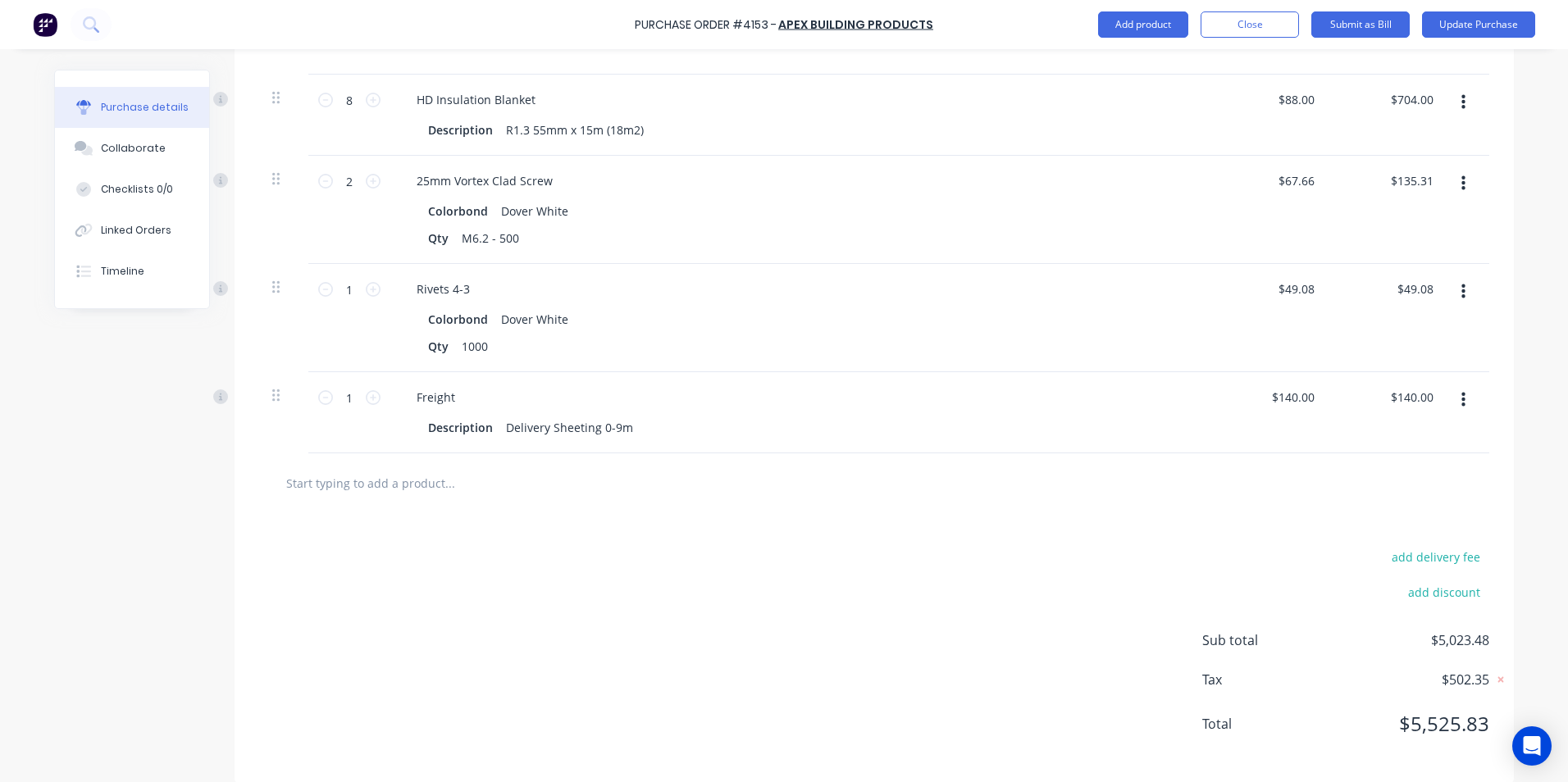
click at [421, 474] on input "text" at bounding box center [449, 482] width 328 height 33
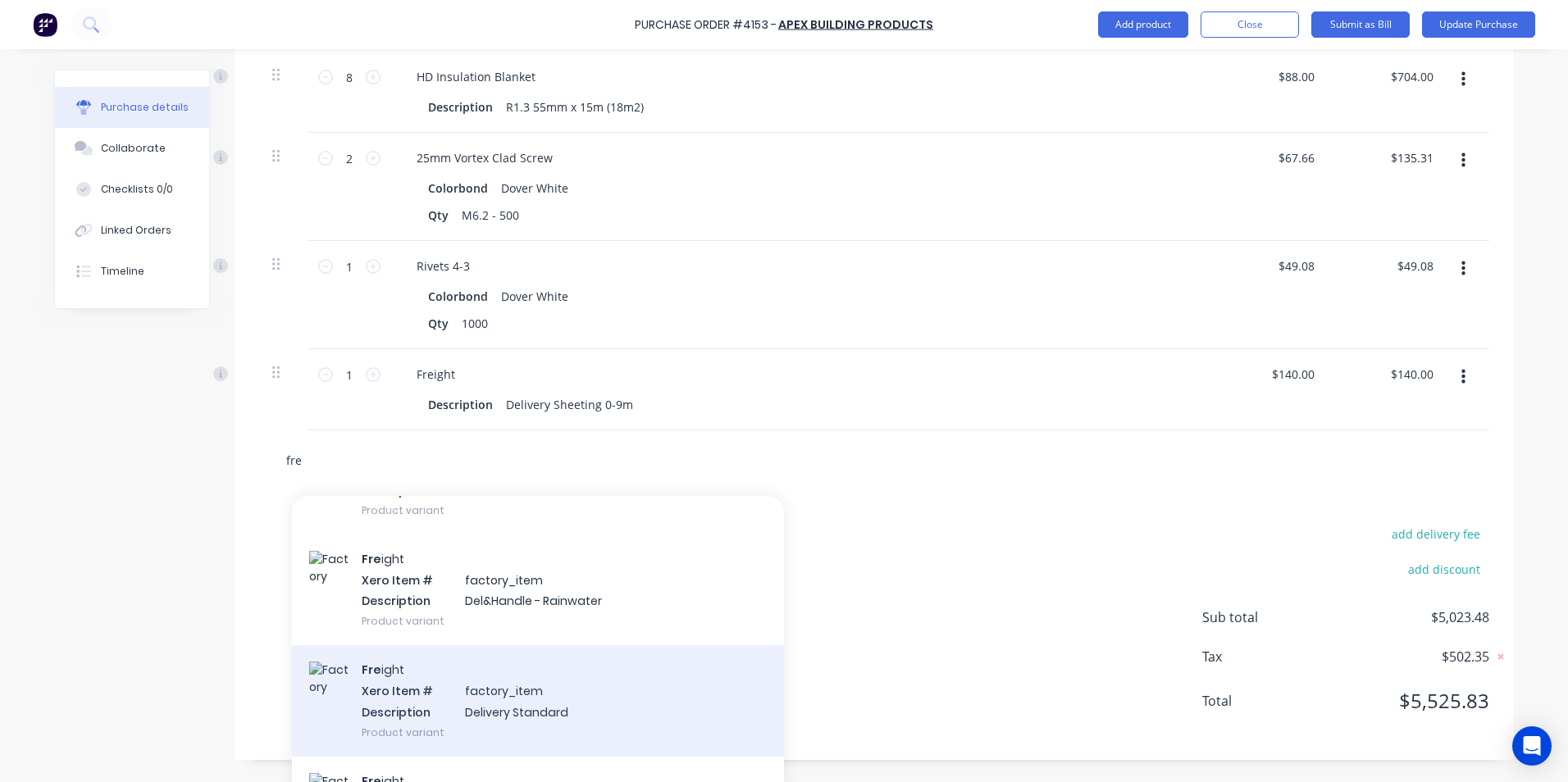
scroll to position [3198, 0]
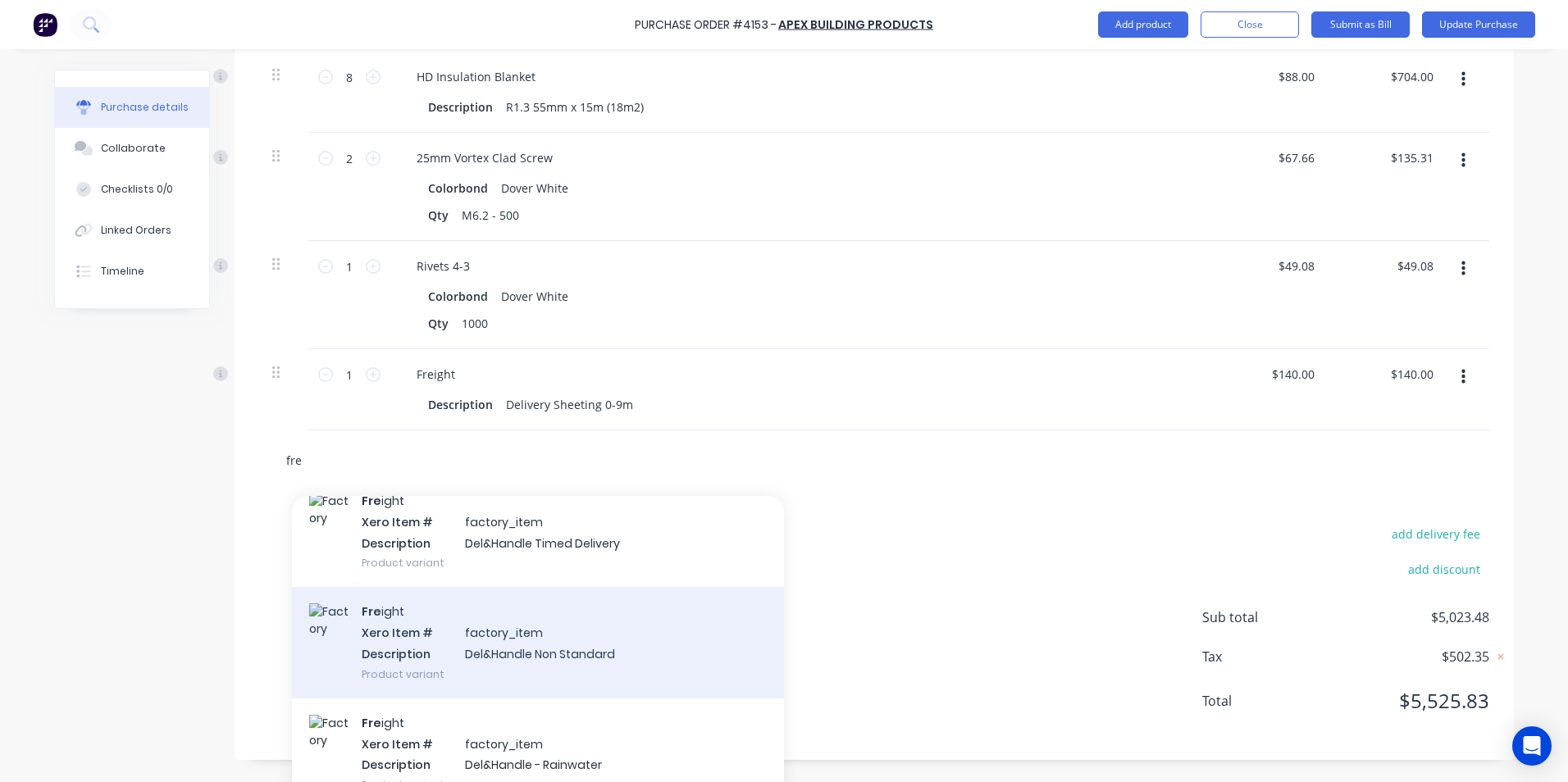
type input "fre"
click at [442, 625] on div "Fre ight Xero Item # factory_item Description Del&Handle Non Standard Product v…" at bounding box center [537, 642] width 492 height 110
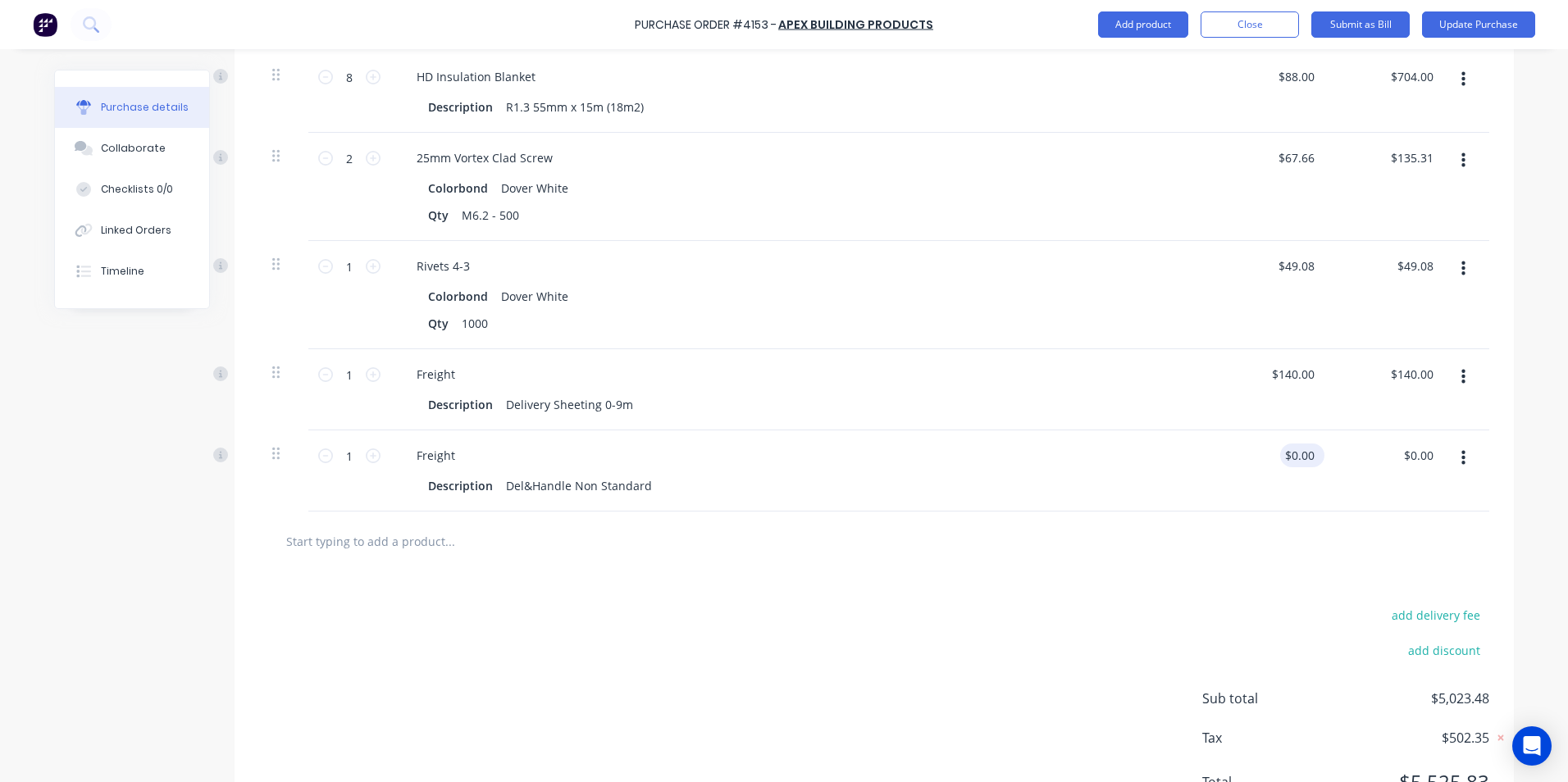
click at [1310, 444] on div "$0.00 $0.00" at bounding box center [1299, 456] width 37 height 24
click at [1310, 444] on input "0.00" at bounding box center [1299, 456] width 37 height 24
type input "0"
type input "$90.00"
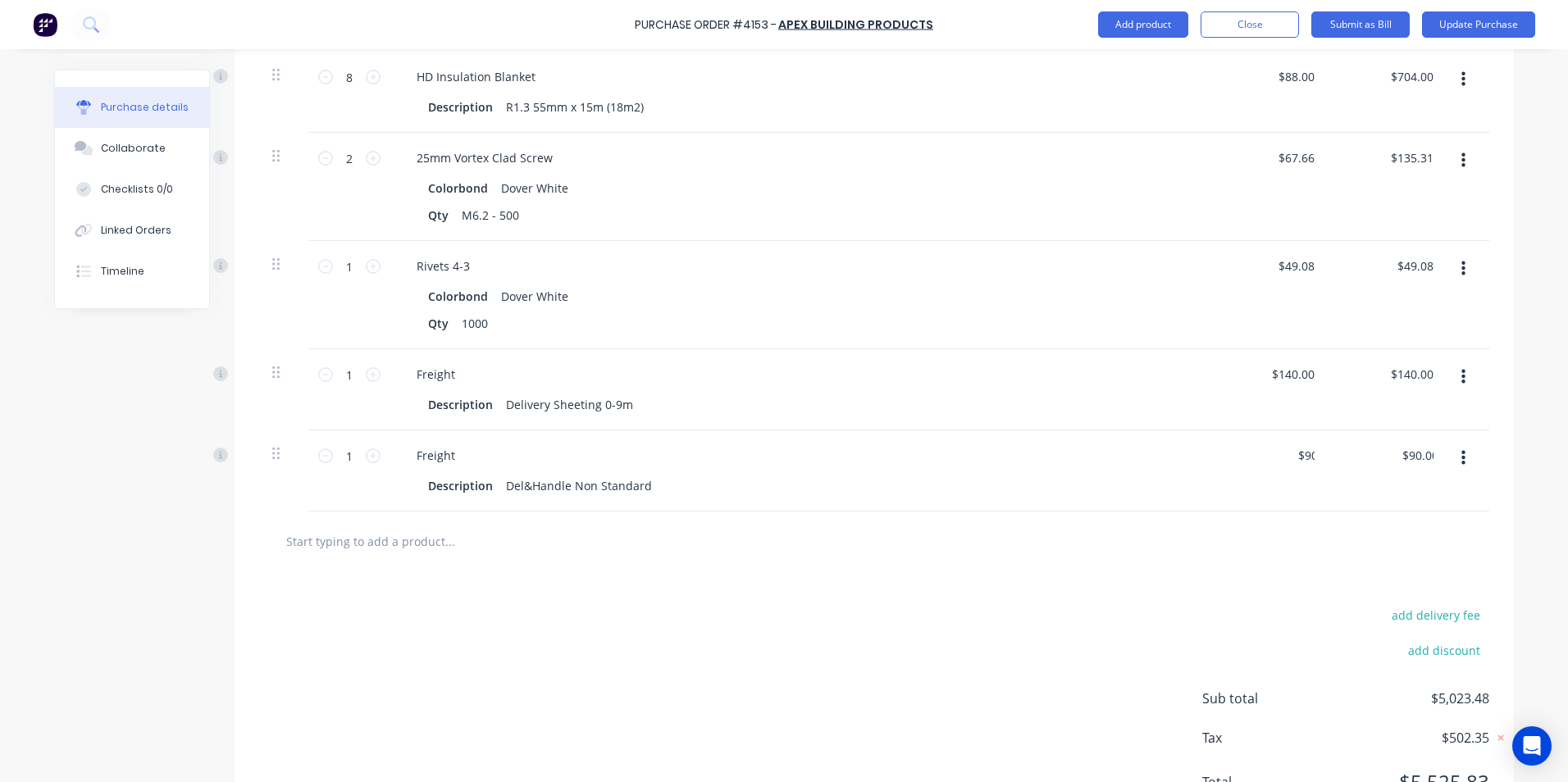
click at [668, 529] on div at bounding box center [518, 540] width 492 height 33
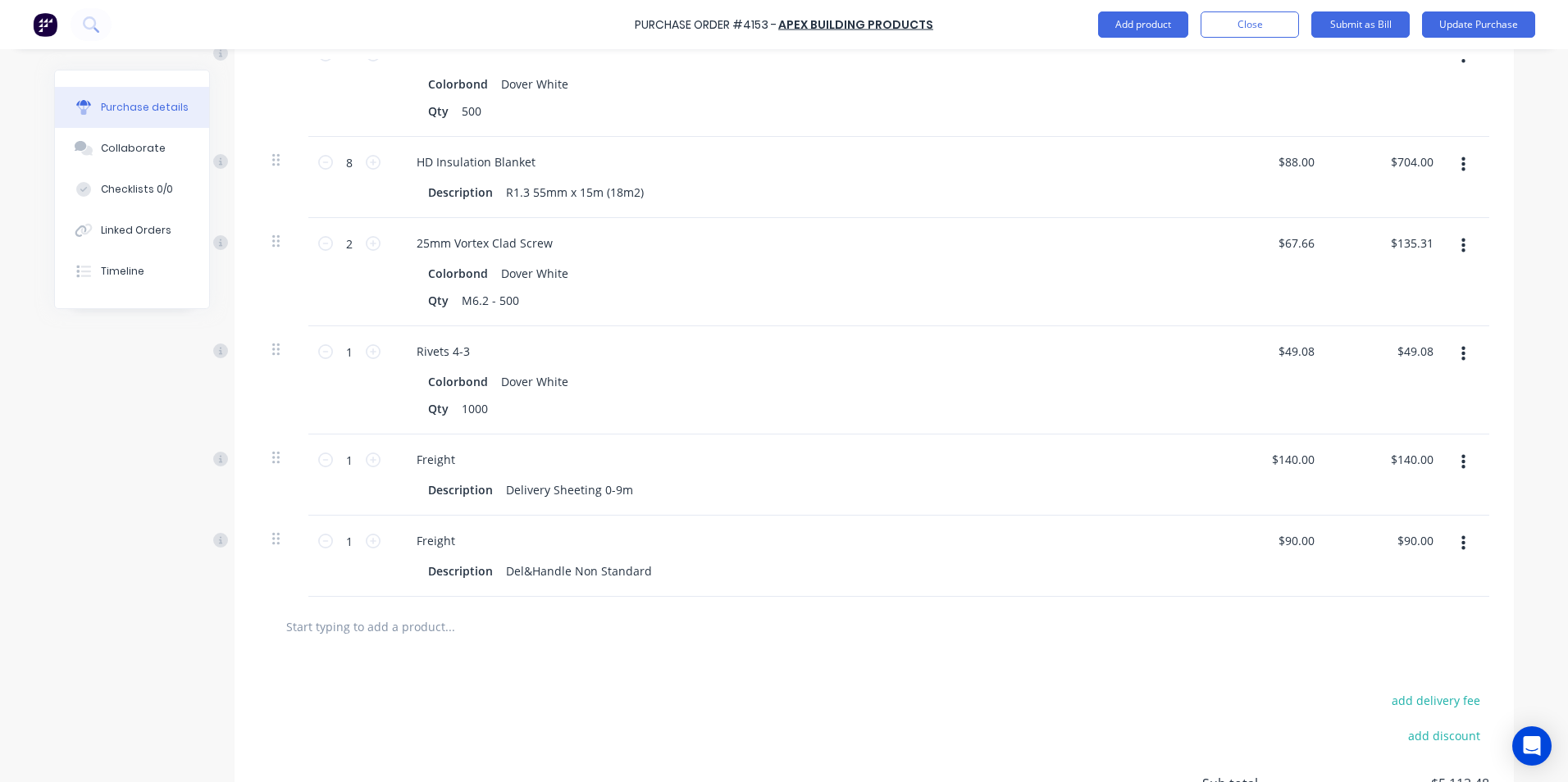
scroll to position [655, 0]
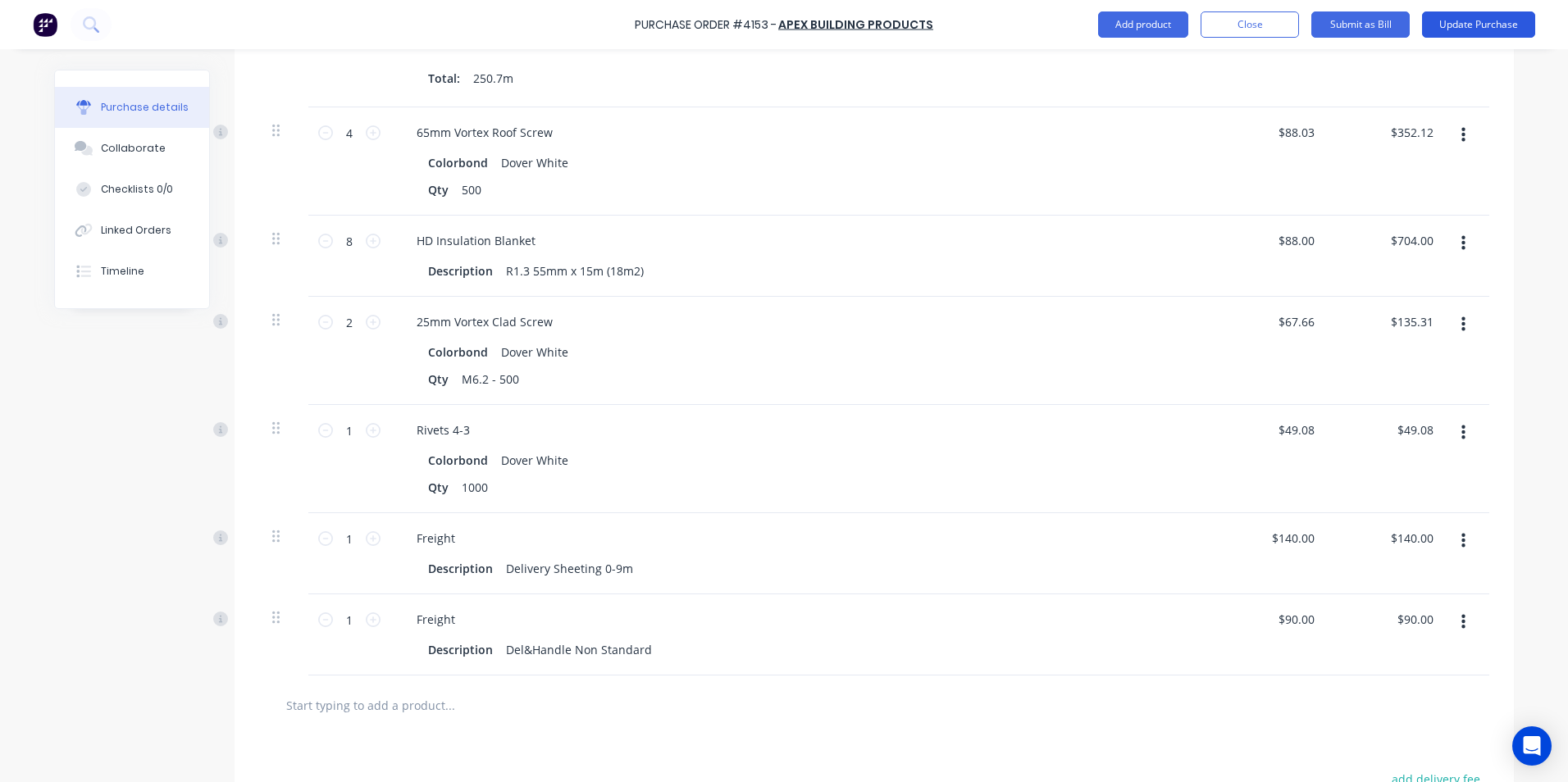
click at [1446, 22] on button "Update Purchase" at bounding box center [1478, 25] width 113 height 27
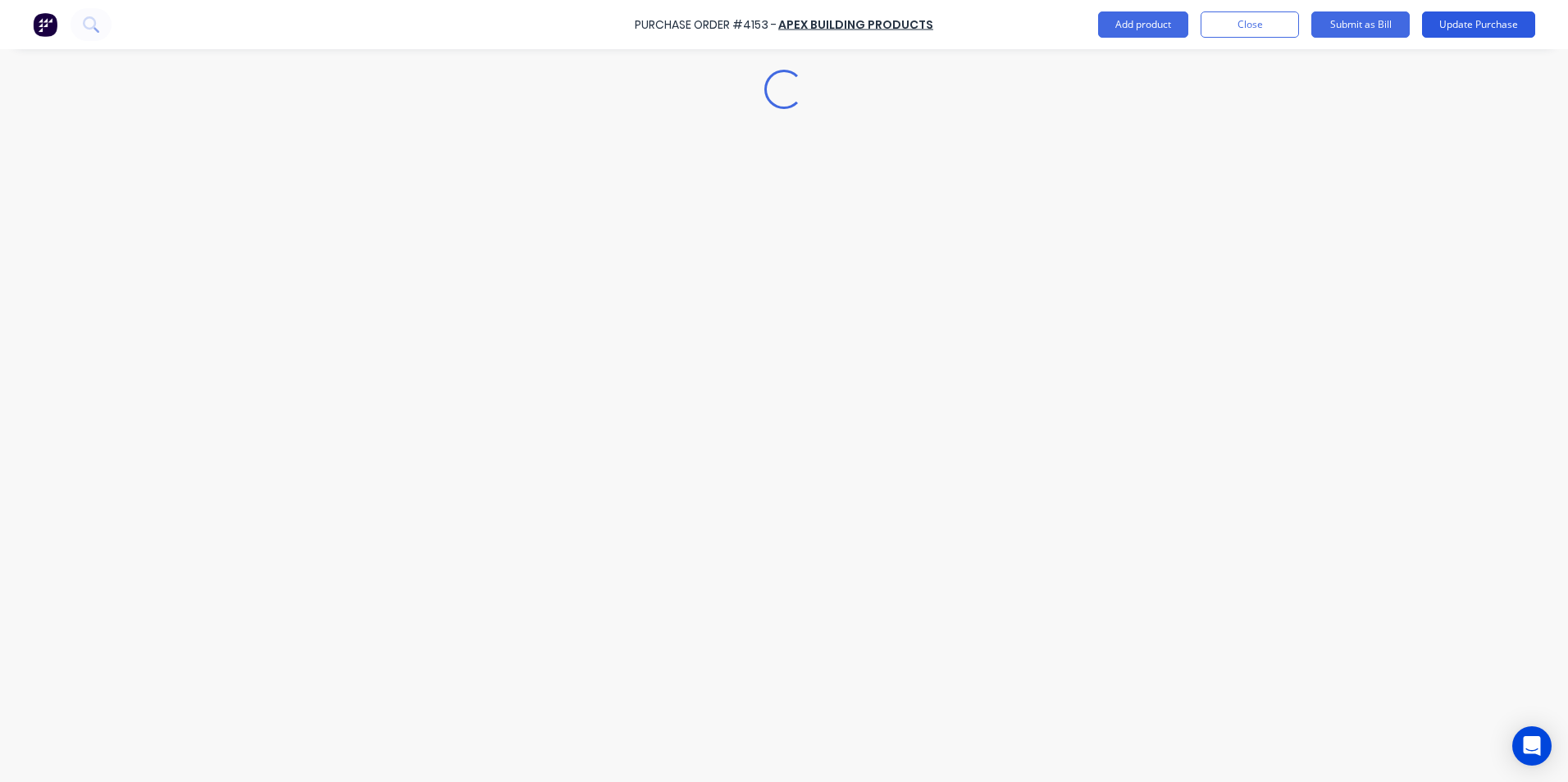
scroll to position [0, 0]
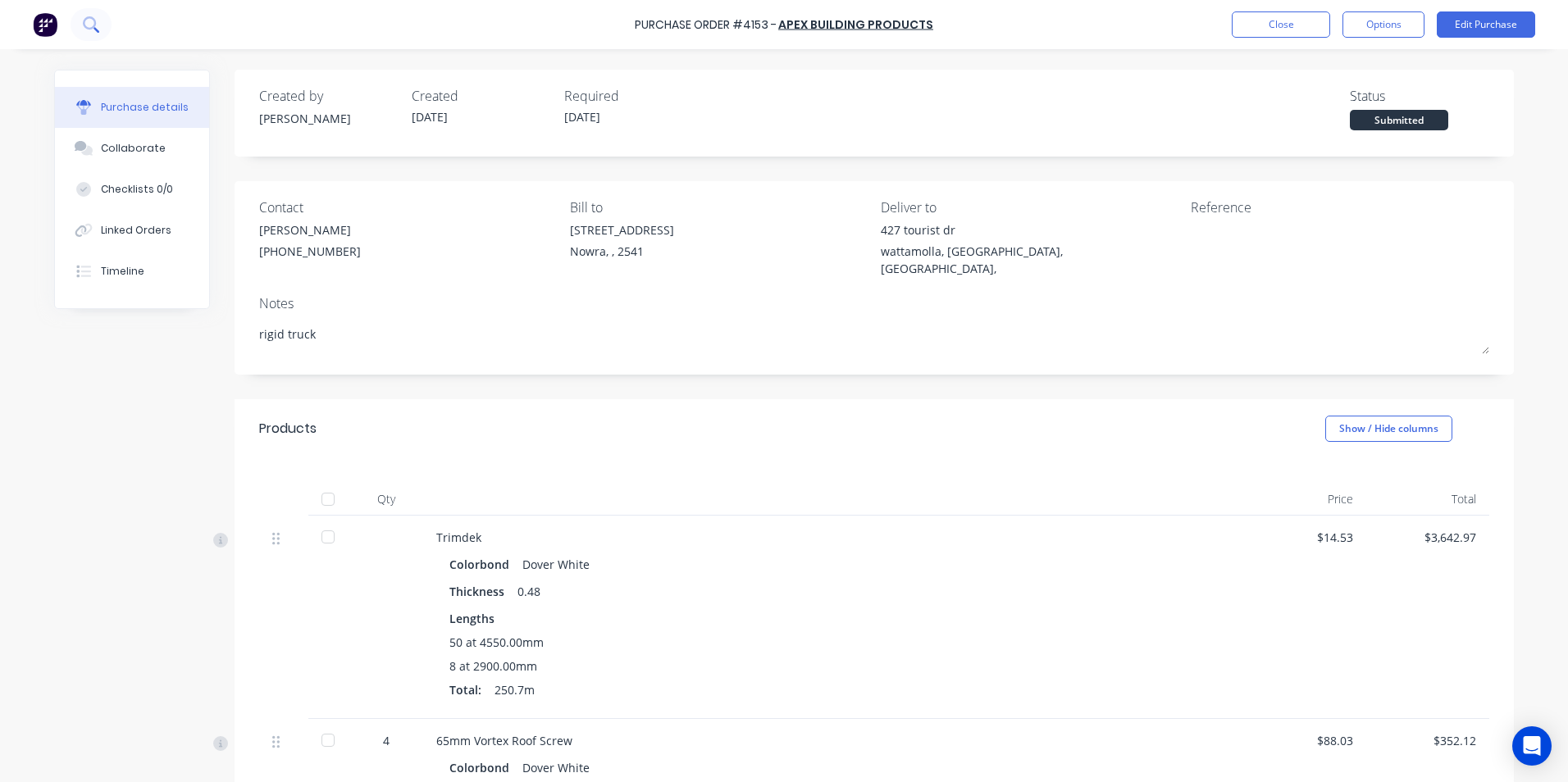
click at [96, 24] on icon at bounding box center [91, 25] width 16 height 16
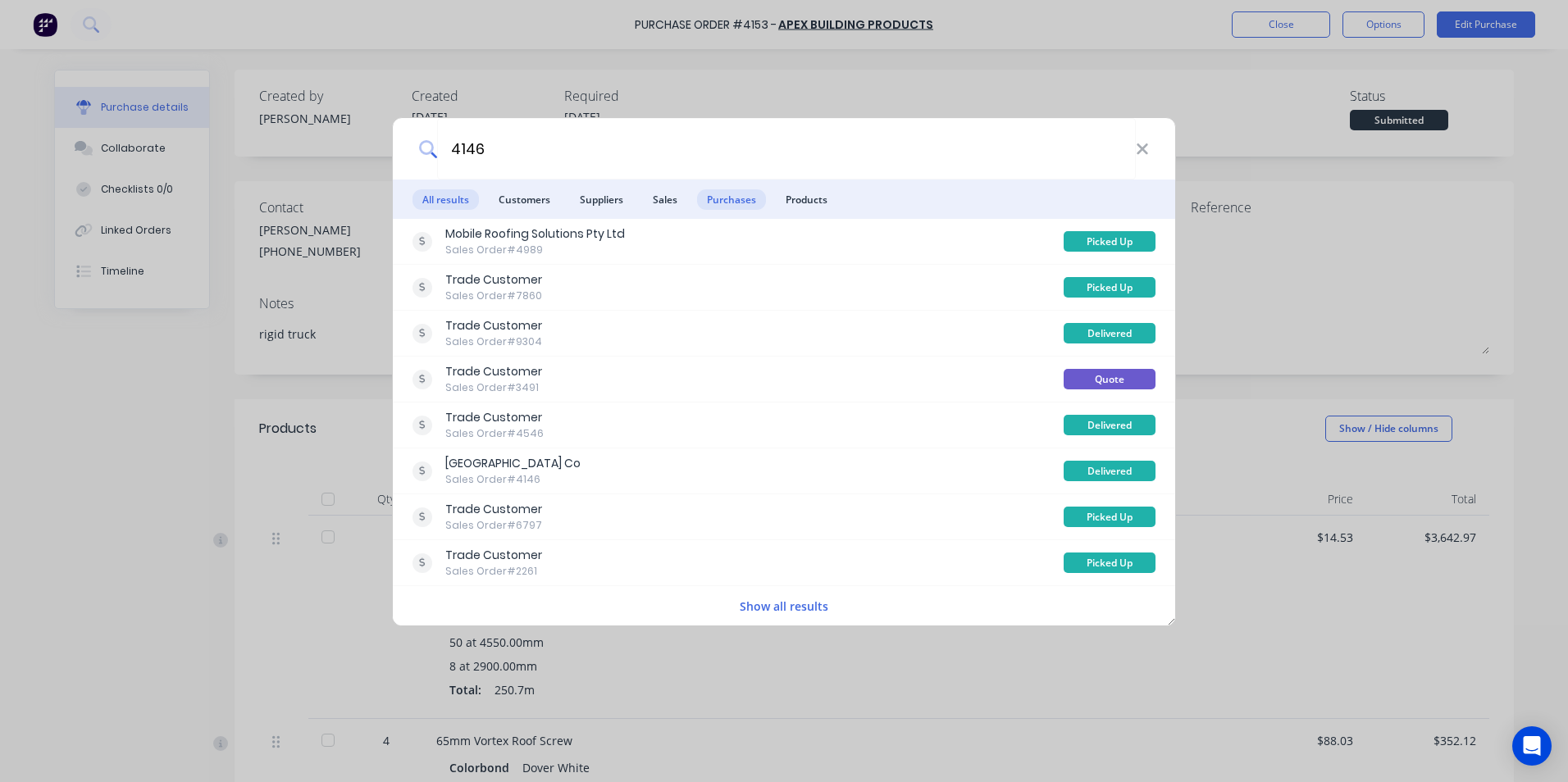
type input "4146"
click at [727, 196] on span "Purchases" at bounding box center [732, 199] width 69 height 21
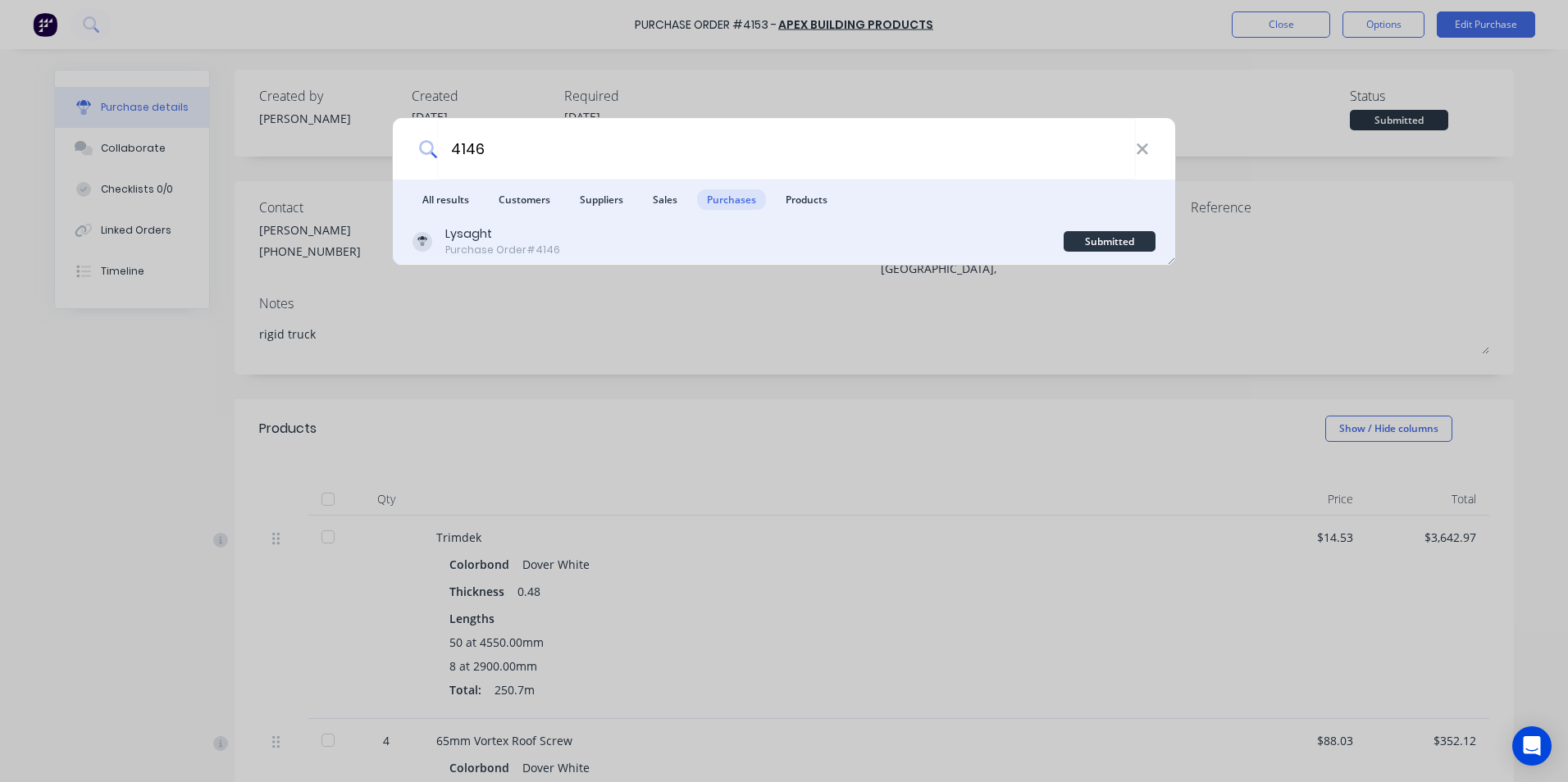
click at [733, 230] on div "Lysaght Purchase Order #4146" at bounding box center [738, 242] width 651 height 32
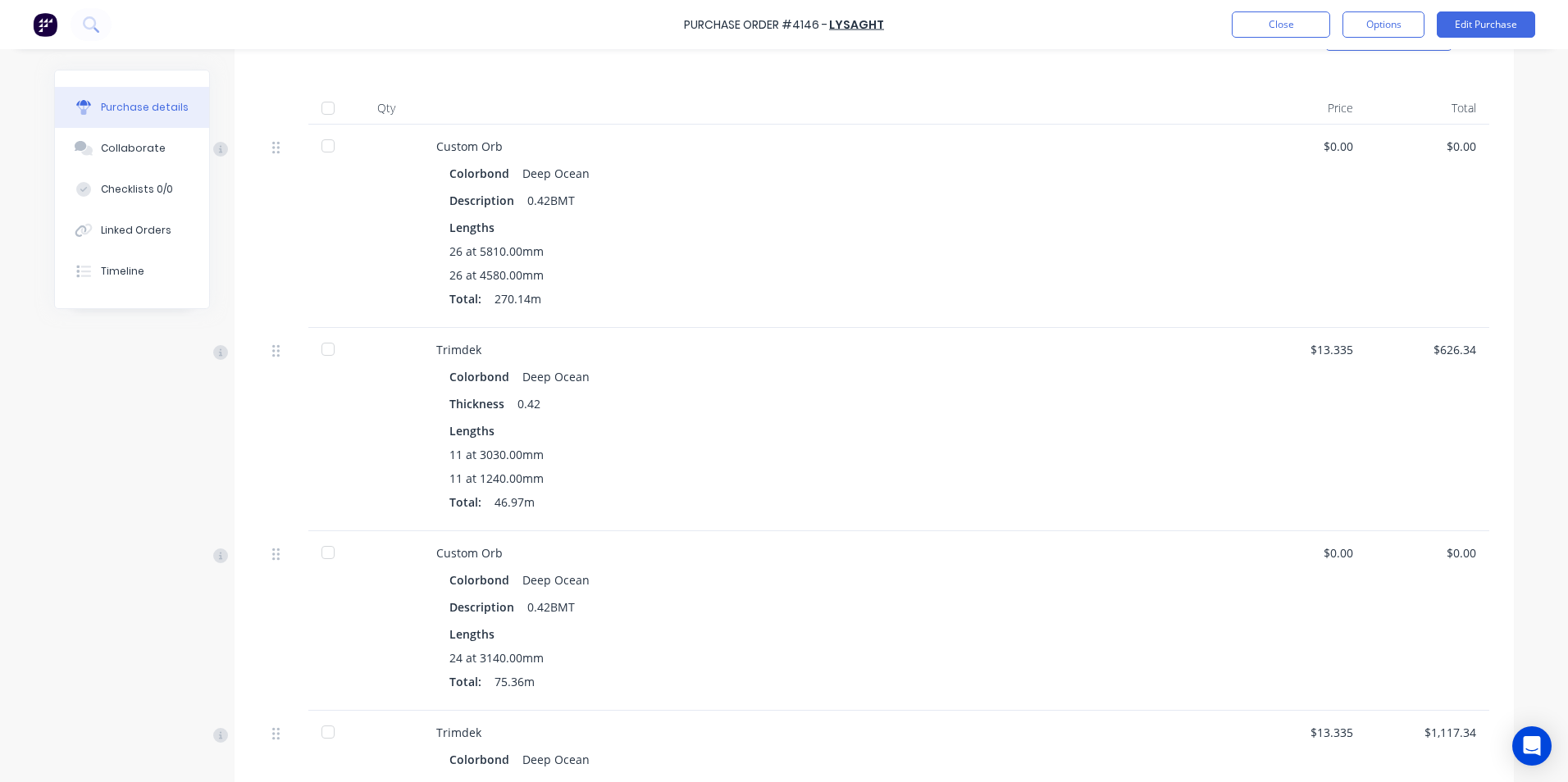
scroll to position [1312, 0]
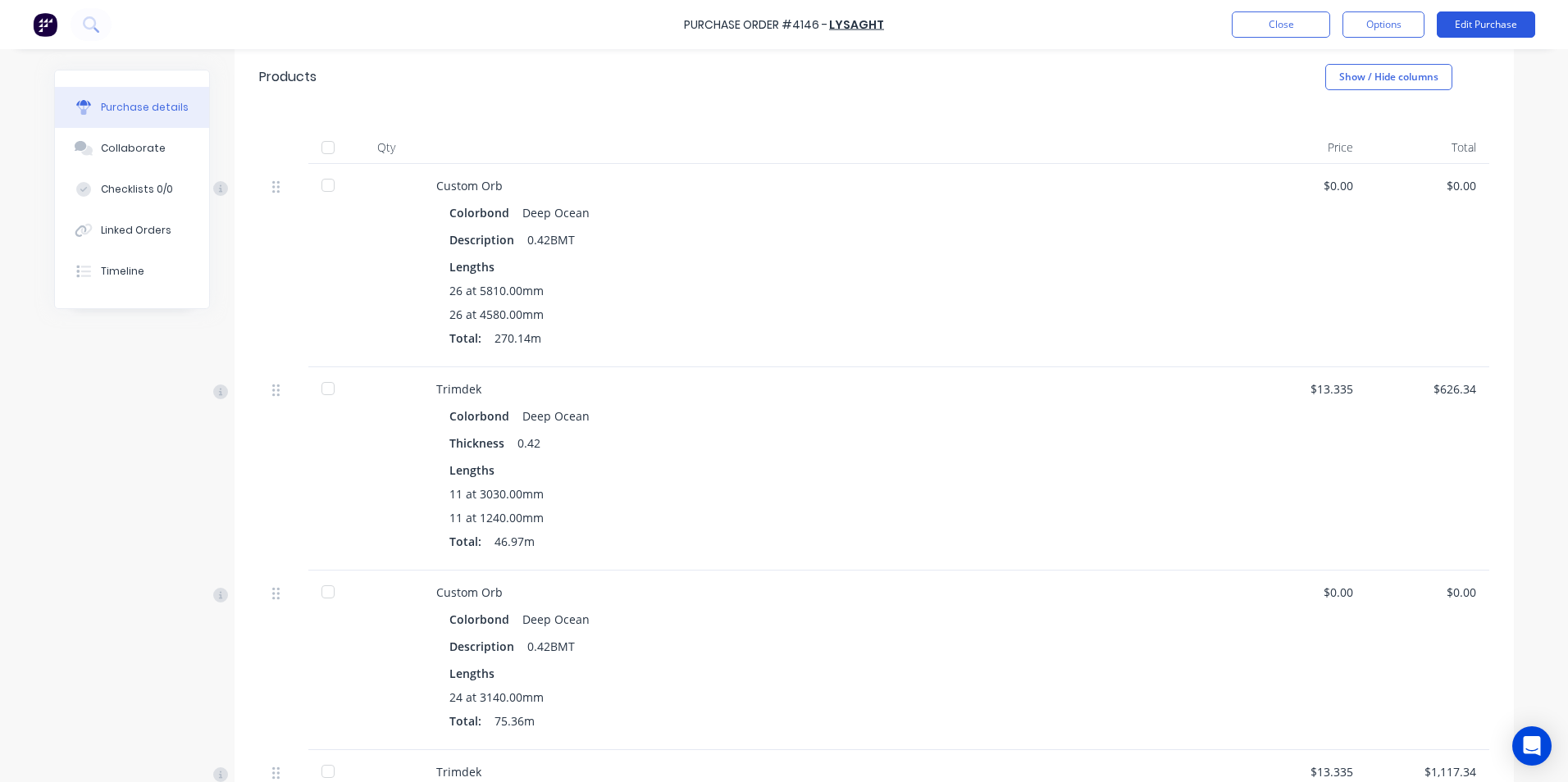
click at [1501, 29] on button "Edit Purchase" at bounding box center [1486, 25] width 99 height 27
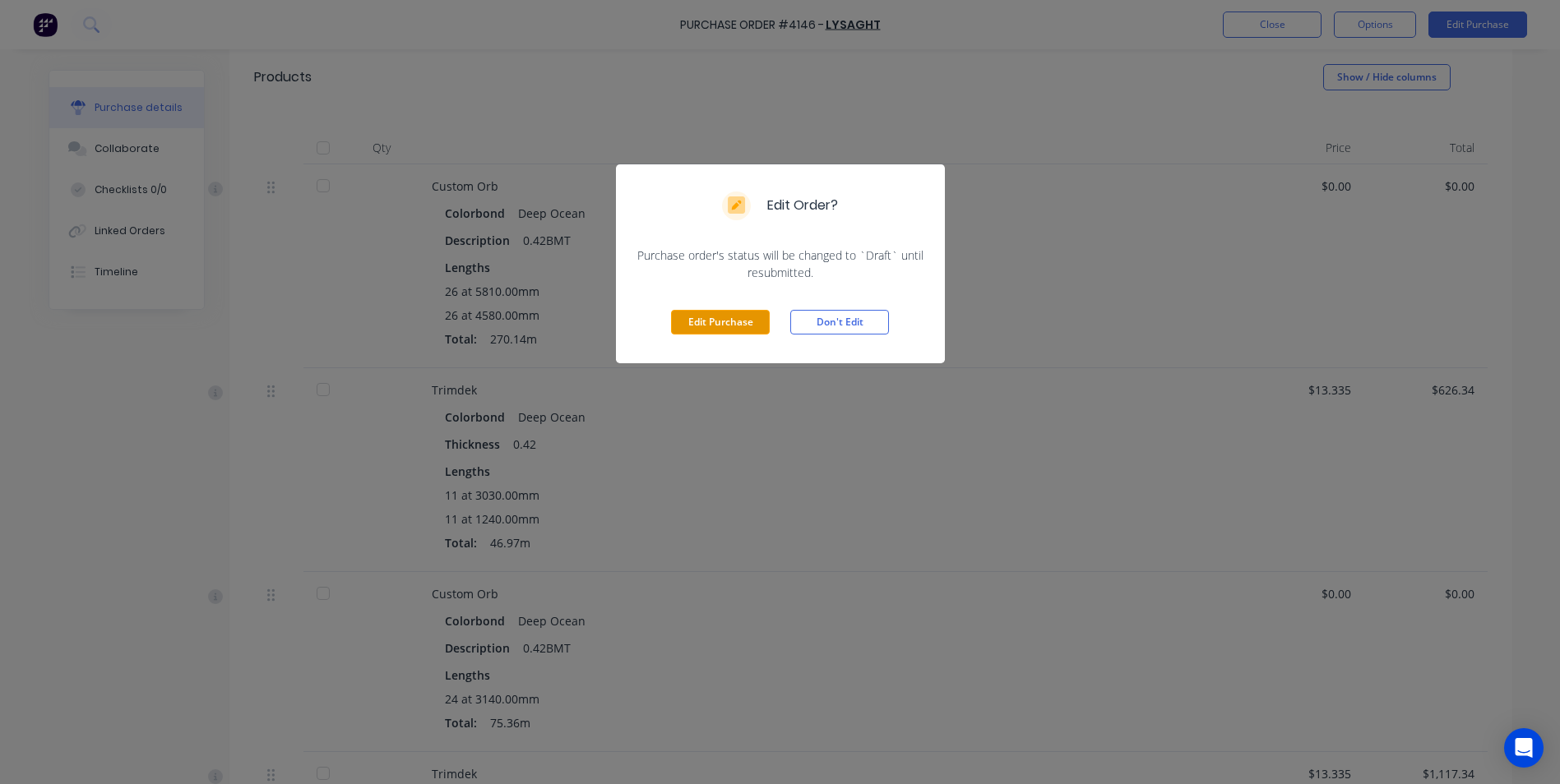
click at [767, 313] on button "Edit Purchase" at bounding box center [721, 321] width 99 height 25
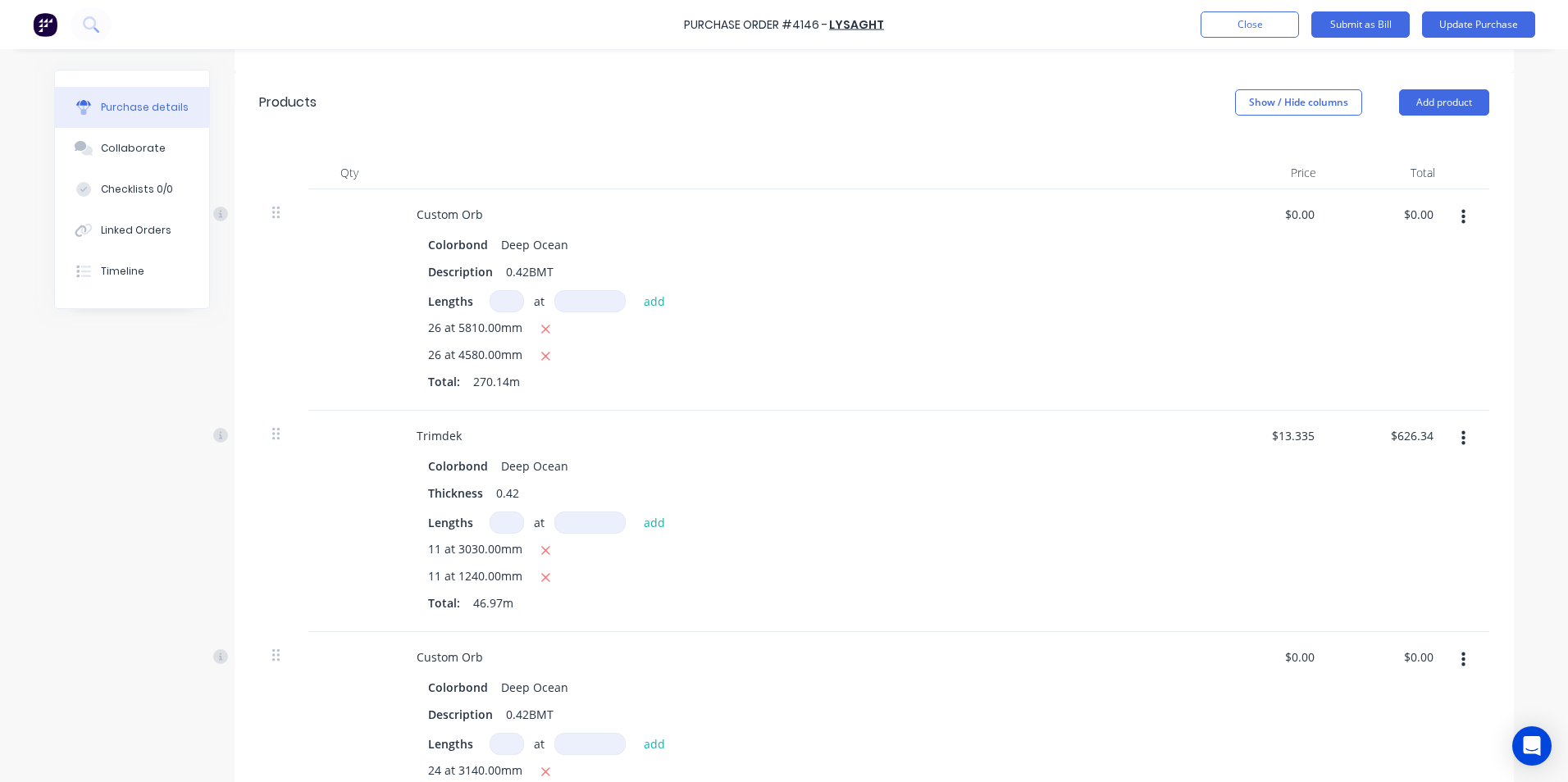
scroll to position [1337, 0]
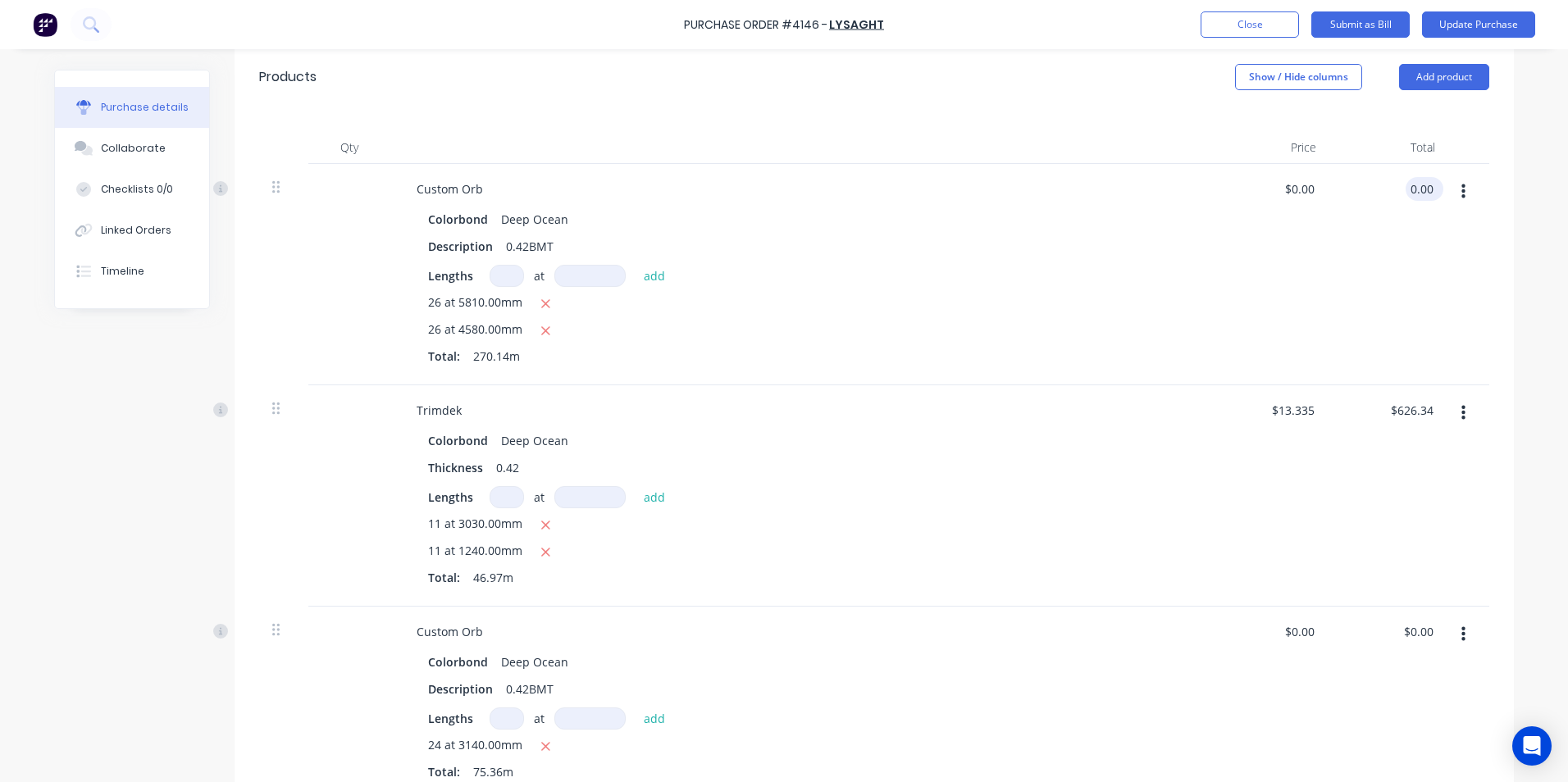
click at [1425, 178] on input "0.00" at bounding box center [1421, 189] width 32 height 24
type input "0"
type input "4608.19"
type input "$17.0585"
type input "$4,608.19"
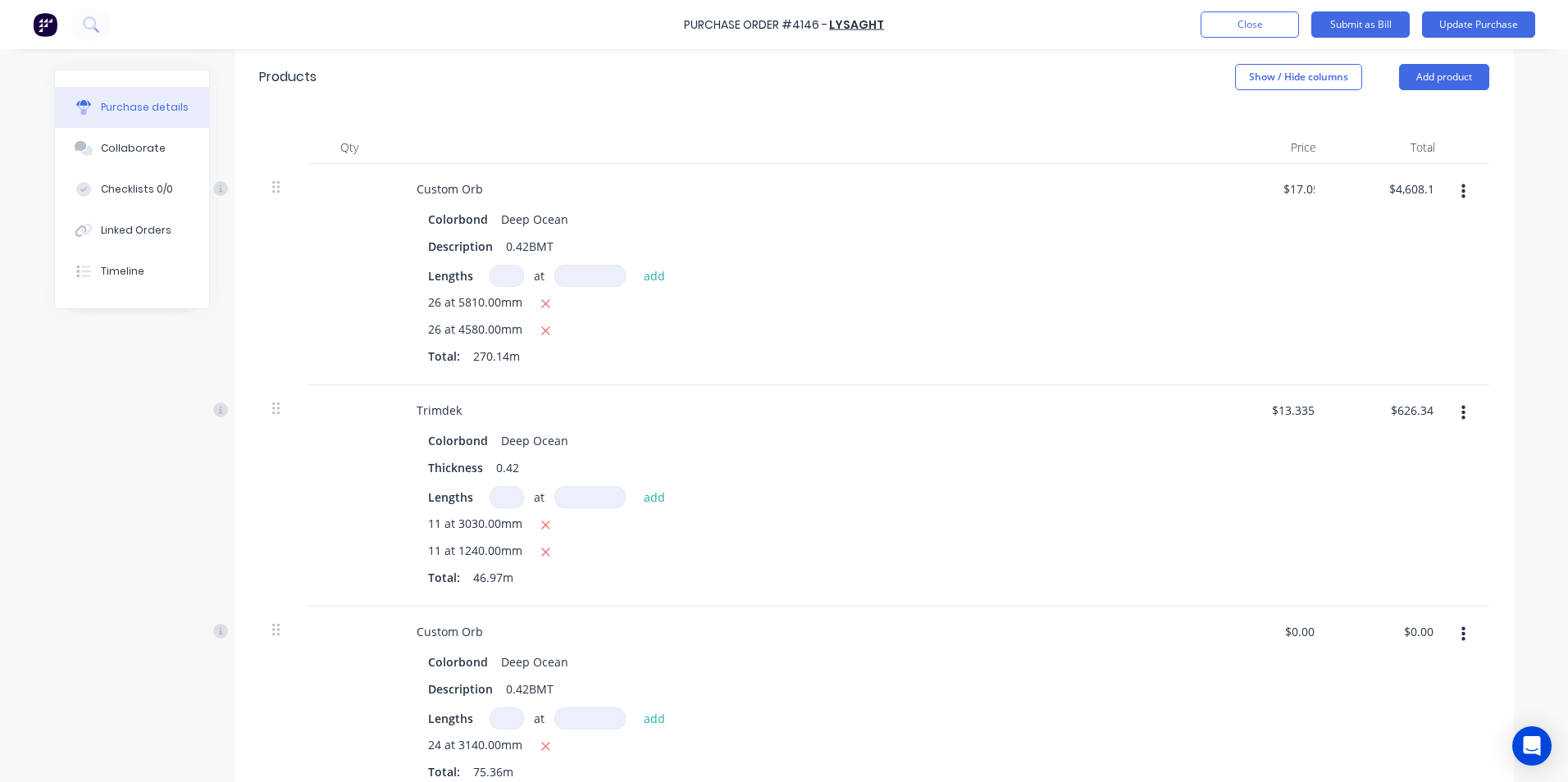
click at [1280, 233] on div "$17.0585 $0.00" at bounding box center [1269, 274] width 119 height 222
drag, startPoint x: 1310, startPoint y: 173, endPoint x: 1282, endPoint y: 173, distance: 28.0
click at [1282, 178] on input "17.06" at bounding box center [1299, 189] width 37 height 24
type input "$13.34"
type input "$3,603.67"
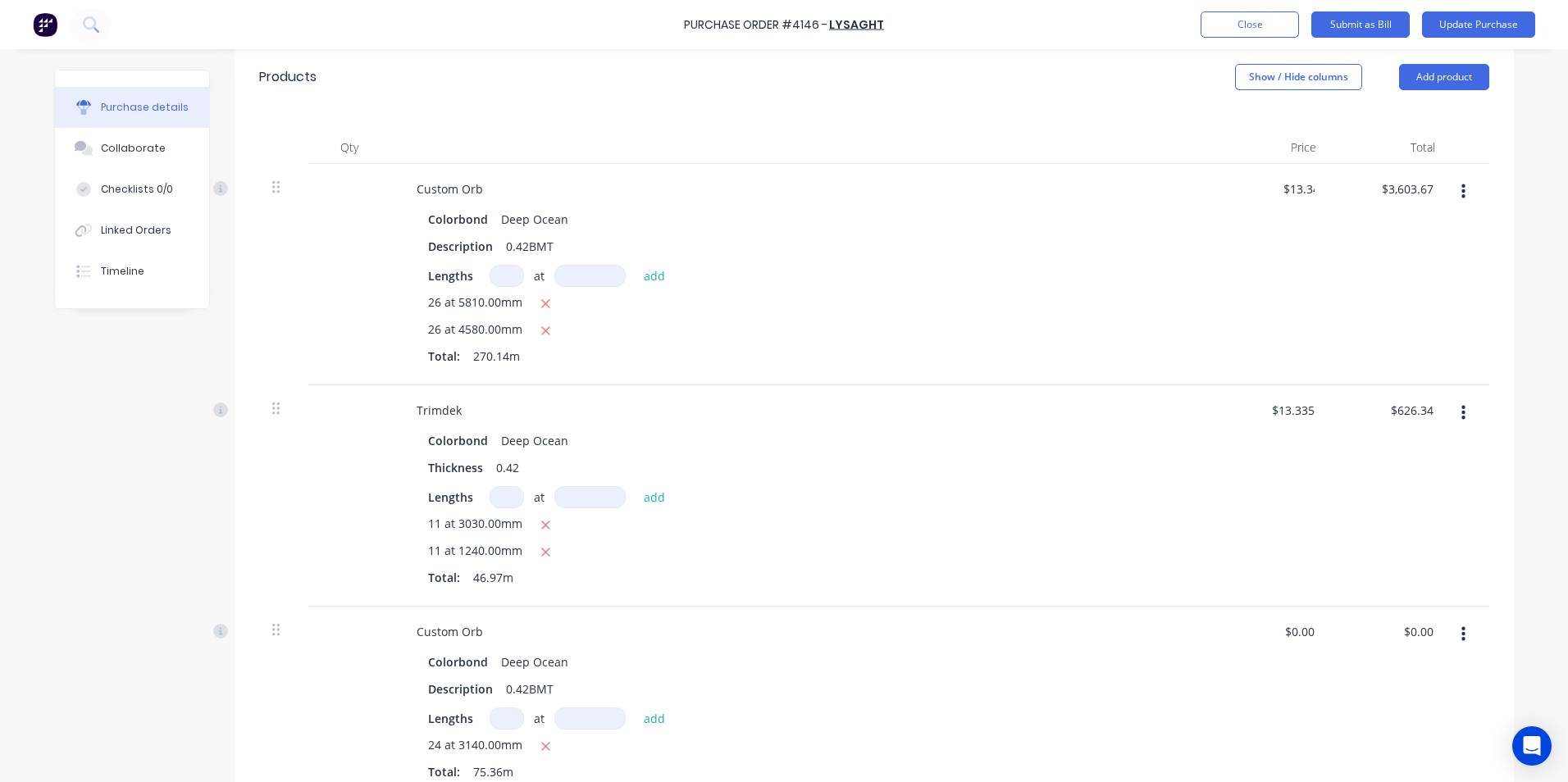
click at [1360, 291] on div "$3,603.67 $4,608.19" at bounding box center [1389, 274] width 119 height 222
click at [1309, 178] on input "13.34" at bounding box center [1299, 189] width 37 height 24
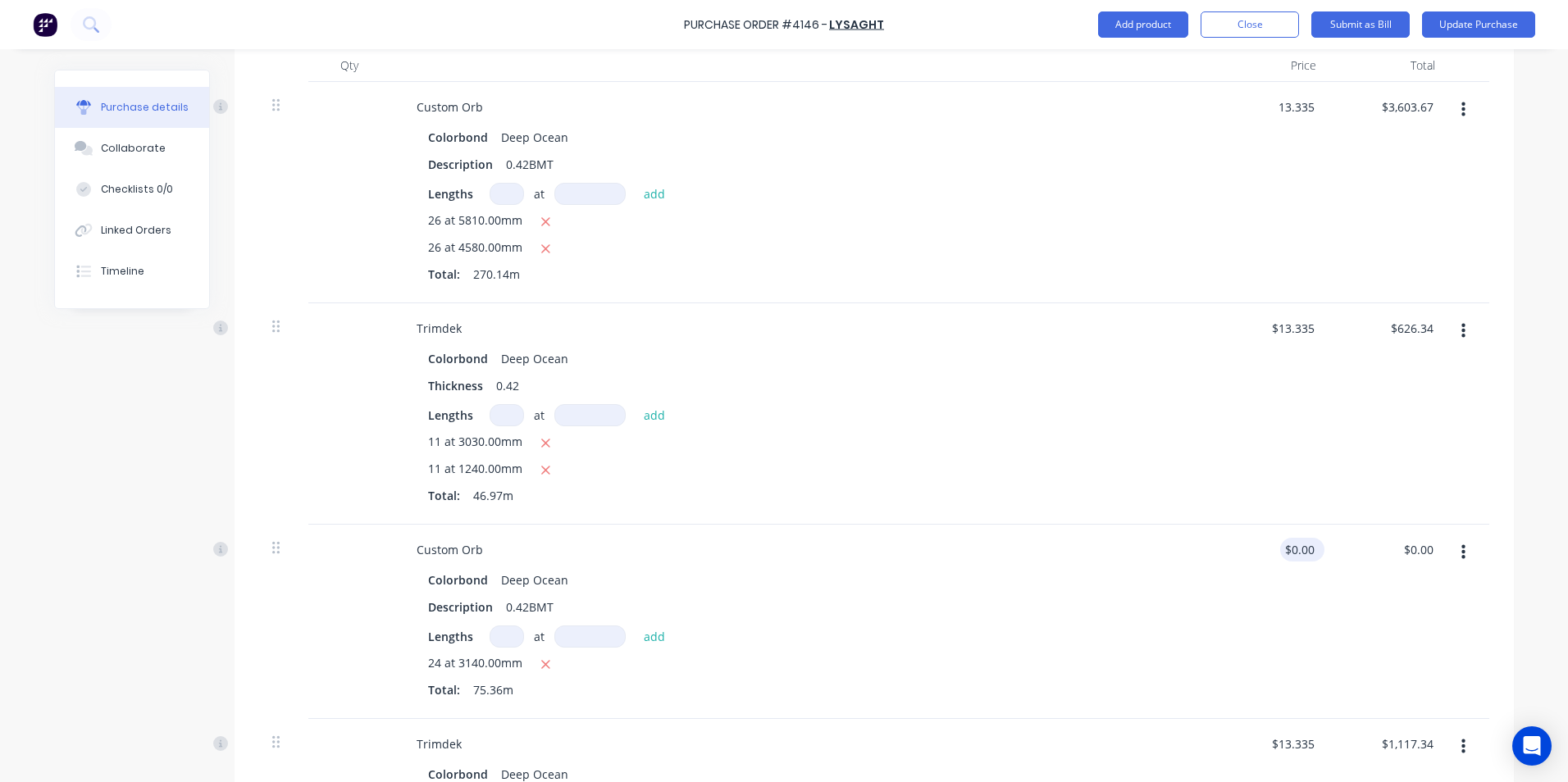
type input "$13.34"
click at [1309, 537] on input "0.00" at bounding box center [1299, 549] width 37 height 24
type input "0"
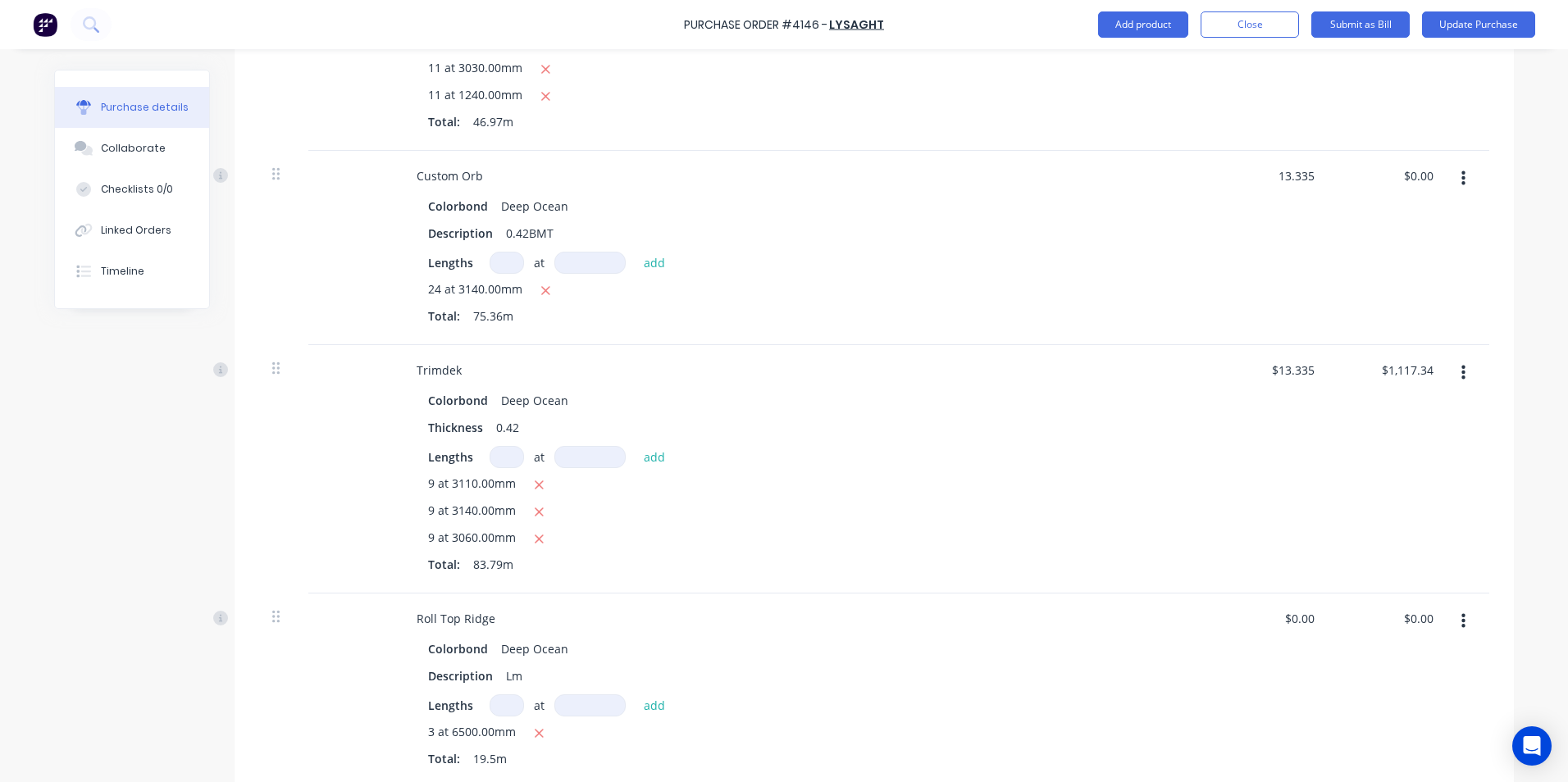
scroll to position [1829, 0]
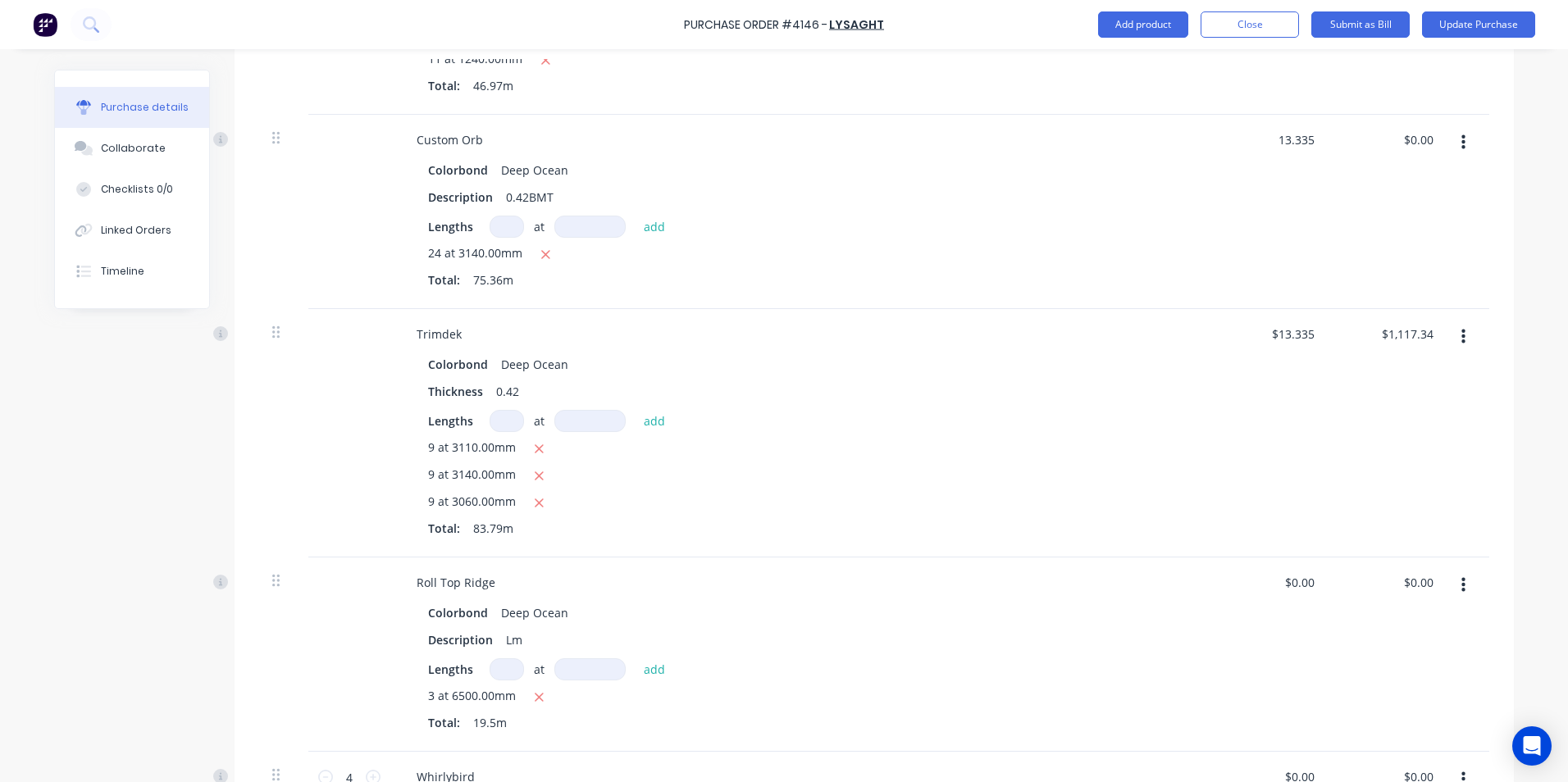
click at [1158, 410] on div "Lengths at add" at bounding box center [800, 421] width 745 height 22
type input "$13.34"
type input "$1,005.30"
click at [1307, 571] on input "0.00" at bounding box center [1303, 583] width 32 height 24
type input "0"
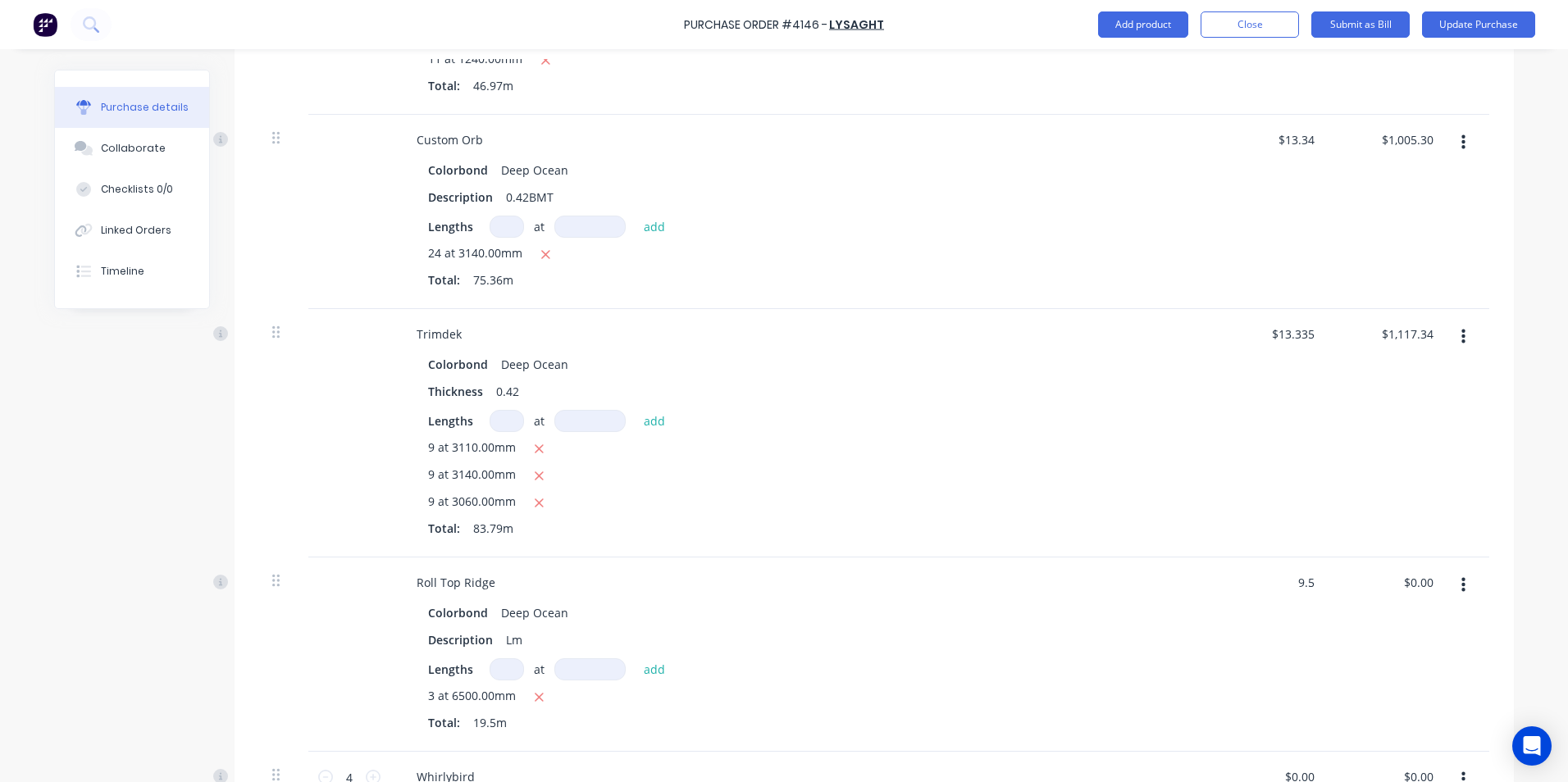
type input "$9.50"
type input "$185.25"
click at [1329, 529] on div "$1,117.34 $1,117.34" at bounding box center [1389, 433] width 119 height 249
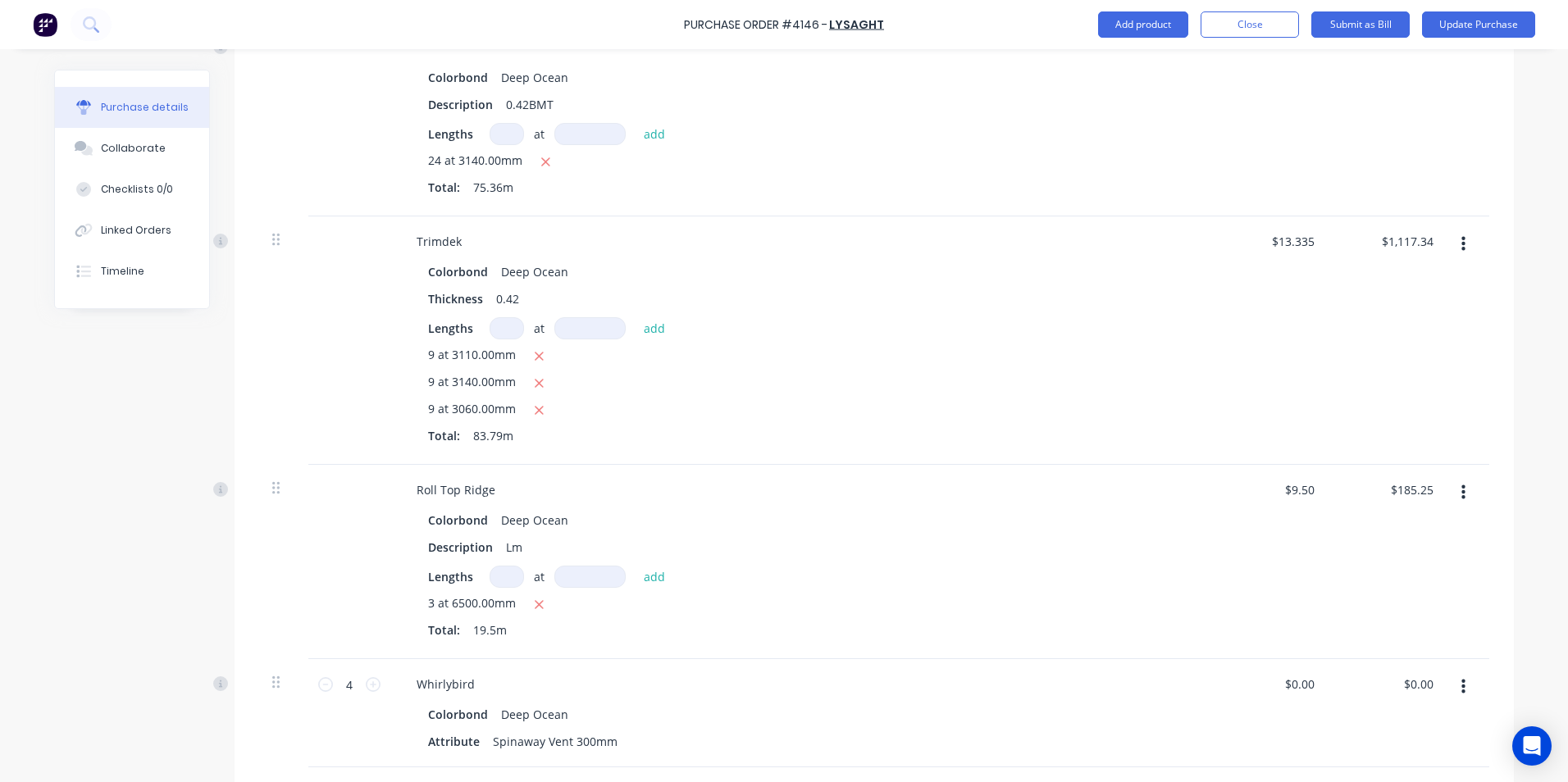
scroll to position [2158, 0]
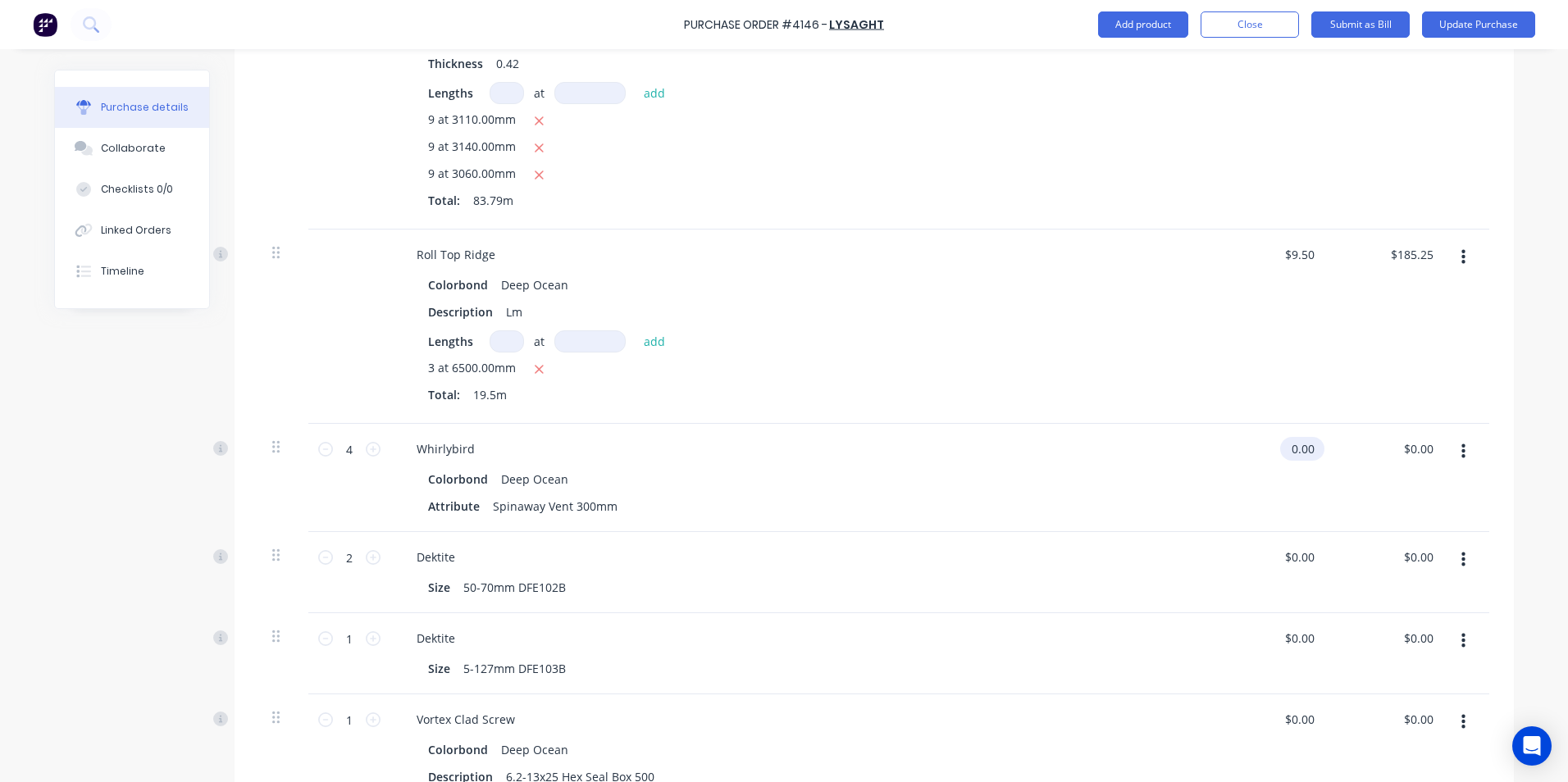
click at [1306, 437] on input "0.00" at bounding box center [1299, 449] width 37 height 24
type input "0"
type input "$210.21"
type input "$840.84"
click at [1302, 462] on div "$210.21 $210.21" at bounding box center [1269, 478] width 119 height 108
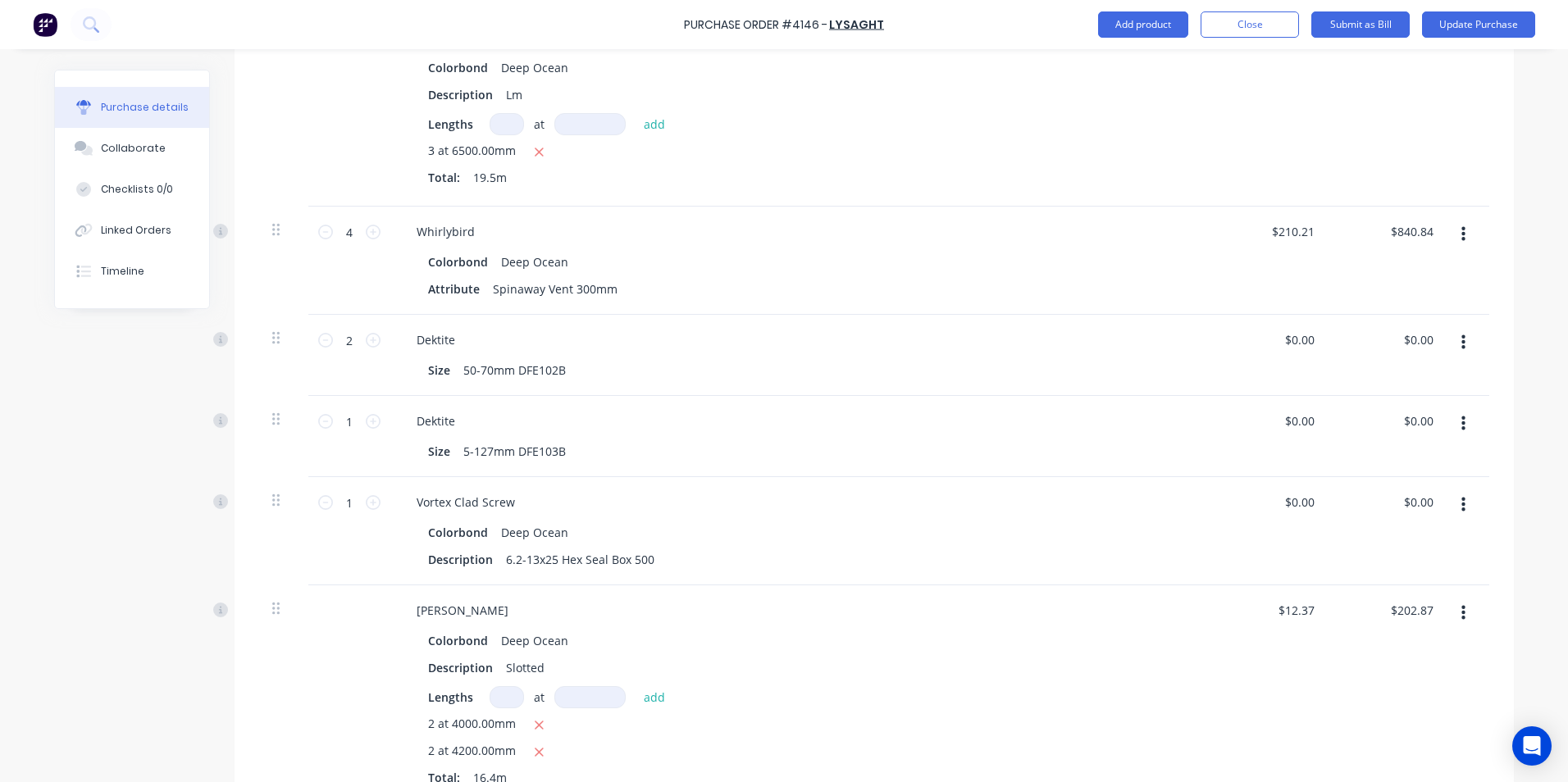
scroll to position [2403, 0]
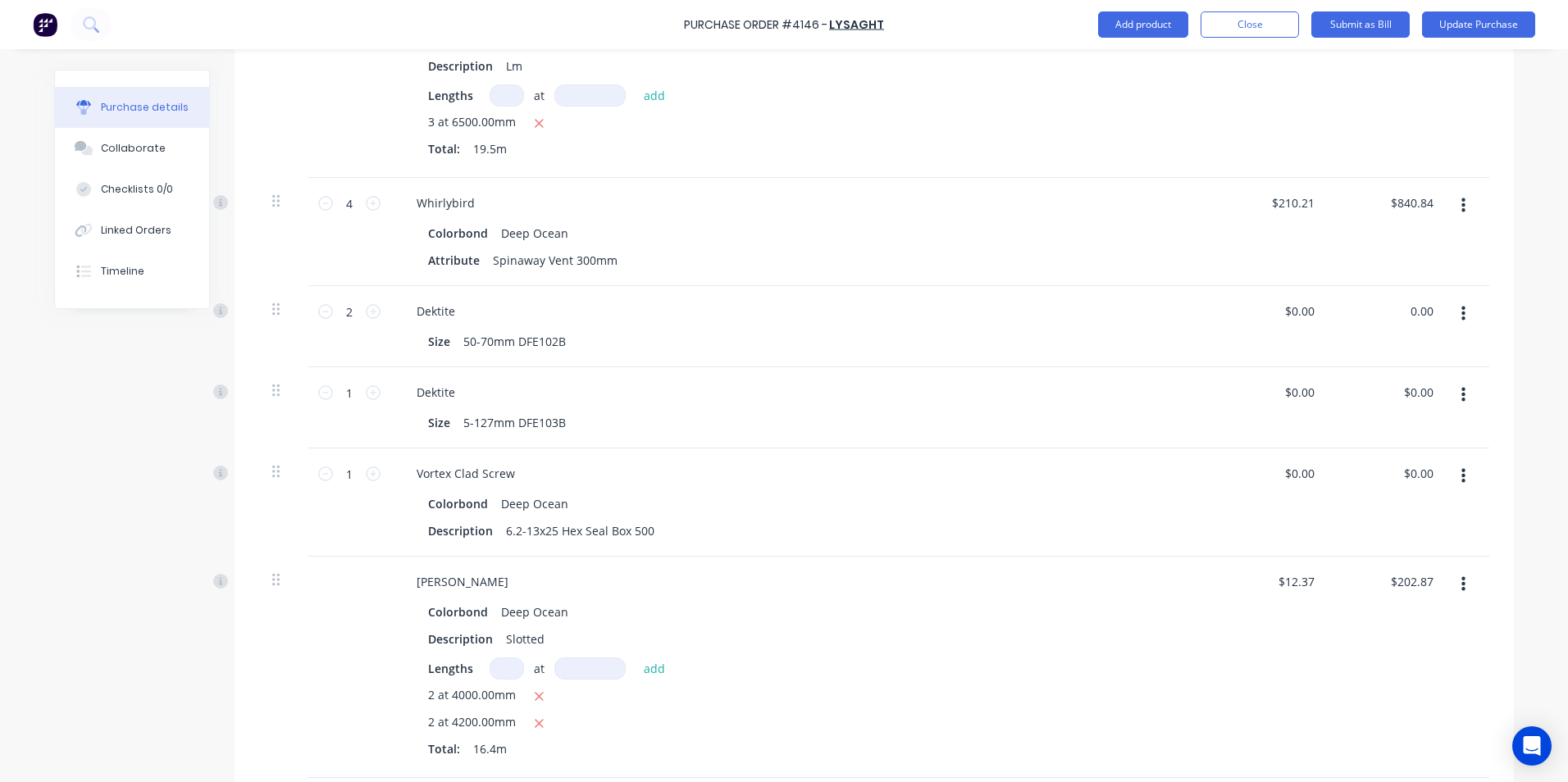
drag, startPoint x: 1401, startPoint y: 290, endPoint x: 1458, endPoint y: 289, distance: 57.0
click at [1458, 289] on div "2 2 Dektite Size 50-70mm DFE102B $0.00 $0.00 0.00 0.00" at bounding box center [874, 326] width 1230 height 81
type input "49.15"
click at [1425, 381] on input "$0.00" at bounding box center [1418, 392] width 37 height 24
type input "$24.575"
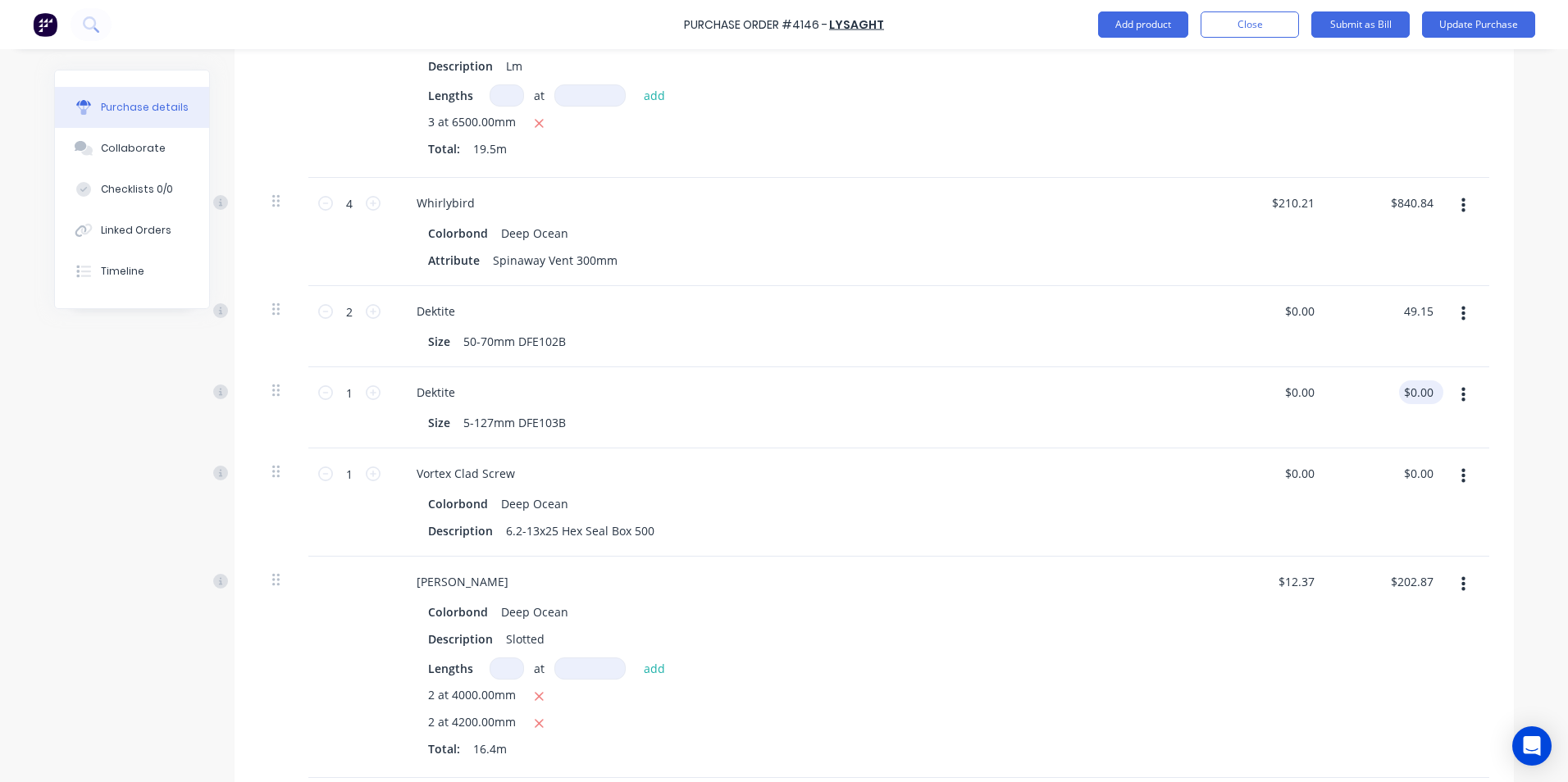
type input "$49.15"
type input "0"
type input "40.41"
type input "$40.41"
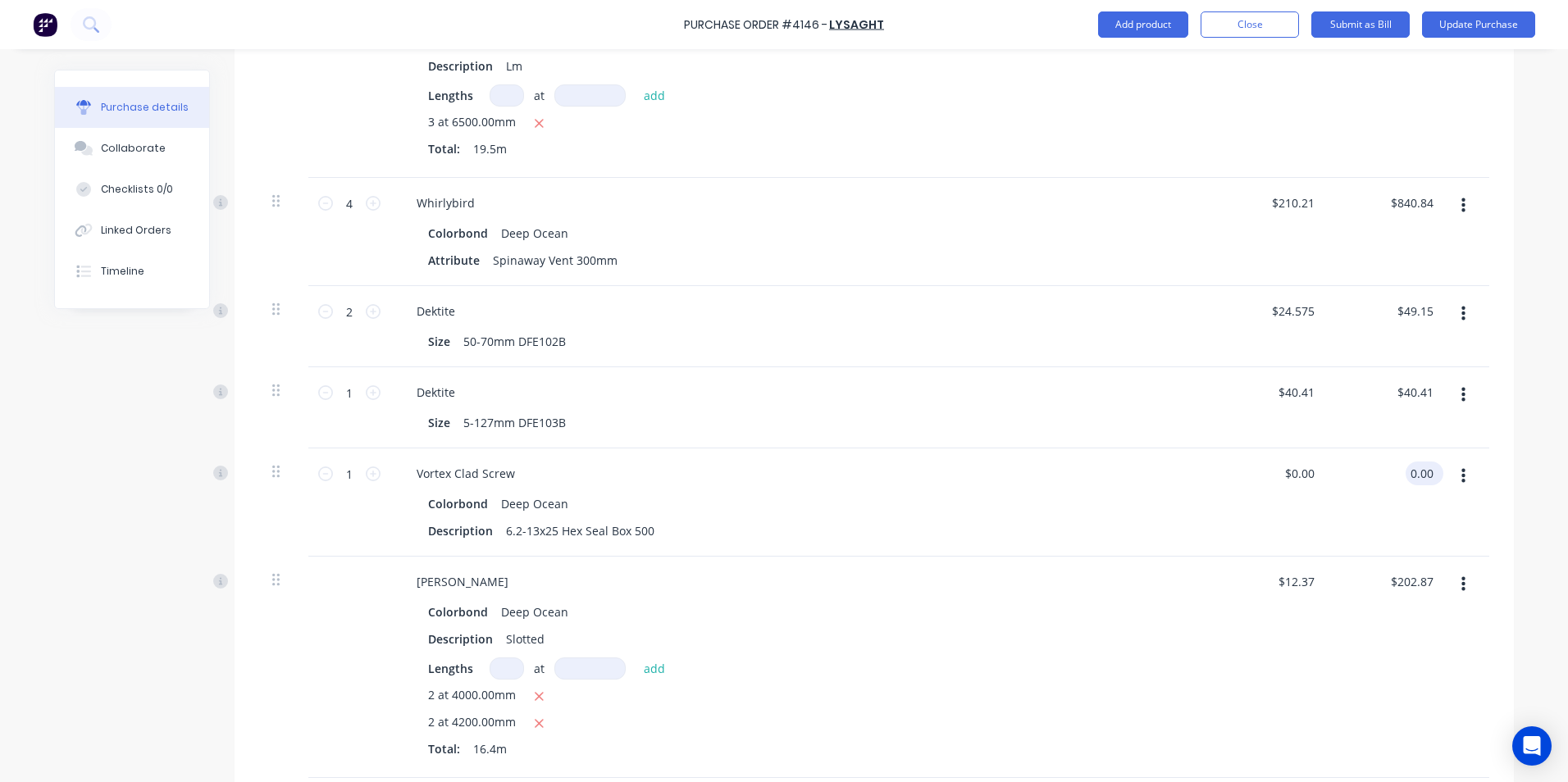
click at [1428, 462] on input "0.00" at bounding box center [1421, 473] width 32 height 24
type input "0"
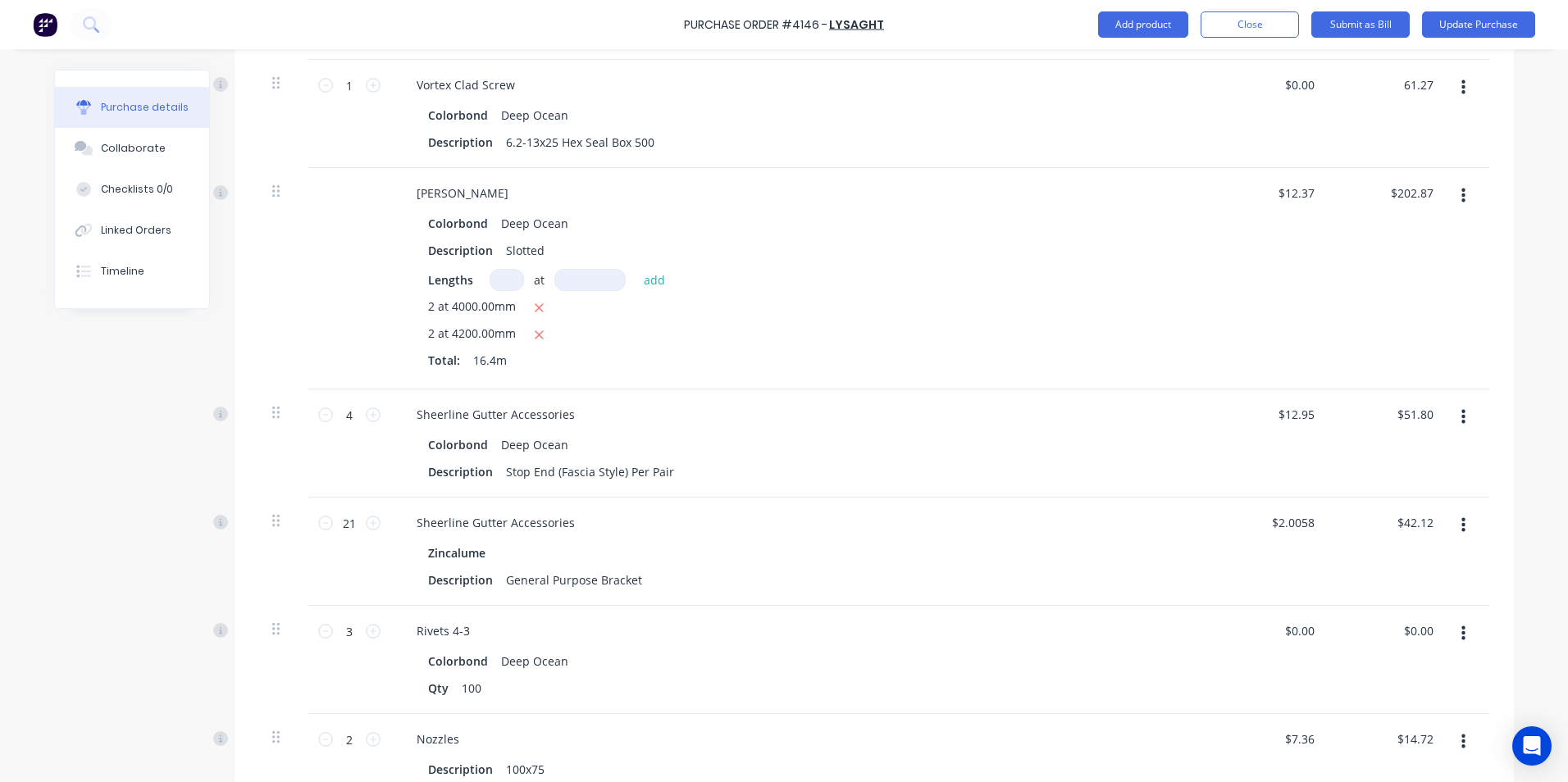
scroll to position [2895, 0]
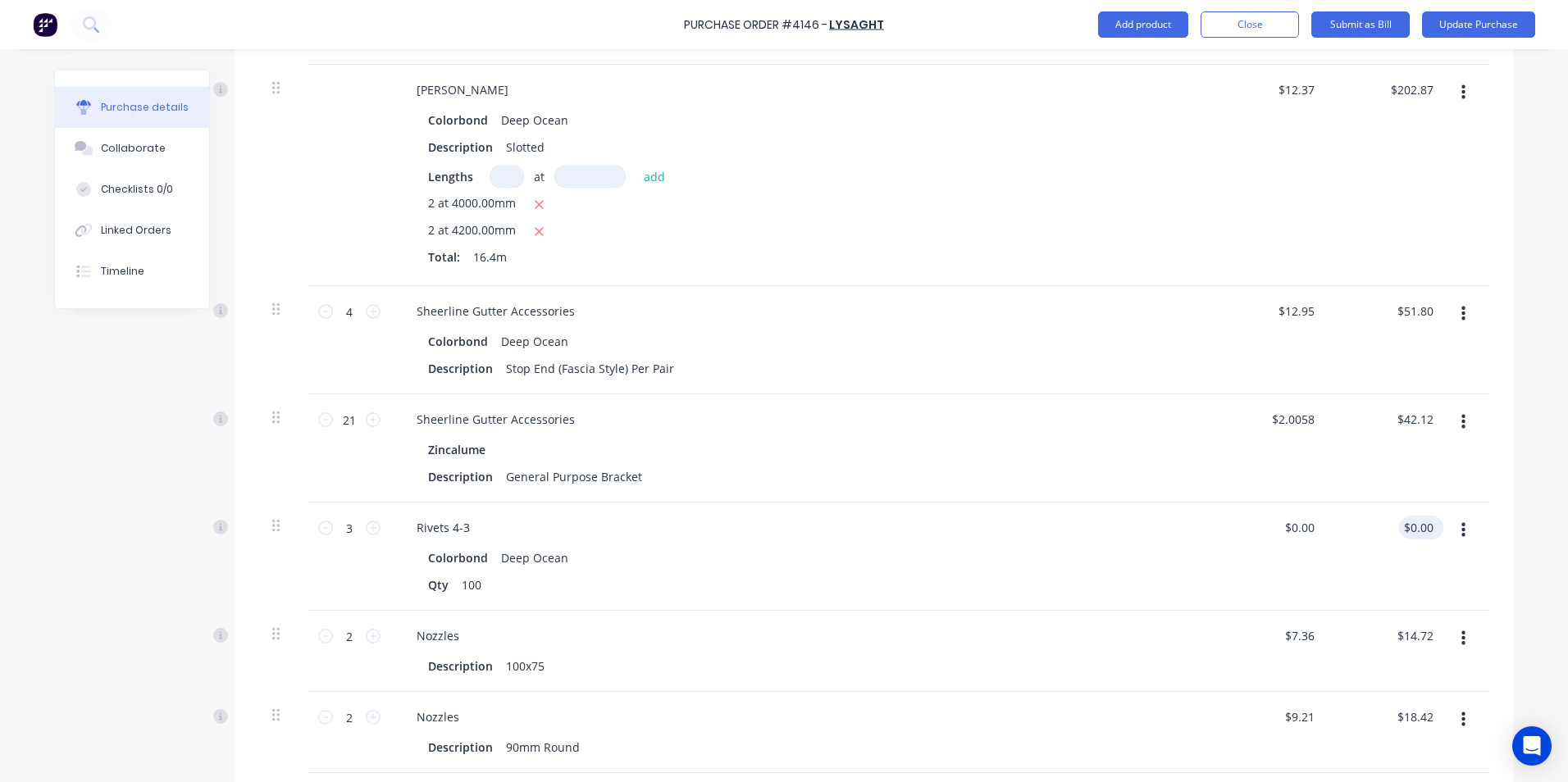
type input "61.27"
type input "$61.27"
drag, startPoint x: 1430, startPoint y: 508, endPoint x: 1404, endPoint y: 509, distance: 26.0
click at [1405, 516] on input "0.00" at bounding box center [1421, 528] width 32 height 24
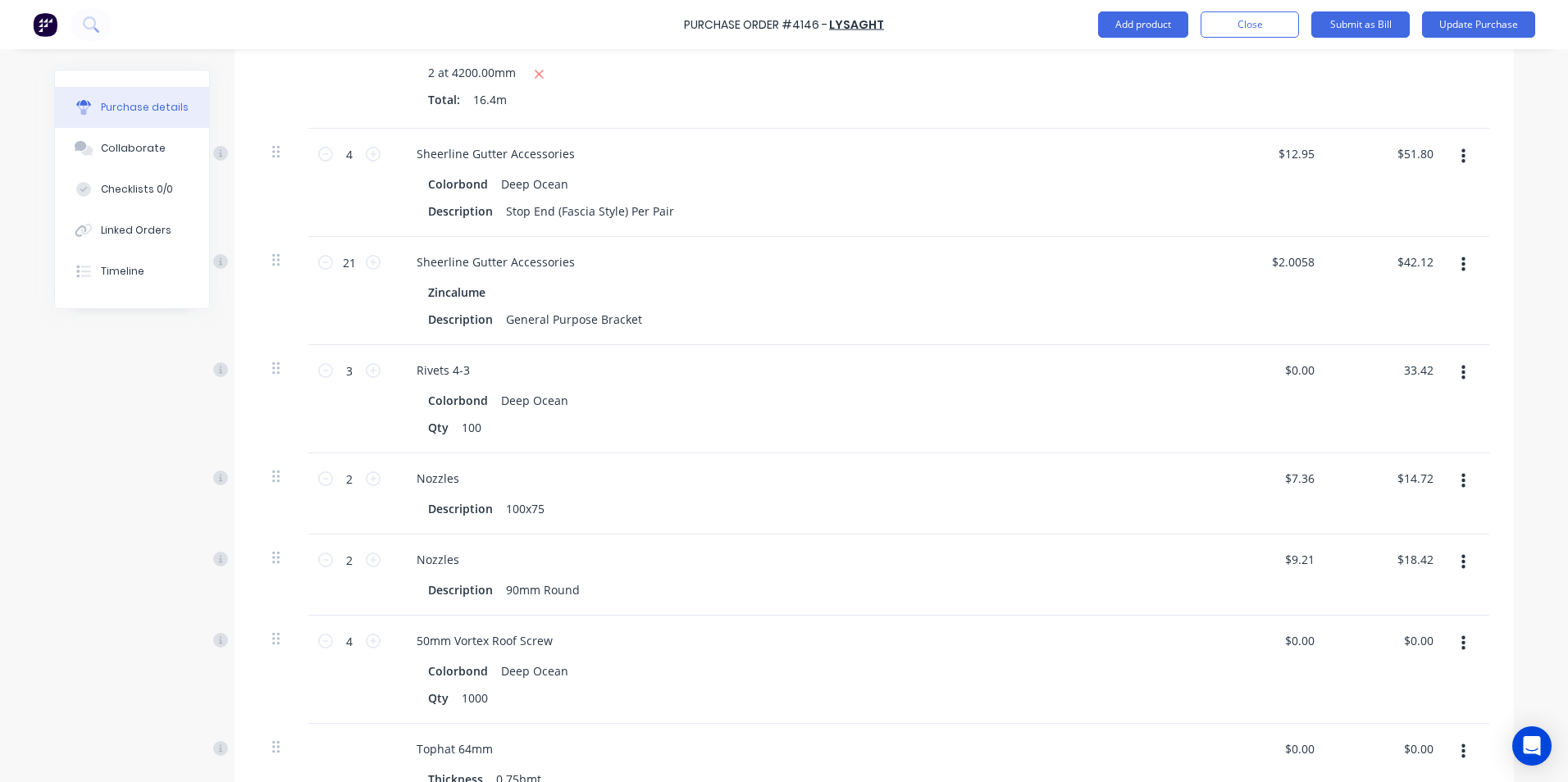
scroll to position [3059, 0]
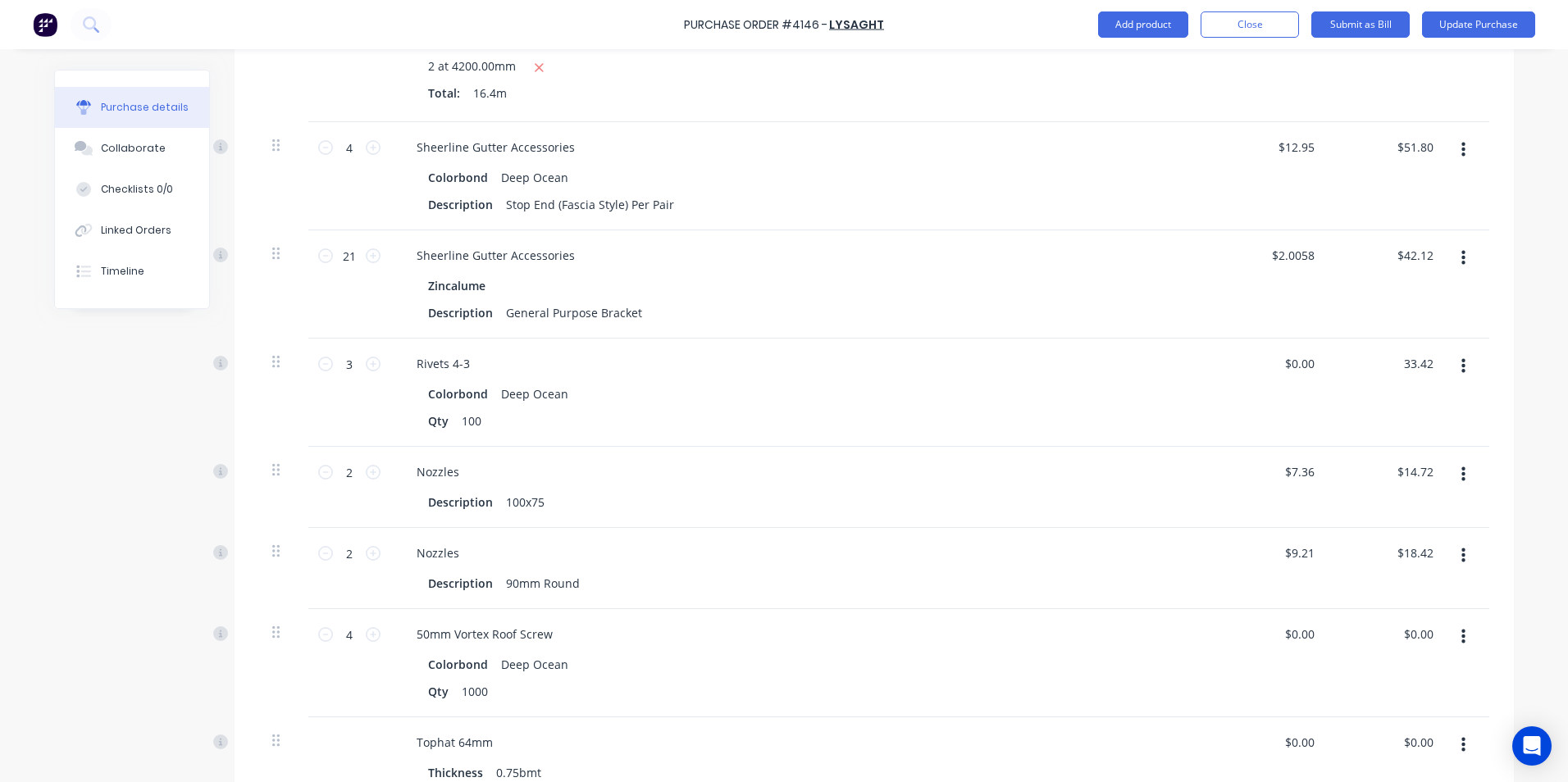
type input "33.42"
type input "$11.14"
type input "$33.42"
click at [1379, 485] on div "$14.72 $14.72" at bounding box center [1389, 487] width 119 height 81
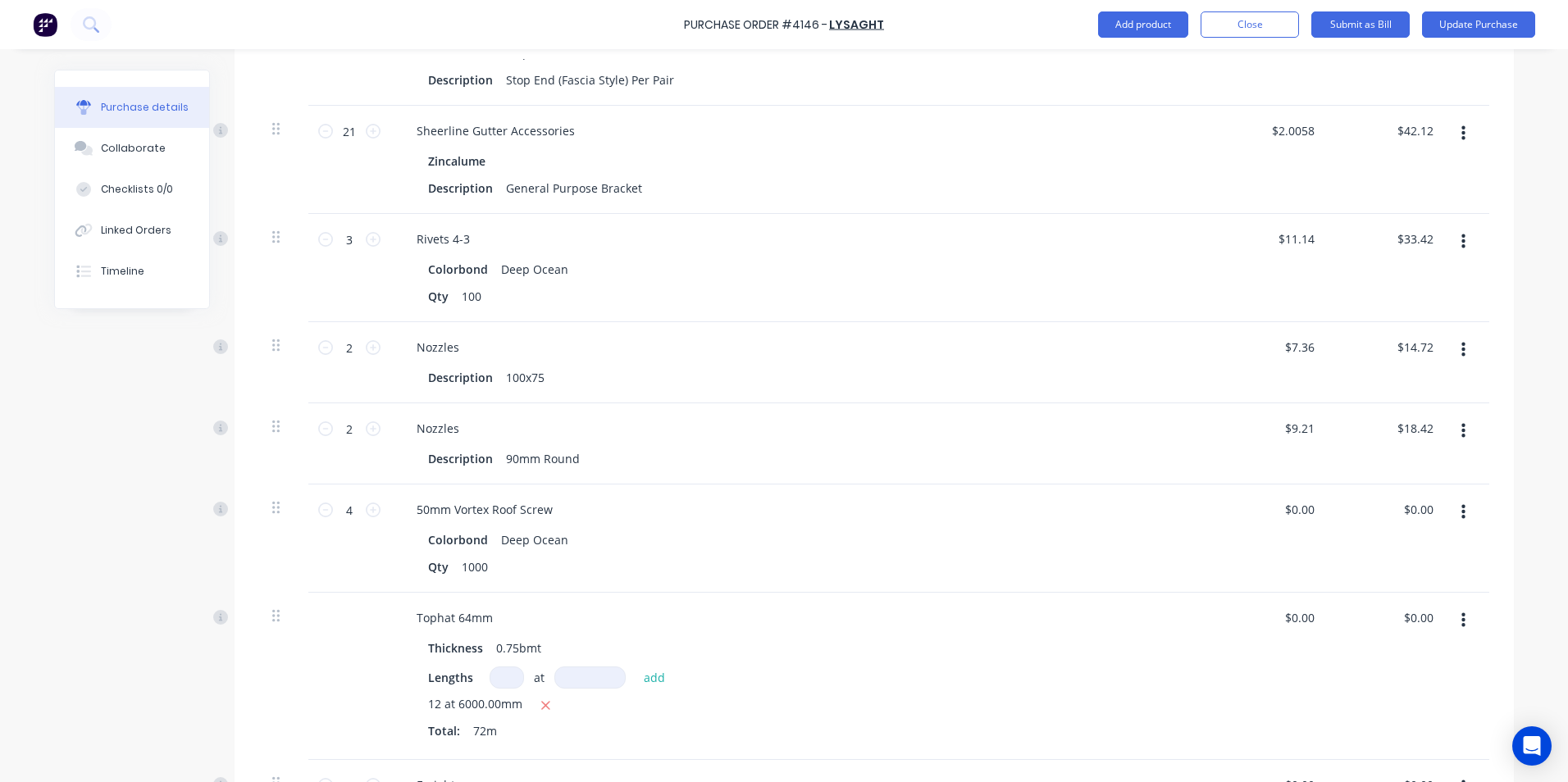
scroll to position [3224, 0]
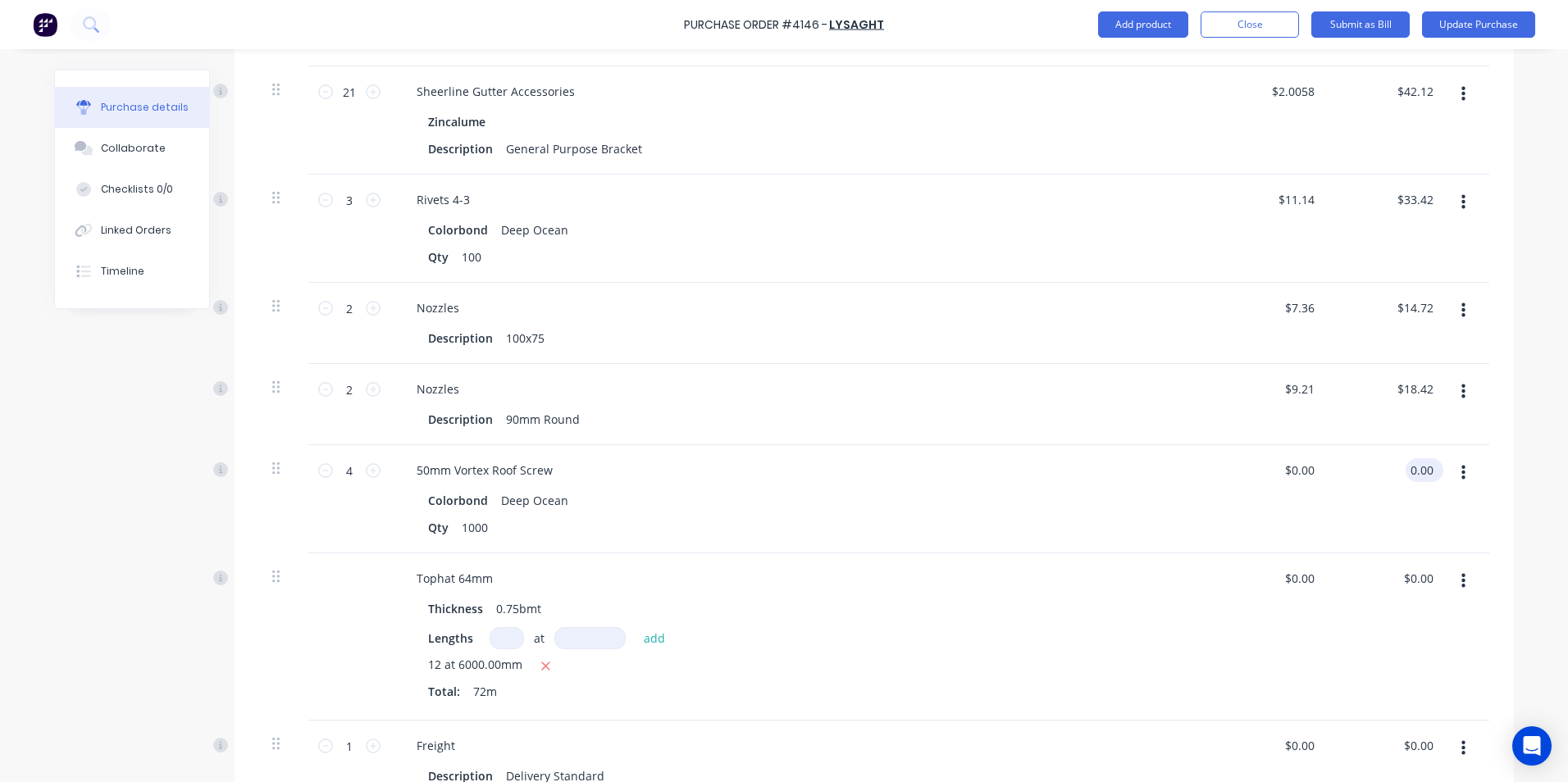
drag, startPoint x: 1404, startPoint y: 453, endPoint x: 1432, endPoint y: 452, distance: 28.0
click at [1432, 459] on div "0.00 0.00" at bounding box center [1424, 470] width 37 height 24
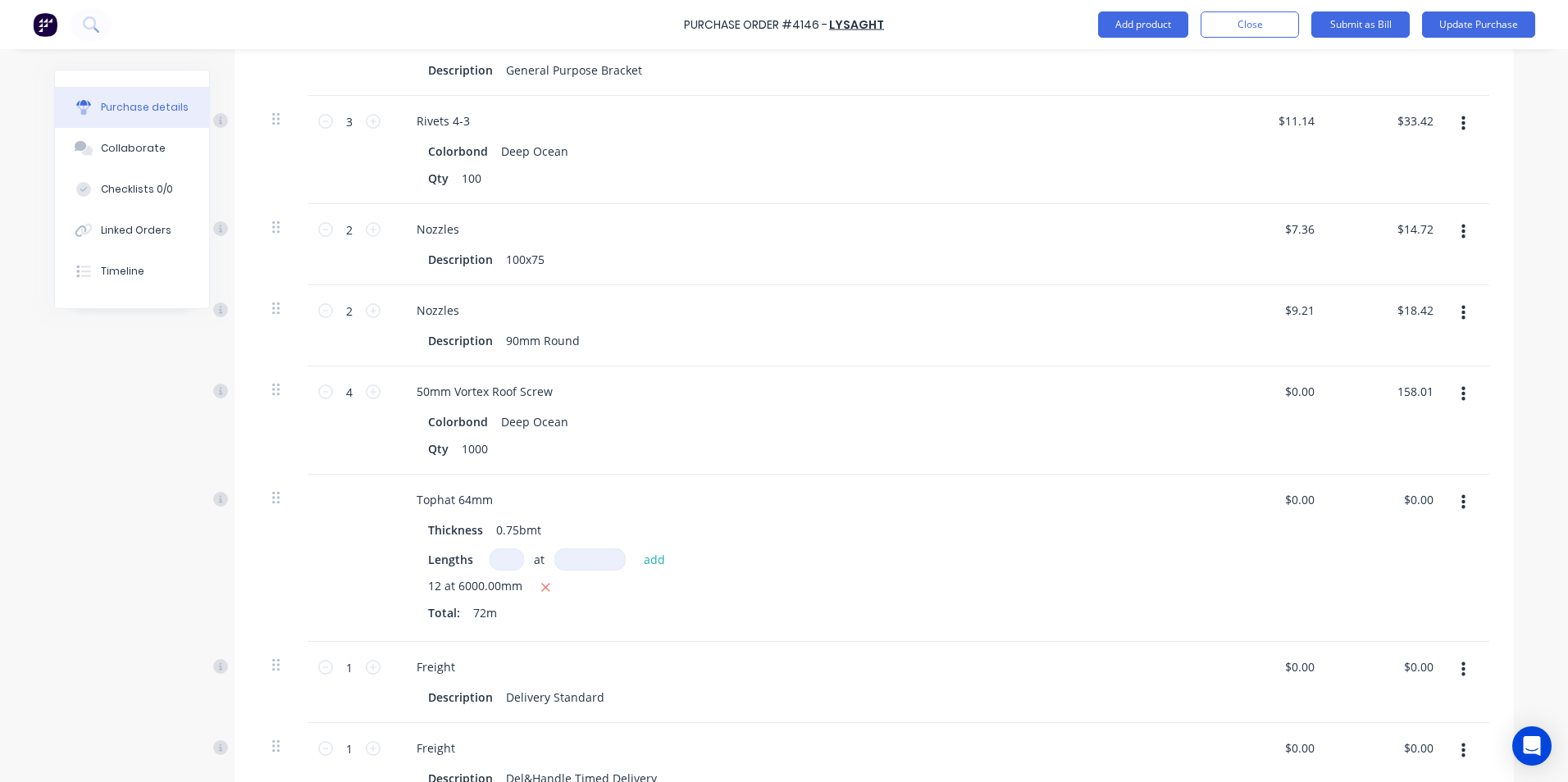
scroll to position [3387, 0]
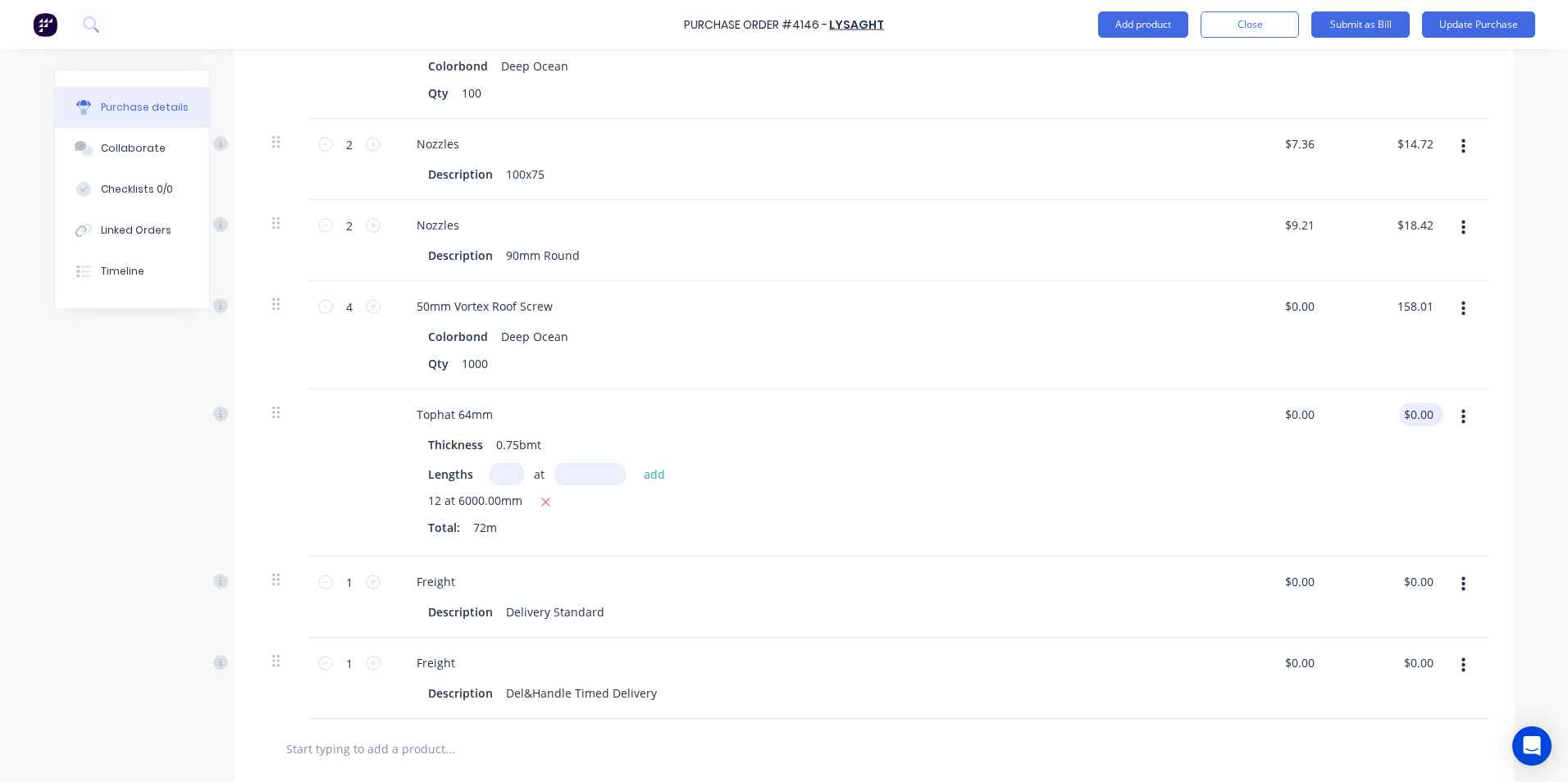
type input "158.01"
type input "$39.5025"
type input "$158.01"
drag, startPoint x: 1404, startPoint y: 395, endPoint x: 1439, endPoint y: 396, distance: 35.0
click at [1439, 396] on div "Tophat 64mm Thickness 0.75bmt Lengths at add 12 at 6000.00mm Total: 72m $0.00 $…" at bounding box center [874, 473] width 1230 height 168
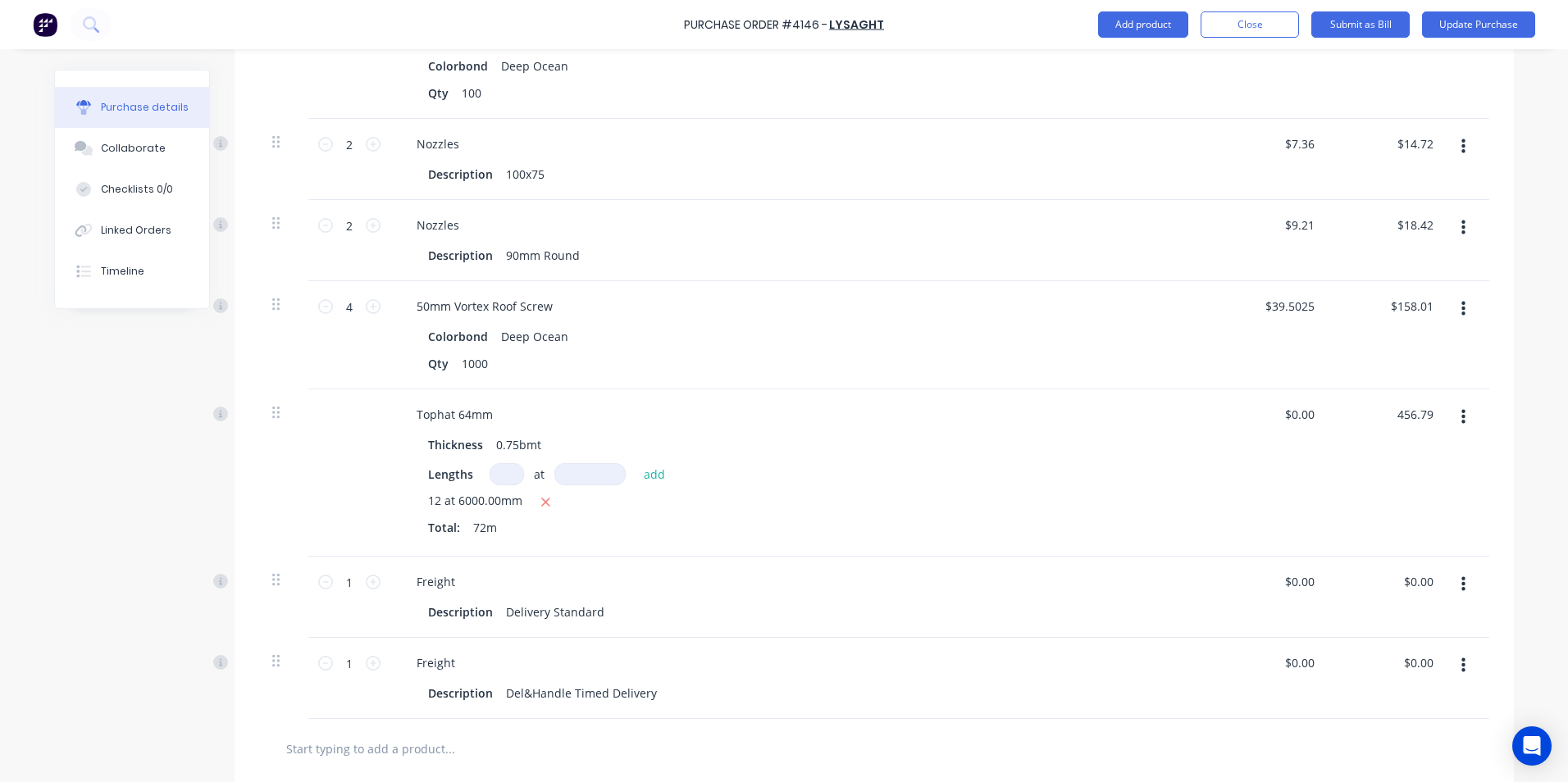
type input "456.79"
type input "$6.3443"
type input "$456.79"
click at [1410, 441] on div "$456.79 $456.79" at bounding box center [1389, 473] width 119 height 168
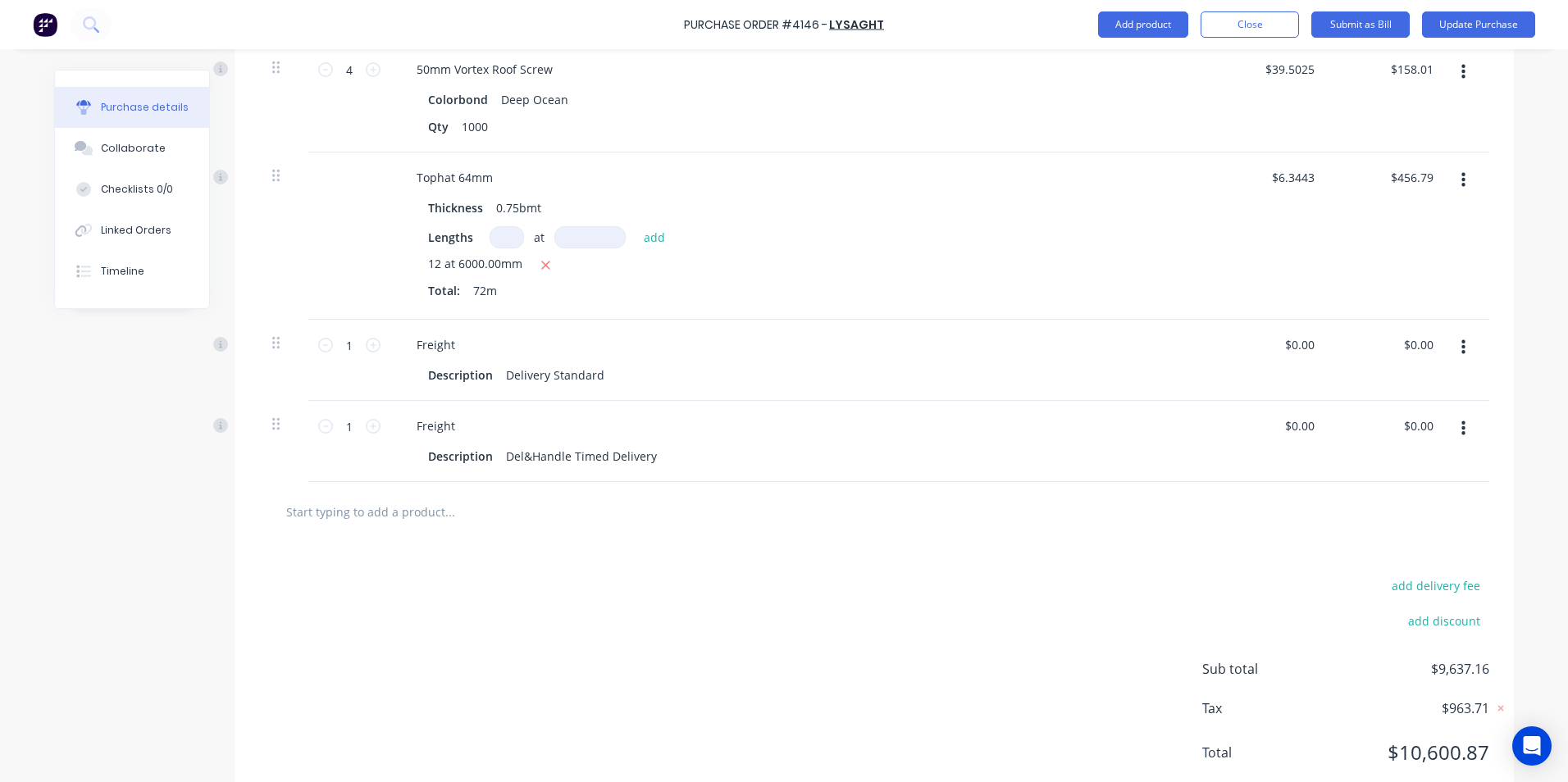
scroll to position [3633, 0]
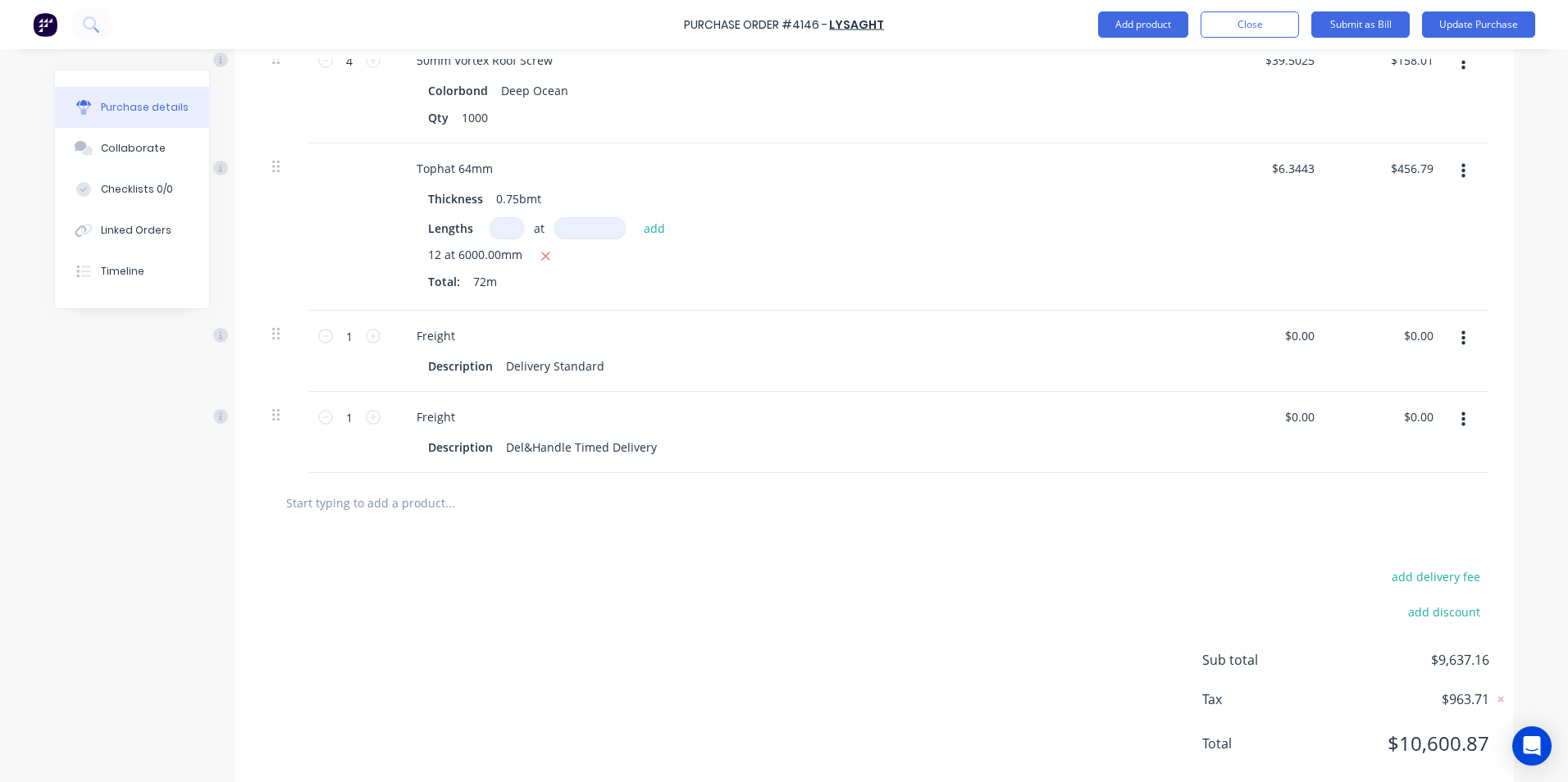
click at [1461, 405] on button "button" at bounding box center [1462, 420] width 38 height 30
click at [1374, 547] on button "Delete" at bounding box center [1412, 561] width 139 height 33
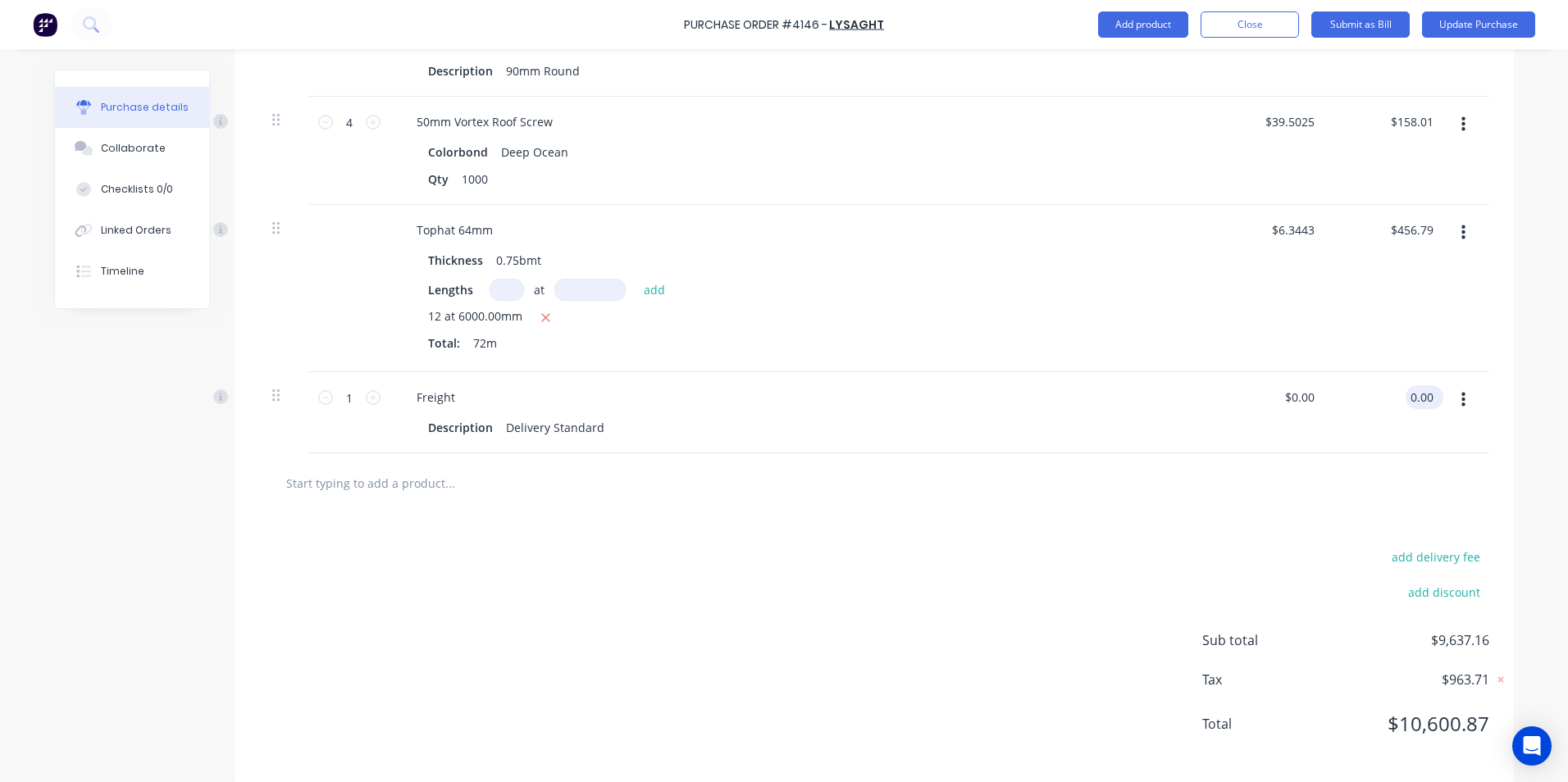
drag, startPoint x: 1403, startPoint y: 381, endPoint x: 1419, endPoint y: 381, distance: 16.0
click at [1419, 386] on input "0.00" at bounding box center [1421, 397] width 32 height 24
type input "220"
type input "$220.00"
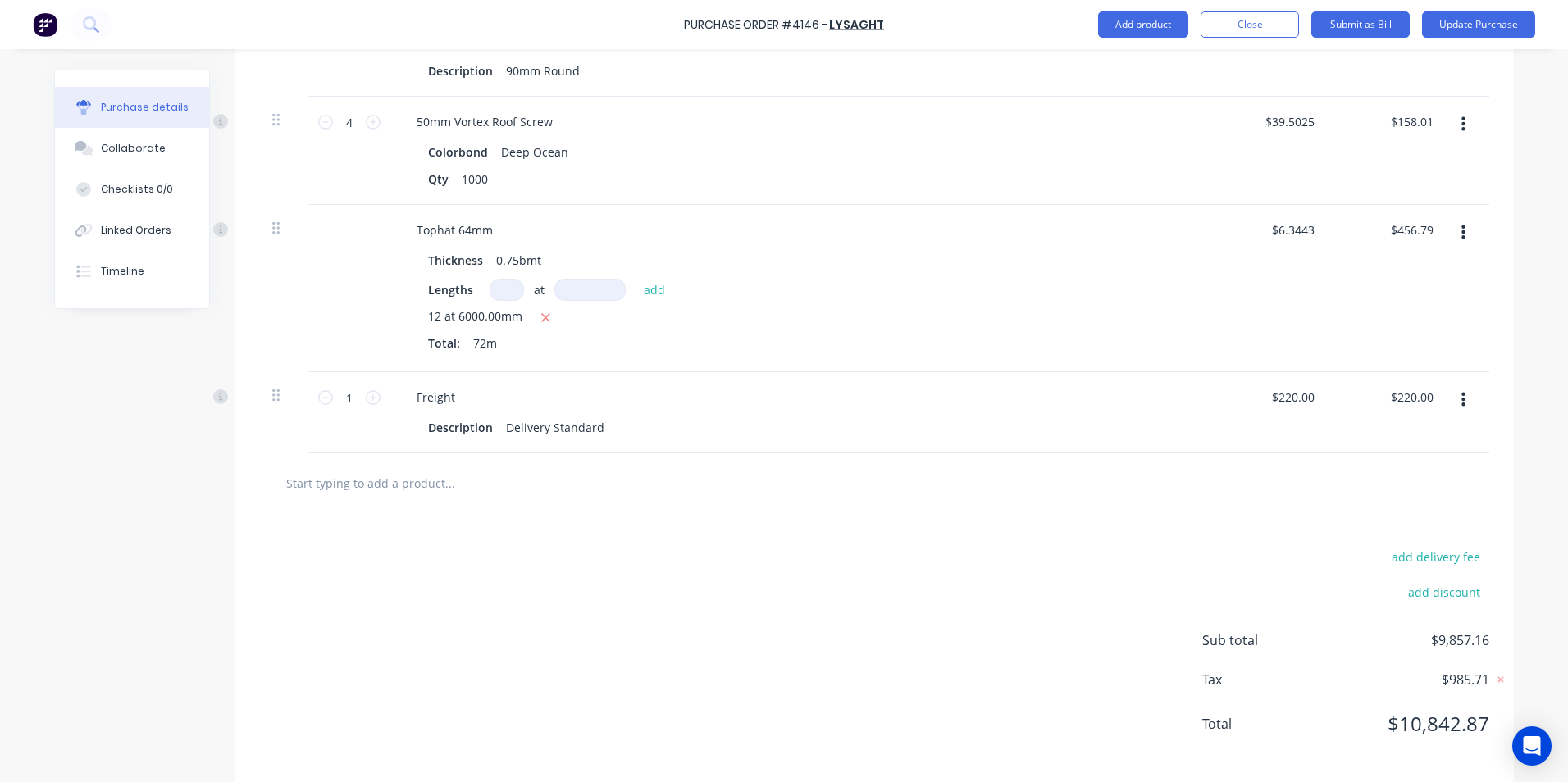
click at [1336, 466] on div at bounding box center [874, 482] width 1204 height 33
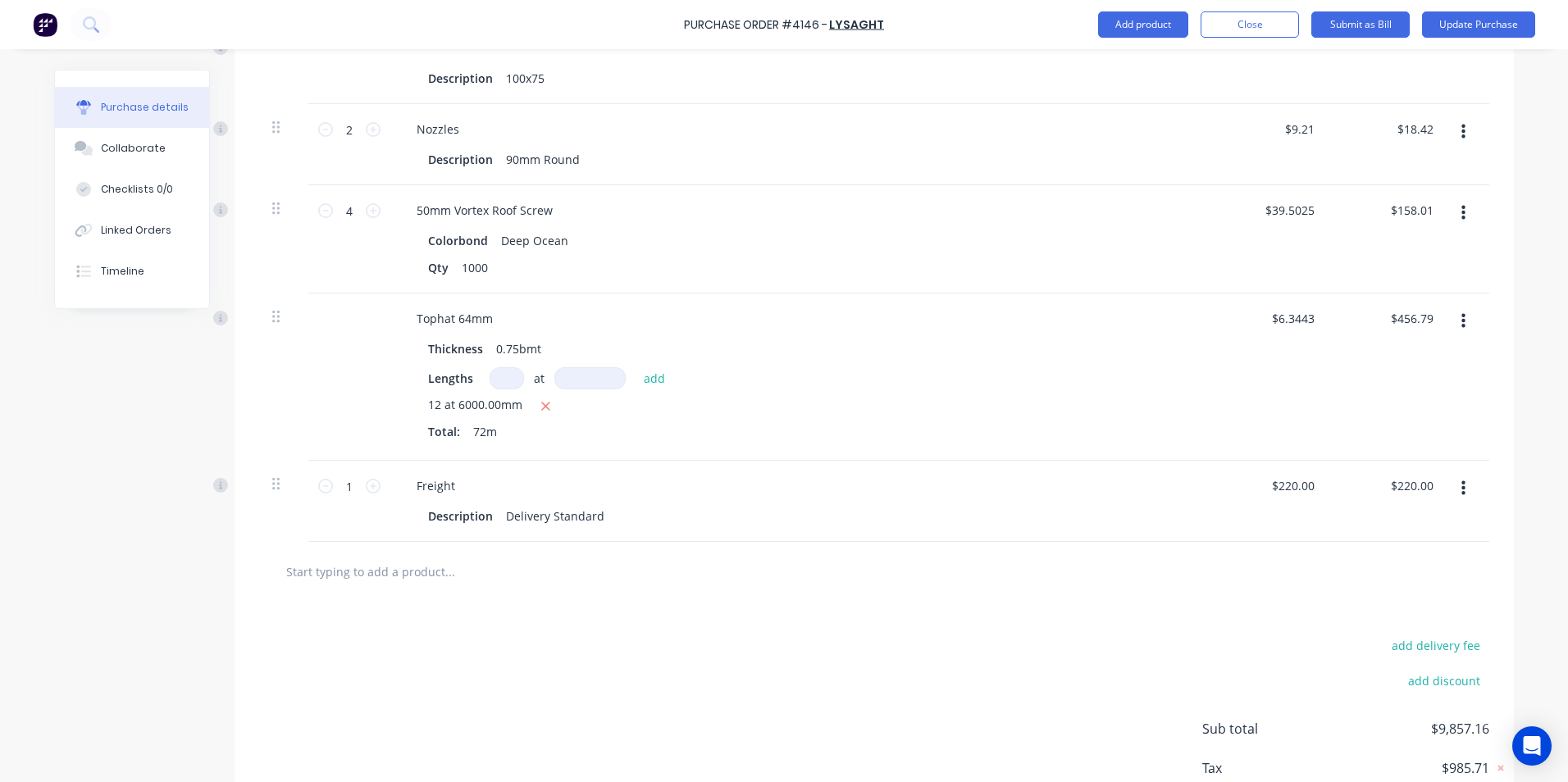
scroll to position [3326, 0]
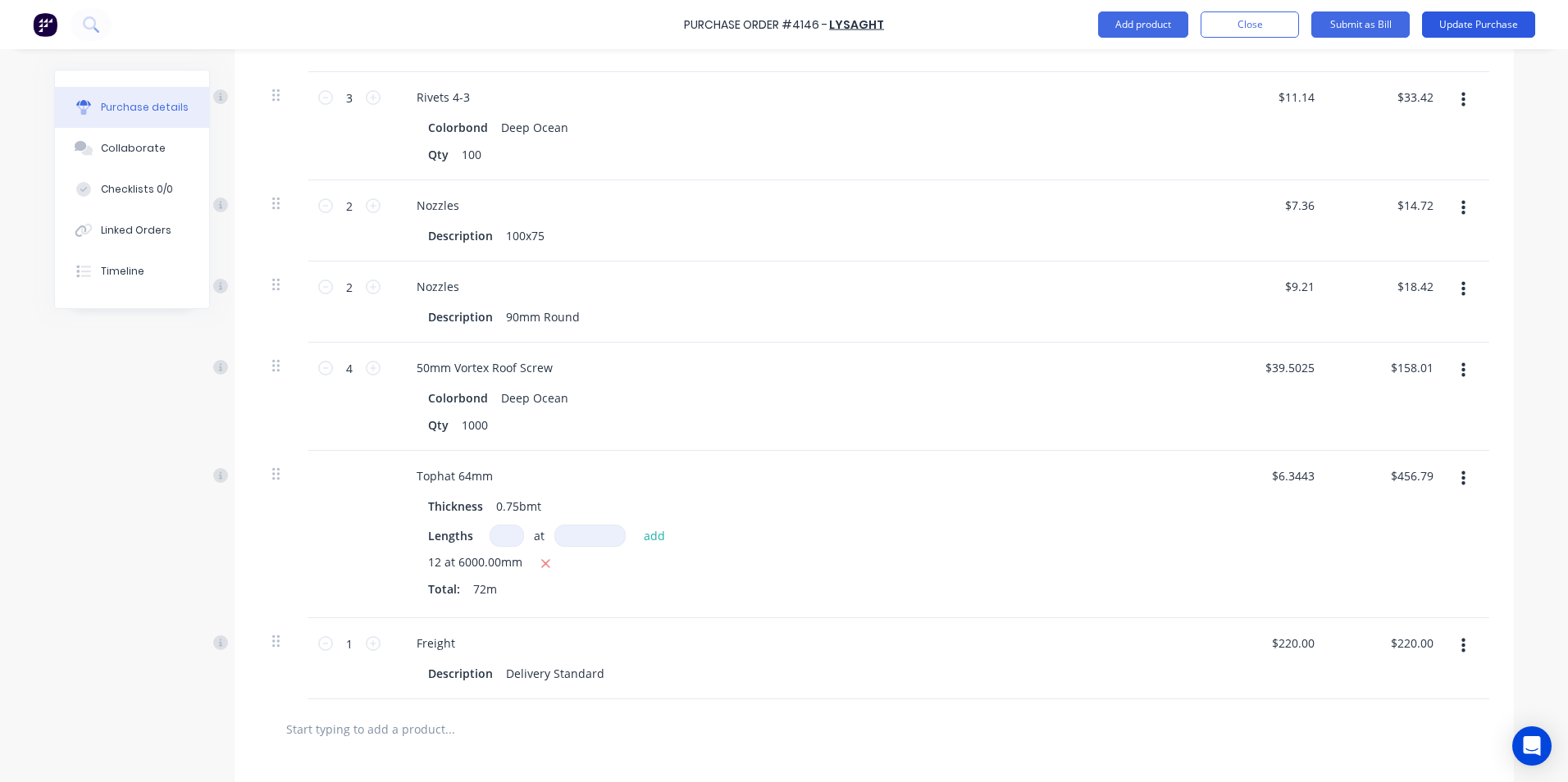
click at [1471, 33] on button "Update Purchase" at bounding box center [1478, 25] width 113 height 27
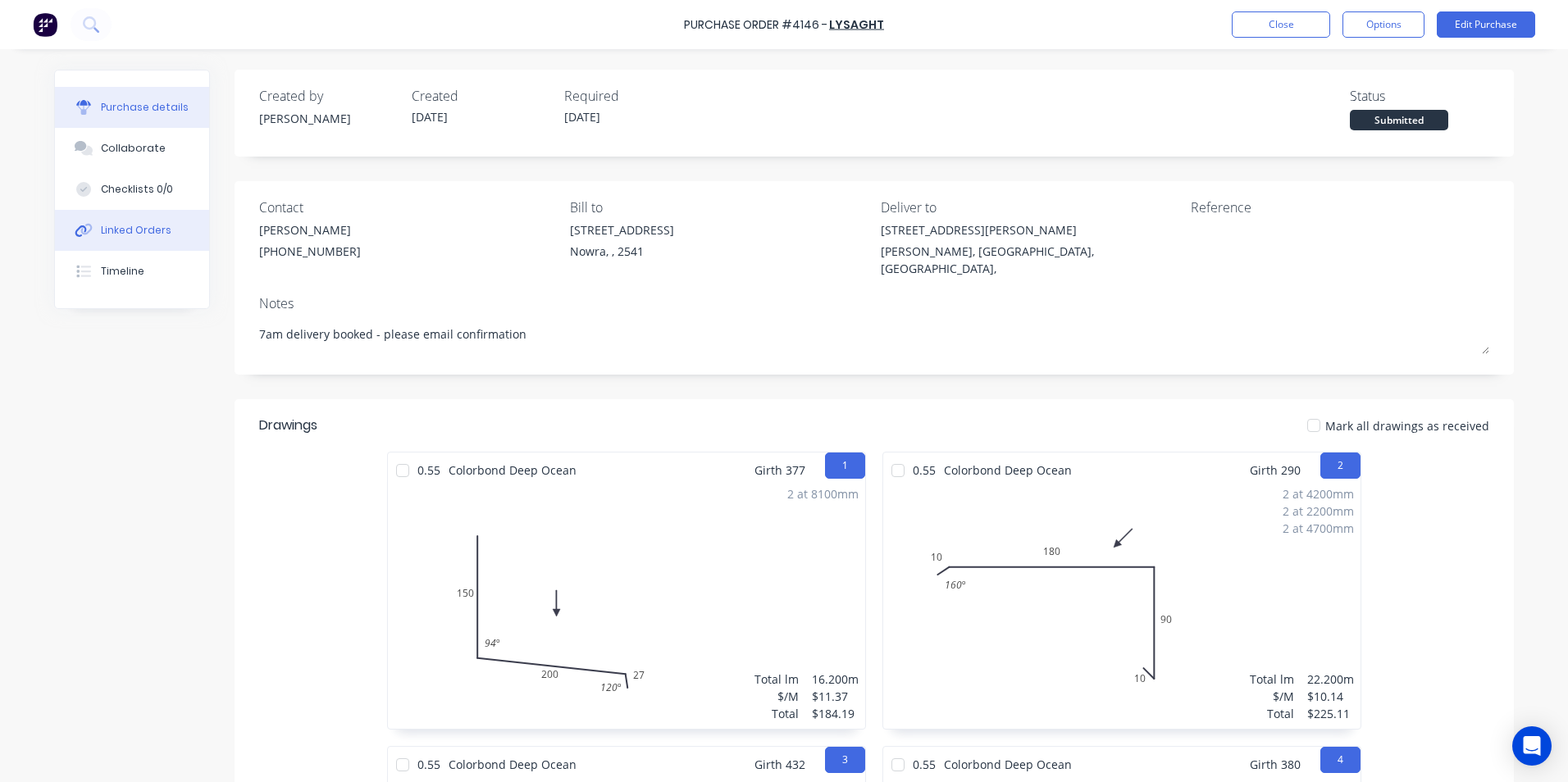
click at [112, 229] on div "Linked Orders" at bounding box center [136, 230] width 71 height 15
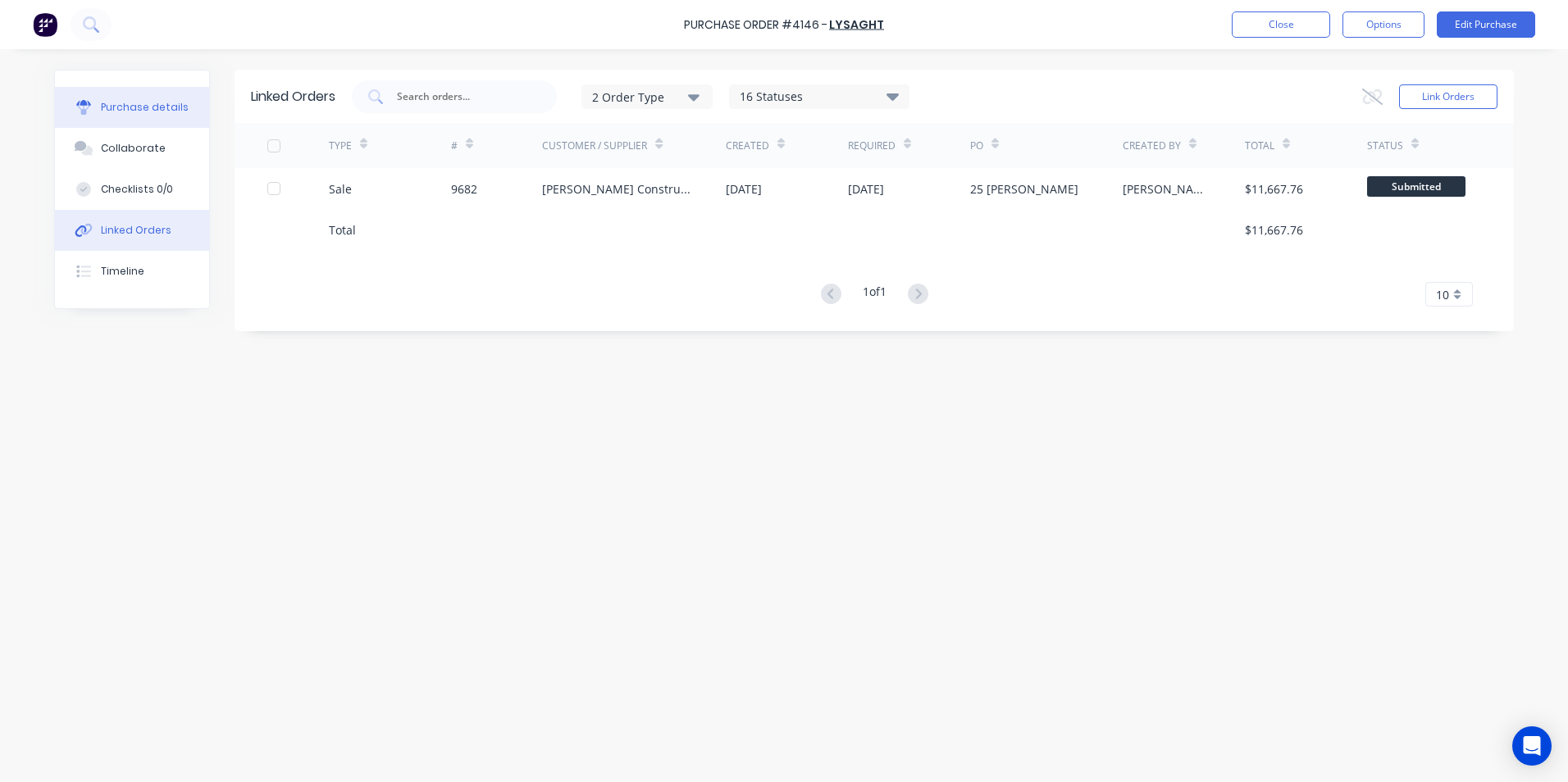
click at [106, 118] on button "Purchase details" at bounding box center [132, 107] width 154 height 41
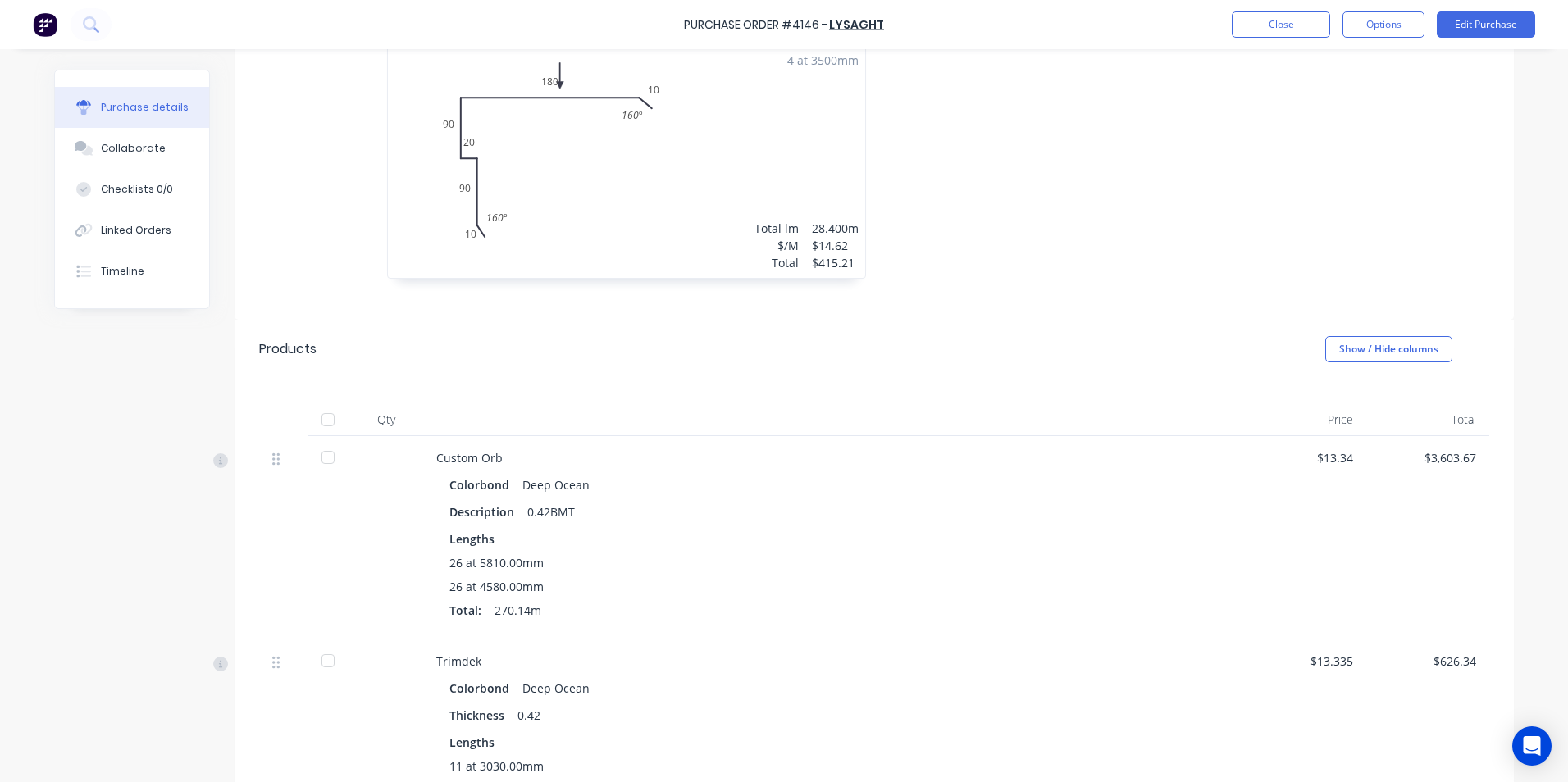
scroll to position [902, 0]
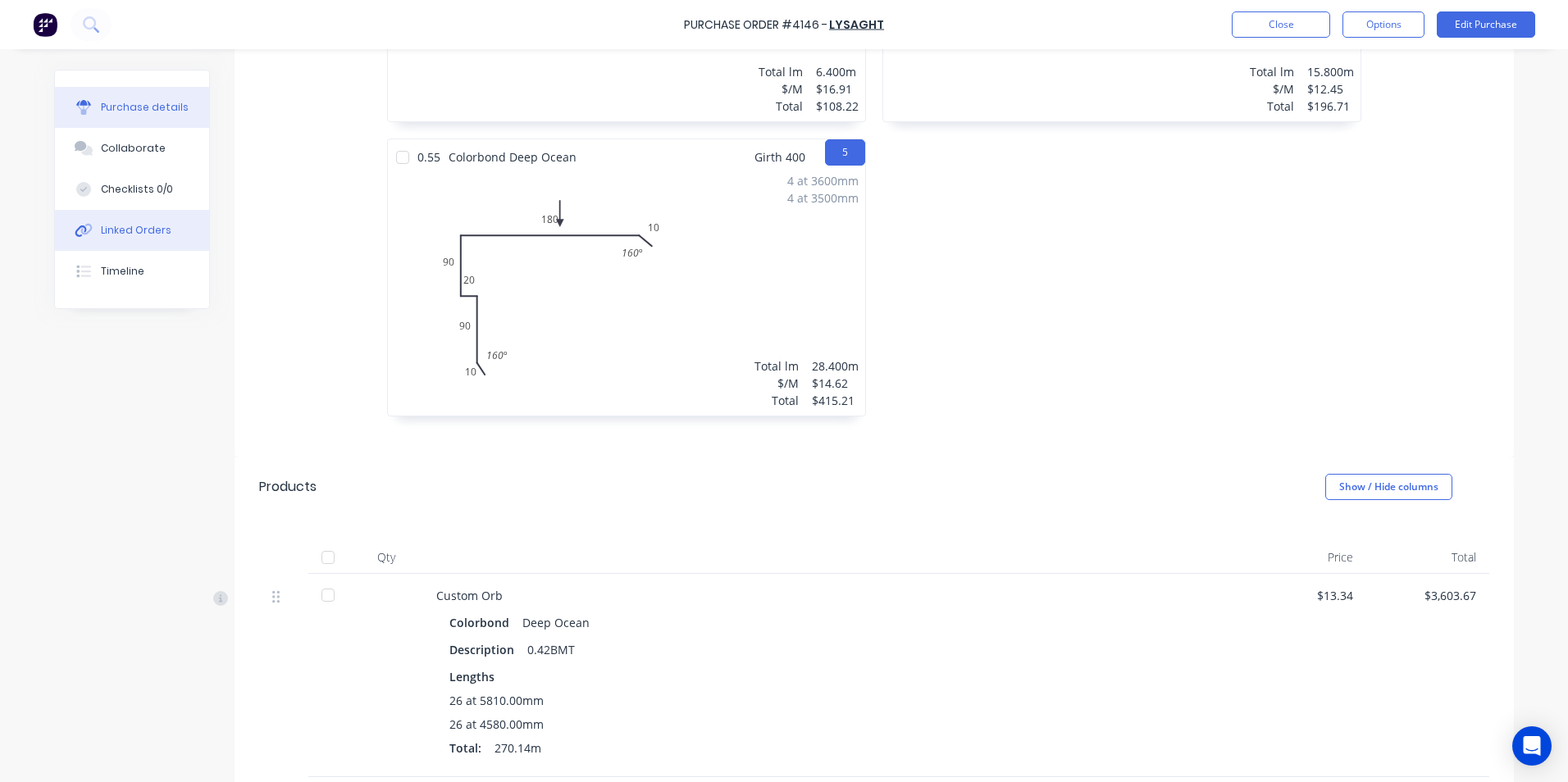
click at [137, 234] on div "Linked Orders" at bounding box center [136, 230] width 71 height 15
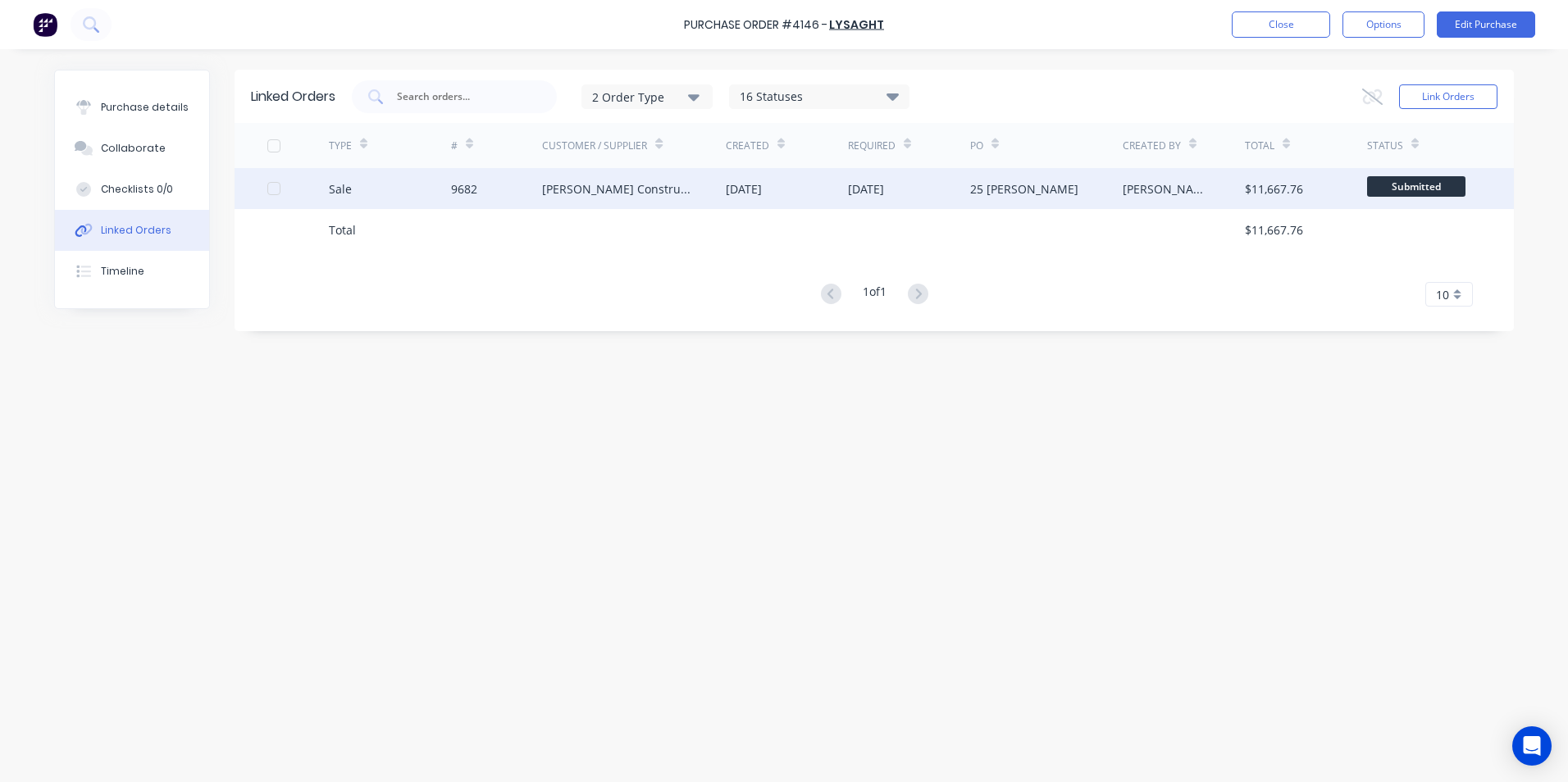
click at [525, 195] on div "9682" at bounding box center [496, 188] width 92 height 41
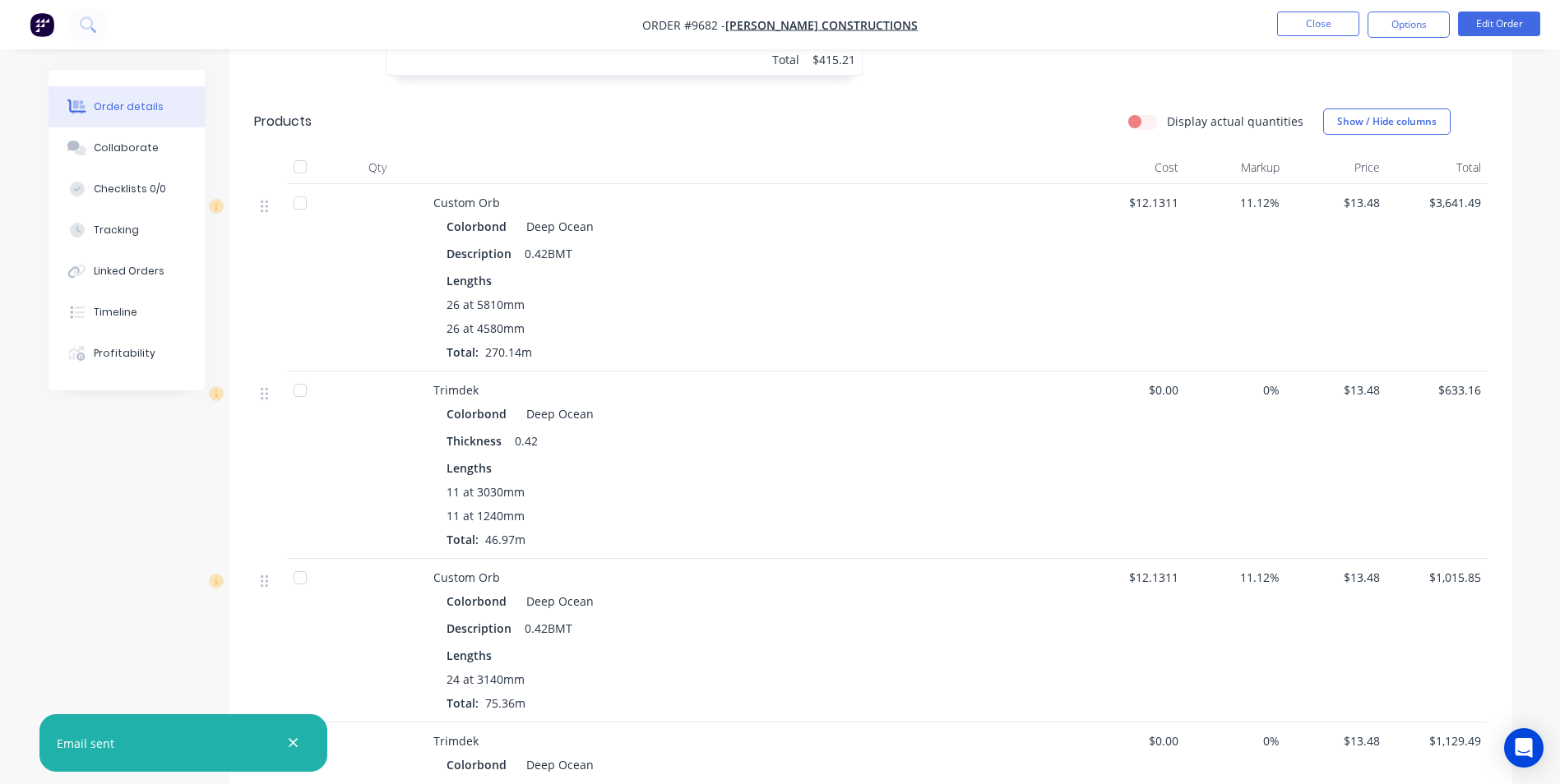
scroll to position [1233, 0]
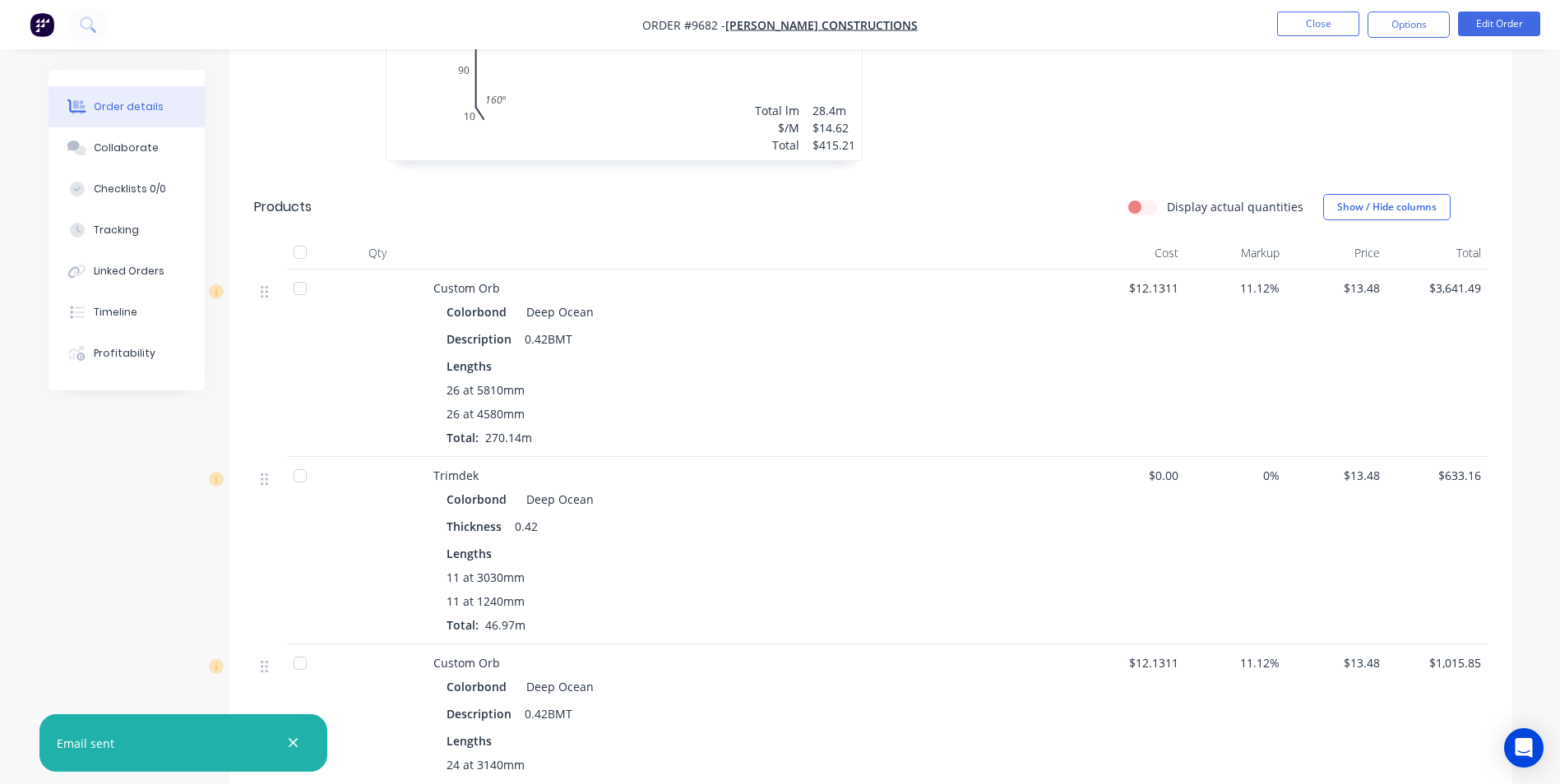
click at [1176, 280] on span "$12.1311" at bounding box center [1135, 288] width 88 height 17
click at [1257, 309] on div "11.12%" at bounding box center [1236, 364] width 101 height 188
click at [1492, 27] on button "Edit Order" at bounding box center [1499, 24] width 82 height 25
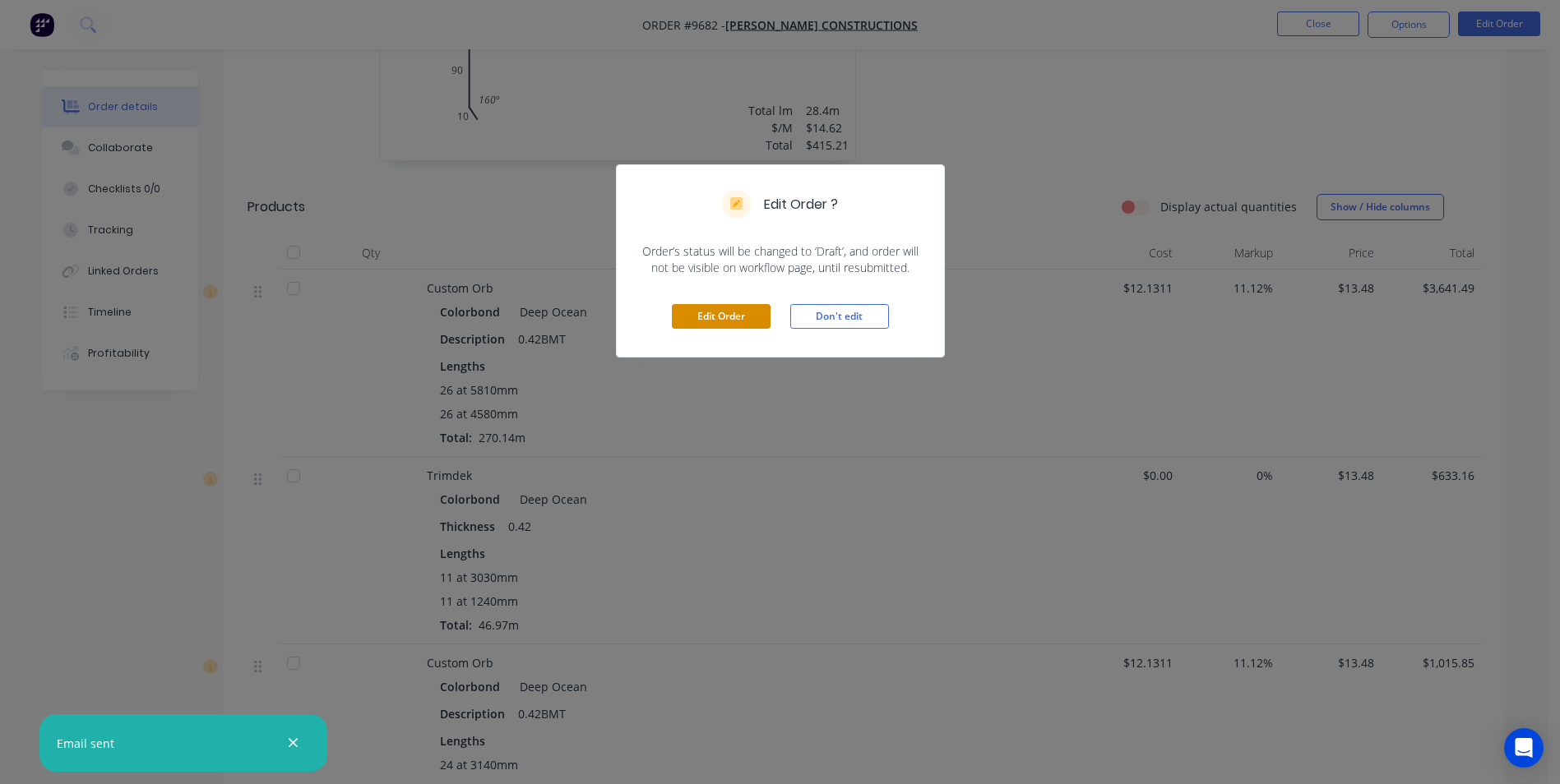
click at [748, 311] on button "Edit Order" at bounding box center [721, 316] width 99 height 25
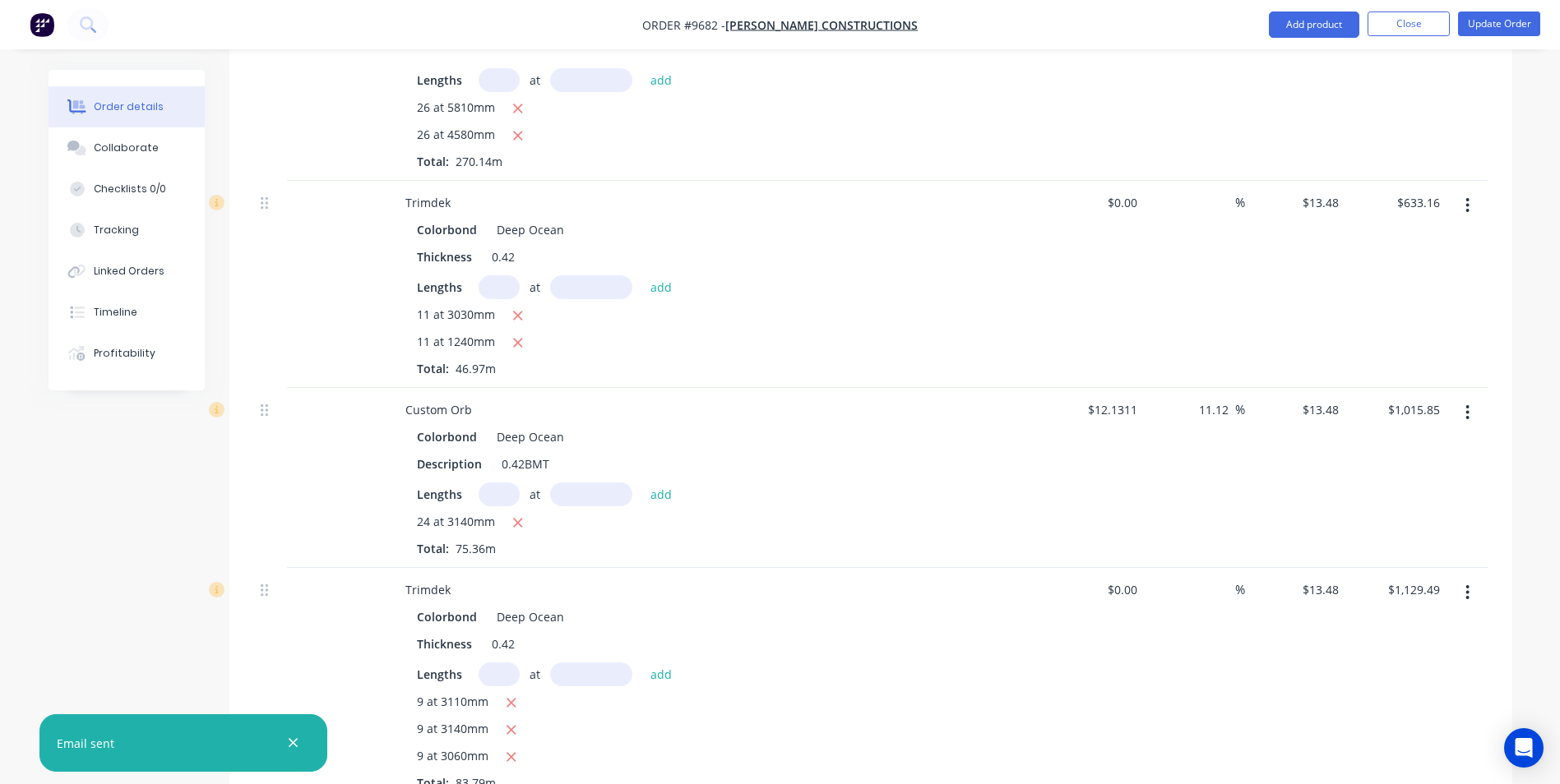
scroll to position [1315, 0]
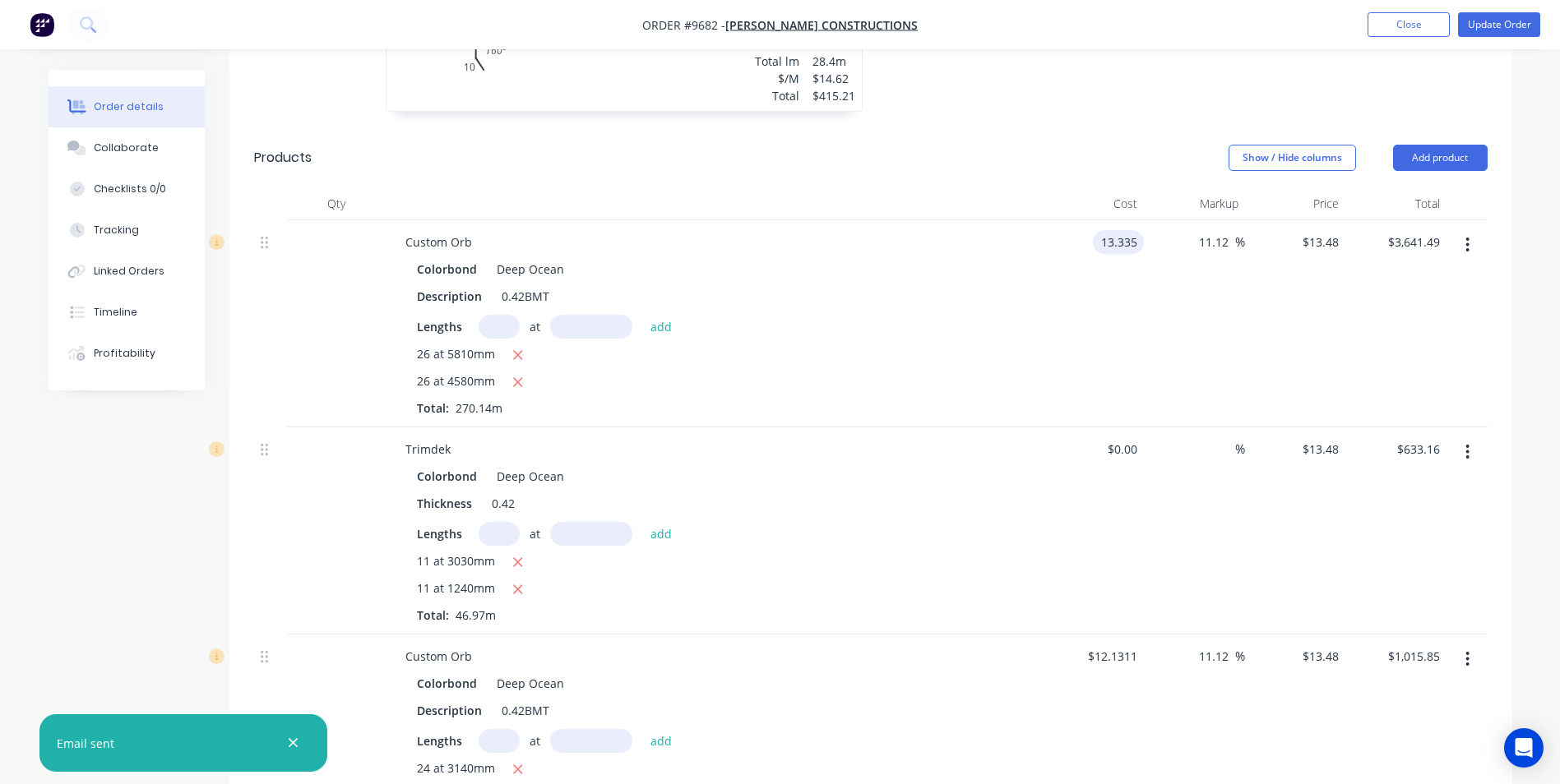
type input "$13.335"
type input "$14.8178"
type input "$4,002.88"
type input "$14.8179"
type input "$4,002.91"
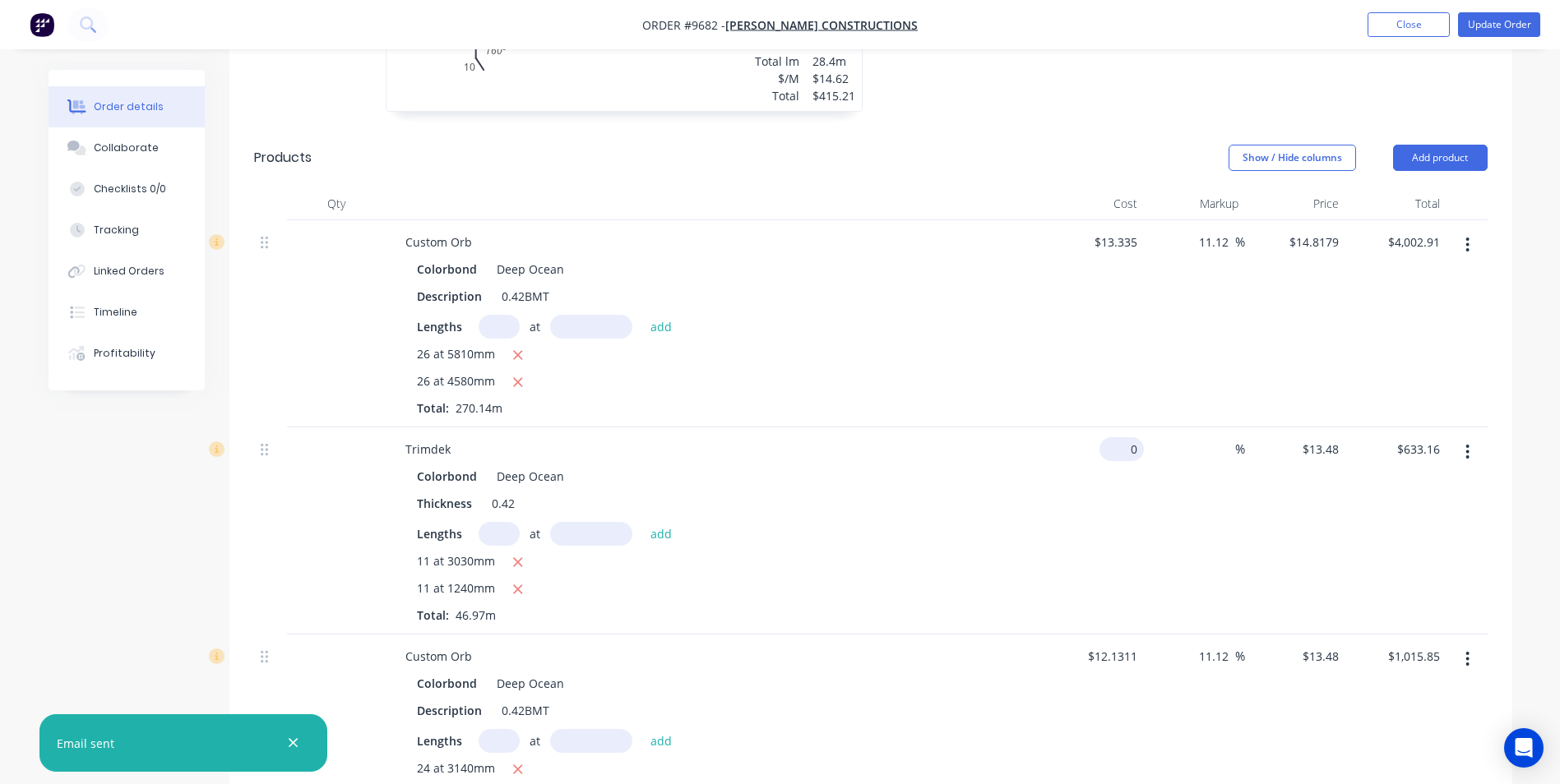
click at [1140, 437] on input "0" at bounding box center [1125, 449] width 38 height 24
type input "$13.335"
type input "$626.34"
click at [1227, 437] on input at bounding box center [1226, 449] width 19 height 24
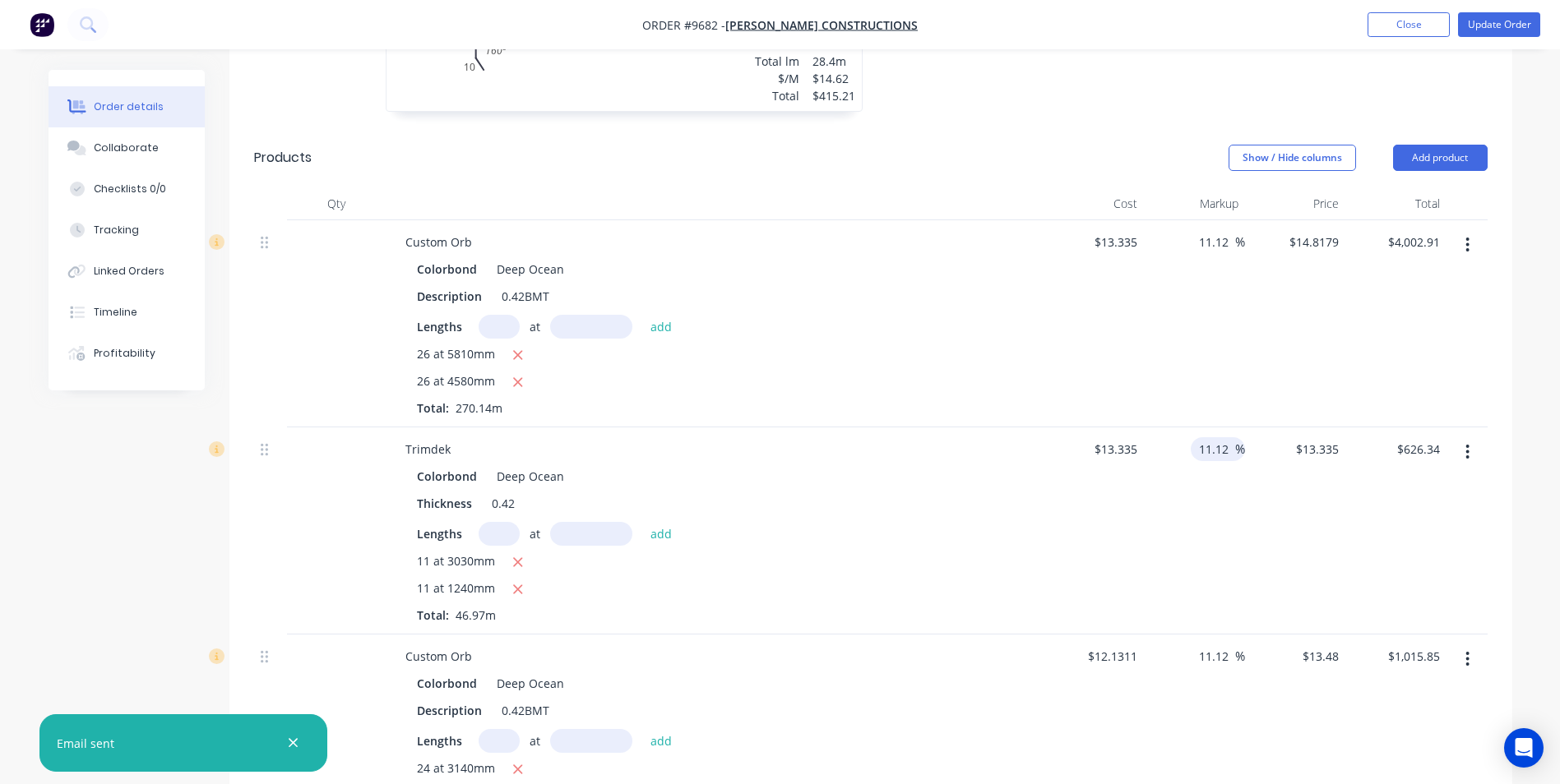
type input "11.12"
type input "$14.8179"
type input "$696.00"
click at [1174, 562] on div "11.12 11.12 %" at bounding box center [1195, 531] width 101 height 208
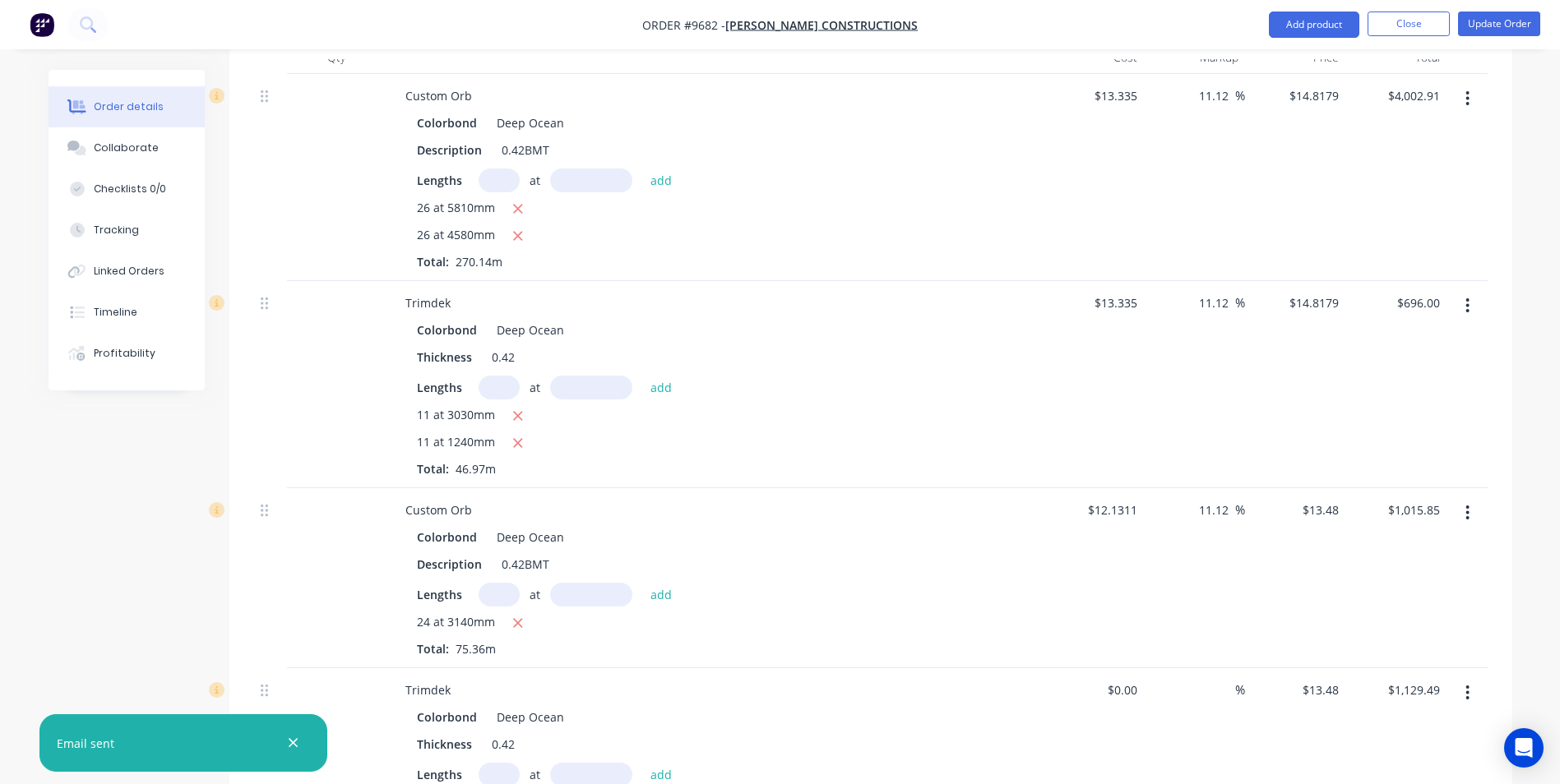
scroll to position [1480, 0]
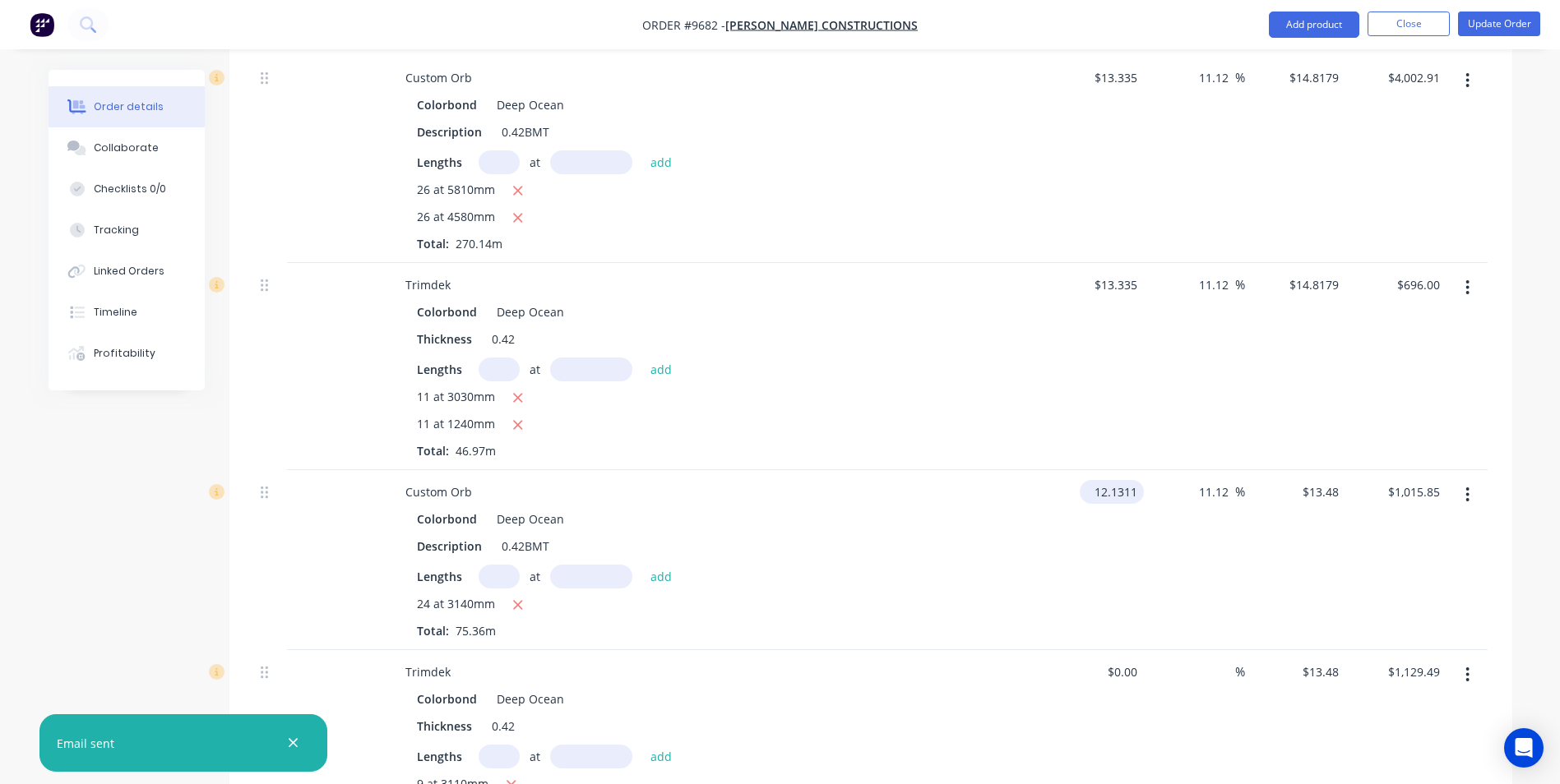
click at [1135, 480] on input "12.1311" at bounding box center [1115, 492] width 57 height 24
click at [1135, 480] on input "12.1311" at bounding box center [1119, 492] width 51 height 24
type input "$13.335"
type input "$14.8178"
type input "$1,116.67"
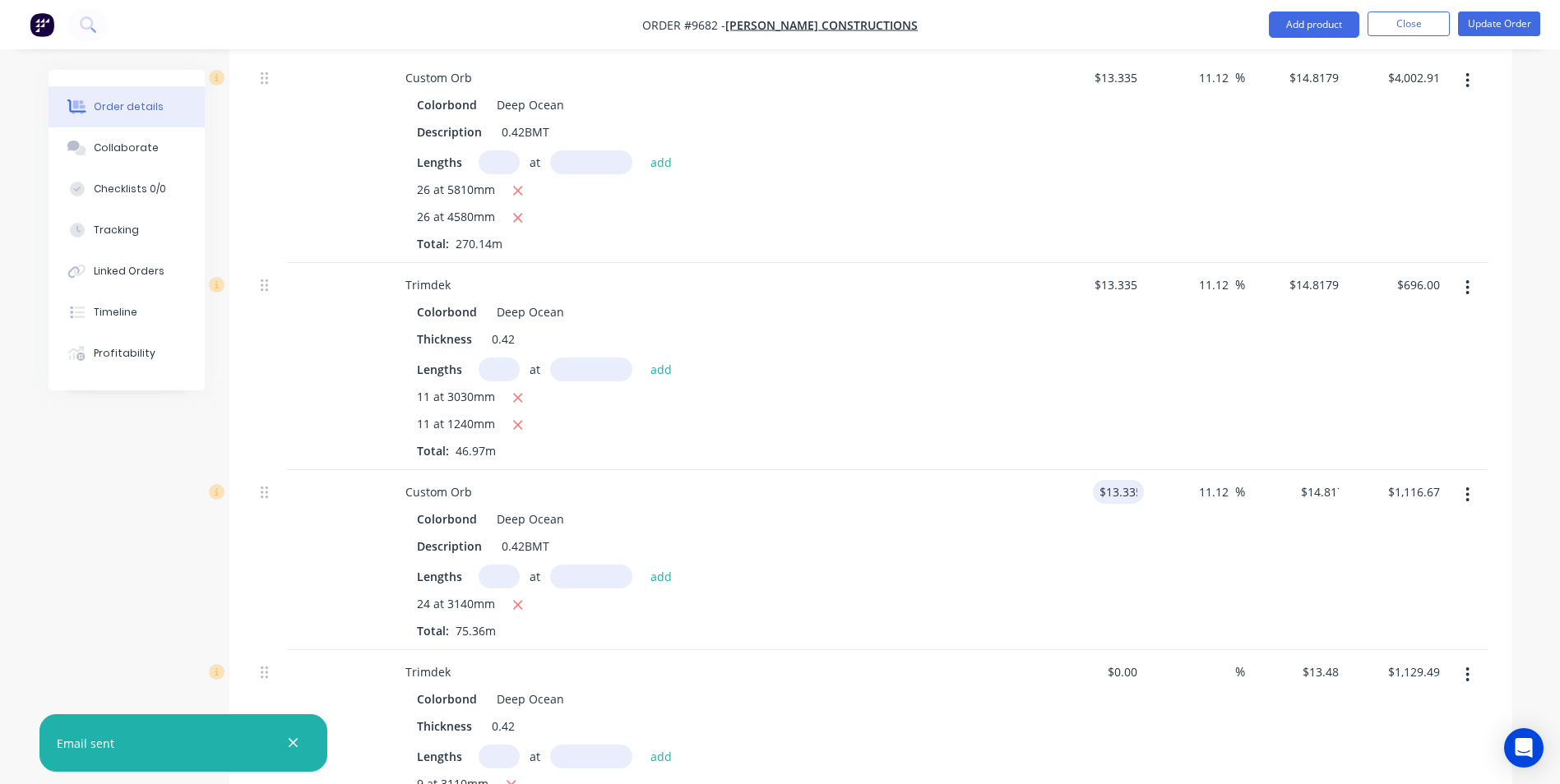
click at [1216, 534] on div "11.12 11.12 %" at bounding box center [1195, 561] width 101 height 180
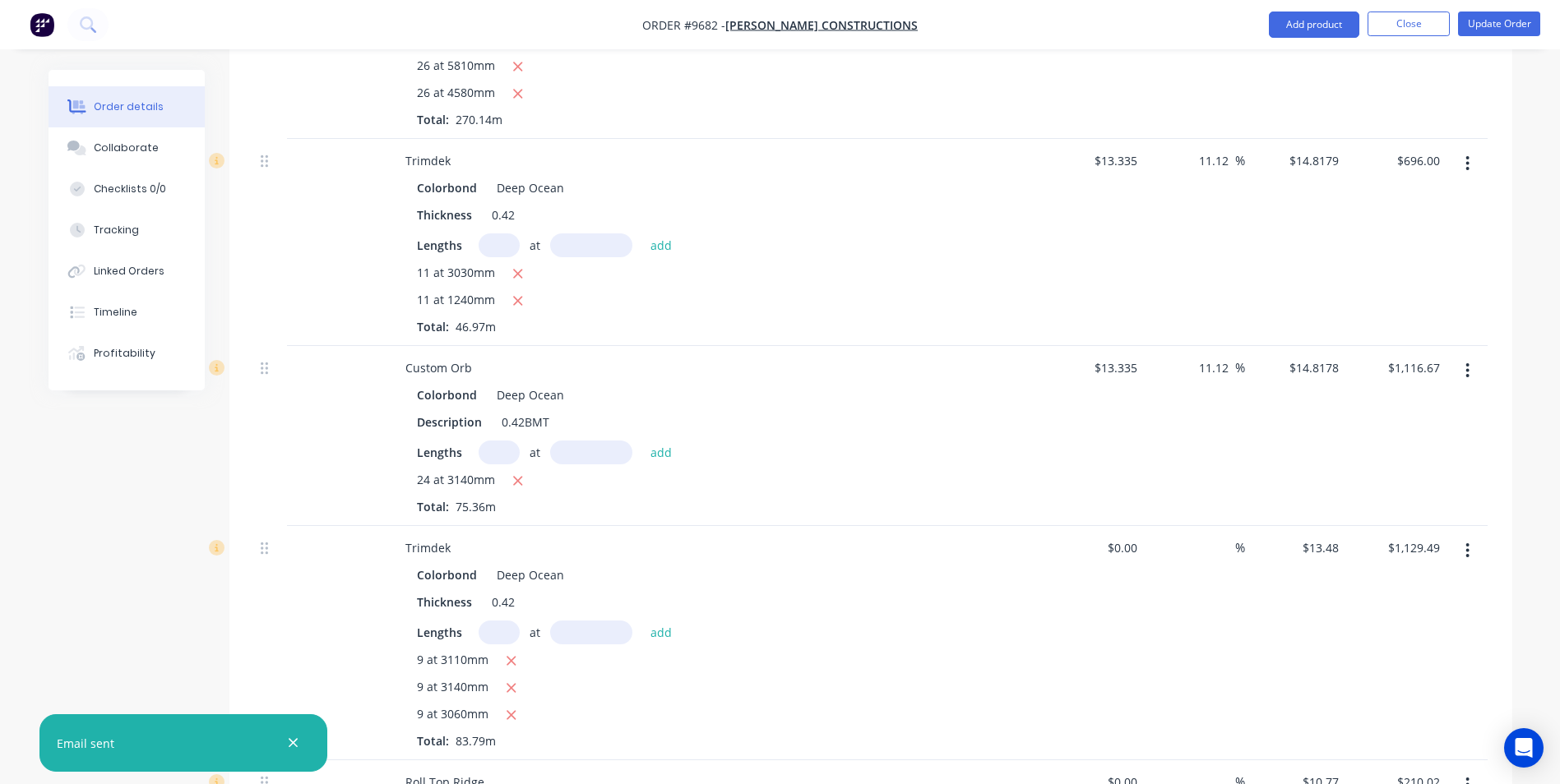
scroll to position [1808, 0]
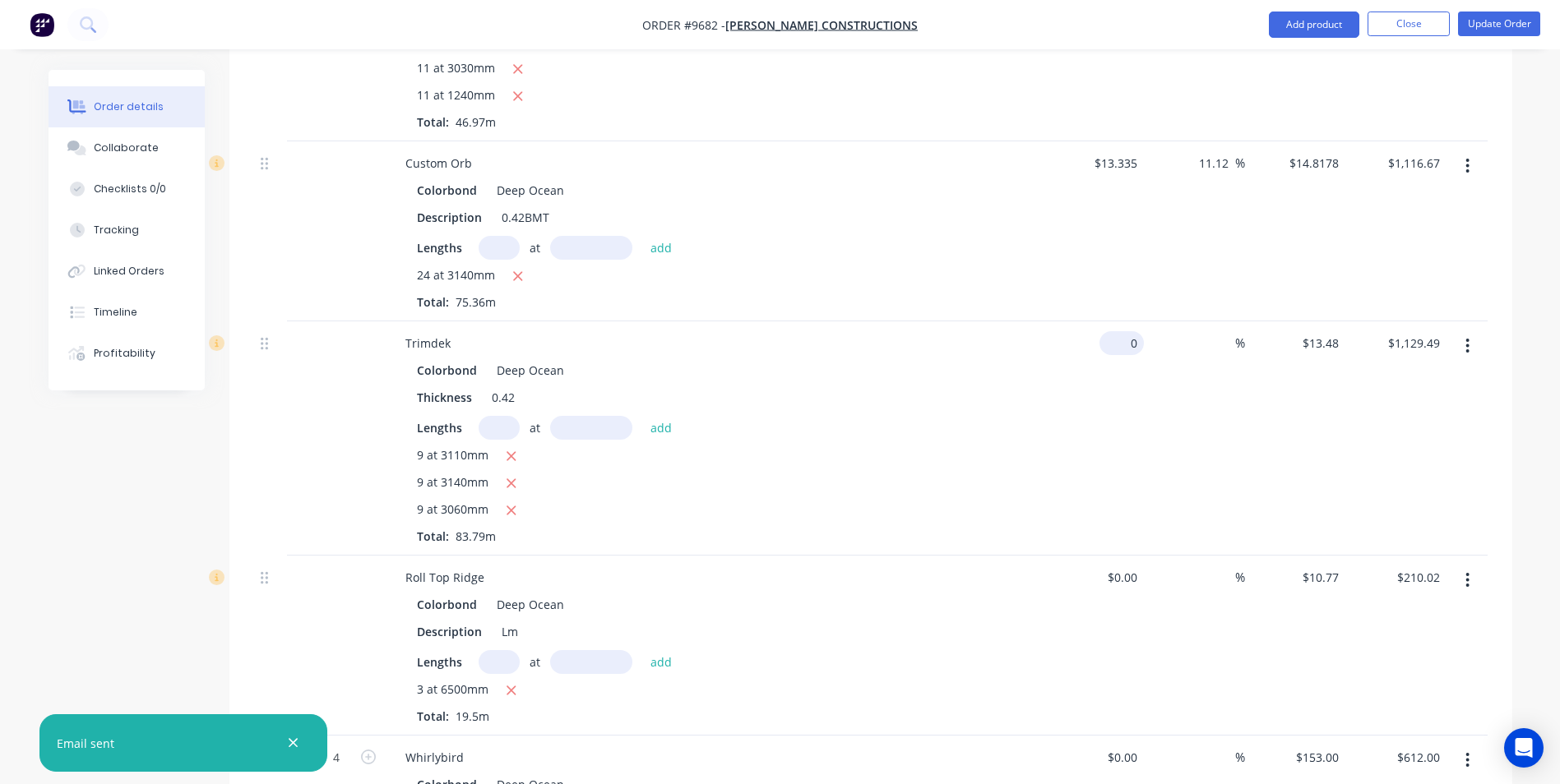
click at [1135, 331] on input "0" at bounding box center [1125, 343] width 38 height 24
click at [1147, 428] on div "%" at bounding box center [1195, 438] width 101 height 234
type input "$13.335"
type input "$1,117.34"
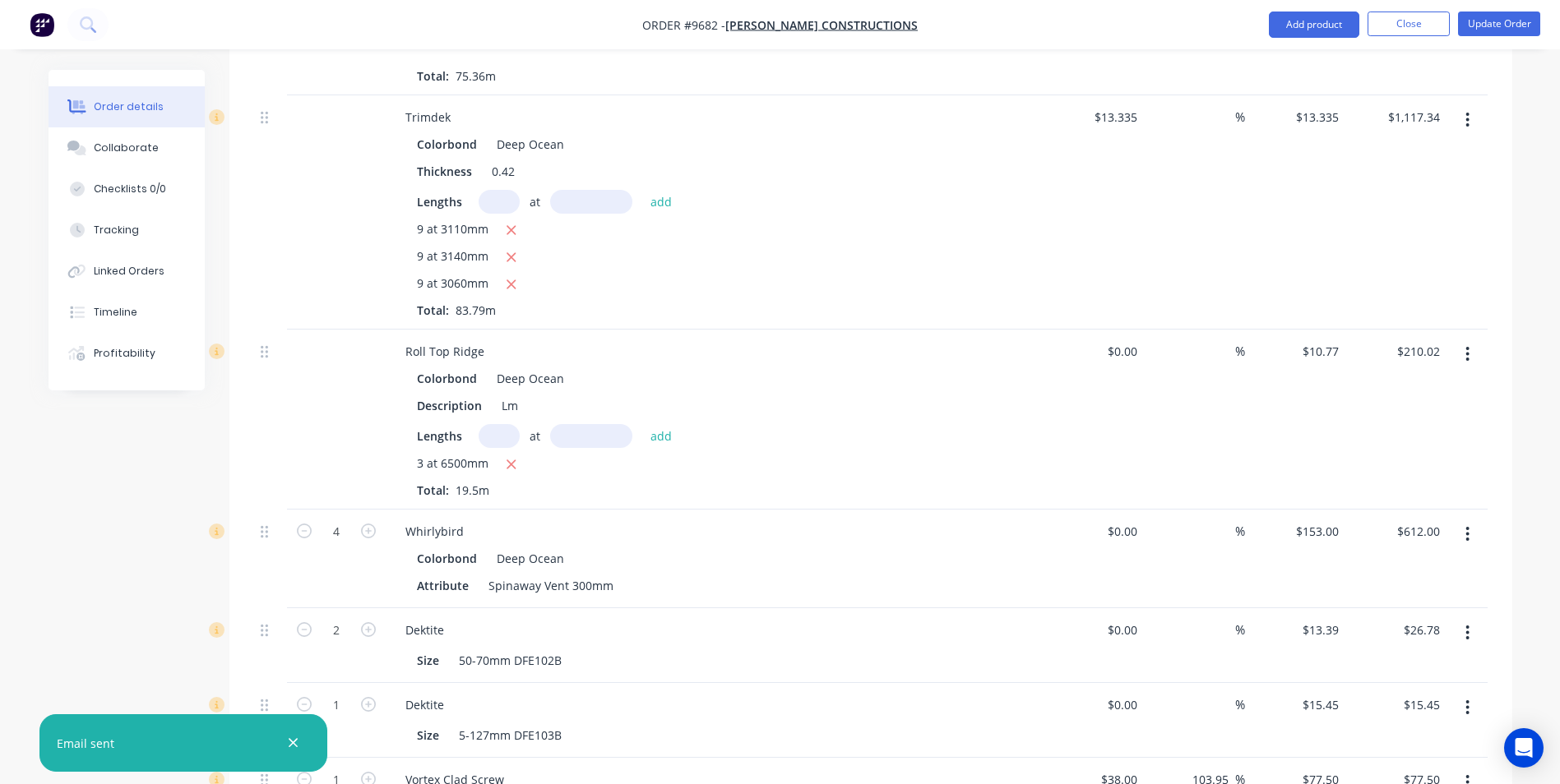
scroll to position [1890, 0]
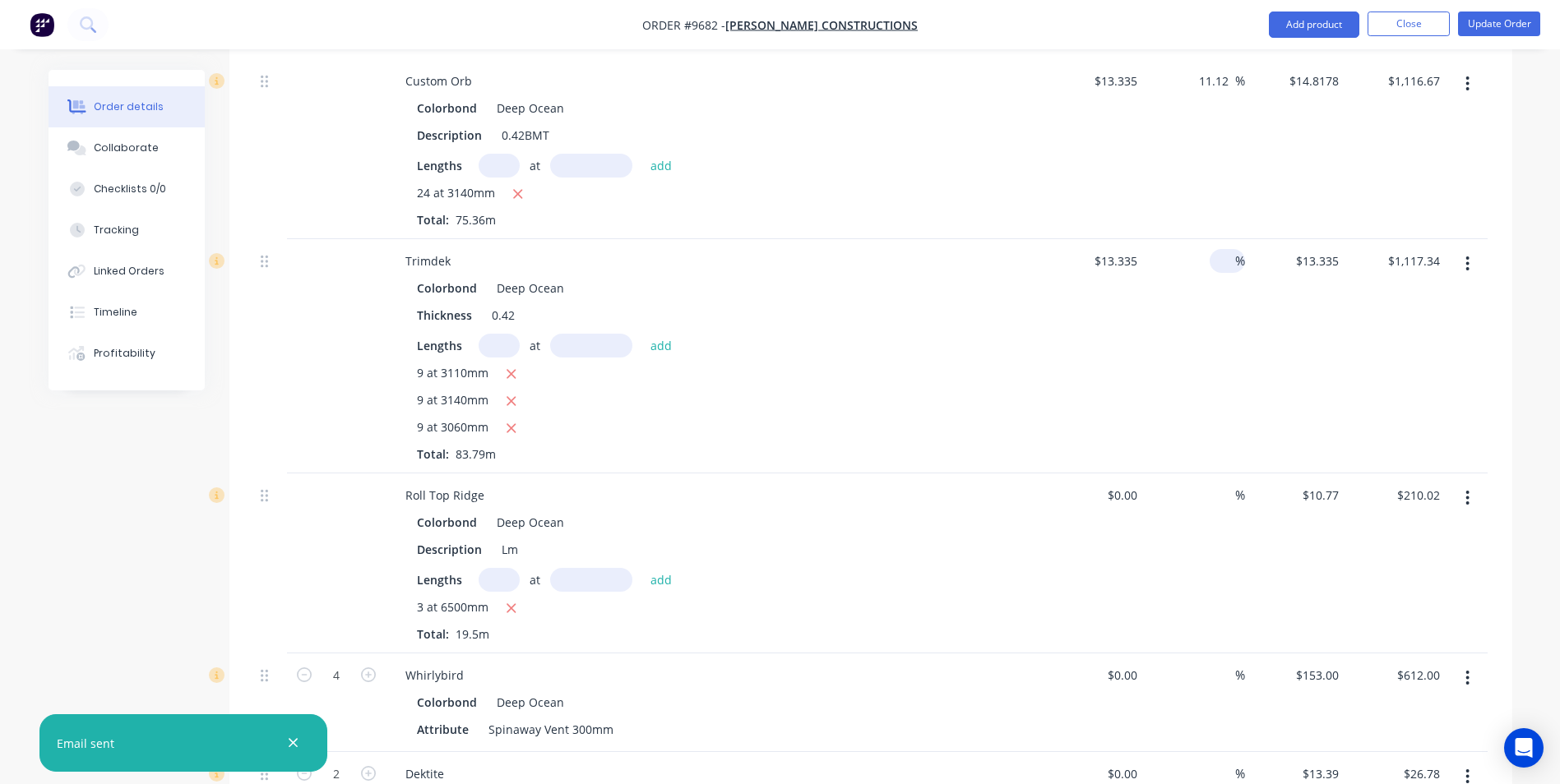
click at [1218, 249] on input at bounding box center [1226, 261] width 19 height 24
type input "11.12"
type input "$14.8179"
type input "$1,241.59"
click at [1251, 354] on div "$14.8179 $13.335" at bounding box center [1296, 356] width 101 height 234
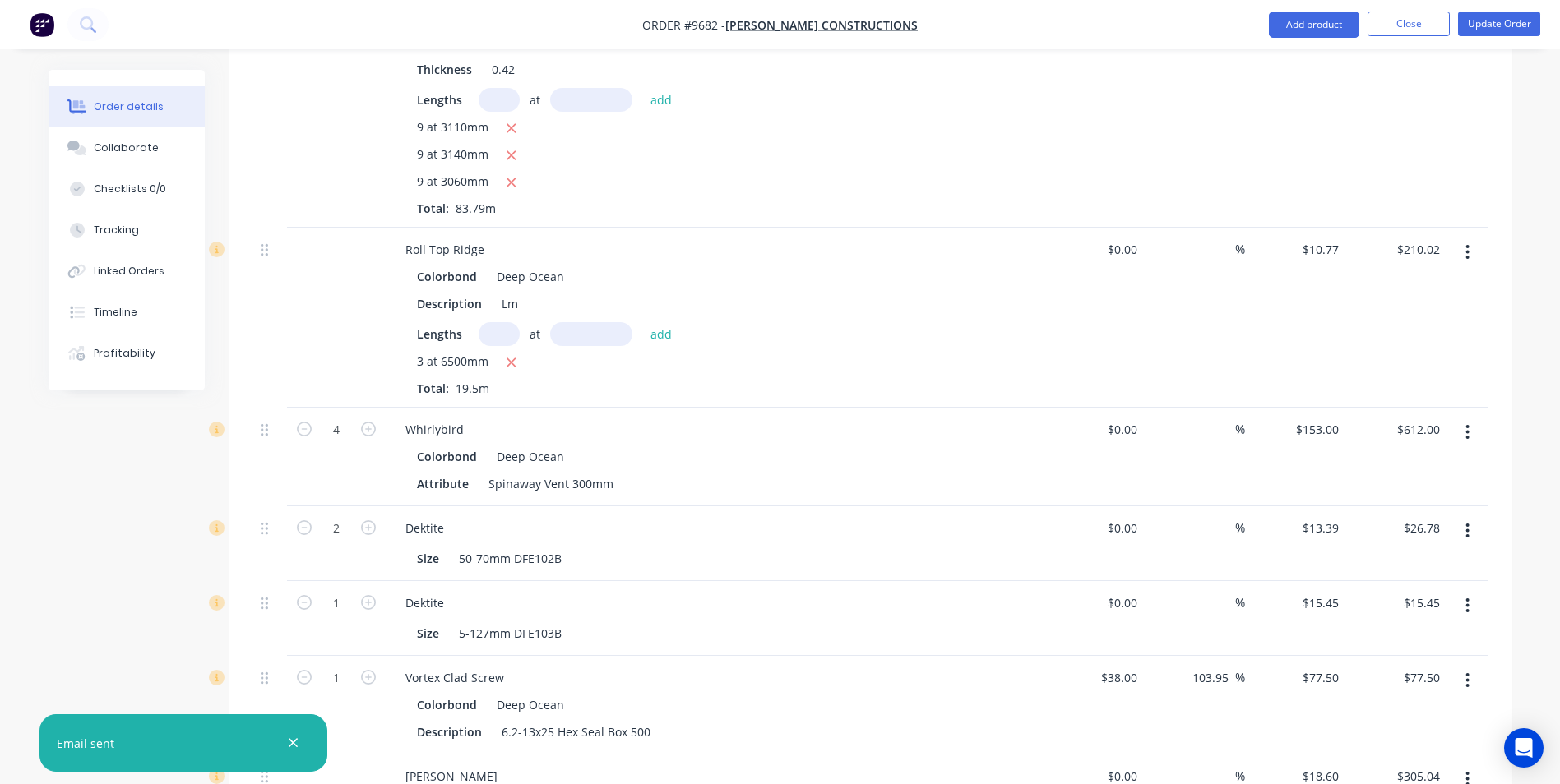
scroll to position [2137, 0]
click at [1138, 417] on input "0" at bounding box center [1135, 429] width 19 height 24
type input "$210.21"
type input "$840.84"
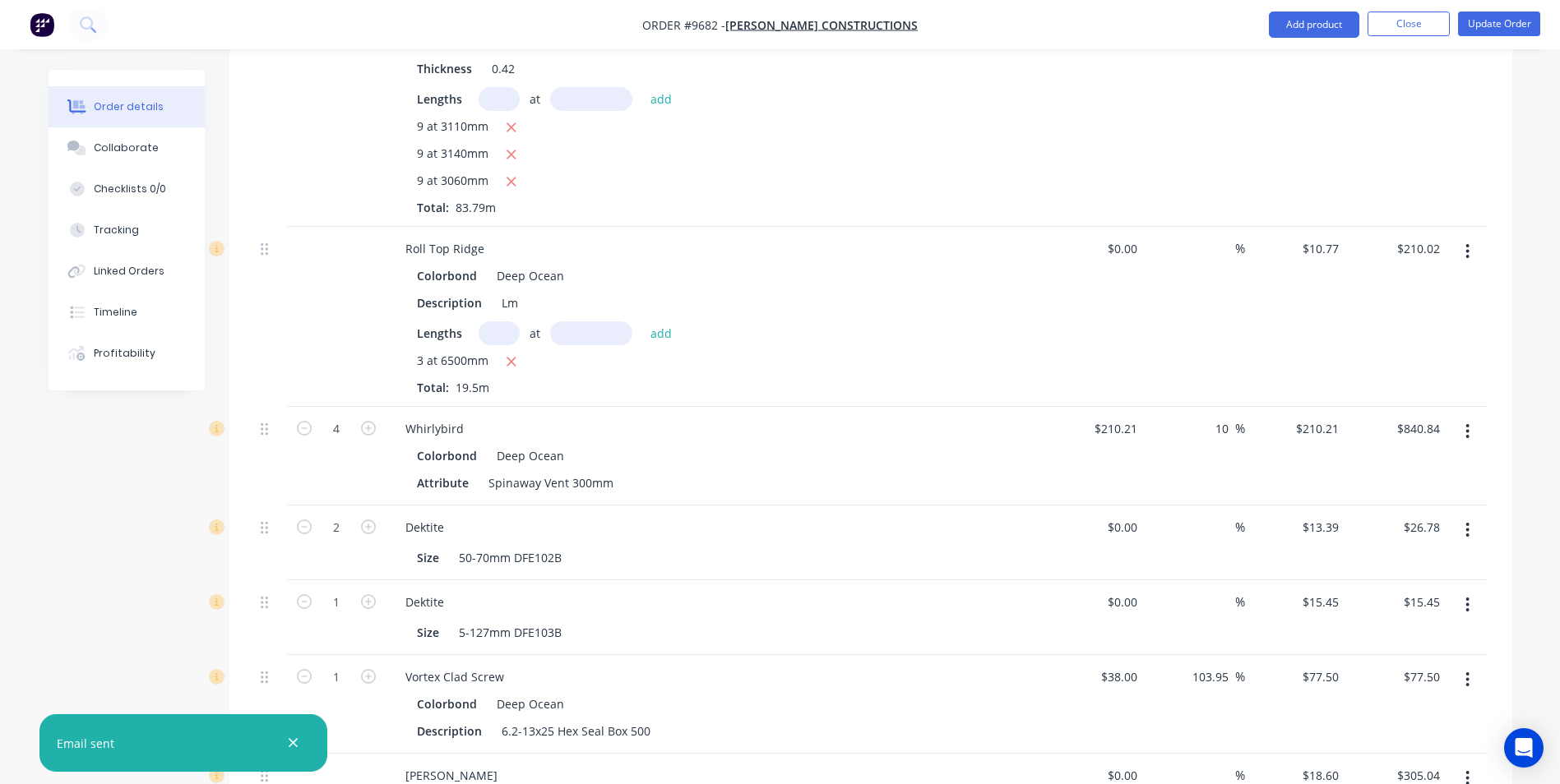
type input "10"
type input "$231.231"
type input "$924.92"
click at [1080, 439] on div "$210.21 $210.21" at bounding box center [1094, 457] width 101 height 99
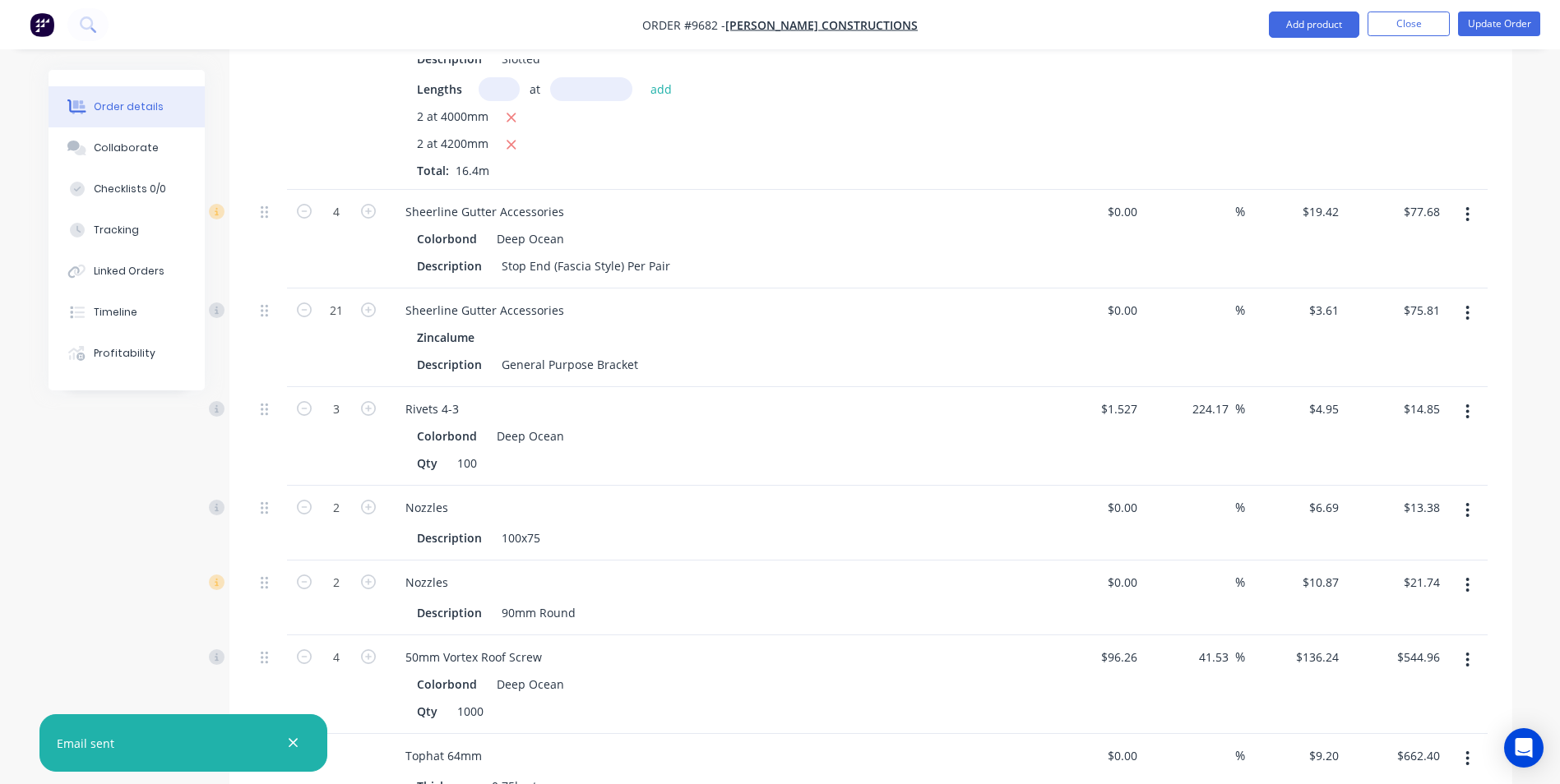
scroll to position [2959, 0]
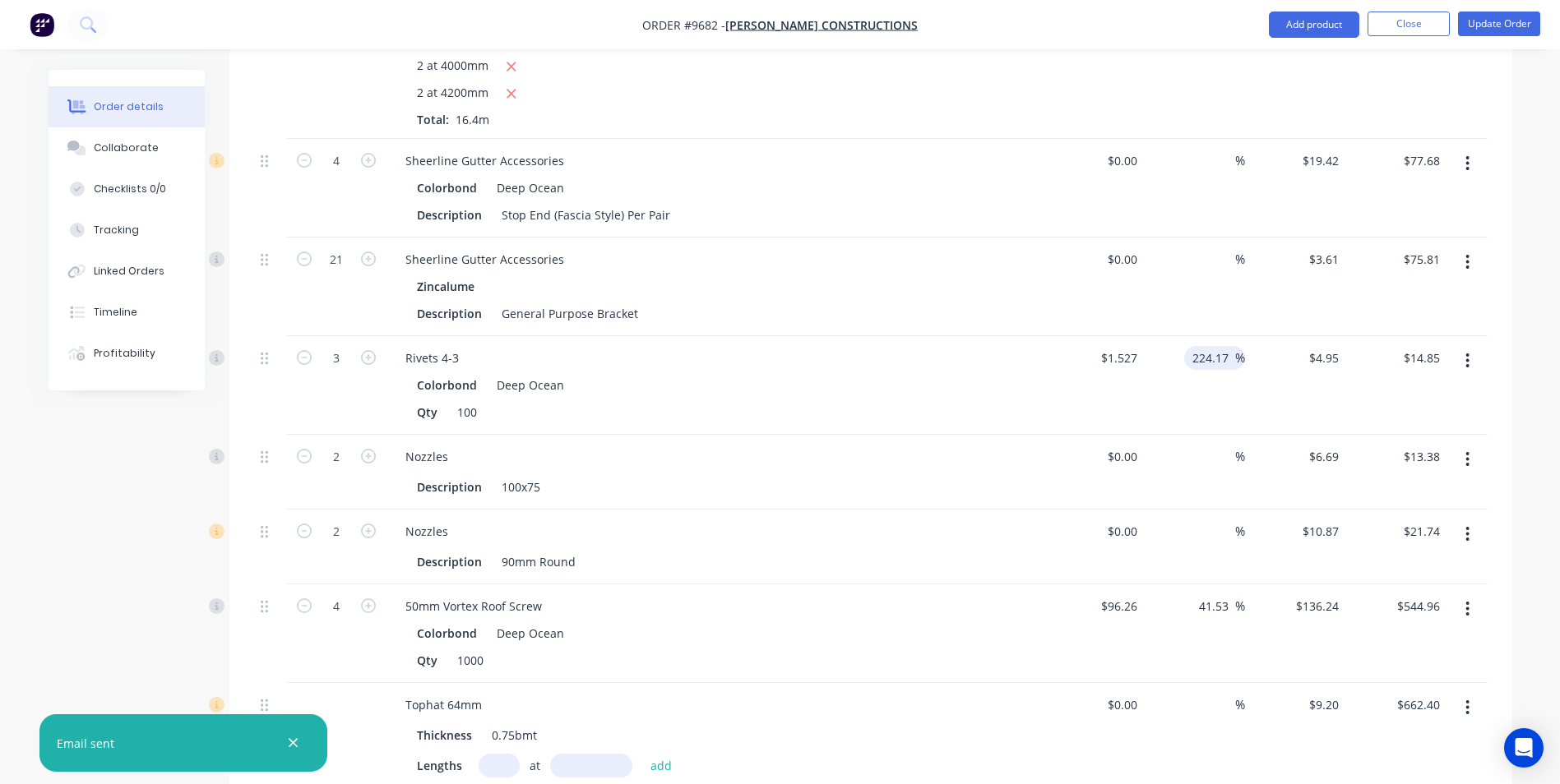
drag, startPoint x: 1194, startPoint y: 336, endPoint x: 1237, endPoint y: 337, distance: 43.0
click at [1237, 346] on div "224.17 224.17 %" at bounding box center [1215, 358] width 61 height 24
type input "1000"
type input "$16.797"
type input "$50.39"
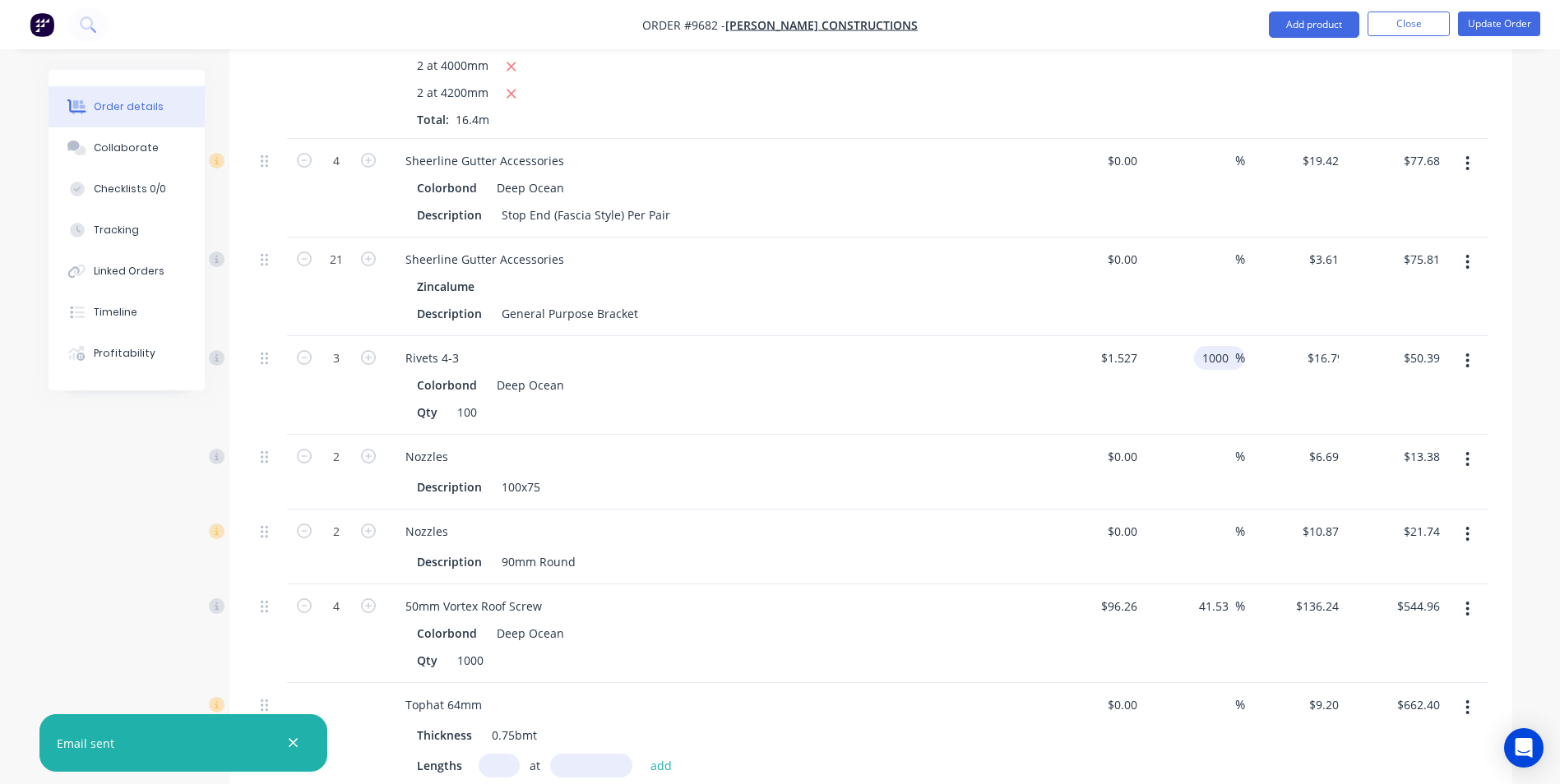
click at [1254, 402] on div "$16.797 $4.95" at bounding box center [1296, 386] width 101 height 99
click at [1232, 346] on input "1000" at bounding box center [1218, 358] width 35 height 24
type input "1"
type input "750"
type input "$12.9795"
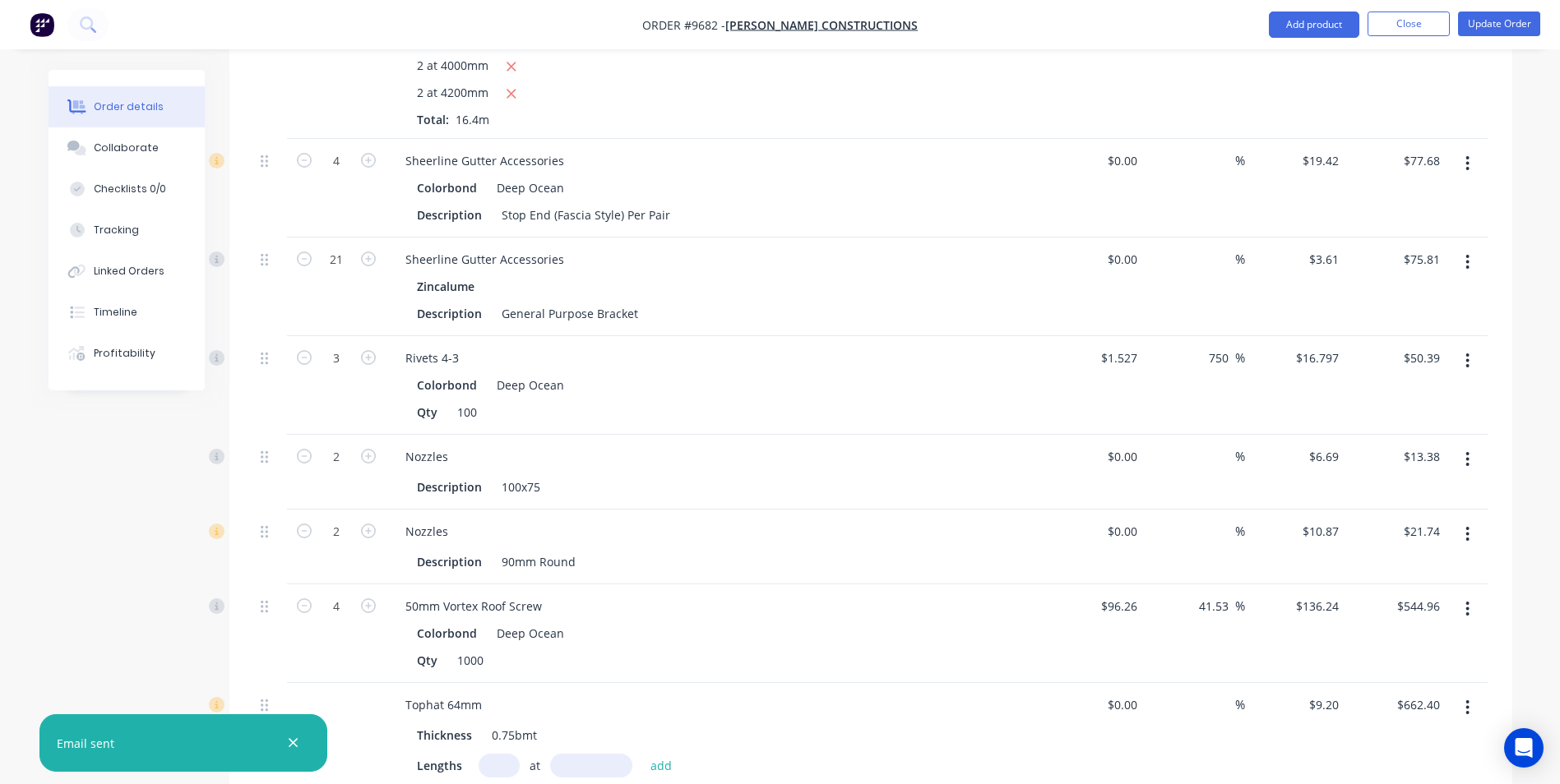
type input "$38.94"
click at [1218, 381] on div "750 750 %" at bounding box center [1195, 386] width 101 height 99
click at [1228, 346] on input "750" at bounding box center [1222, 358] width 28 height 24
type input "7"
type input "224.17"
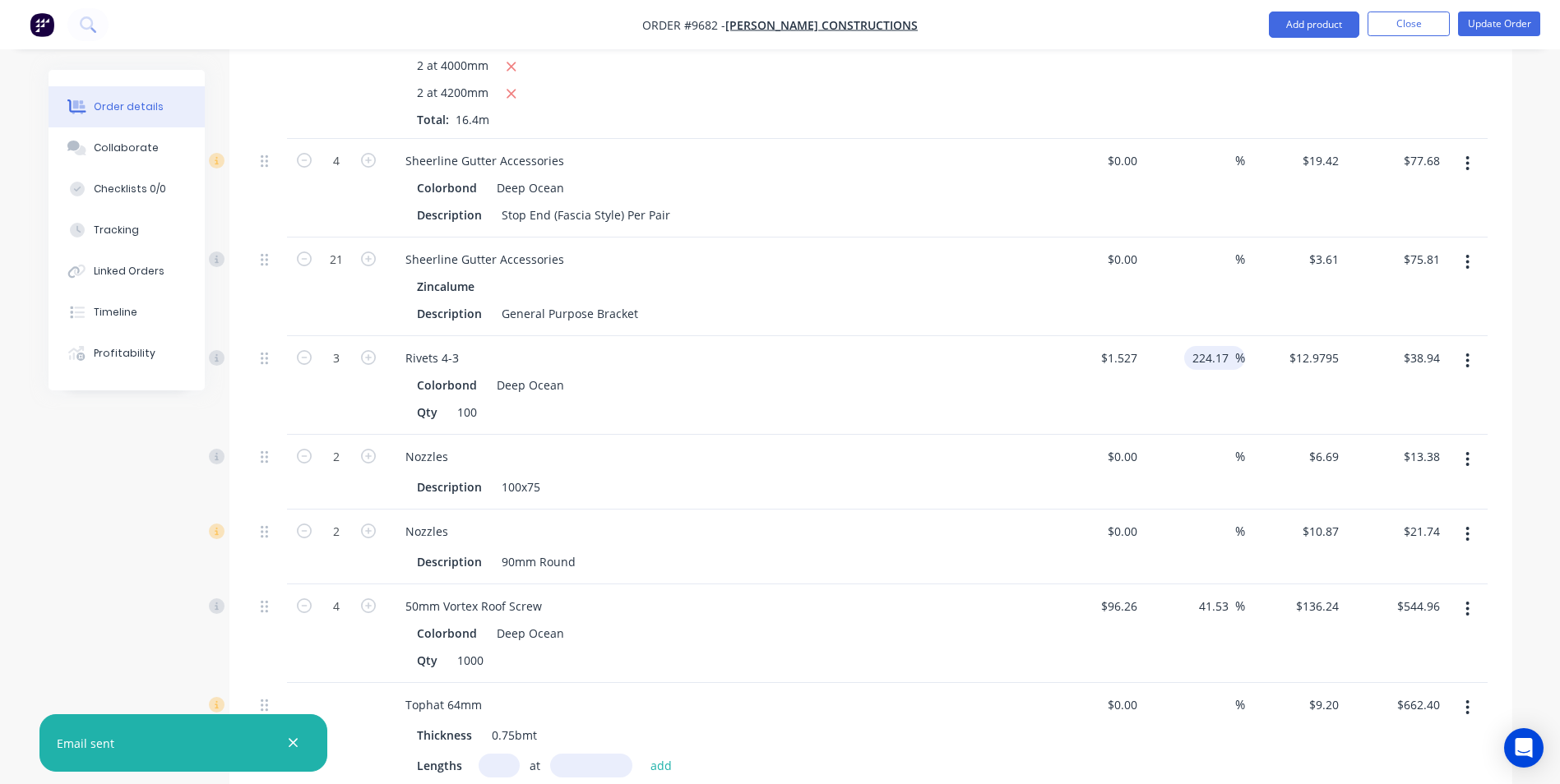
type input "$4.9501"
type input "$14.85"
click at [1220, 363] on div "224.17 224.17 %" at bounding box center [1195, 386] width 101 height 99
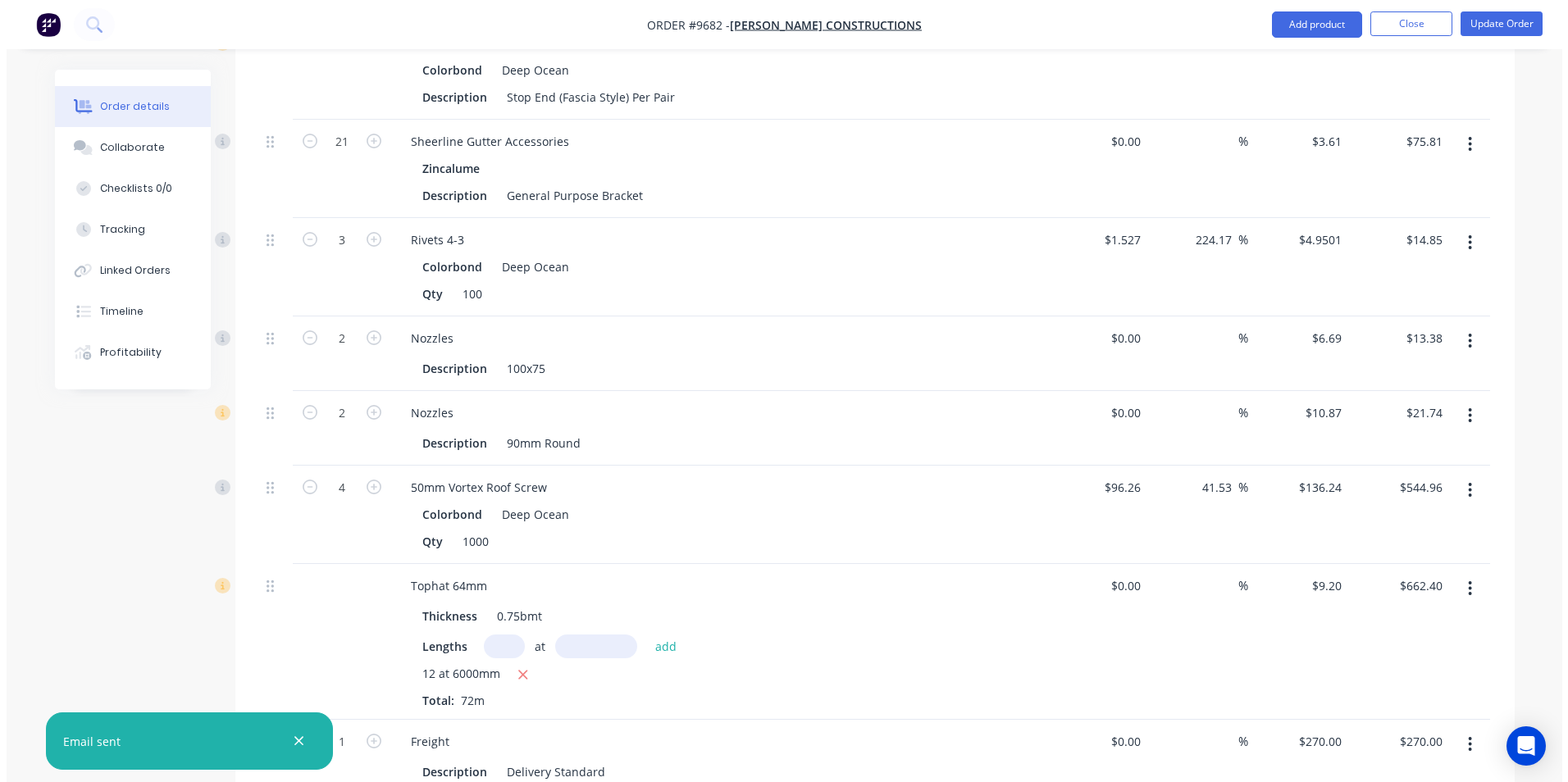
scroll to position [3030, 0]
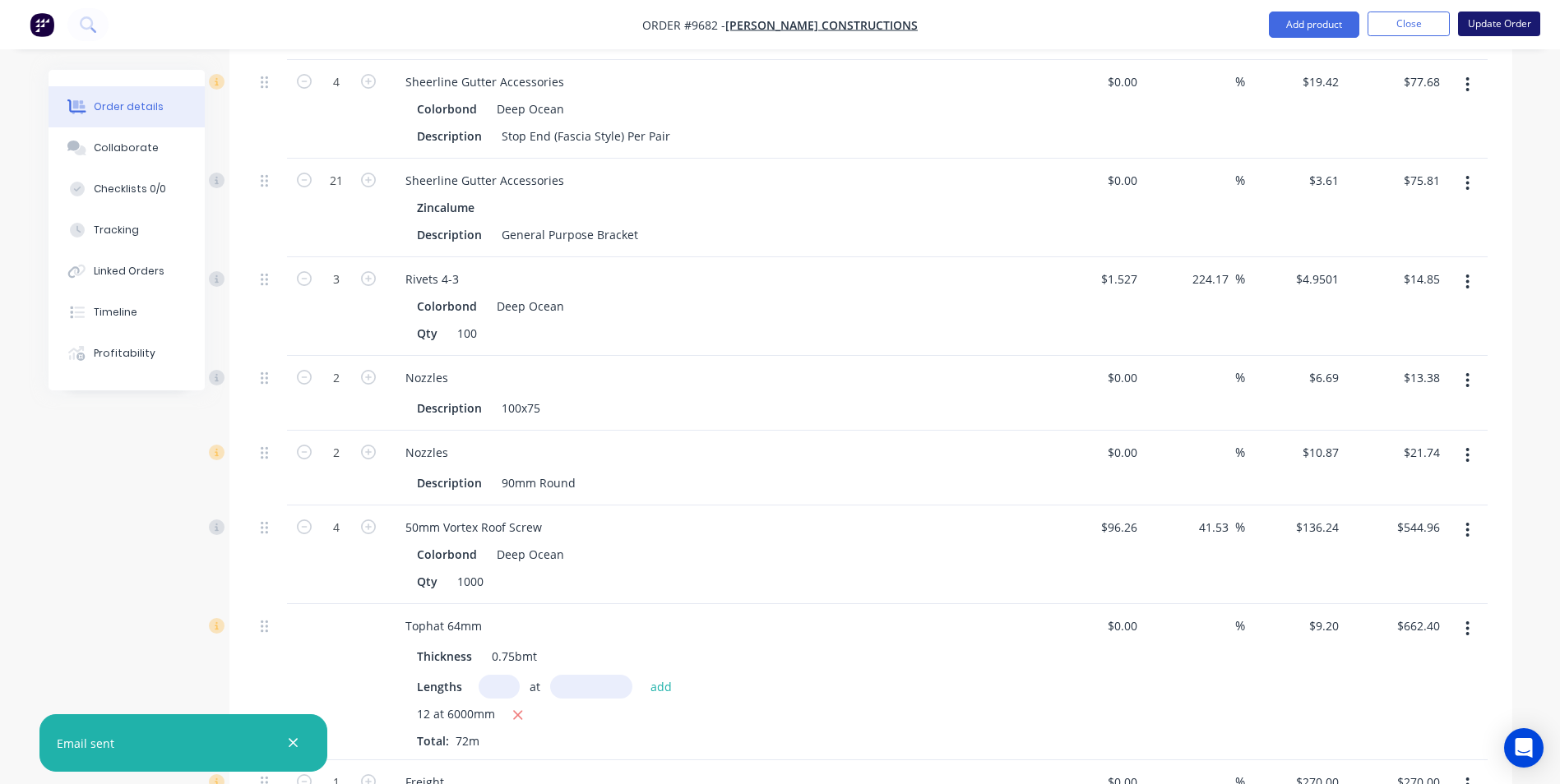
click at [1482, 20] on button "Update Order" at bounding box center [1499, 24] width 82 height 25
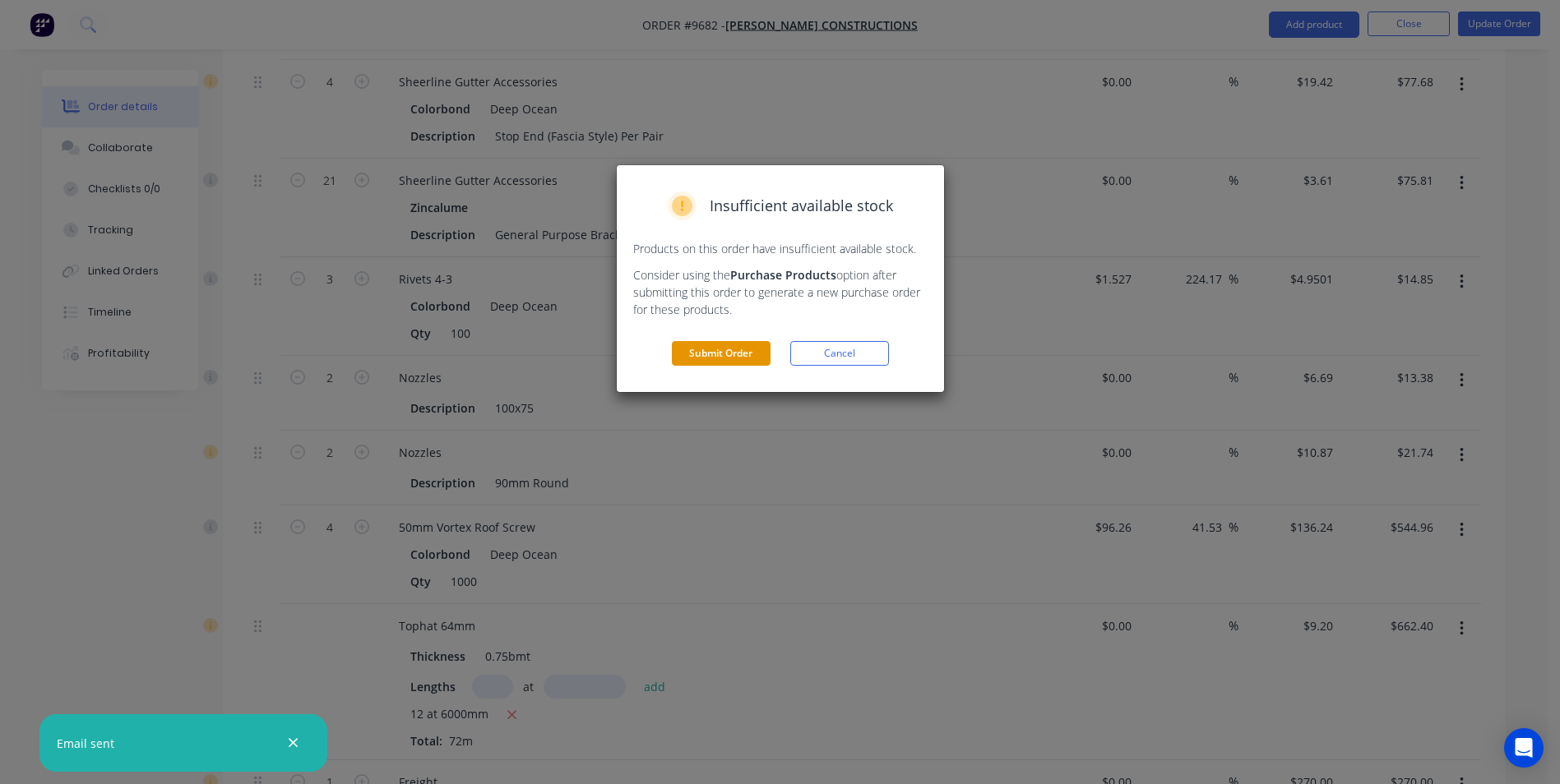
click at [696, 355] on button "Submit Order" at bounding box center [721, 353] width 99 height 25
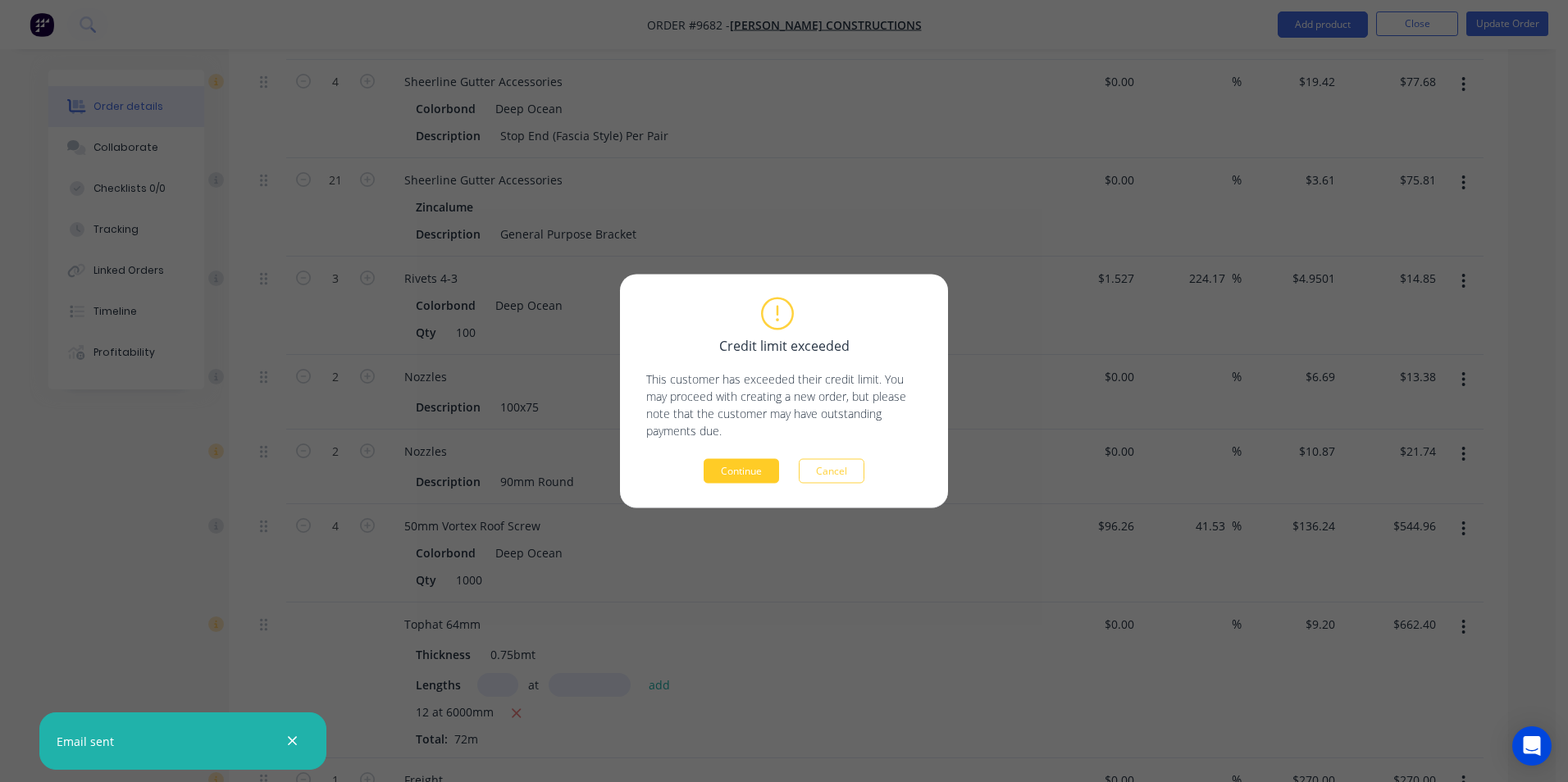
click at [738, 475] on button "Continue" at bounding box center [741, 471] width 75 height 25
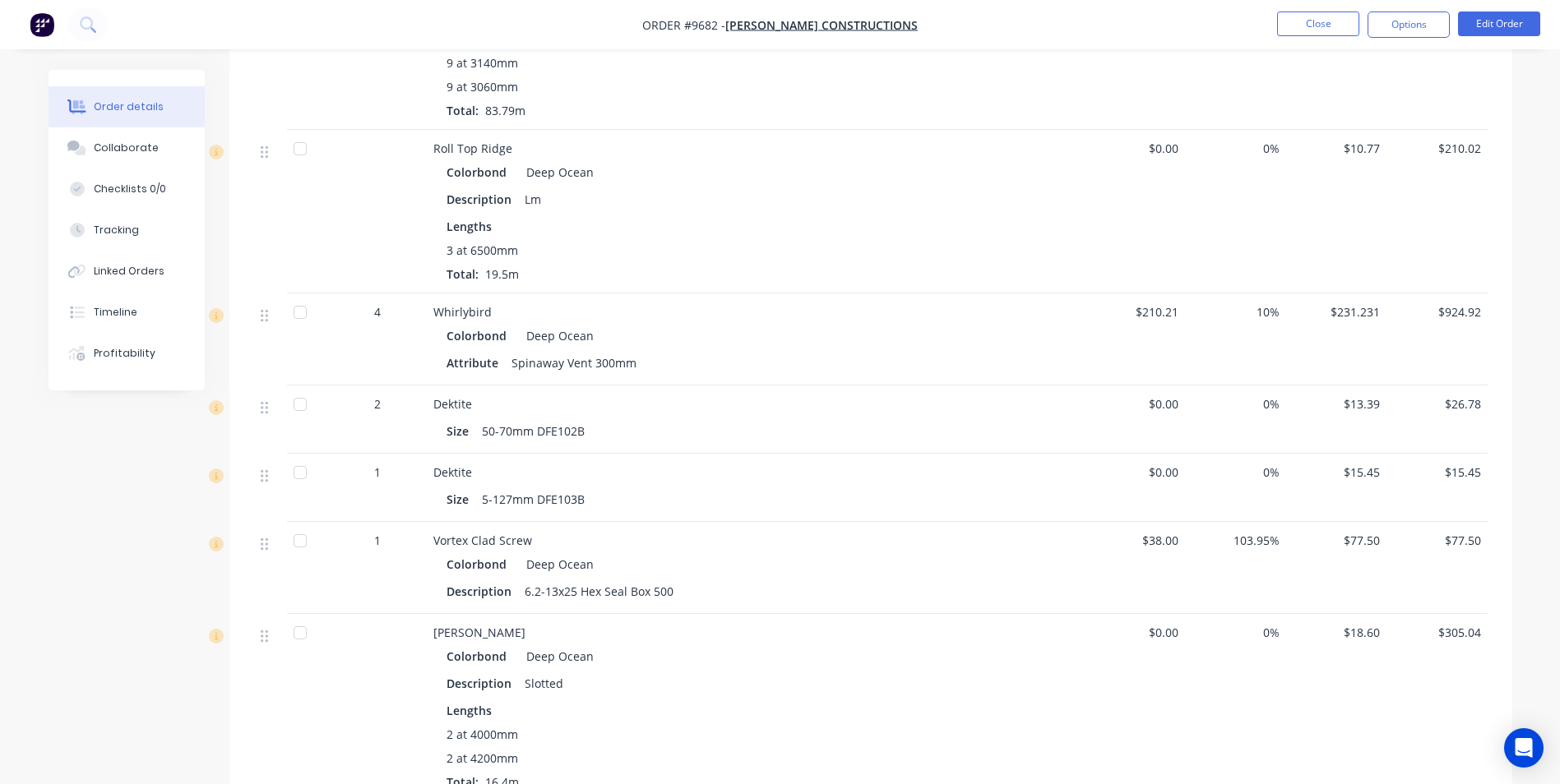
scroll to position [2137, 0]
